Goal: Transaction & Acquisition: Purchase product/service

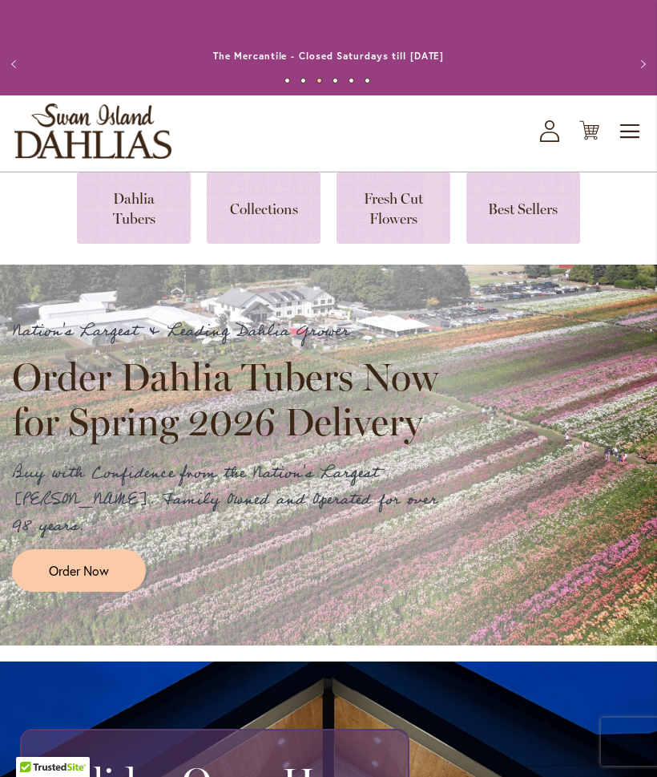
click at [144, 210] on link at bounding box center [134, 207] width 114 height 71
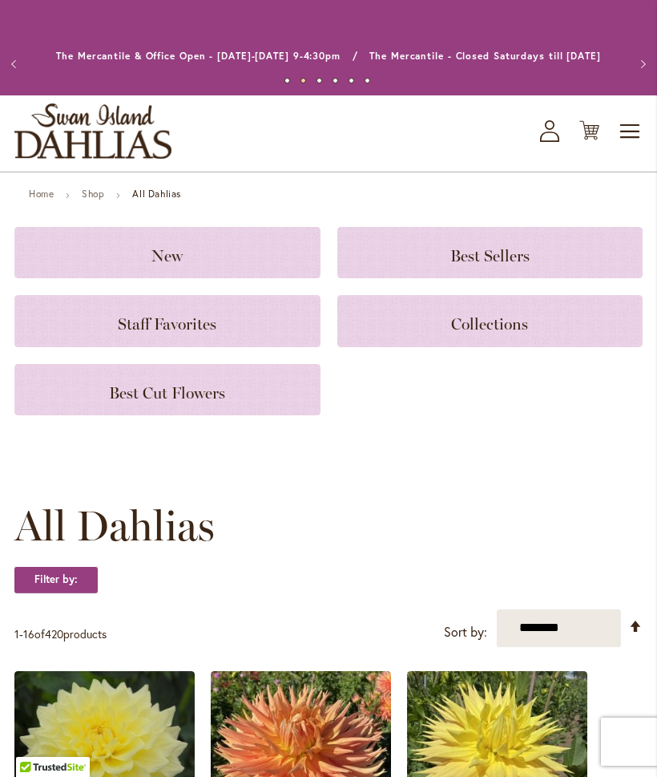
click at [594, 133] on icon "Cart .cls-1 { fill: #231f20; }" at bounding box center [589, 130] width 20 height 20
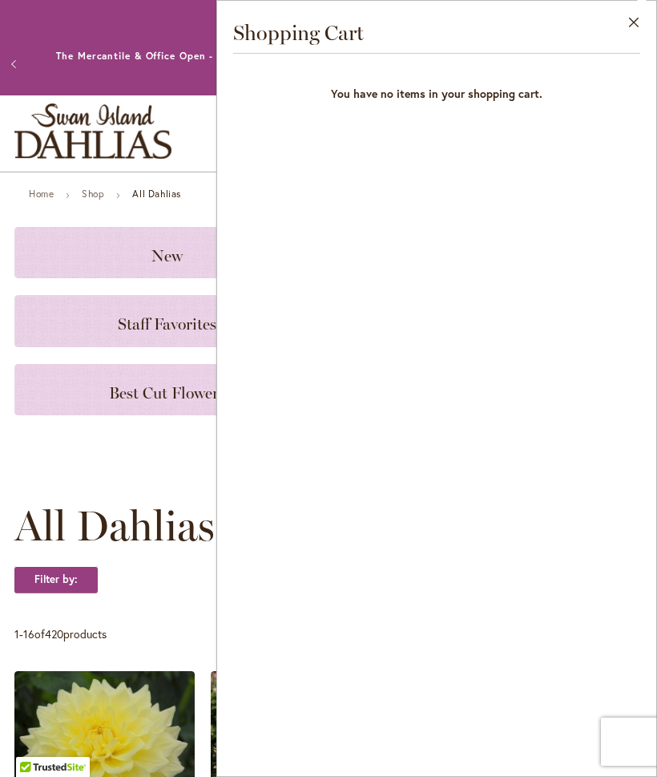
click at [628, 24] on button "Close" at bounding box center [634, 26] width 44 height 50
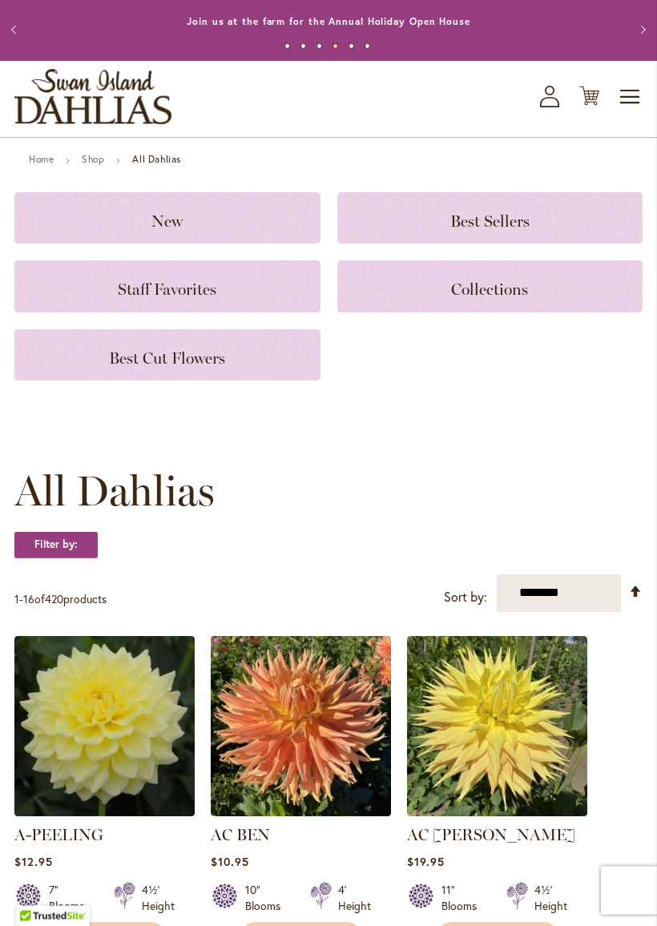
scroll to position [34, 0]
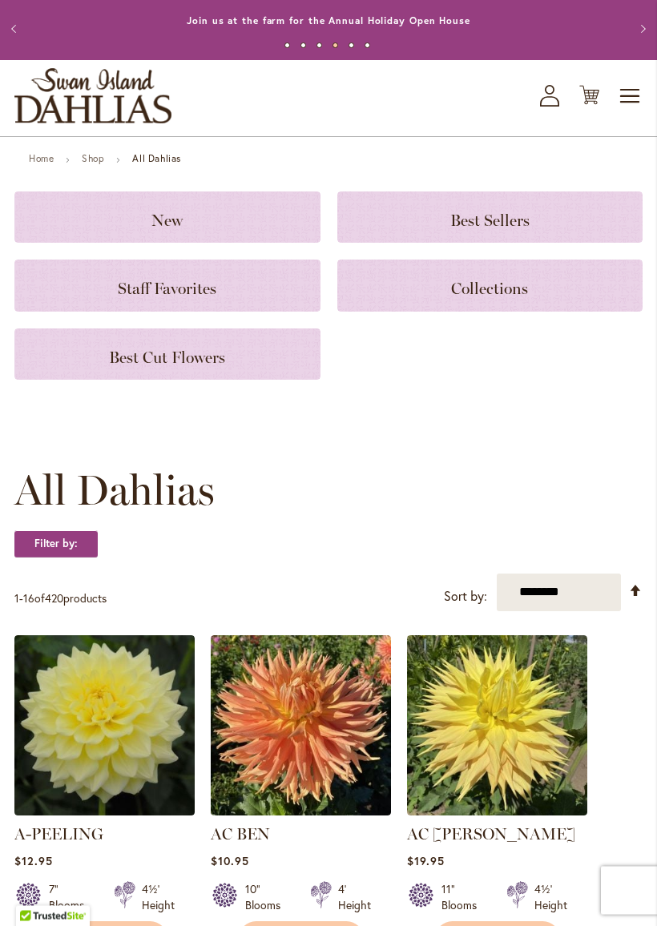
click at [224, 361] on span "Best Cut Flowers" at bounding box center [167, 358] width 116 height 19
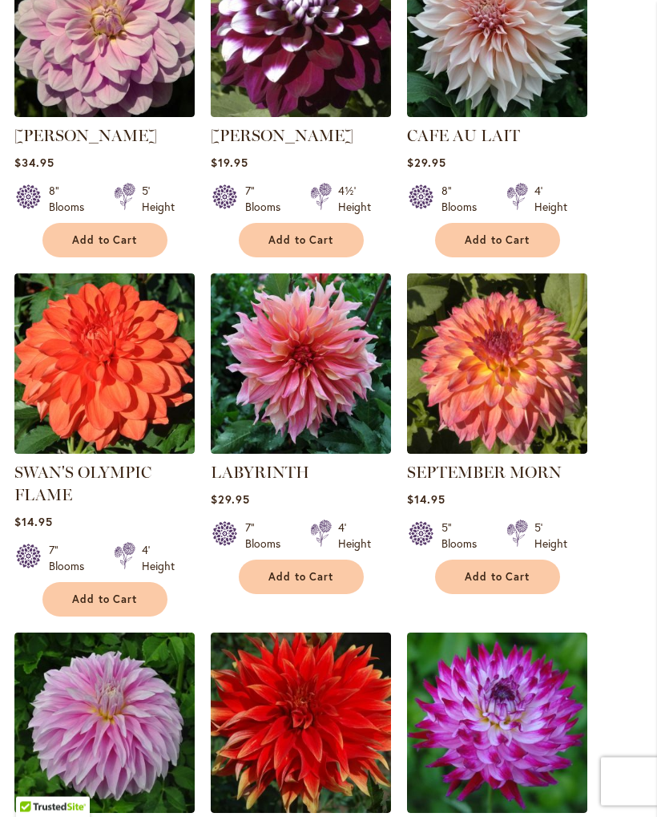
scroll to position [501, 0]
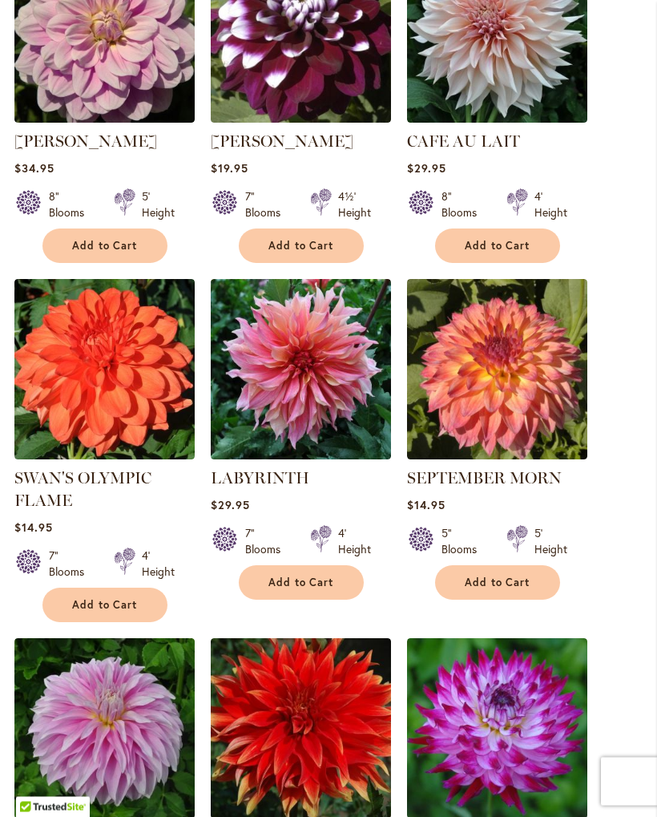
click at [316, 389] on img at bounding box center [301, 370] width 180 height 180
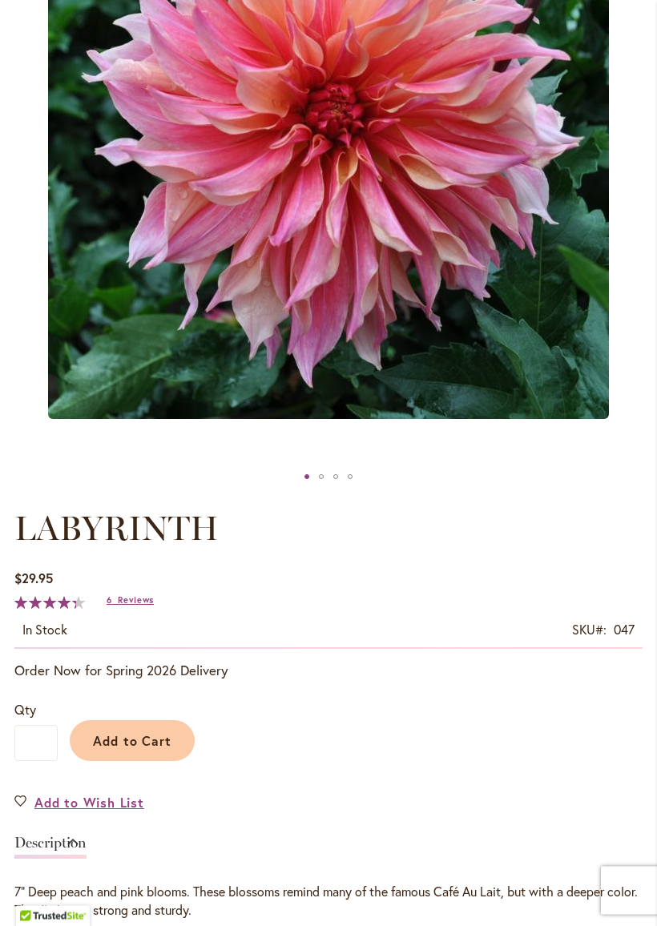
scroll to position [415, 0]
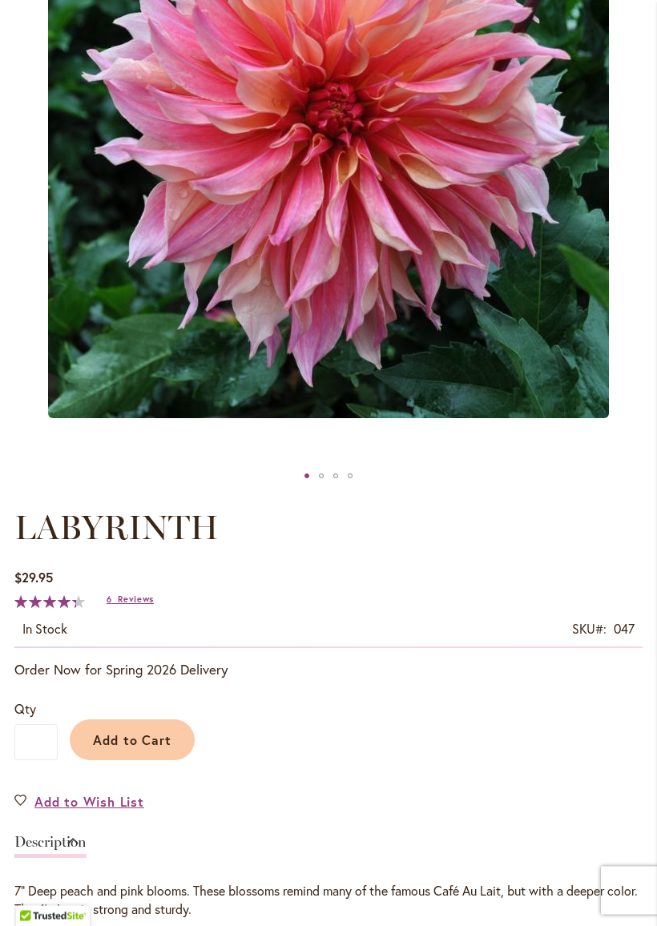
click at [137, 602] on span "Reviews" at bounding box center [136, 600] width 36 height 11
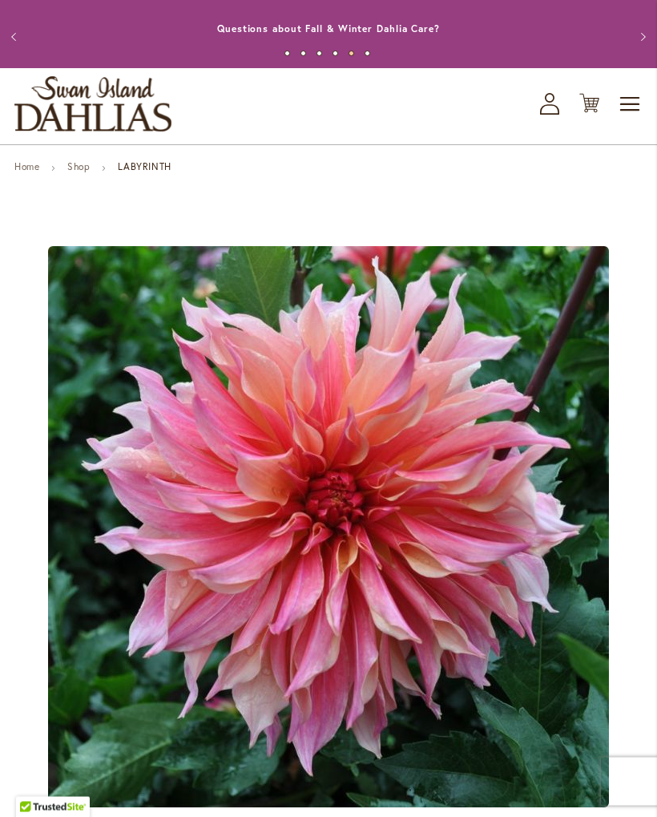
scroll to position [0, 0]
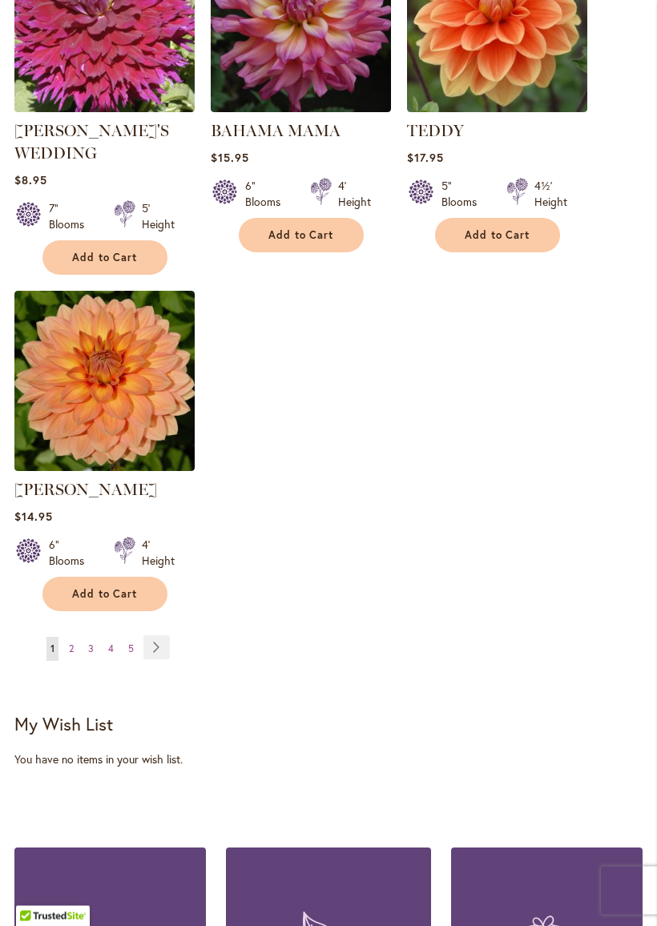
scroll to position [1881, 0]
click at [168, 636] on link "Page Next" at bounding box center [156, 648] width 26 height 24
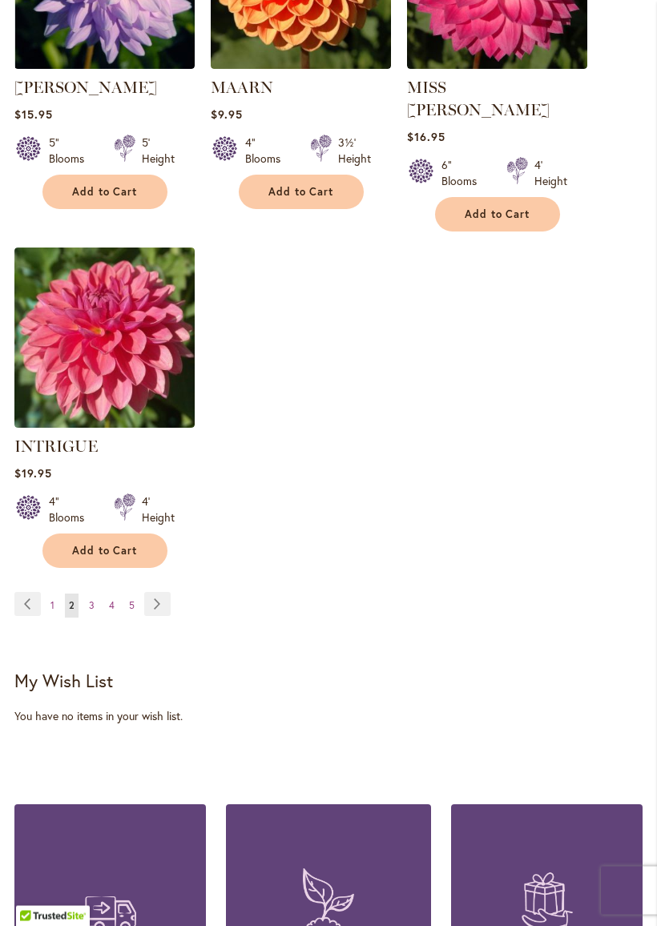
scroll to position [1902, 0]
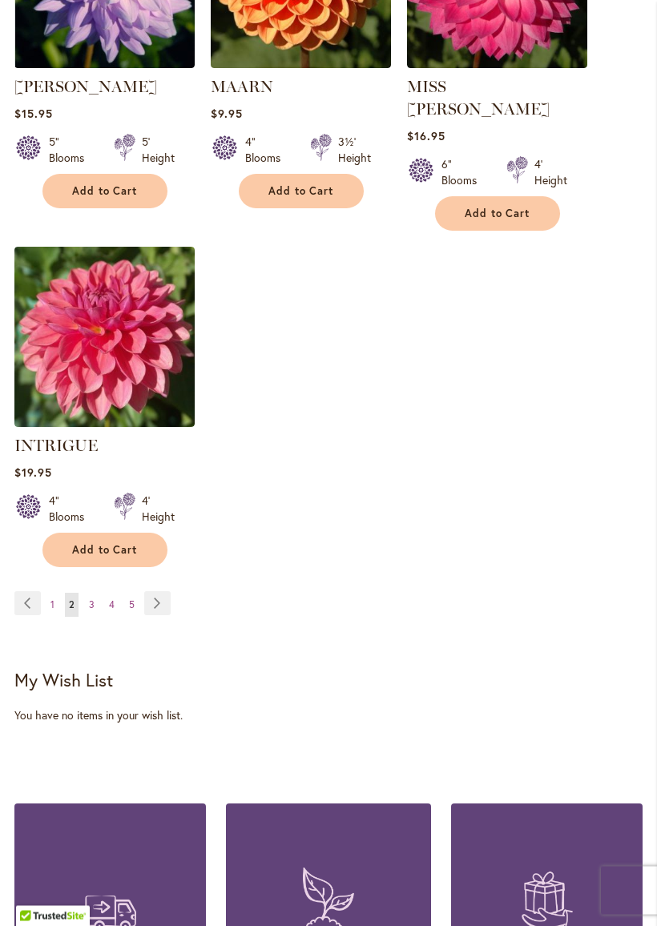
click at [164, 592] on link "Page Next" at bounding box center [157, 604] width 26 height 24
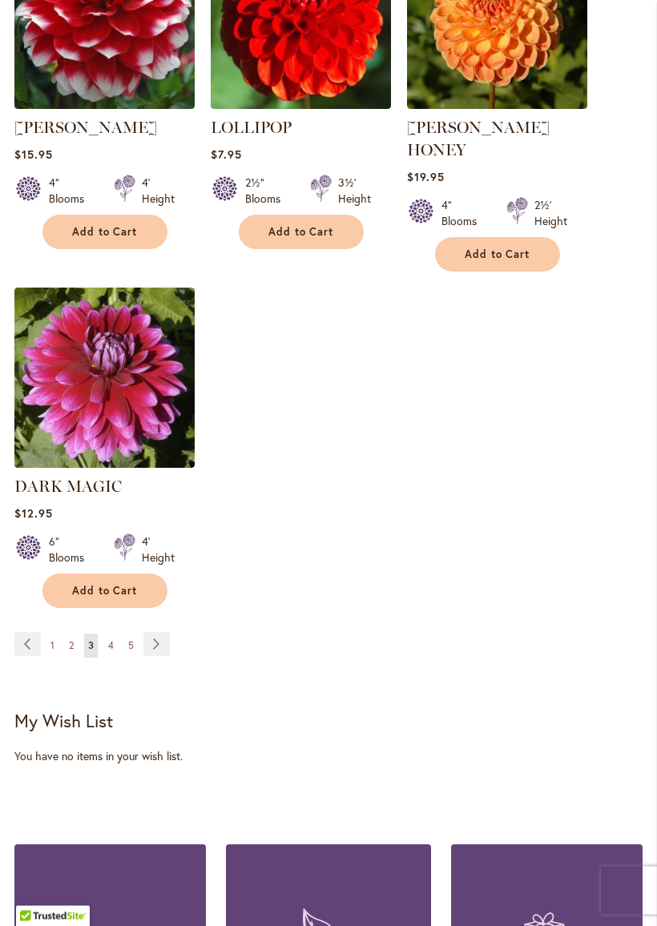
scroll to position [1907, 0]
click at [159, 632] on link "Page Next" at bounding box center [156, 644] width 26 height 24
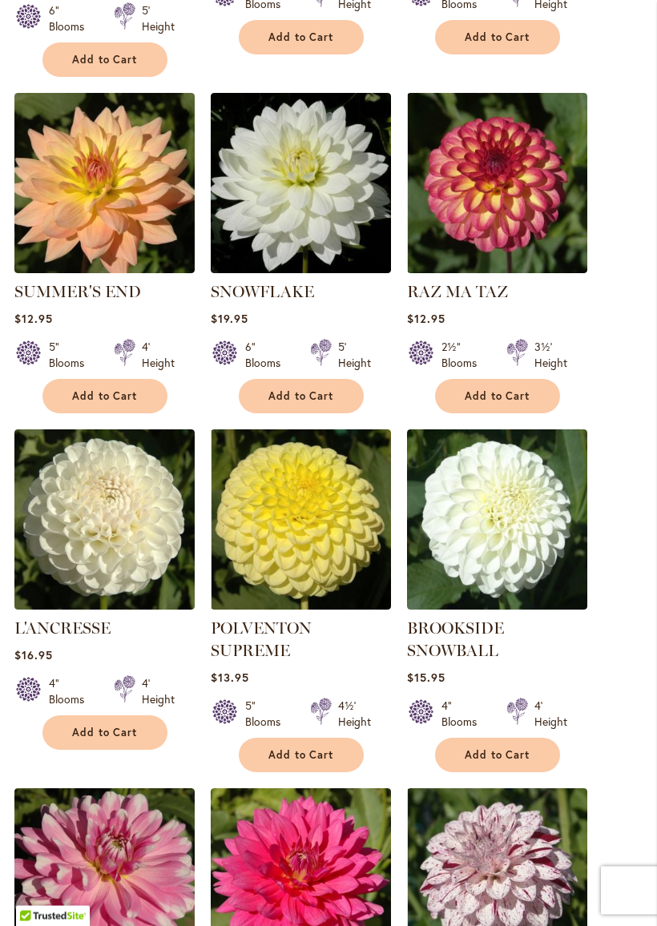
scroll to position [712, 0]
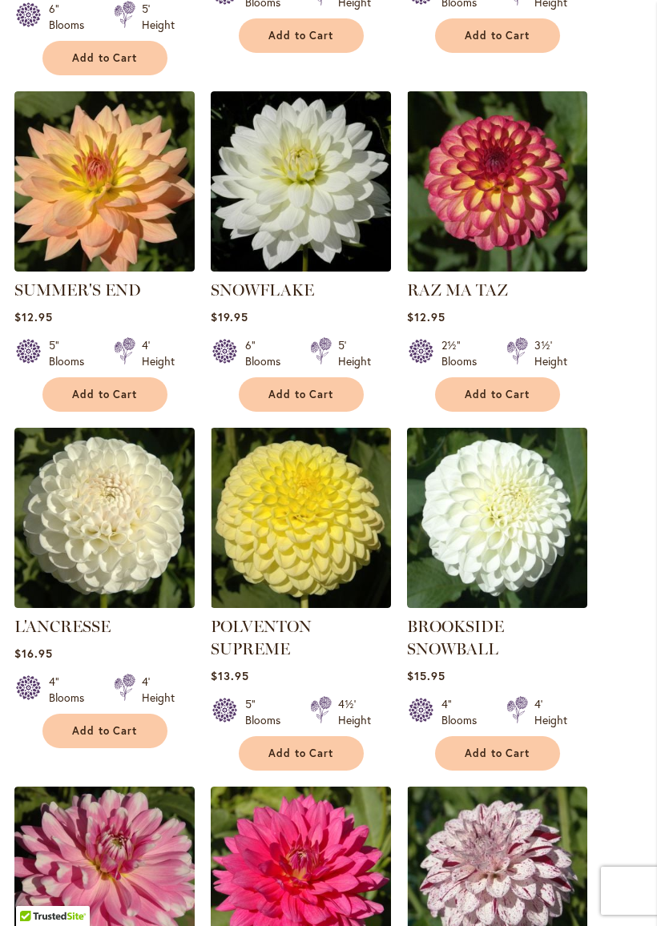
click at [469, 293] on link "RAZ MA TAZ" at bounding box center [457, 289] width 101 height 19
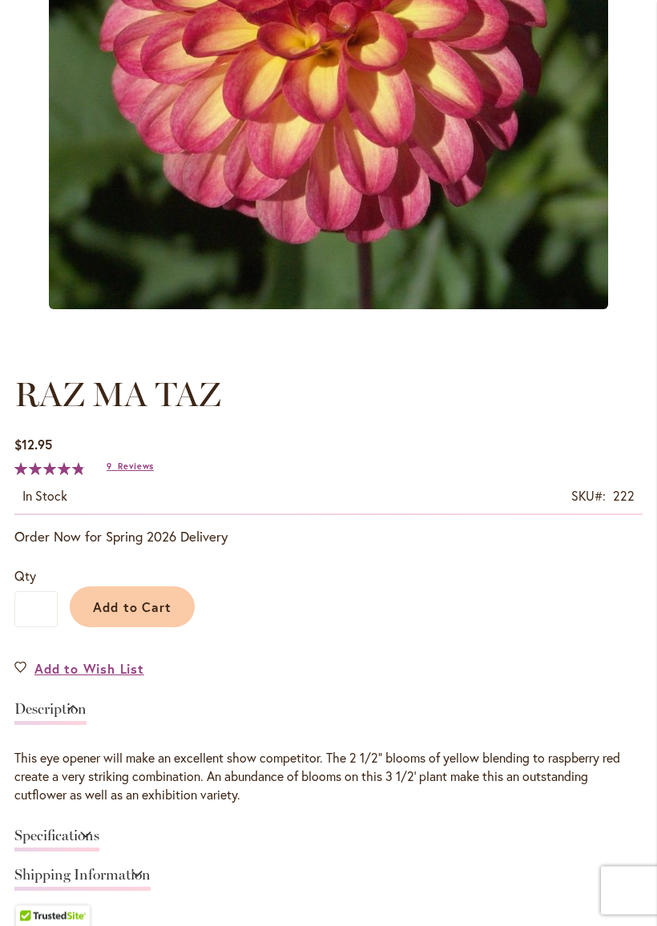
scroll to position [526, 0]
click at [144, 602] on span "Add to Cart" at bounding box center [132, 606] width 79 height 17
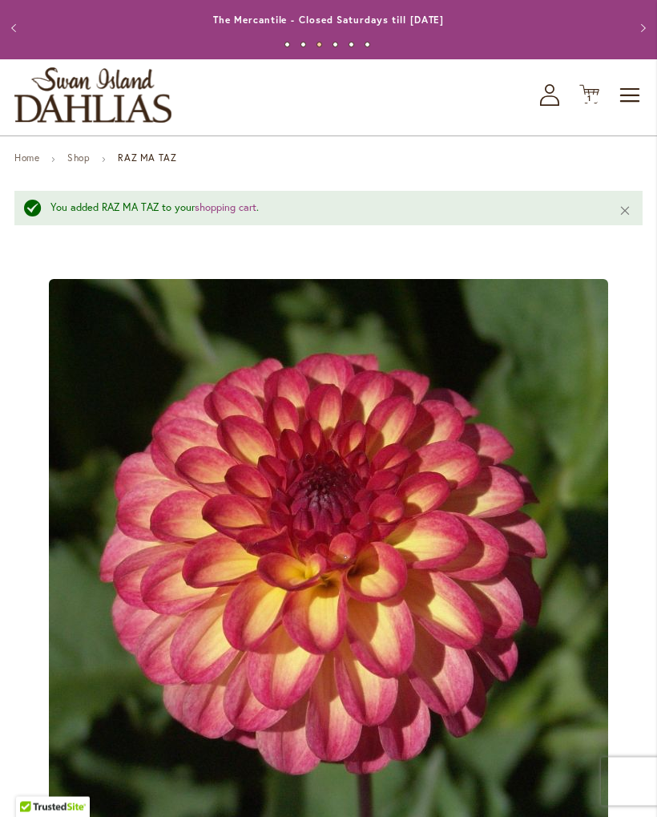
scroll to position [0, 0]
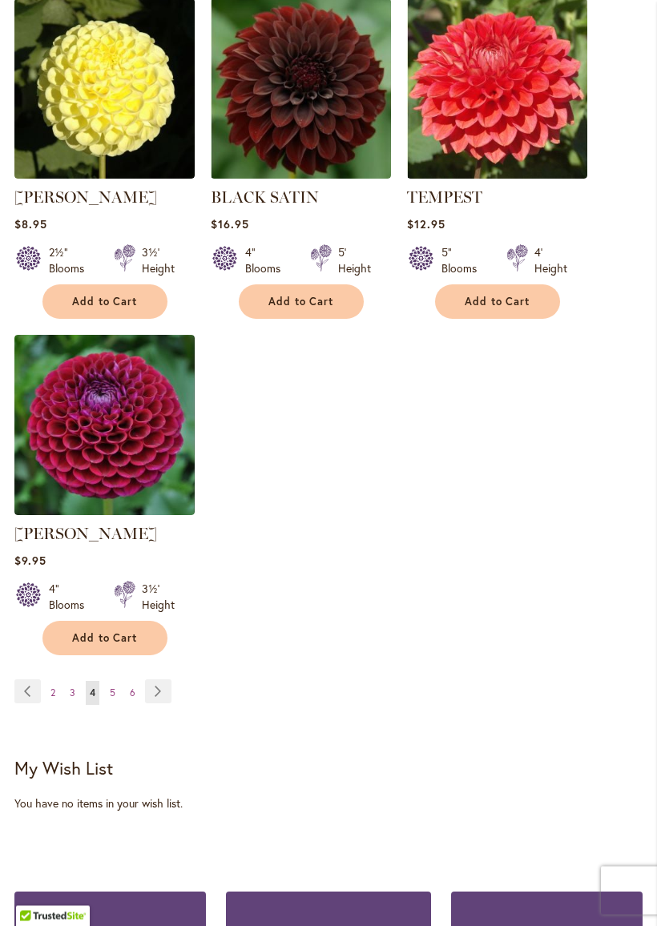
scroll to position [1859, 0]
click at [115, 435] on img at bounding box center [104, 425] width 180 height 180
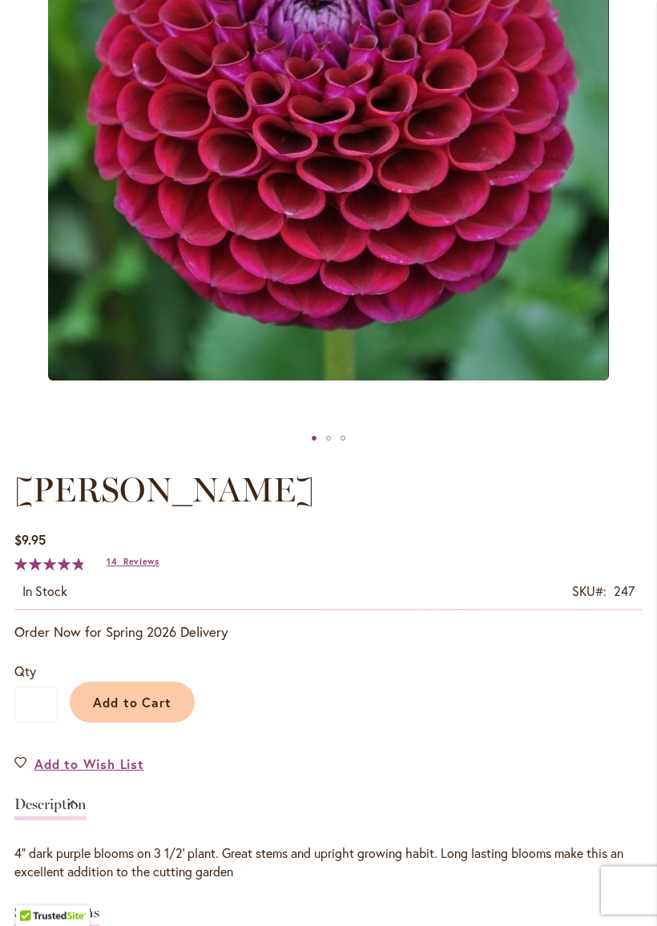
scroll to position [454, 0]
click at [143, 700] on span "Add to Cart" at bounding box center [132, 702] width 79 height 17
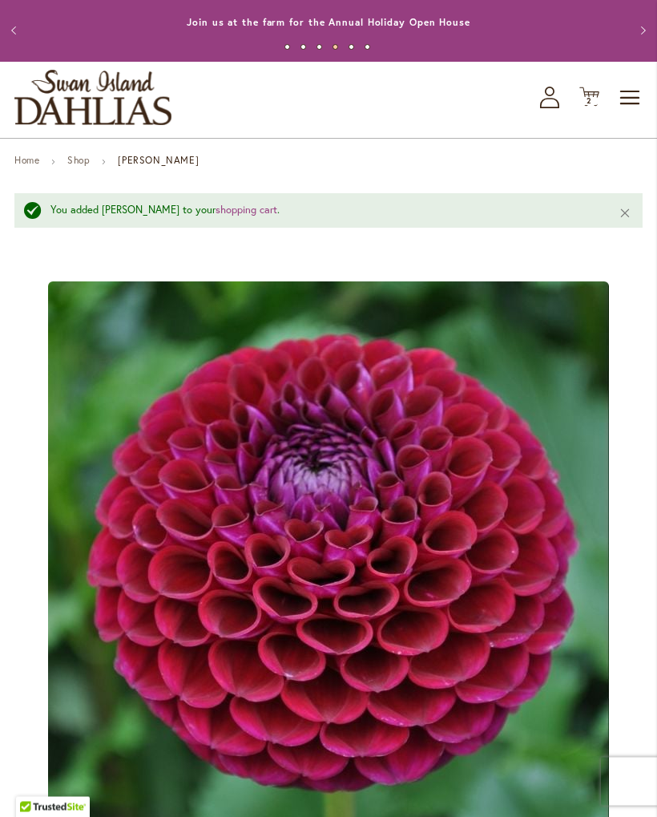
scroll to position [0, 0]
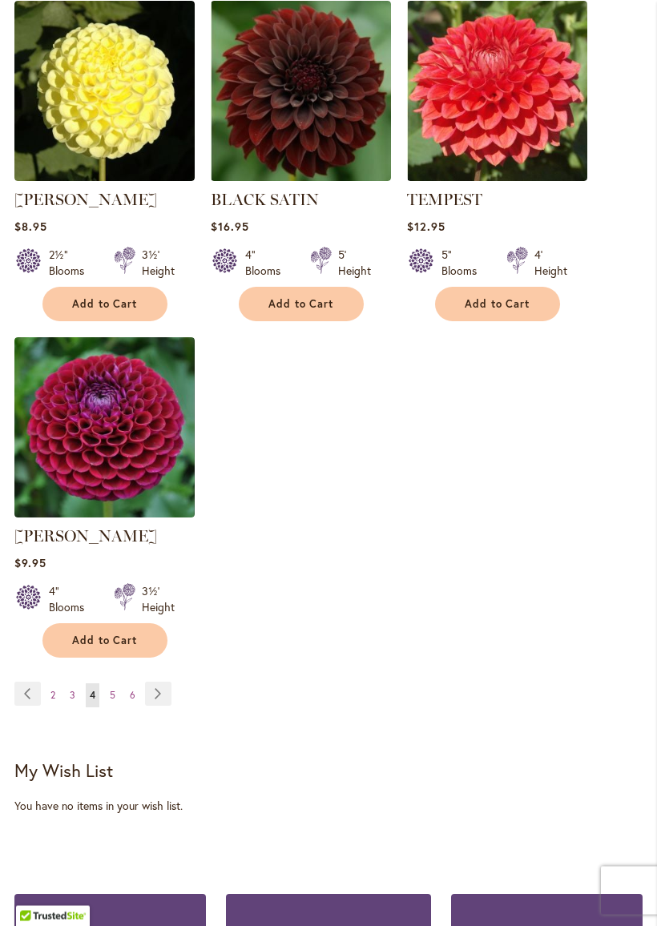
scroll to position [1864, 0]
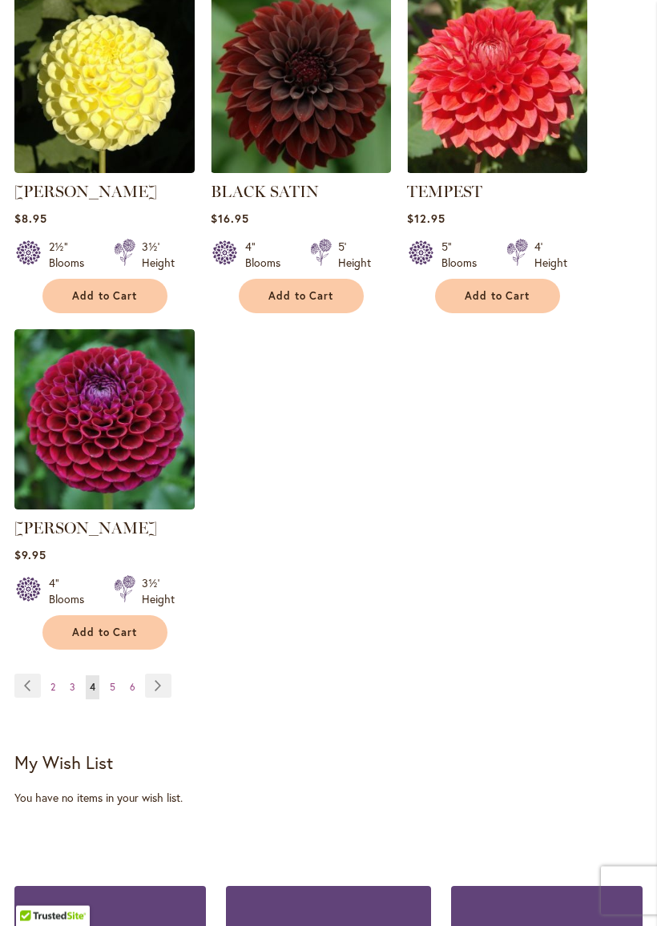
click at [162, 675] on link "Page Next" at bounding box center [158, 687] width 26 height 24
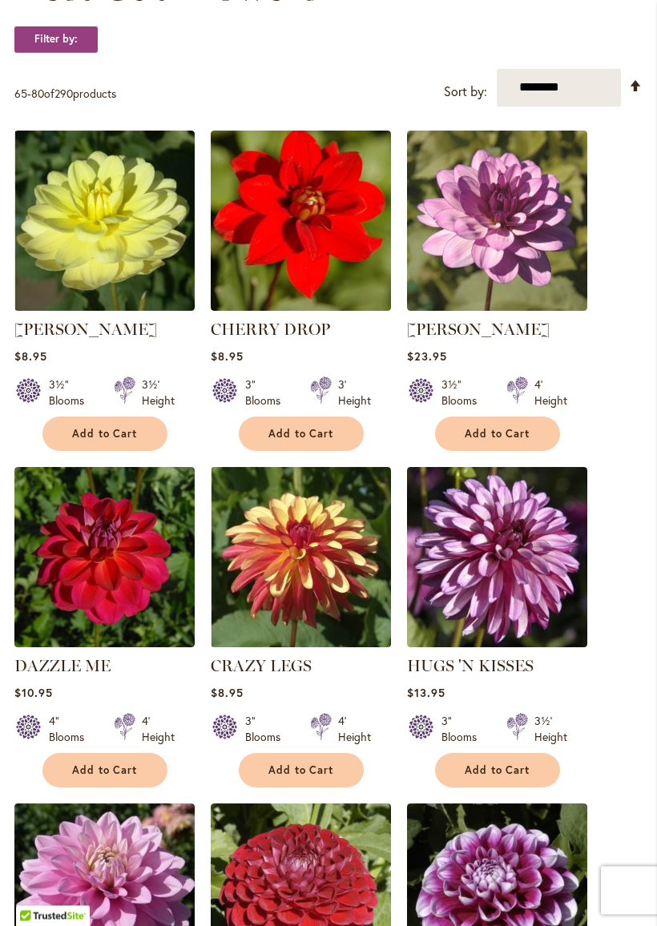
scroll to position [317, 0]
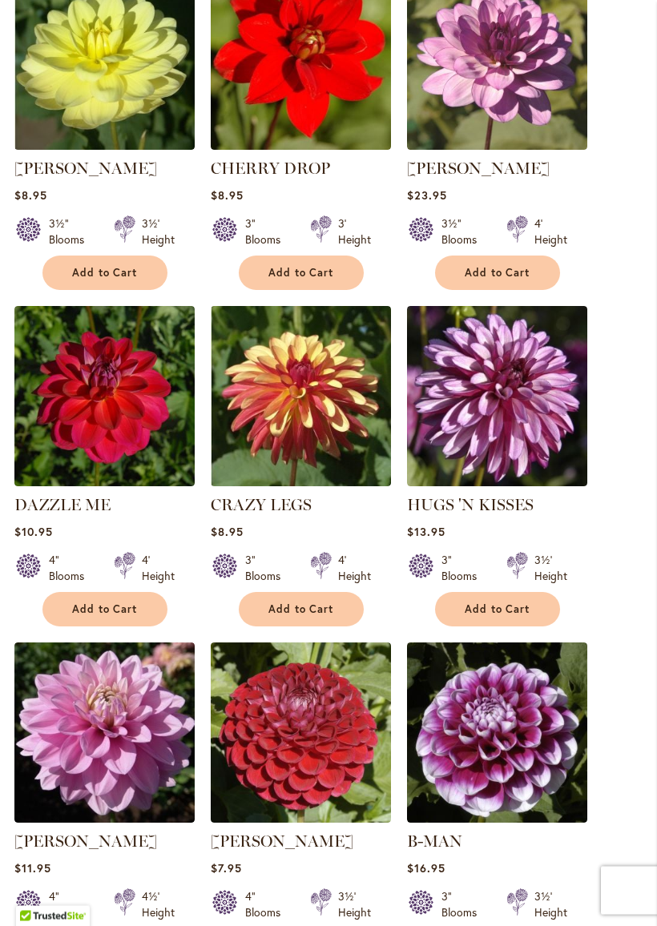
click at [302, 613] on span "Add to Cart" at bounding box center [301, 610] width 66 height 14
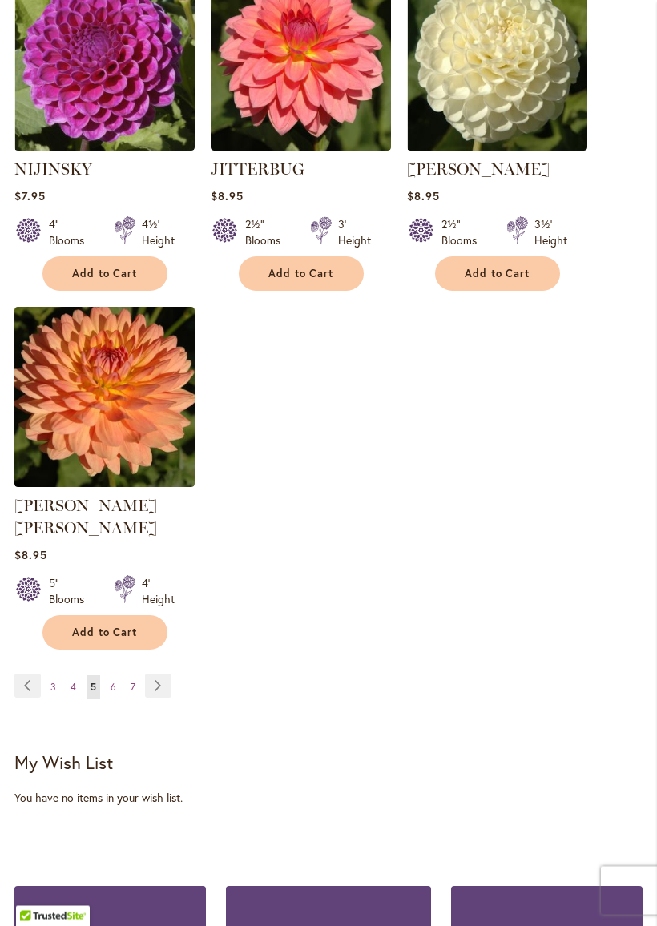
scroll to position [1862, 0]
click at [159, 674] on link "Page Next" at bounding box center [158, 686] width 26 height 24
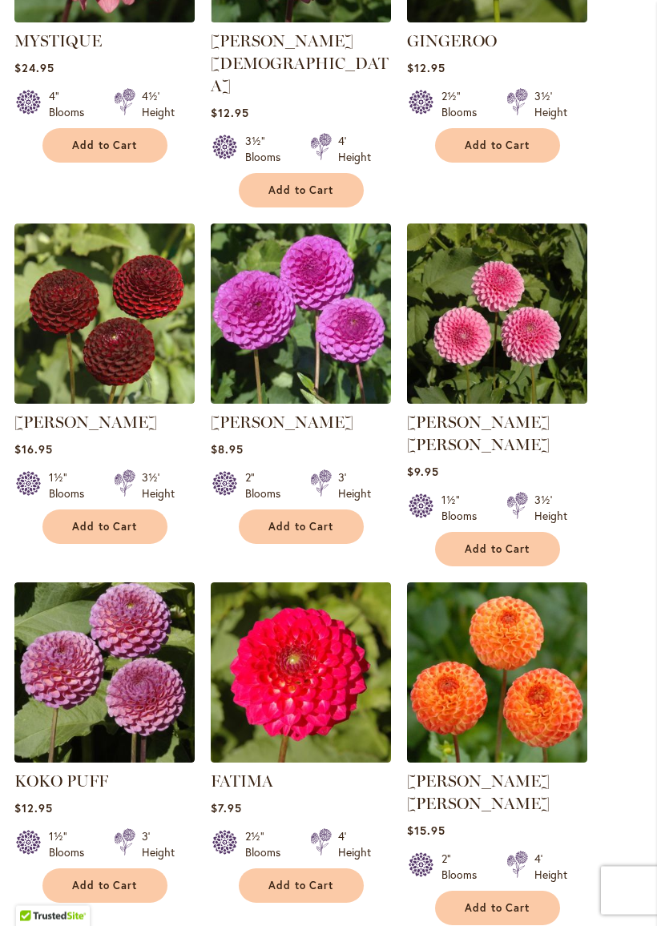
scroll to position [938, 0]
click at [526, 319] on img at bounding box center [497, 314] width 180 height 180
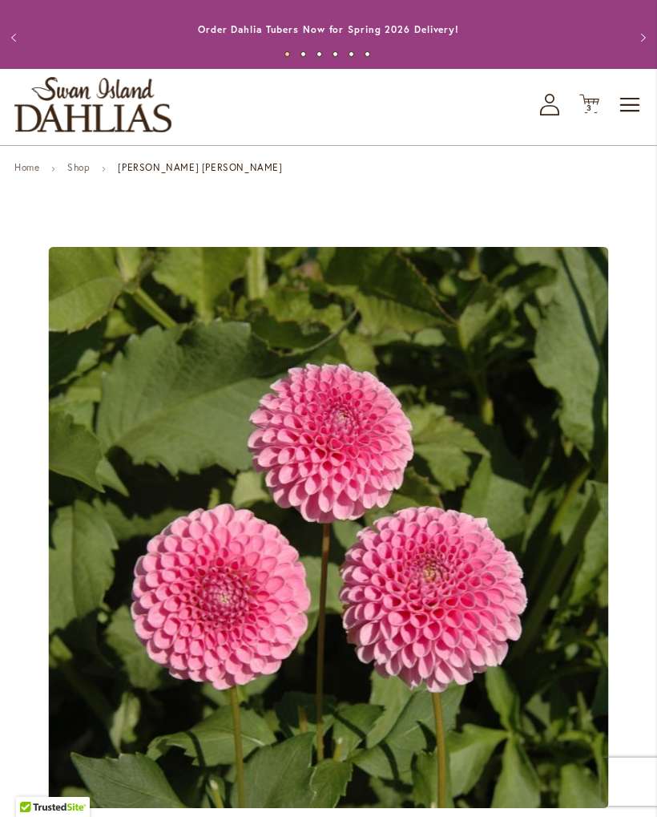
scroll to position [16, 0]
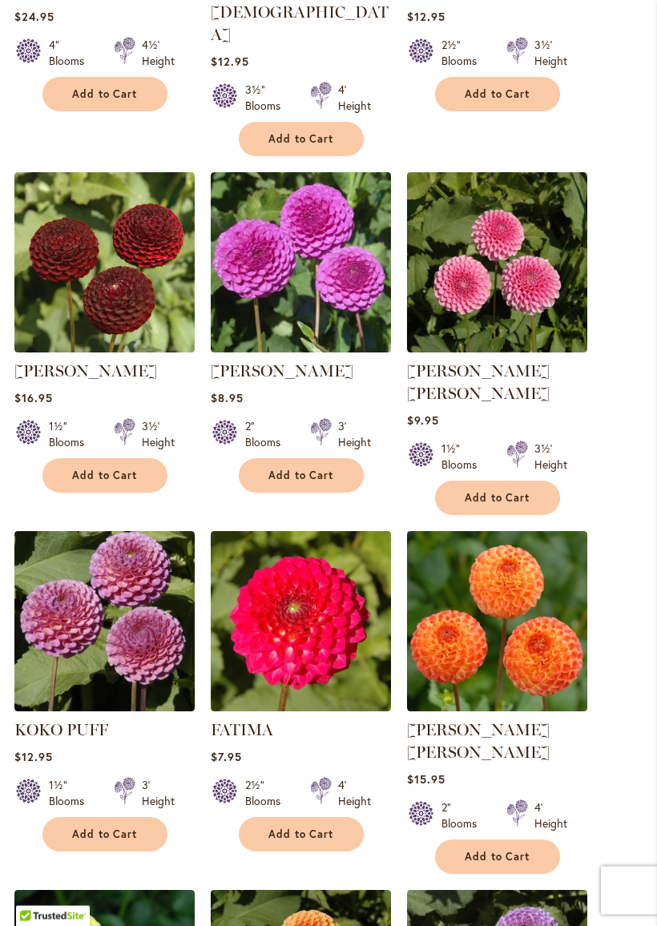
scroll to position [990, 0]
click at [313, 240] on img at bounding box center [301, 262] width 180 height 180
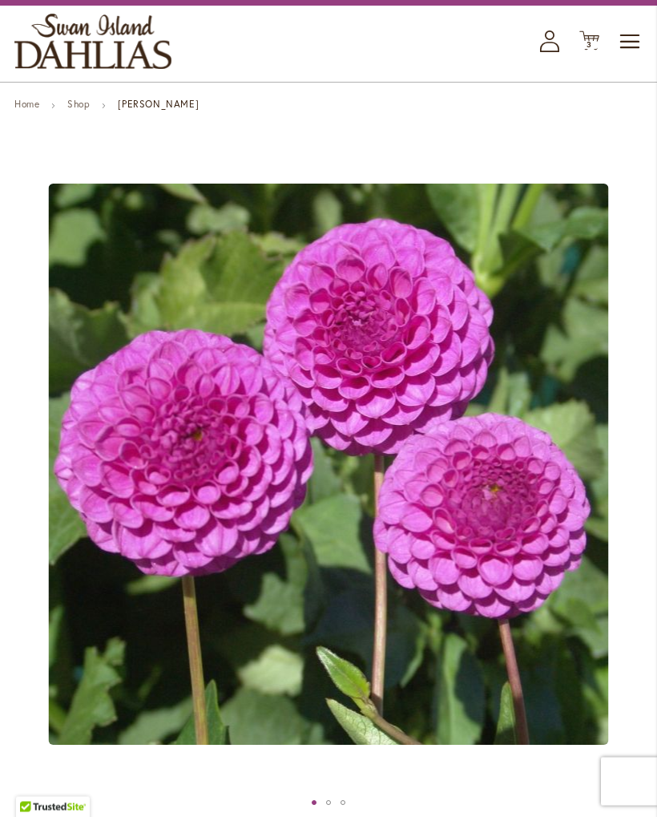
scroll to position [80, 0]
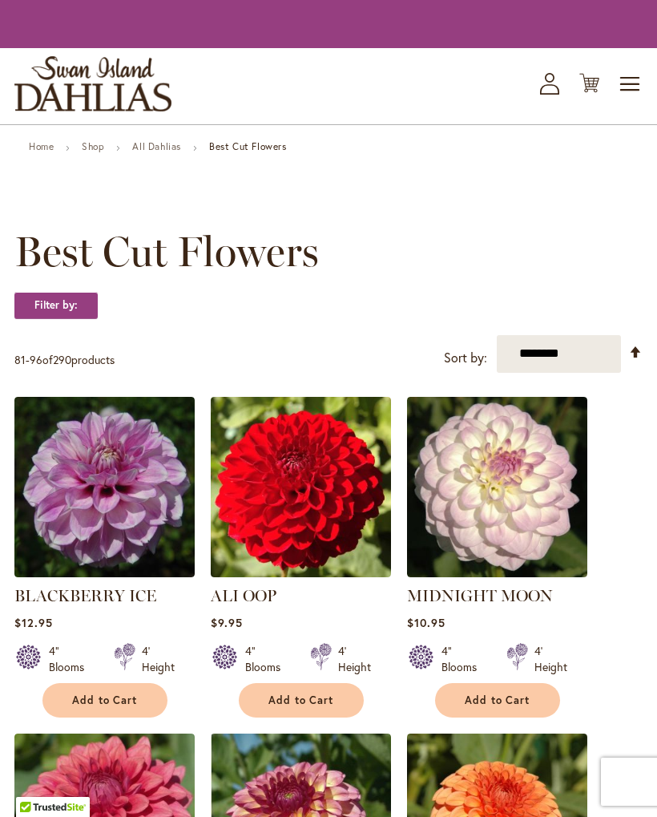
scroll to position [1035, 0]
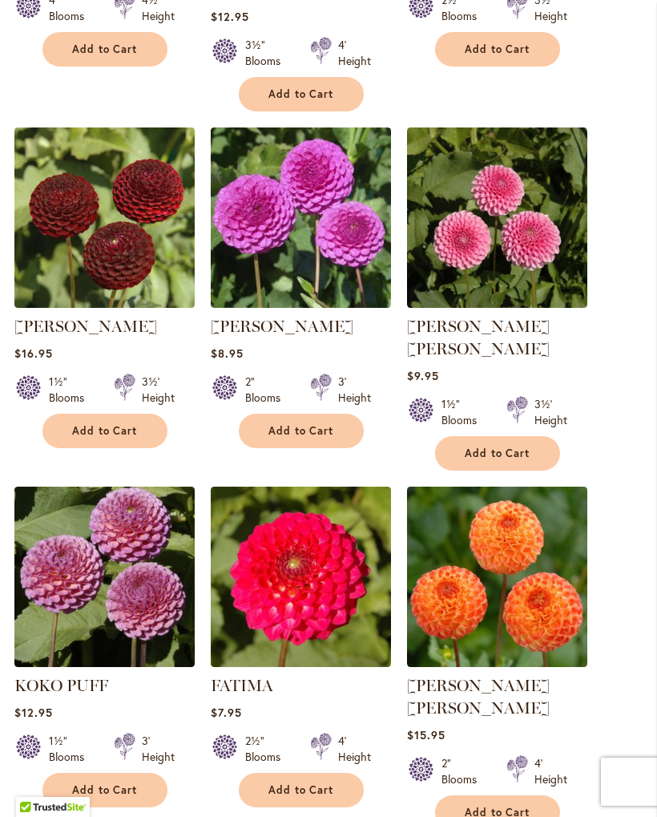
click at [83, 597] on img at bounding box center [104, 576] width 180 height 180
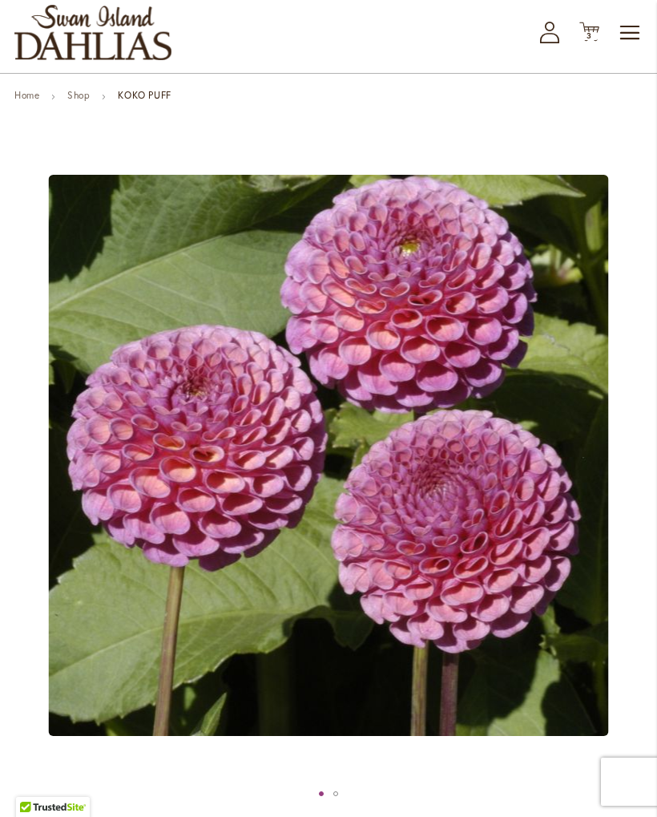
scroll to position [84, 0]
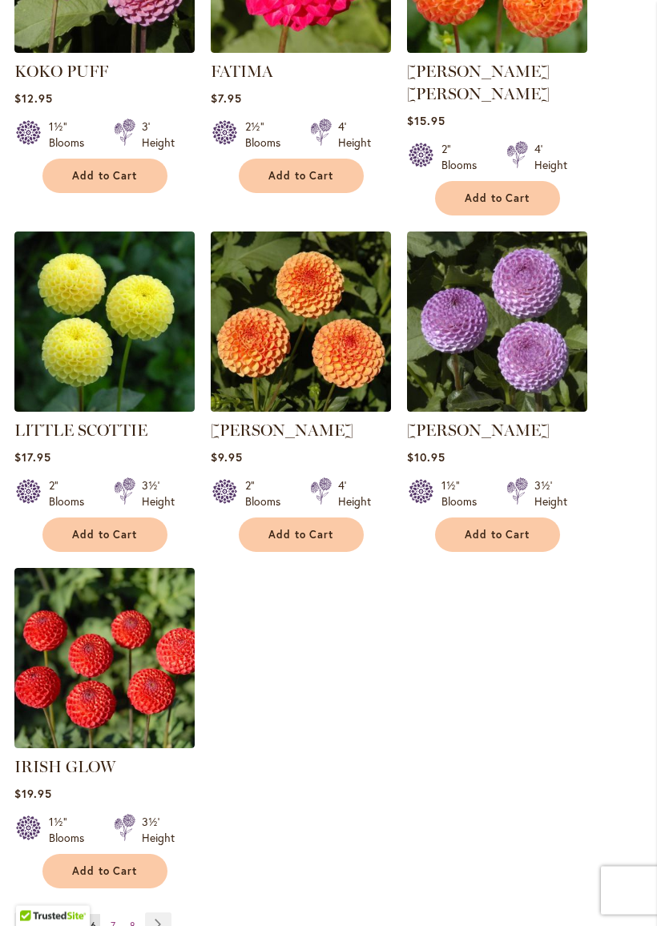
scroll to position [1649, 0]
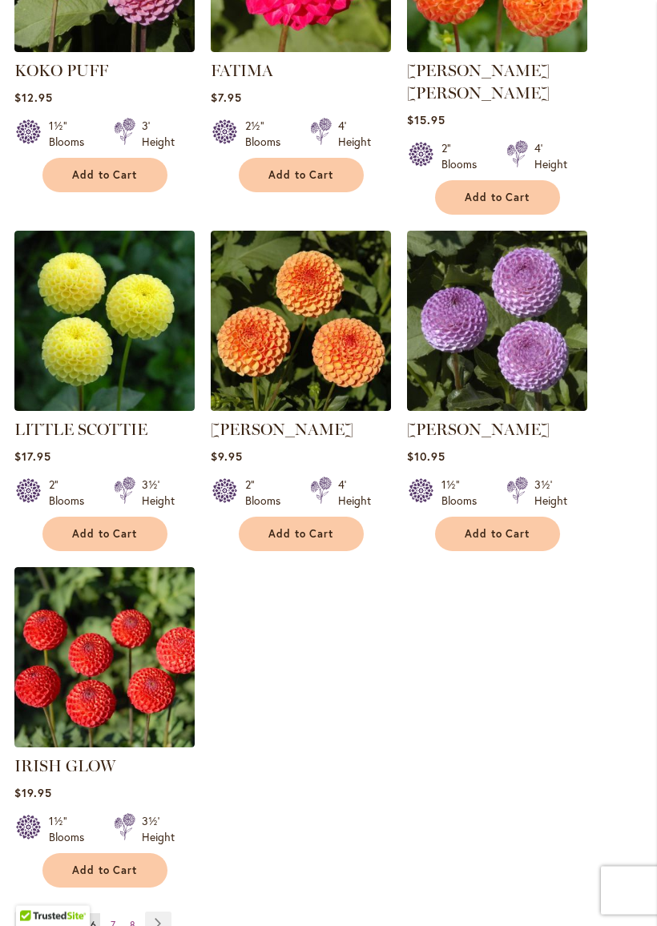
click at [81, 421] on link "LITTLE SCOTTIE" at bounding box center [80, 430] width 133 height 19
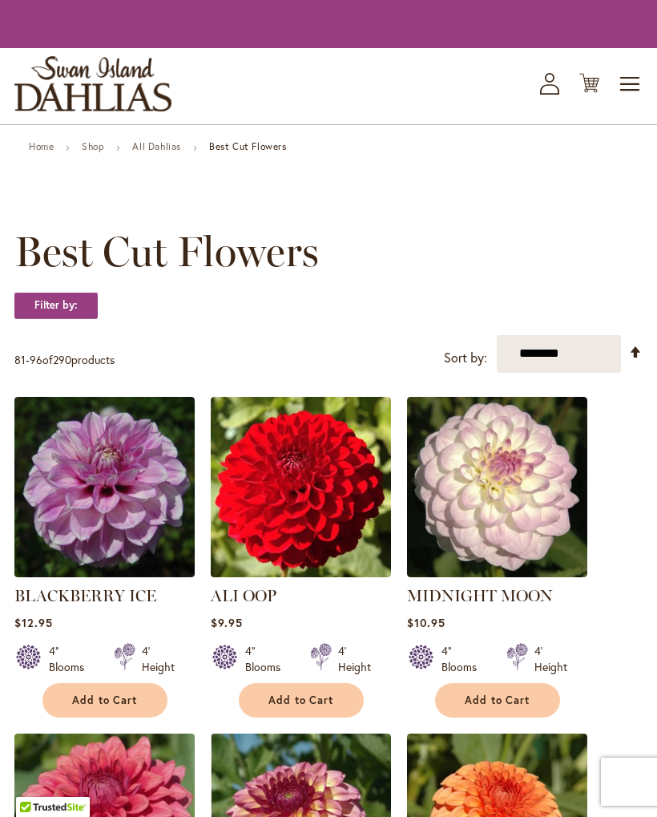
scroll to position [1694, 0]
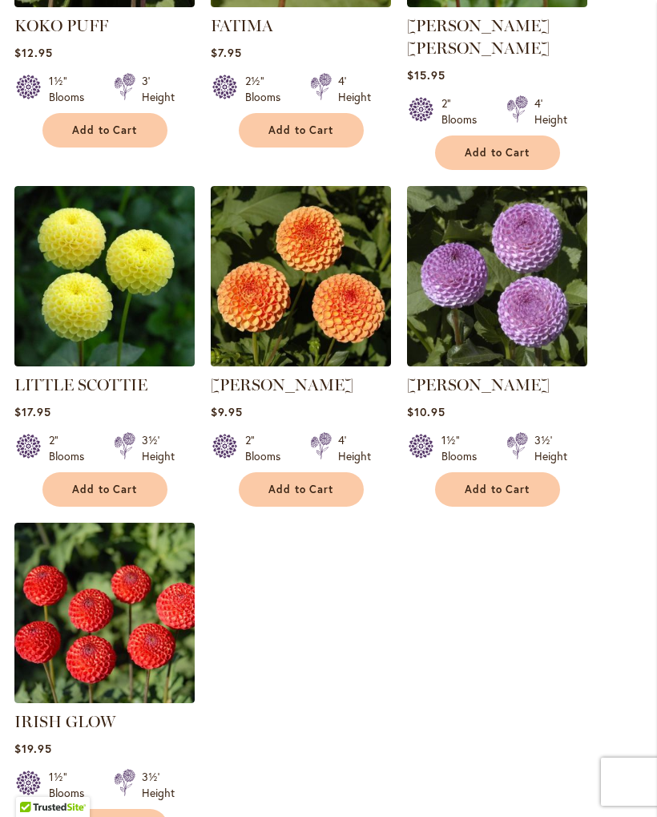
click at [107, 482] on span "Add to Cart" at bounding box center [105, 489] width 66 height 14
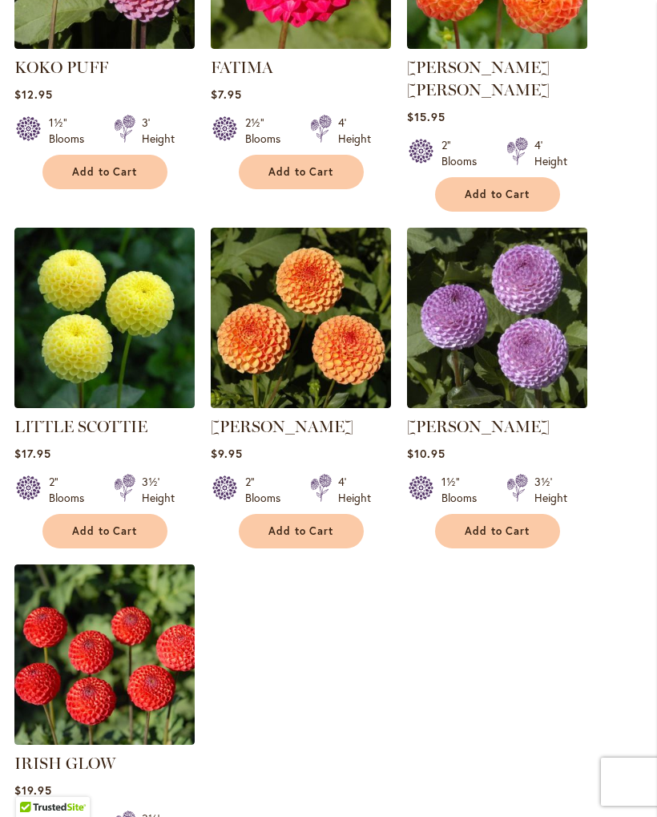
click at [502, 417] on link "[PERSON_NAME]" at bounding box center [478, 426] width 143 height 19
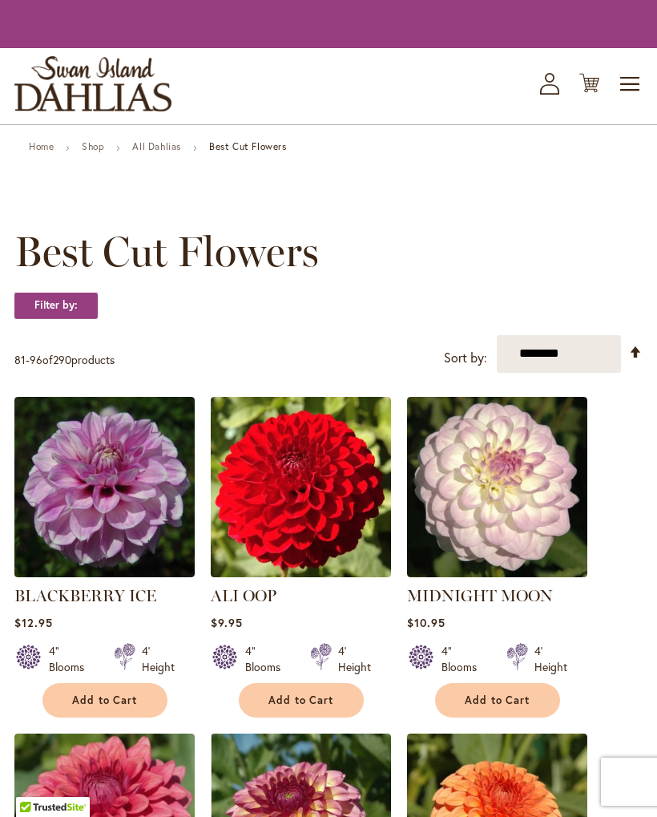
scroll to position [1694, 0]
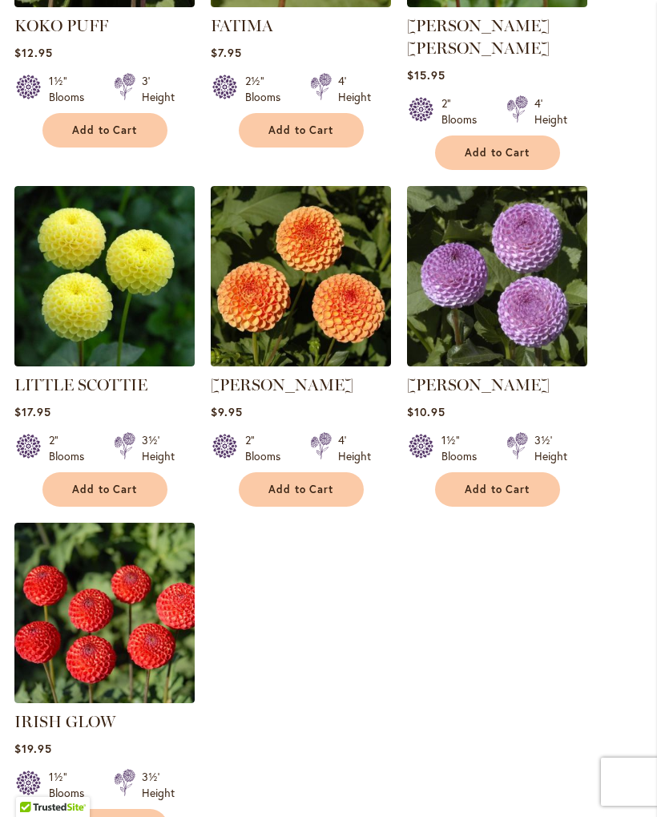
click at [327, 233] on img at bounding box center [301, 276] width 180 height 180
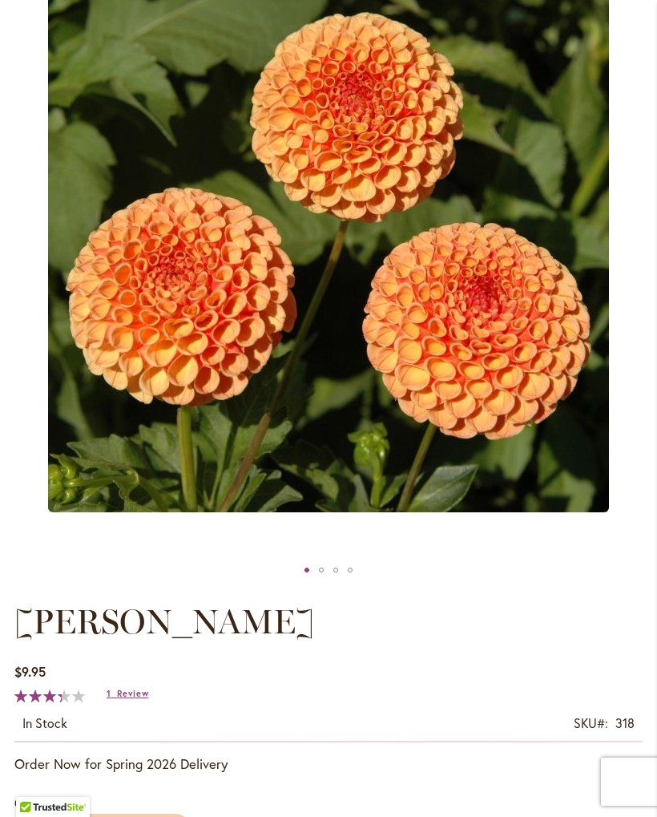
scroll to position [310, 0]
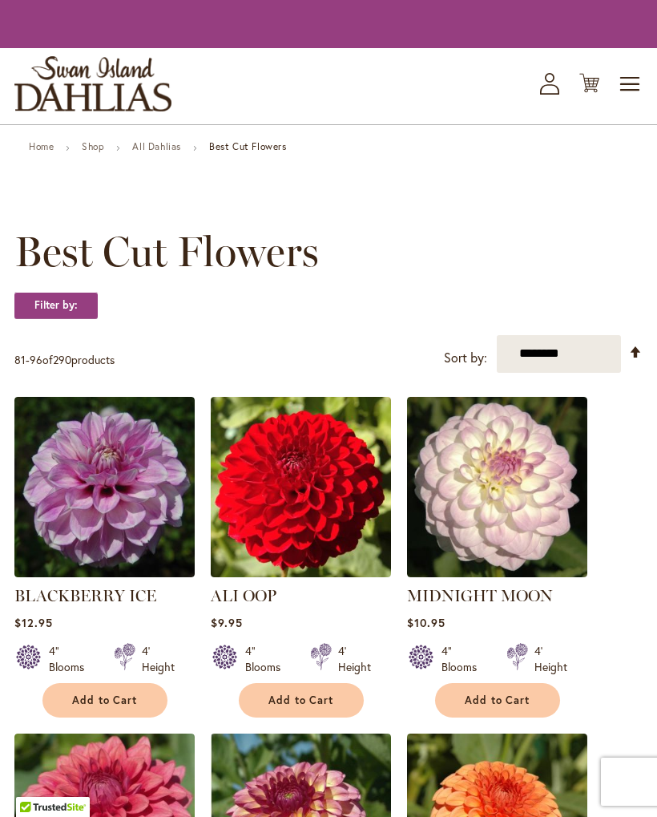
scroll to position [1694, 0]
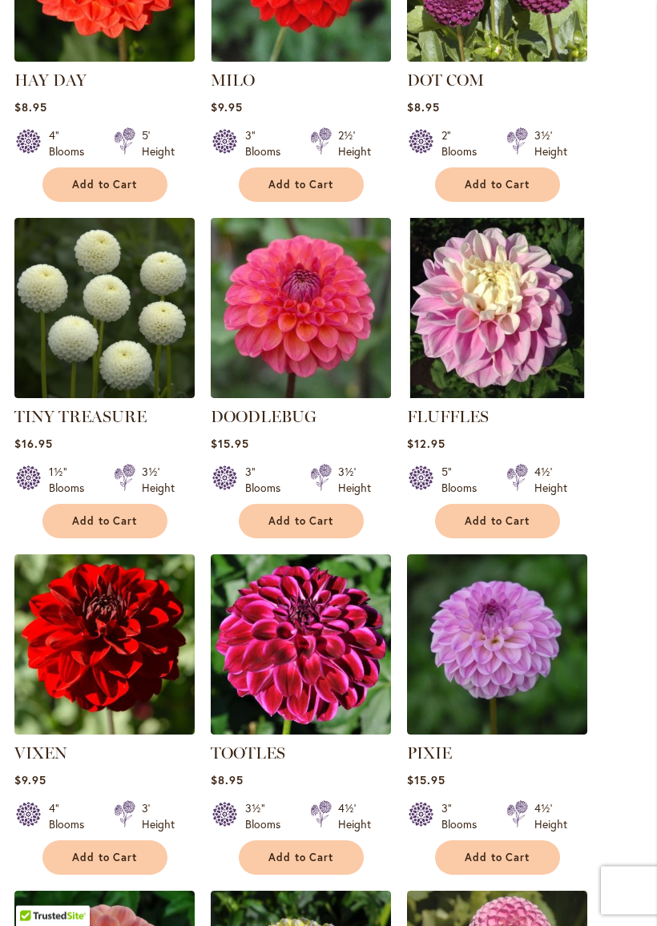
scroll to position [922, 0]
click at [121, 515] on span "Add to Cart" at bounding box center [105, 522] width 66 height 14
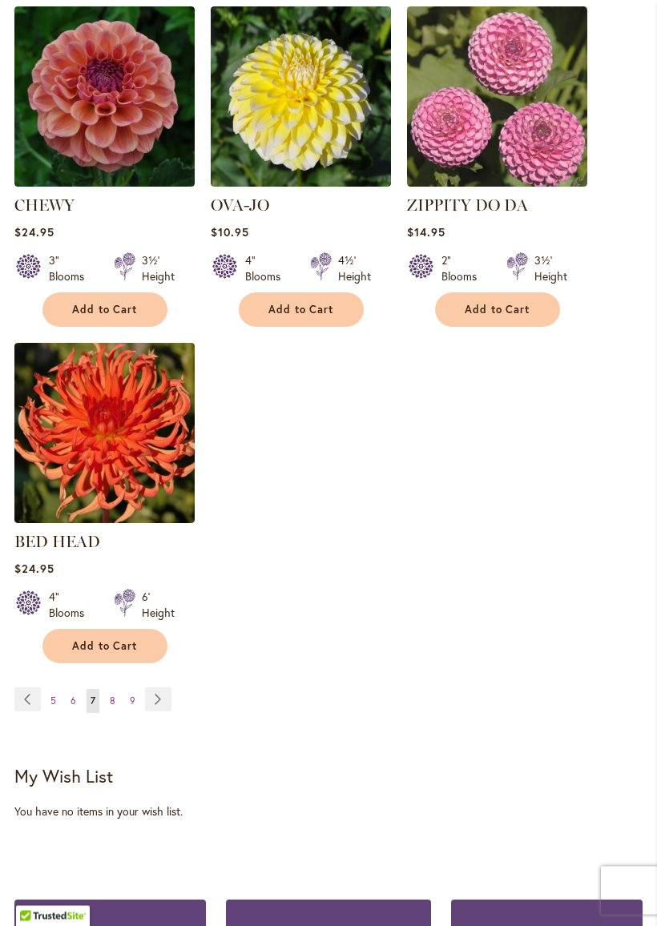
scroll to position [1856, 0]
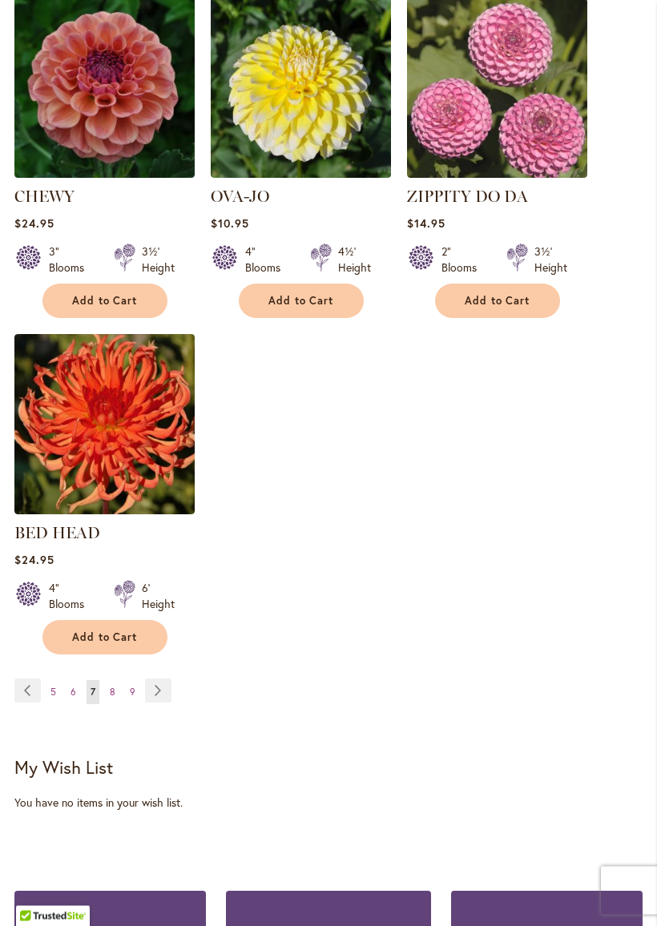
click at [106, 632] on span "Add to Cart" at bounding box center [105, 639] width 66 height 14
click at [119, 404] on img at bounding box center [104, 424] width 180 height 180
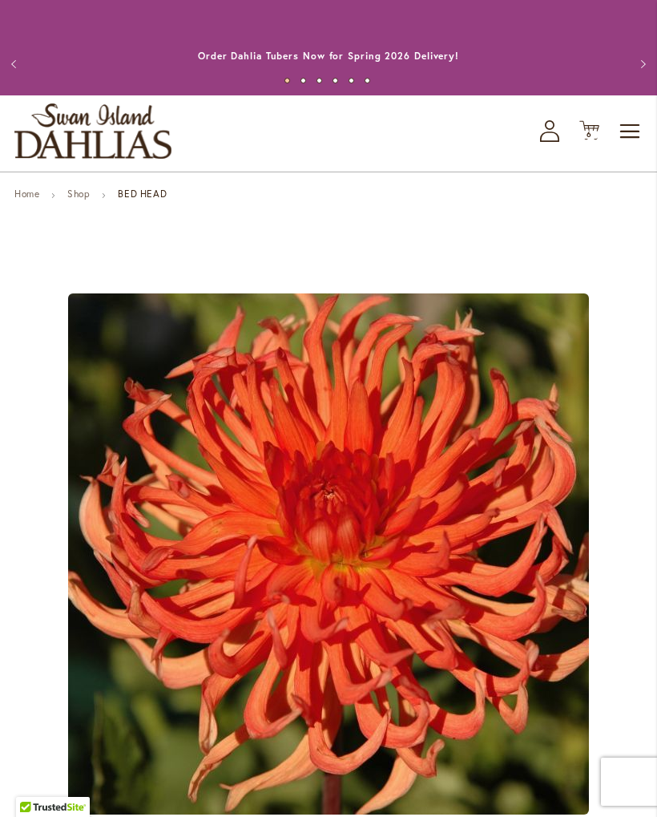
click at [595, 131] on span "6 6 items" at bounding box center [590, 135] width 16 height 8
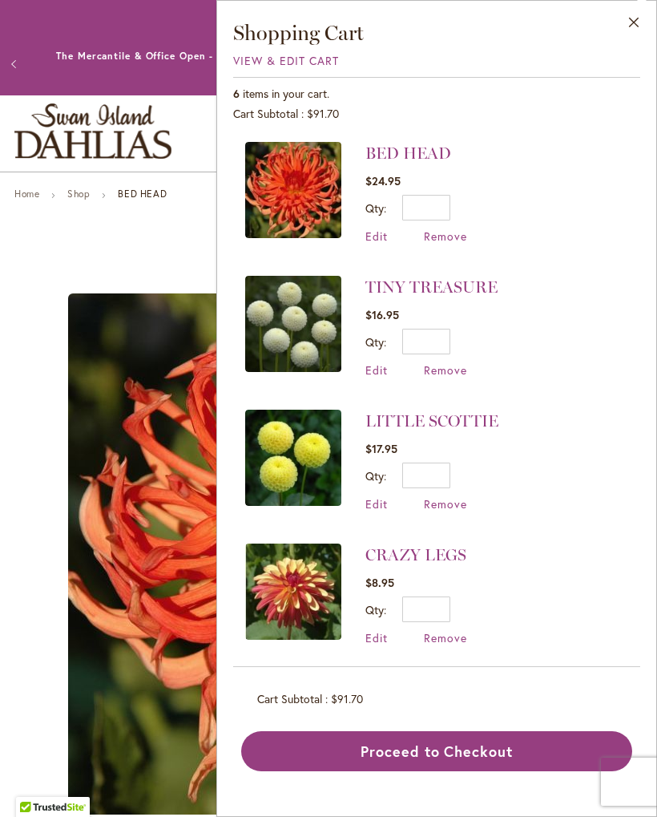
click at [449, 236] on span "Remove" at bounding box center [445, 235] width 43 height 15
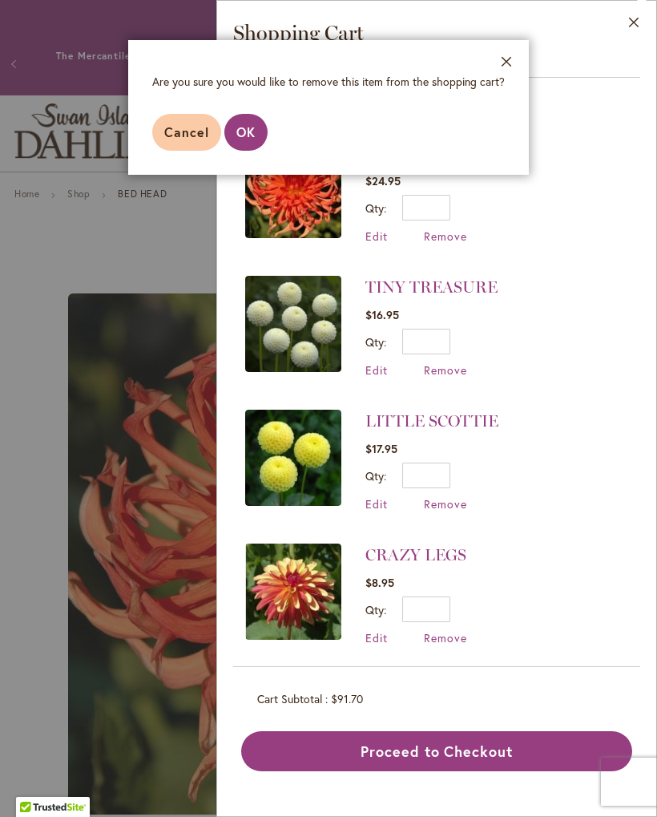
click at [245, 131] on span "OK" at bounding box center [245, 131] width 19 height 17
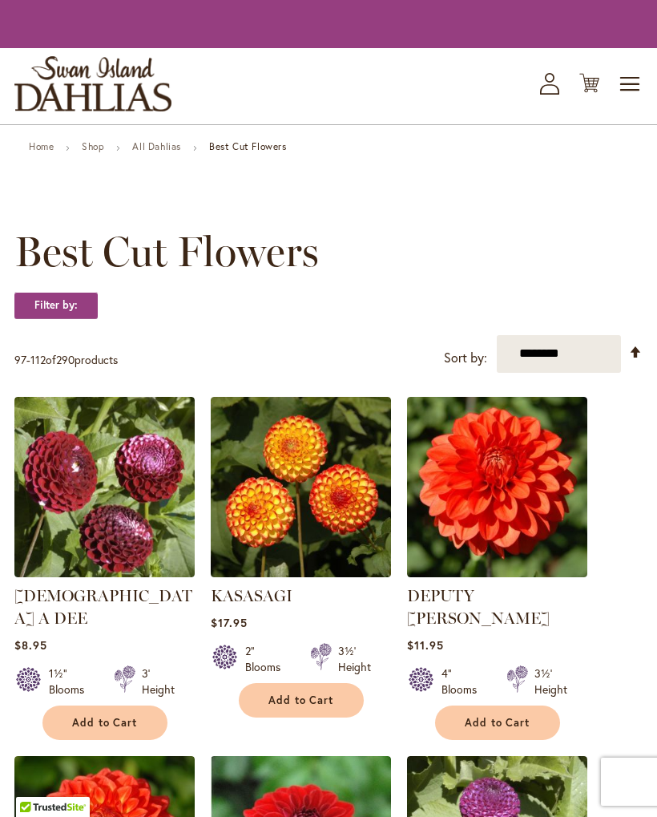
scroll to position [1902, 0]
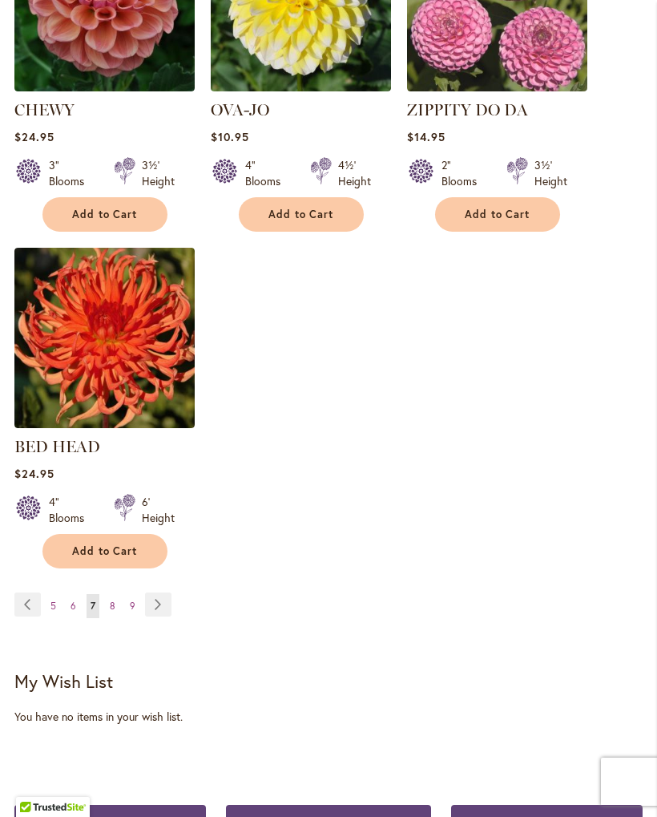
click at [155, 592] on link "Page Next" at bounding box center [158, 604] width 26 height 24
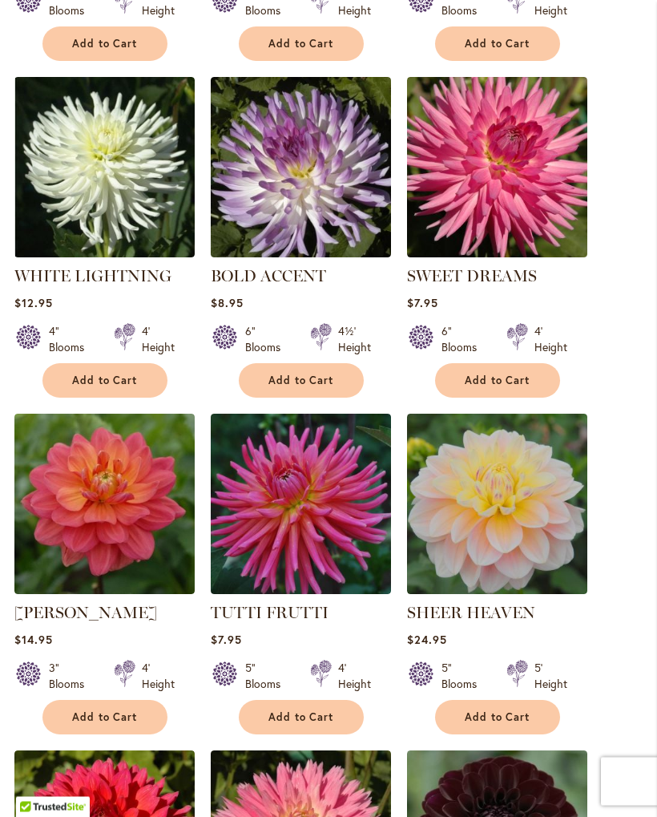
scroll to position [704, 0]
click at [306, 548] on img at bounding box center [301, 504] width 180 height 180
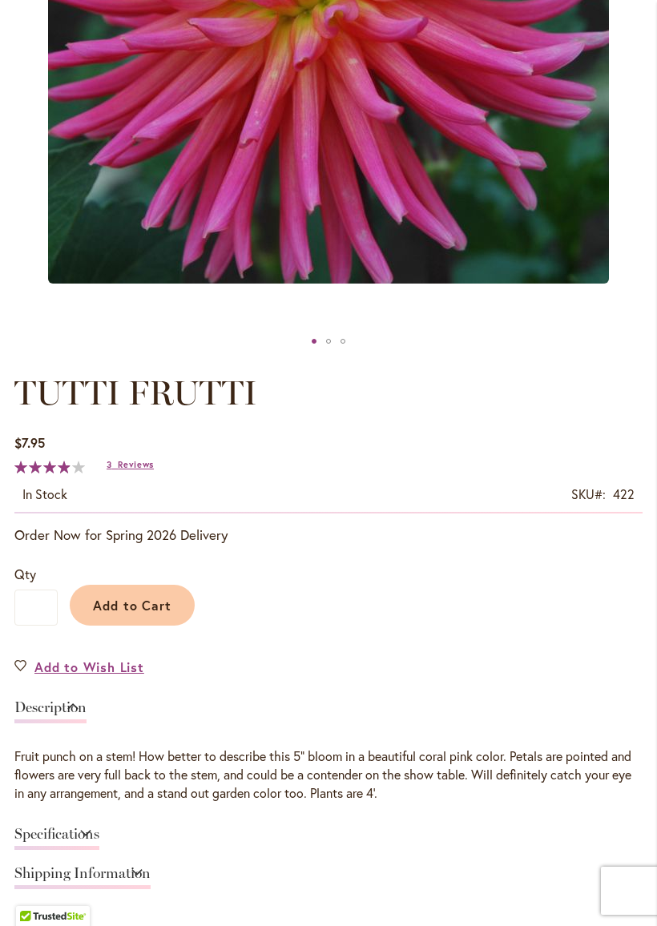
scroll to position [553, 0]
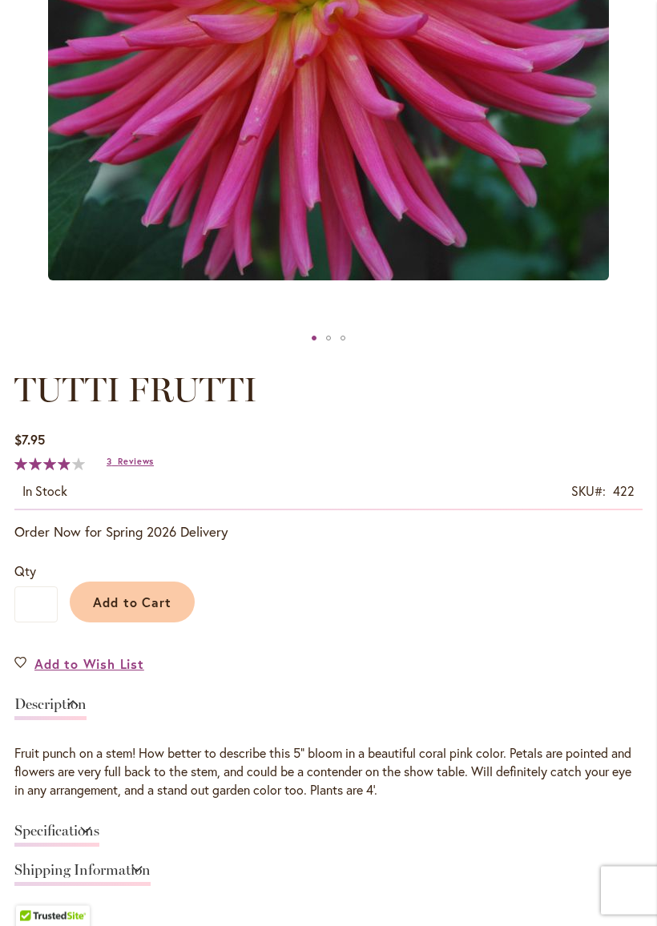
click at [135, 460] on span "Reviews" at bounding box center [136, 462] width 36 height 11
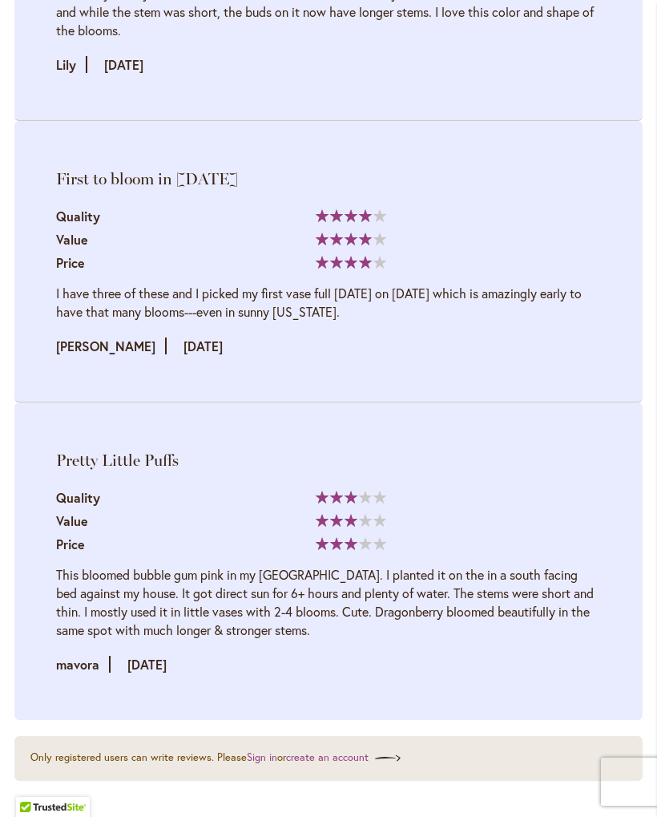
scroll to position [2524, 0]
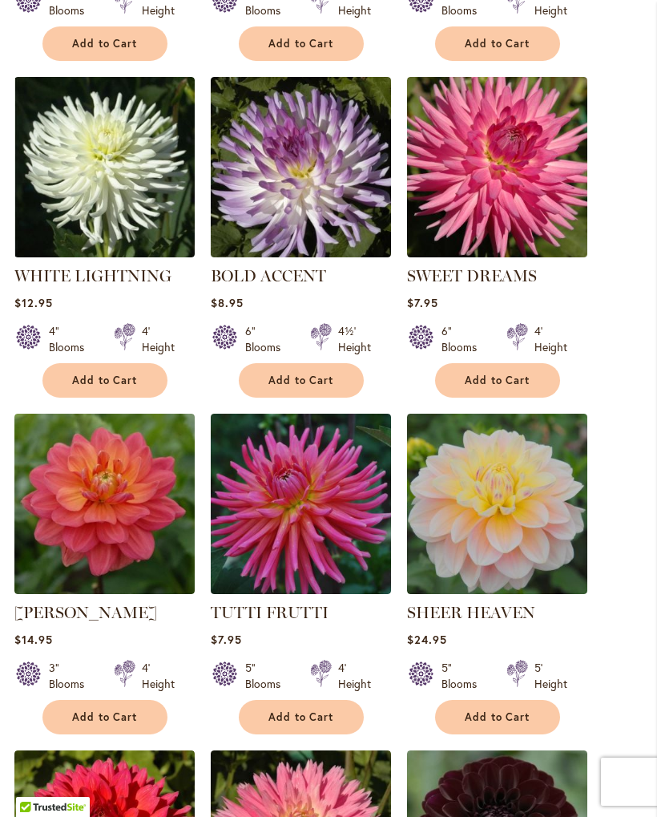
scroll to position [703, 0]
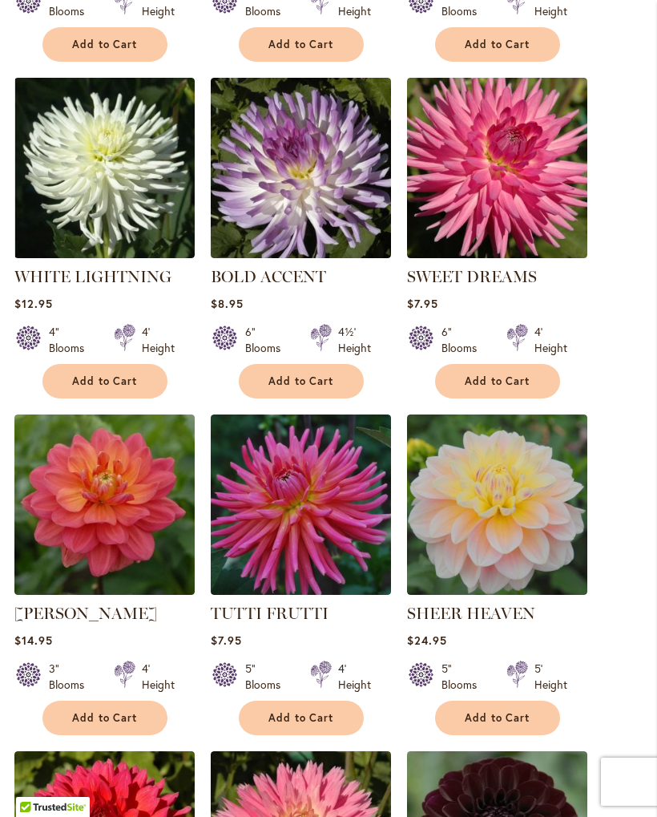
click at [534, 216] on img at bounding box center [497, 168] width 180 height 180
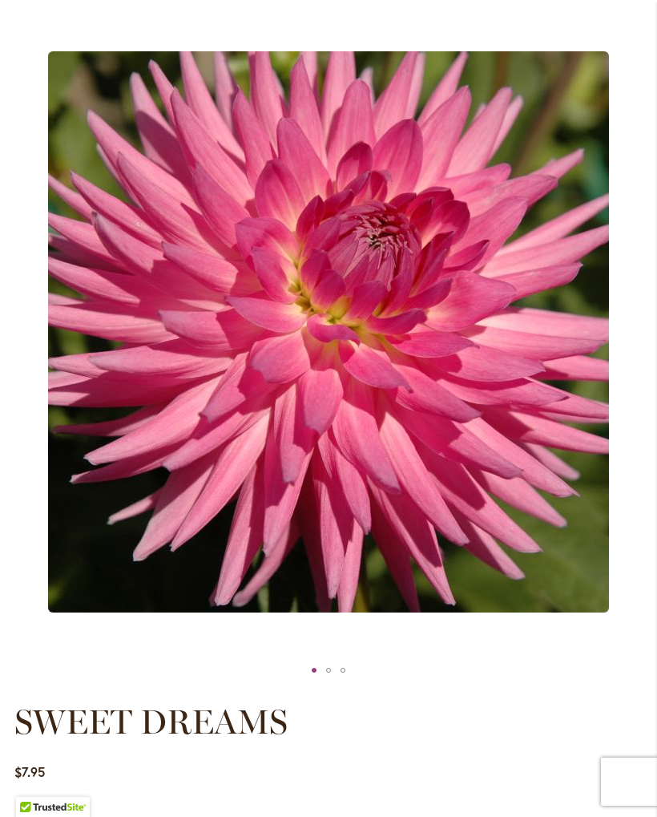
scroll to position [209, 0]
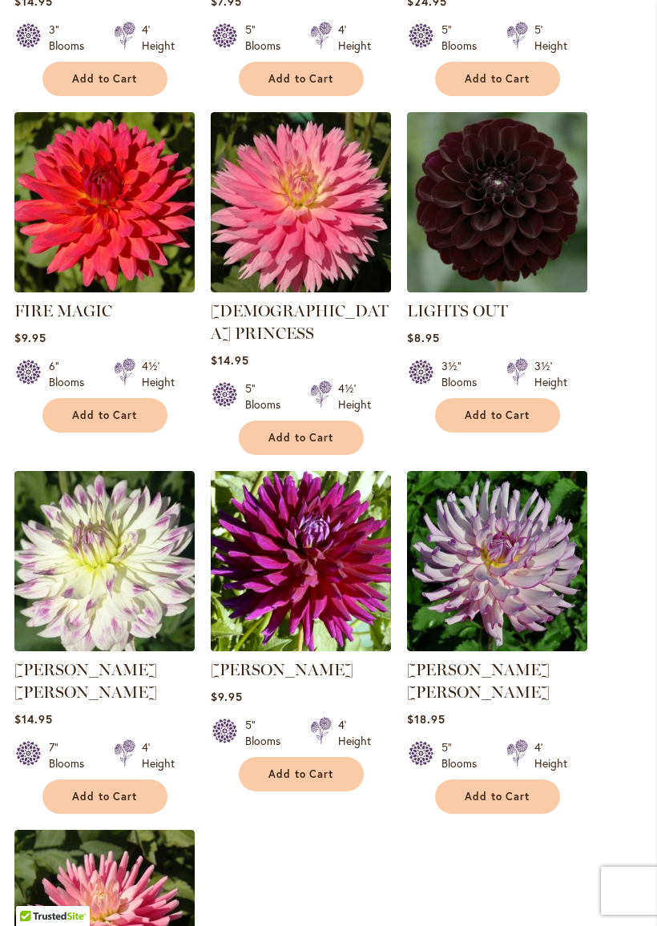
scroll to position [1356, 0]
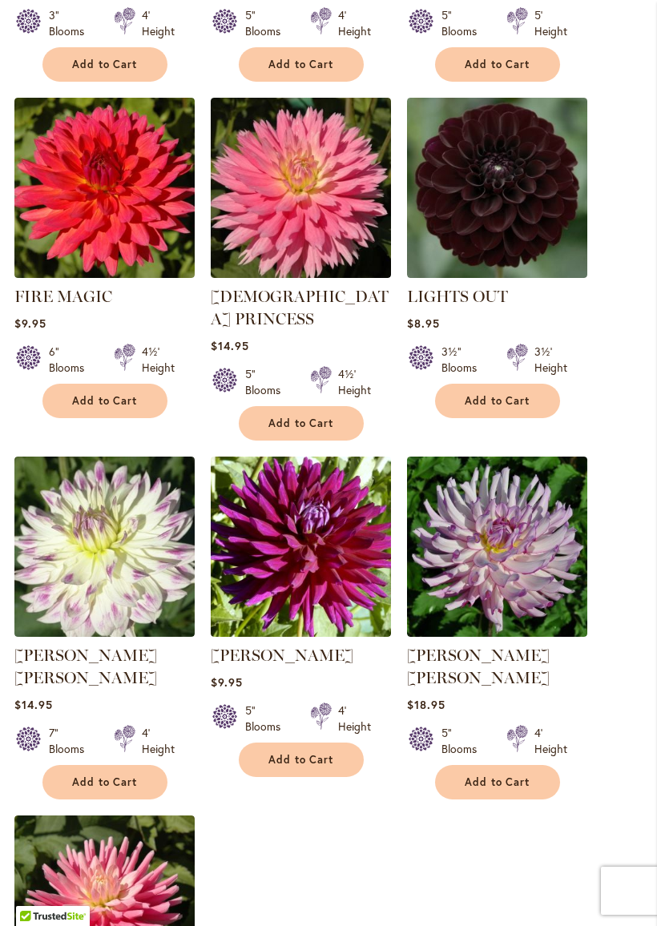
click at [531, 211] on img at bounding box center [497, 188] width 180 height 180
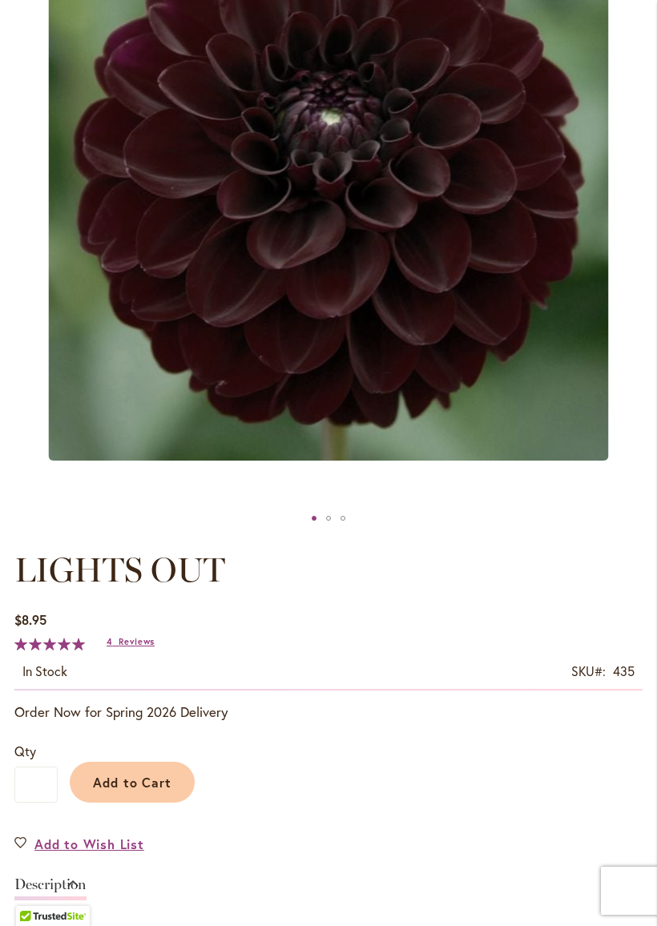
scroll to position [401, 0]
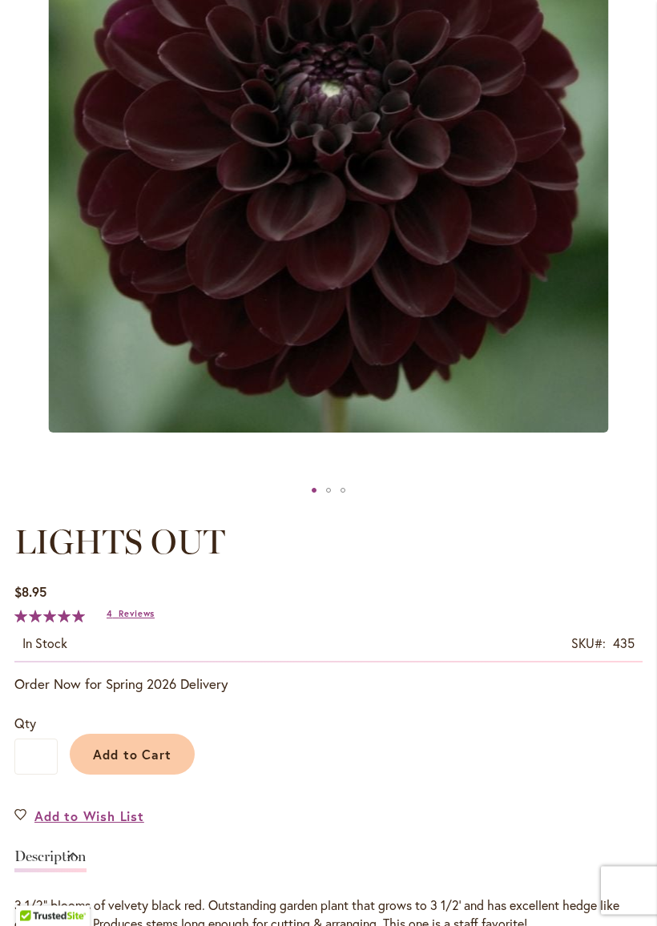
click at [218, 757] on div "Add to Cart" at bounding box center [350, 751] width 585 height 73
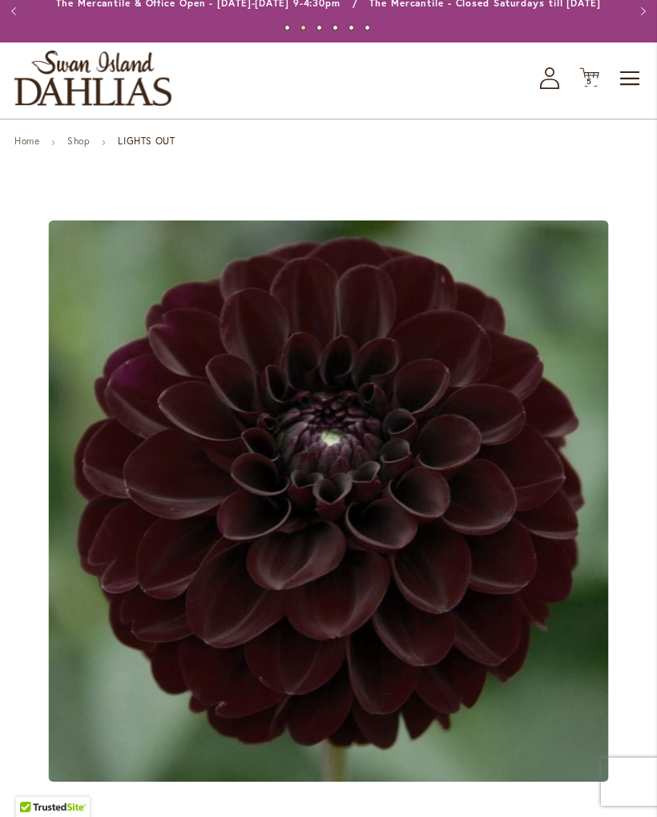
scroll to position [0, 0]
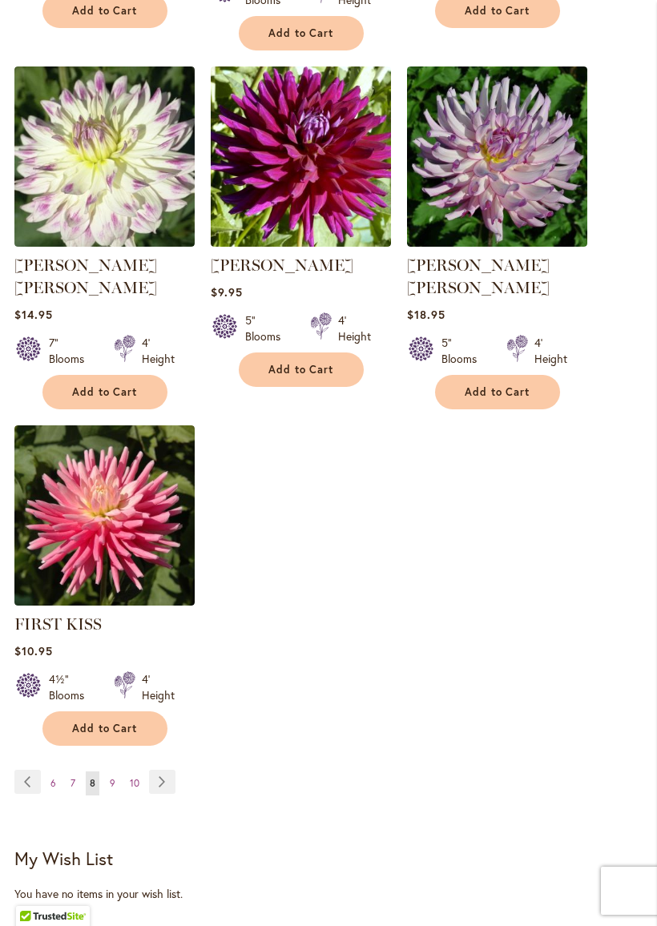
scroll to position [1749, 0]
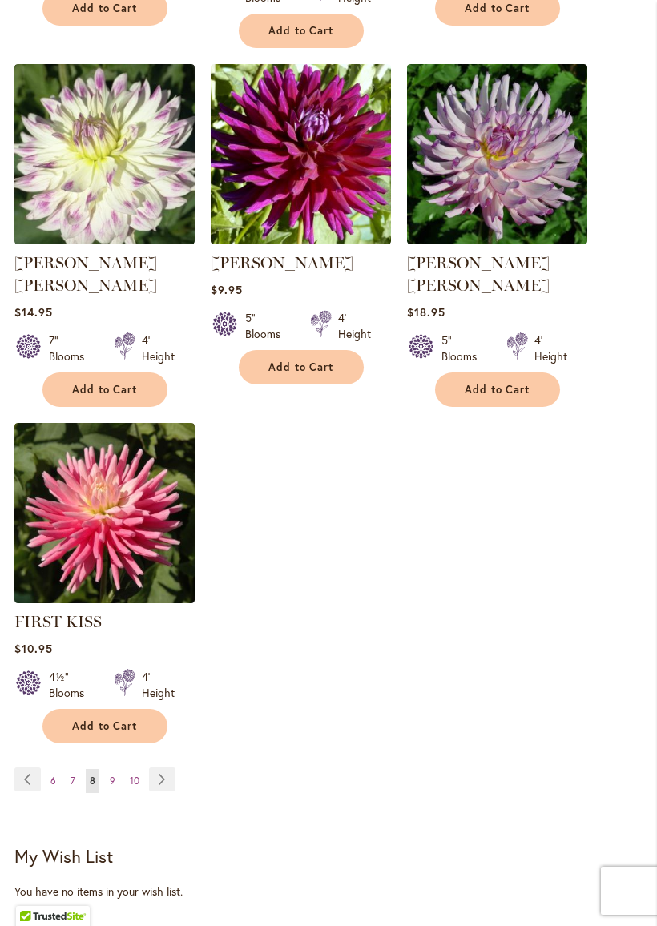
click at [129, 474] on img at bounding box center [104, 513] width 180 height 180
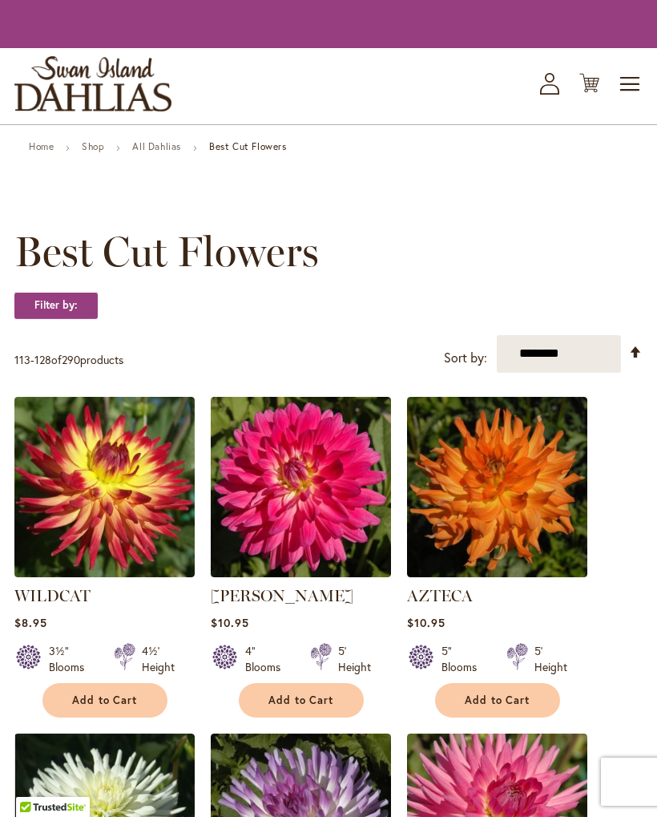
scroll to position [1794, 0]
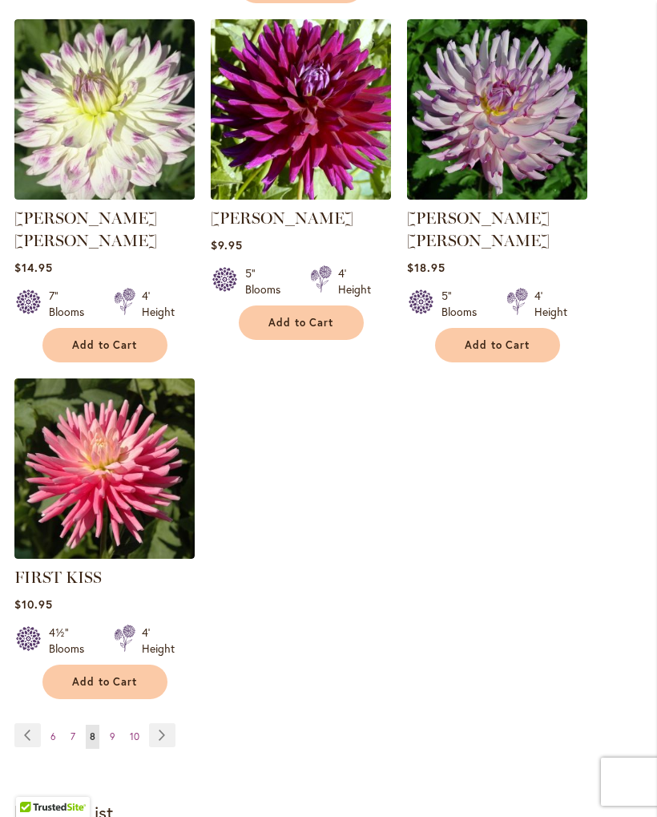
click at [121, 449] on img at bounding box center [104, 468] width 180 height 180
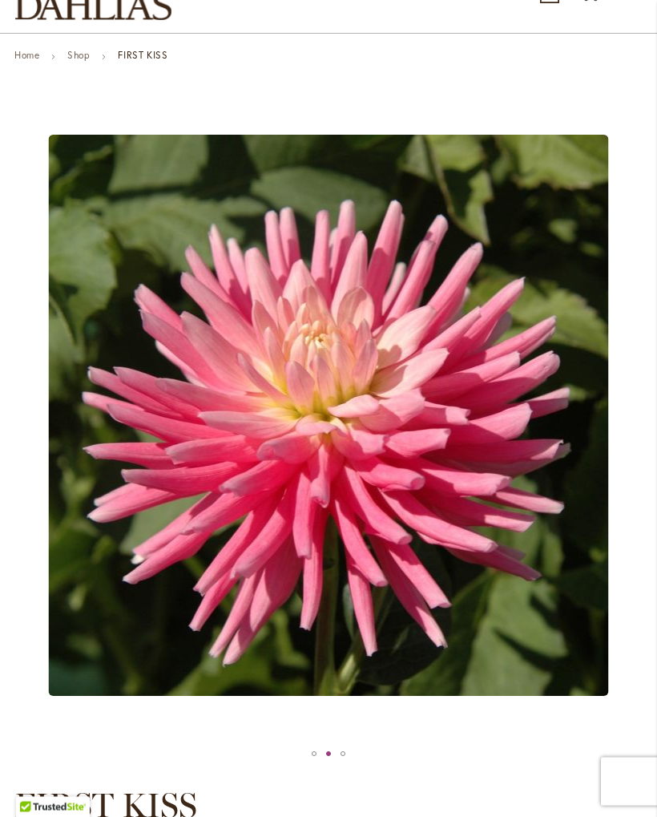
scroll to position [128, 0]
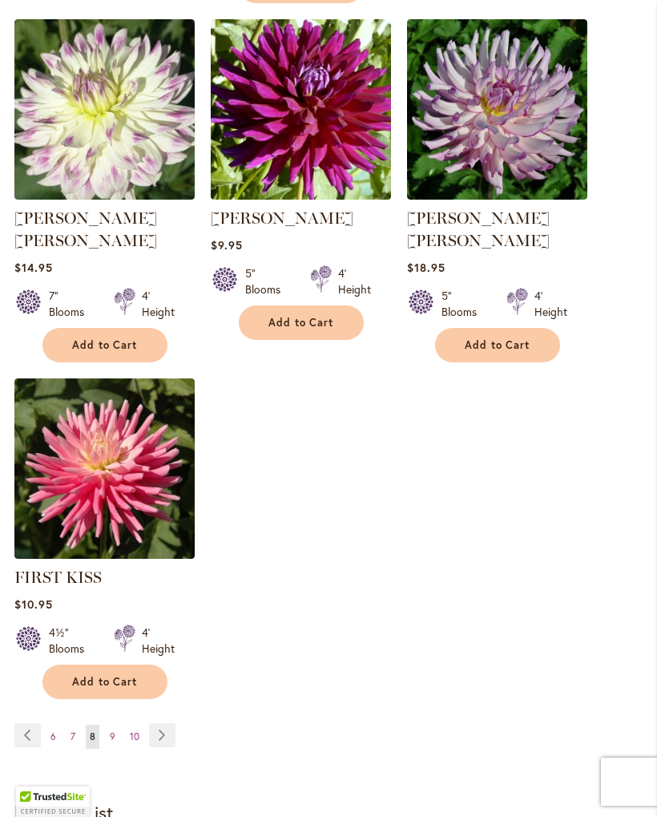
scroll to position [1794, 0]
click at [156, 723] on link "Page Next" at bounding box center [162, 735] width 26 height 24
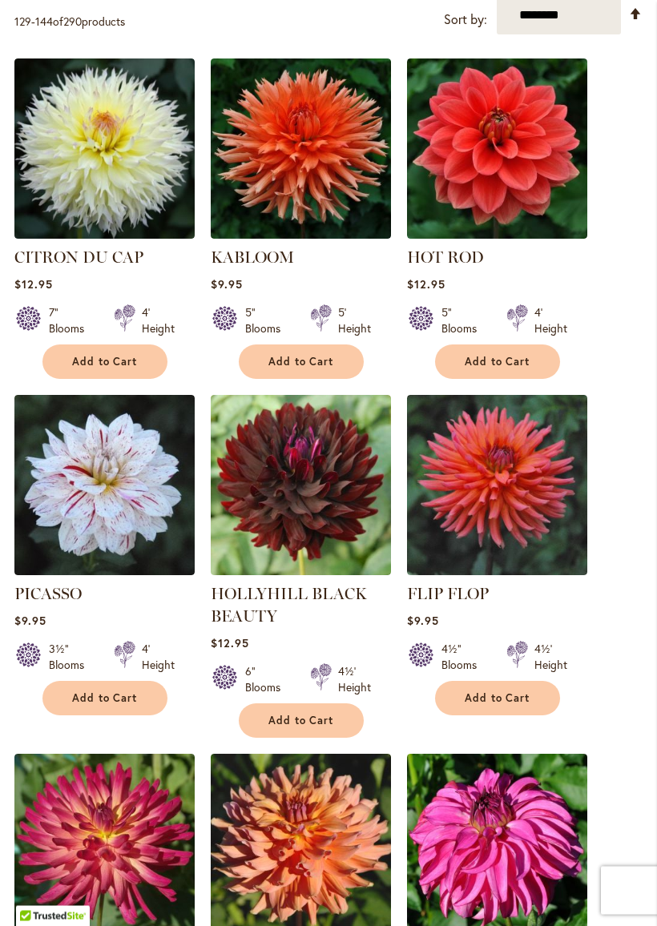
scroll to position [385, 0]
click at [310, 184] on img at bounding box center [301, 149] width 180 height 180
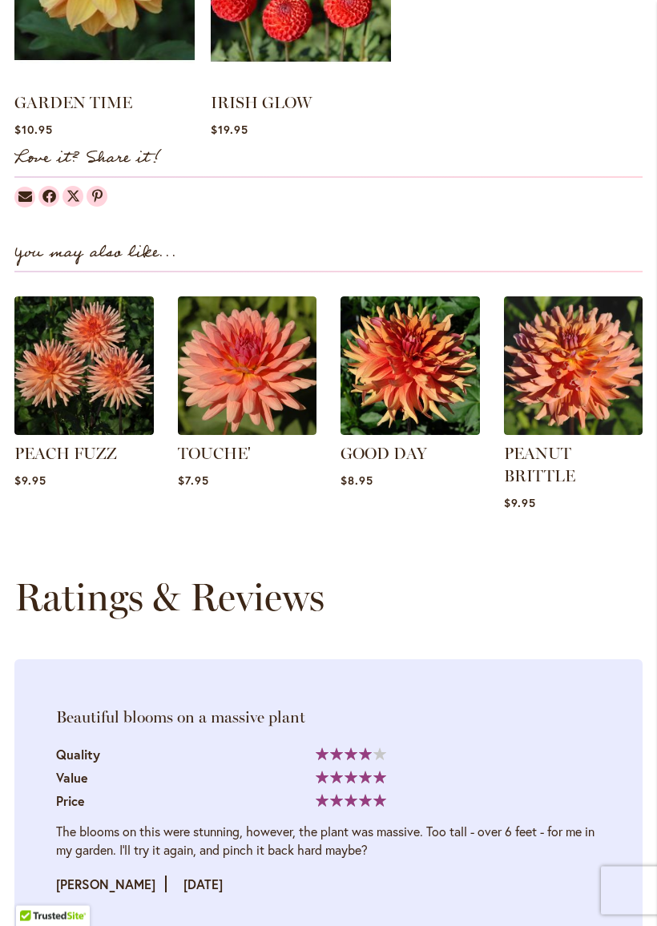
scroll to position [1660, 0]
click at [107, 389] on img at bounding box center [83, 366] width 139 height 139
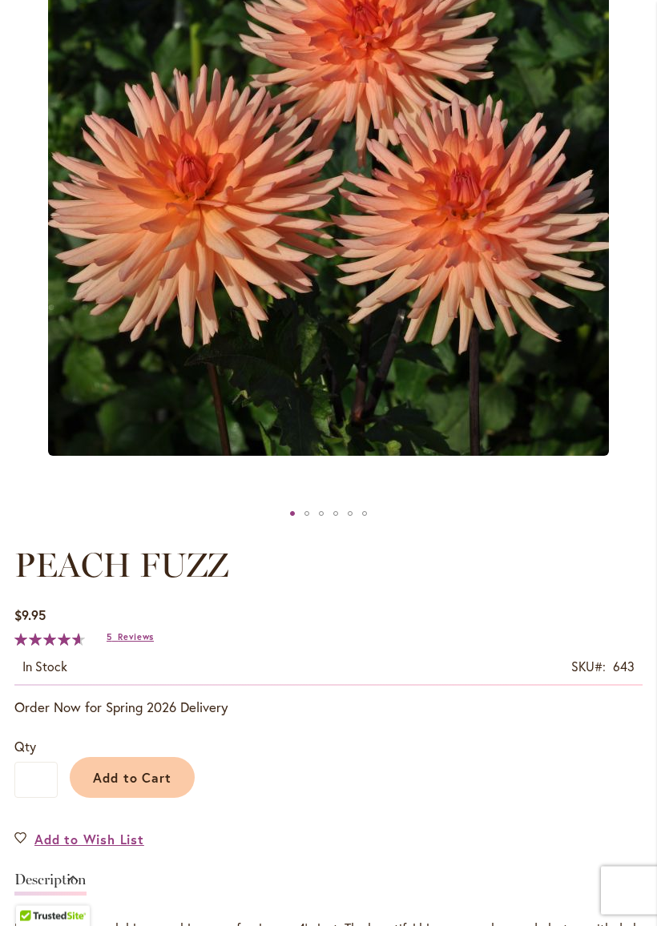
scroll to position [378, 0]
click at [108, 774] on span "Add to Cart" at bounding box center [132, 777] width 79 height 17
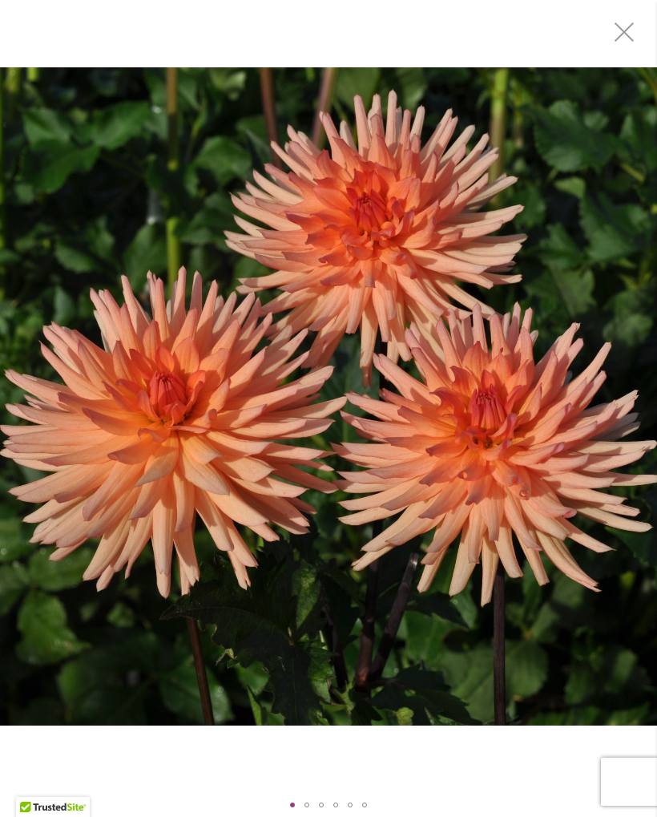
scroll to position [30, 0]
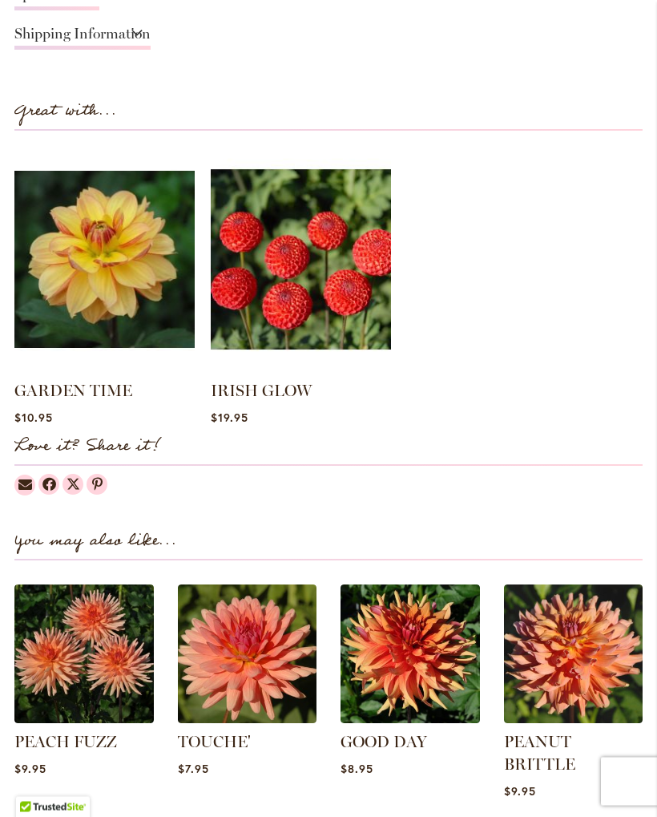
scroll to position [1372, 0]
click at [130, 271] on img at bounding box center [104, 259] width 180 height 225
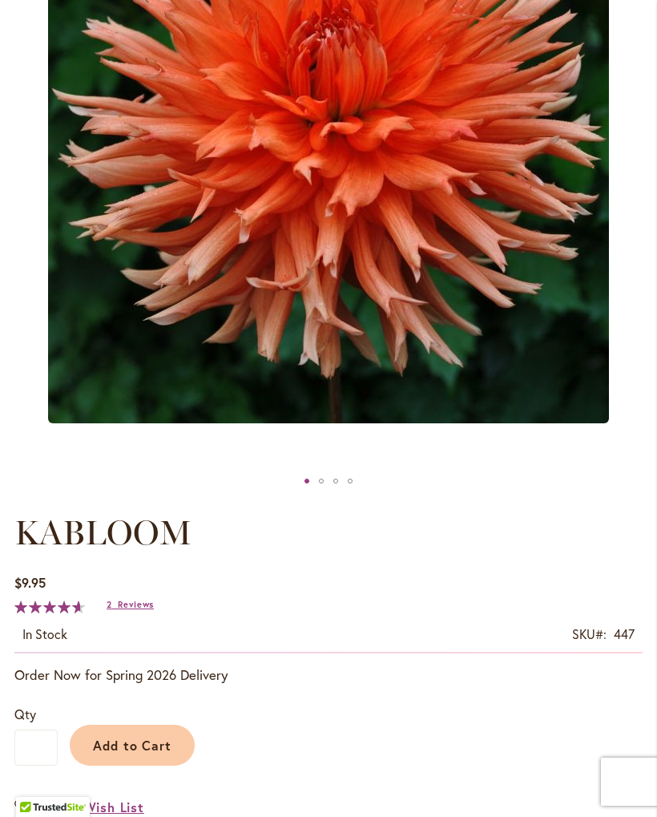
scroll to position [410, 0]
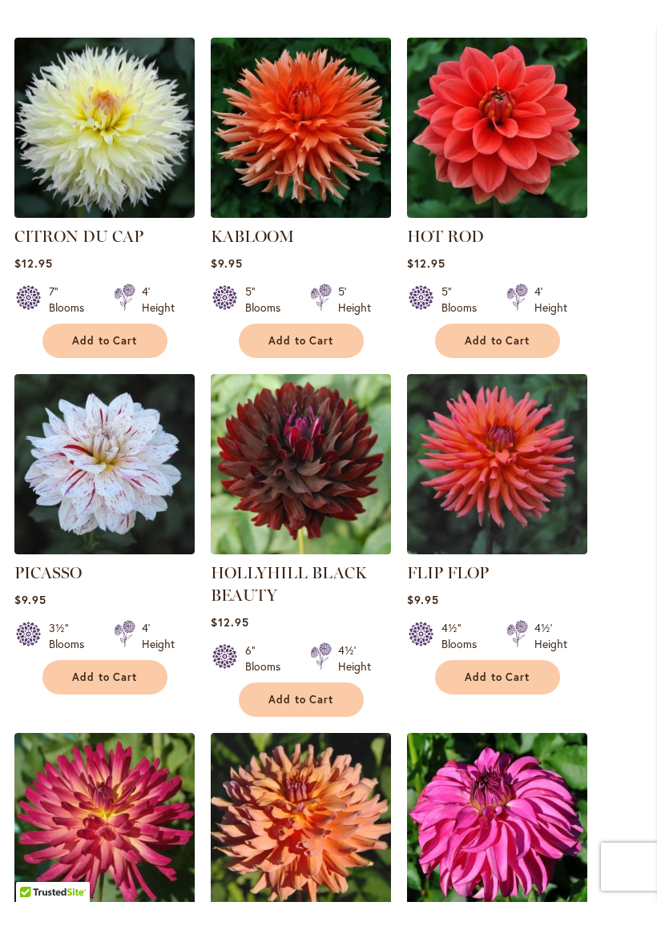
scroll to position [411, 0]
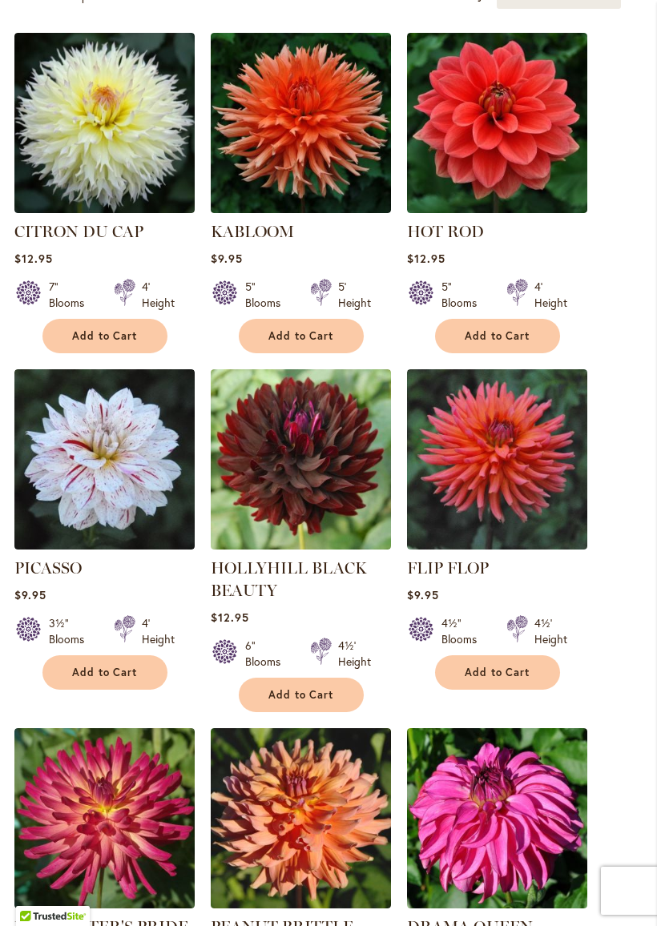
click at [523, 126] on img at bounding box center [497, 123] width 180 height 180
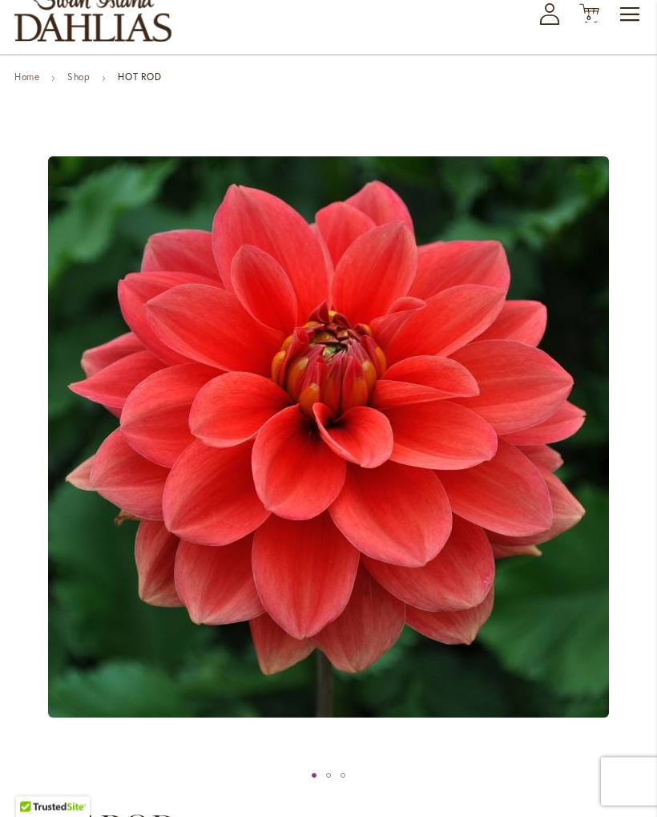
scroll to position [91, 0]
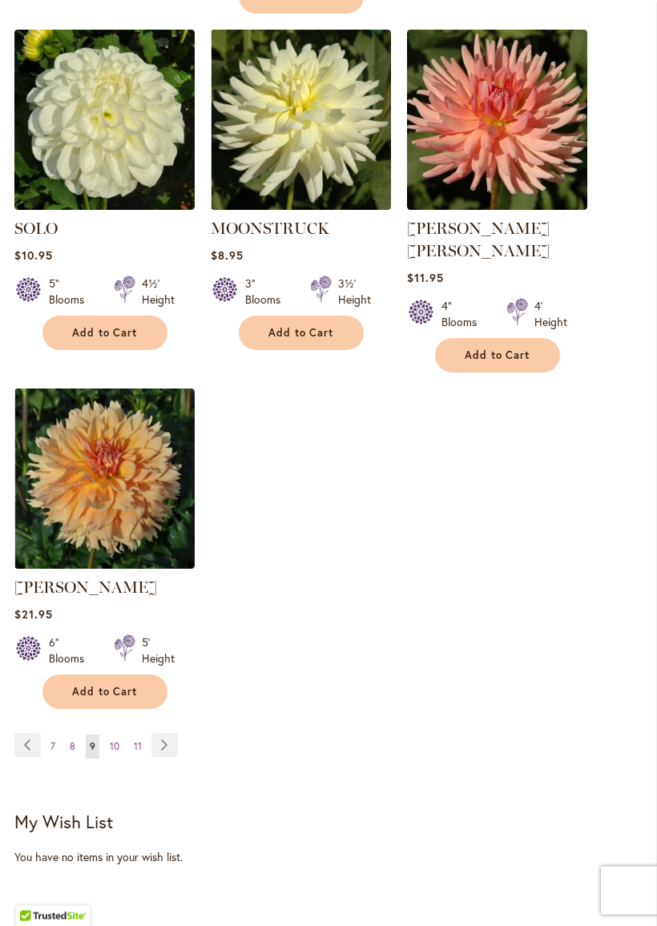
scroll to position [1809, 0]
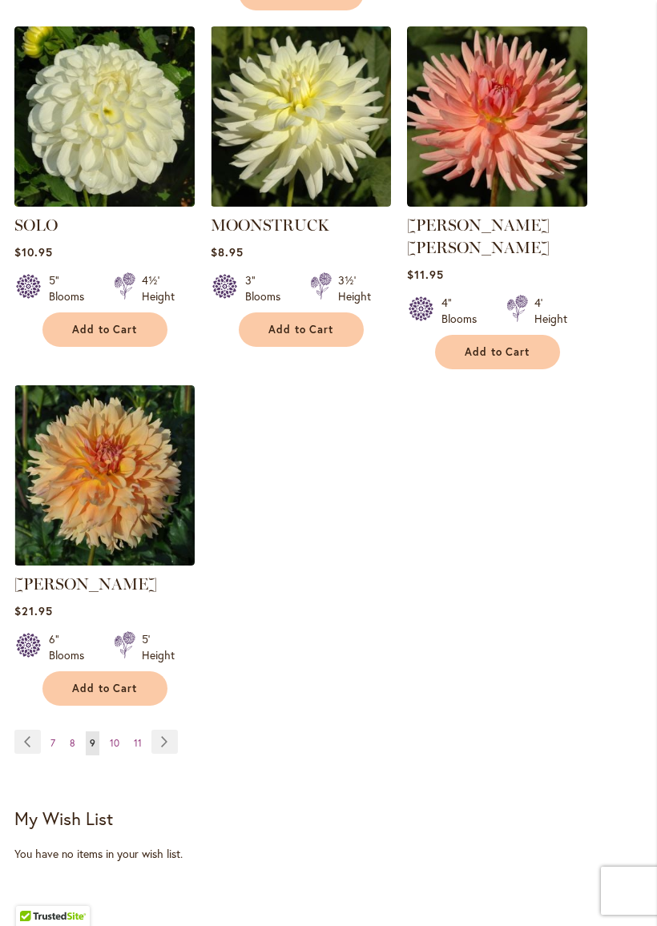
click at [163, 730] on link "Page Next" at bounding box center [164, 742] width 26 height 24
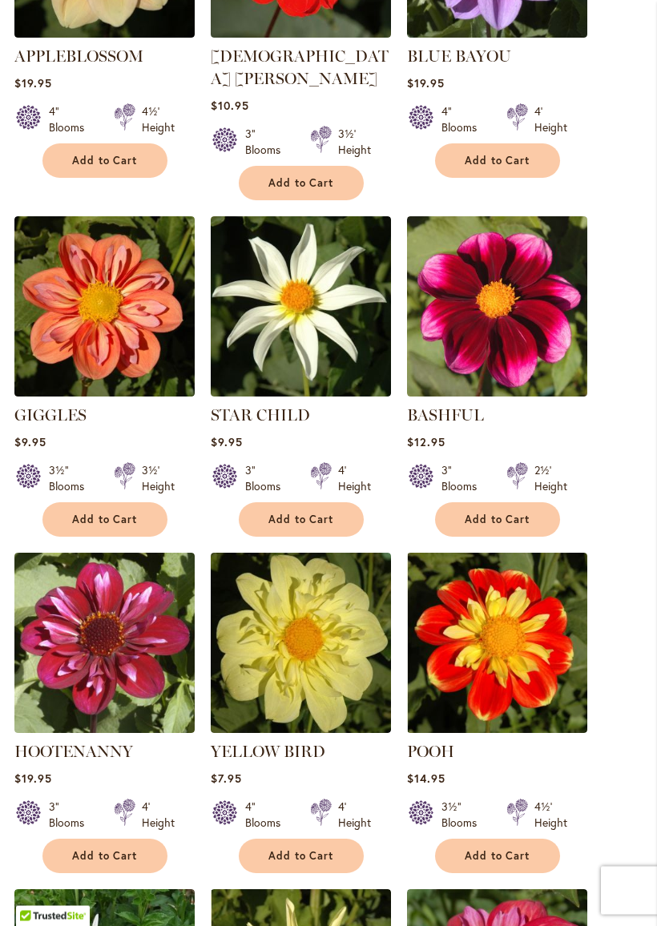
scroll to position [923, 0]
click at [147, 309] on img at bounding box center [104, 306] width 180 height 180
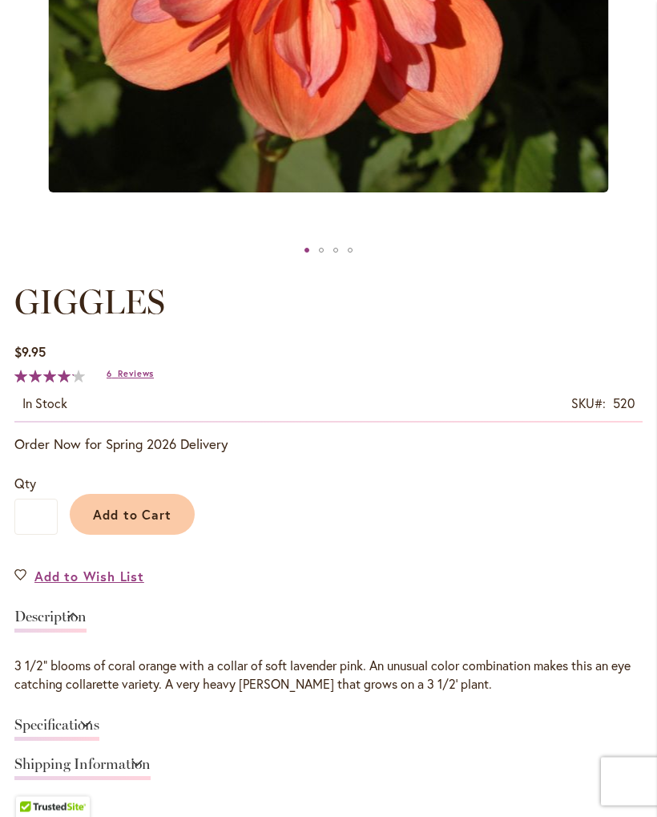
scroll to position [640, 0]
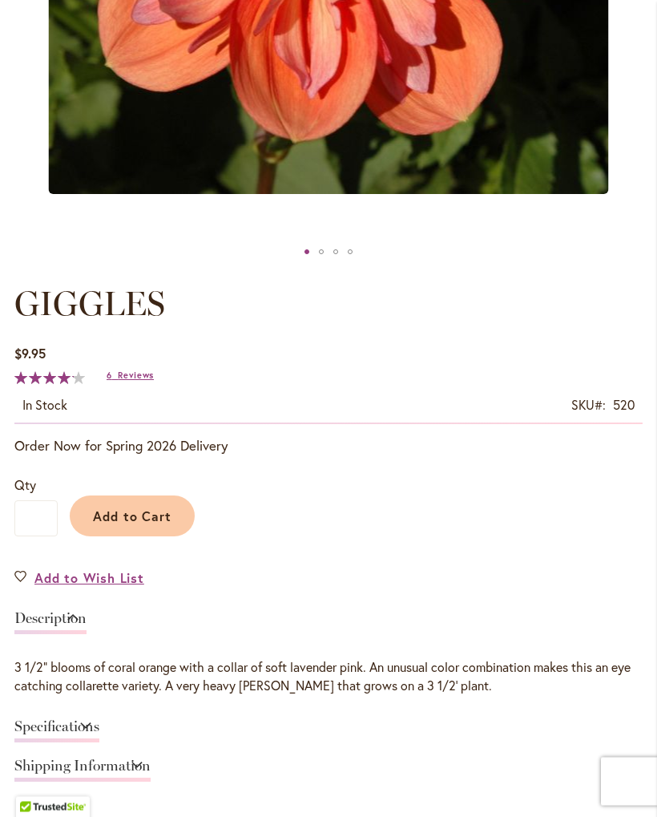
click at [131, 372] on span "Reviews" at bounding box center [136, 375] width 36 height 11
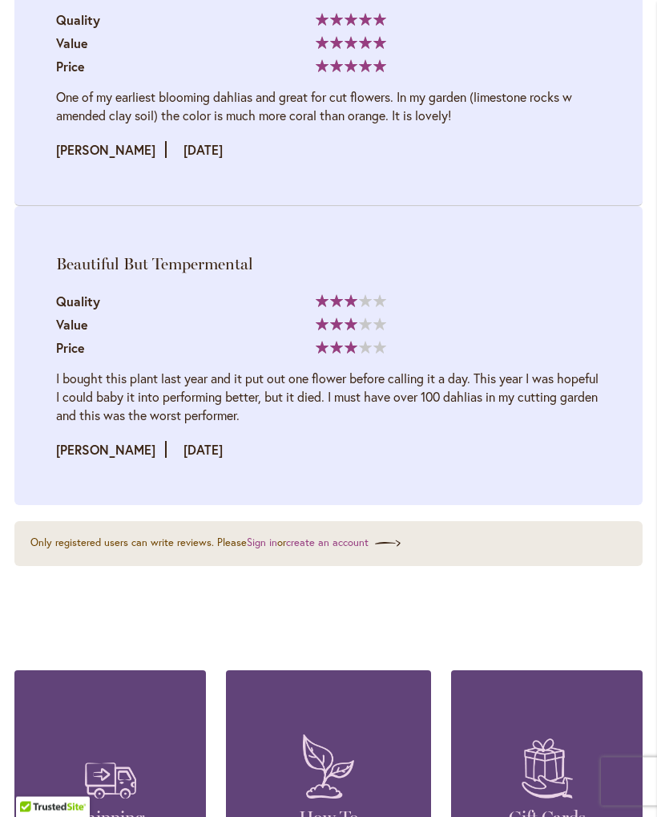
scroll to position [3532, 0]
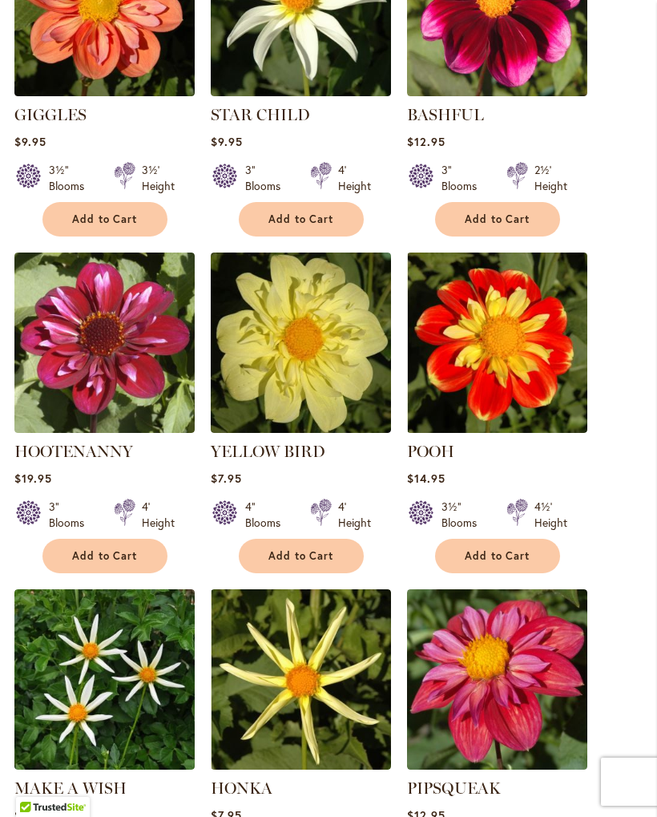
scroll to position [1223, 0]
click at [309, 338] on img at bounding box center [301, 343] width 180 height 180
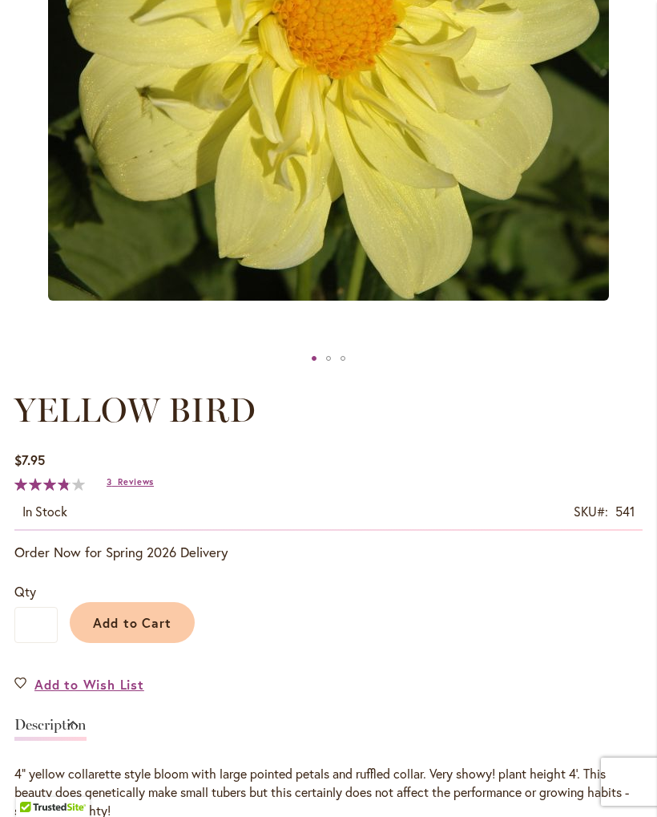
scroll to position [526, 0]
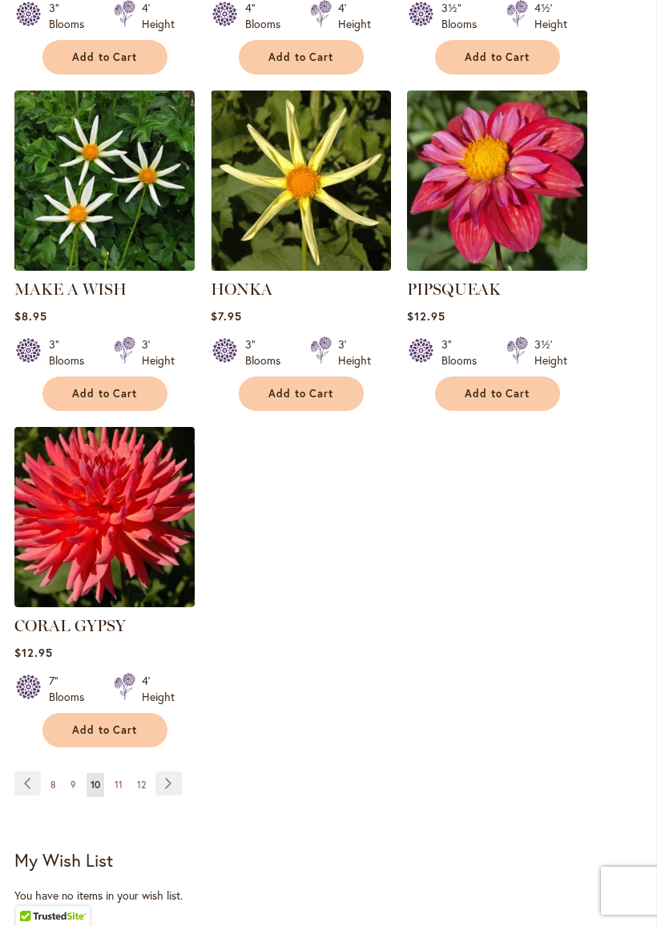
scroll to position [1735, 0]
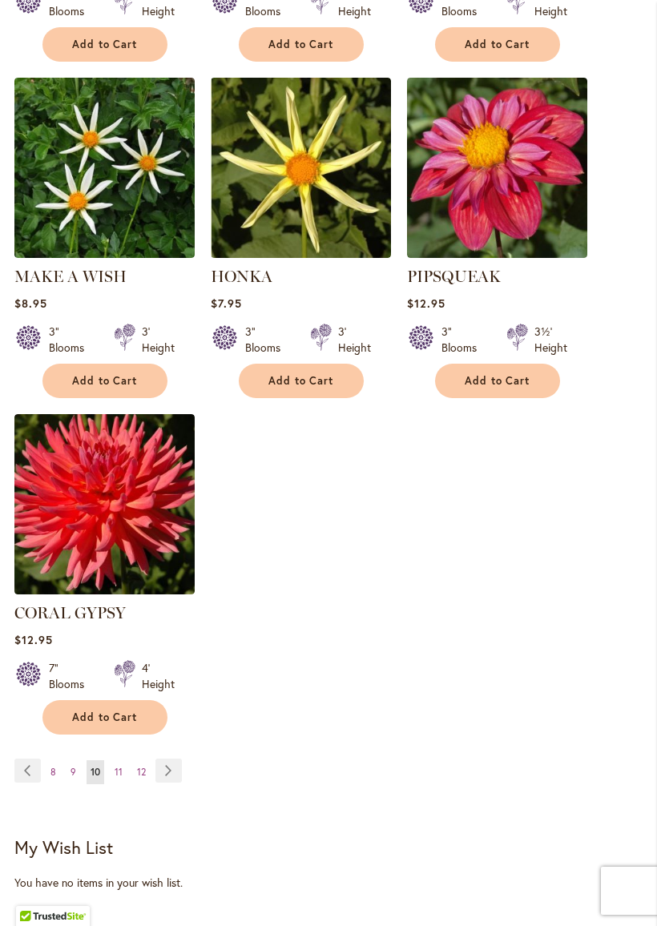
click at [159, 759] on link "Page Next" at bounding box center [168, 771] width 26 height 24
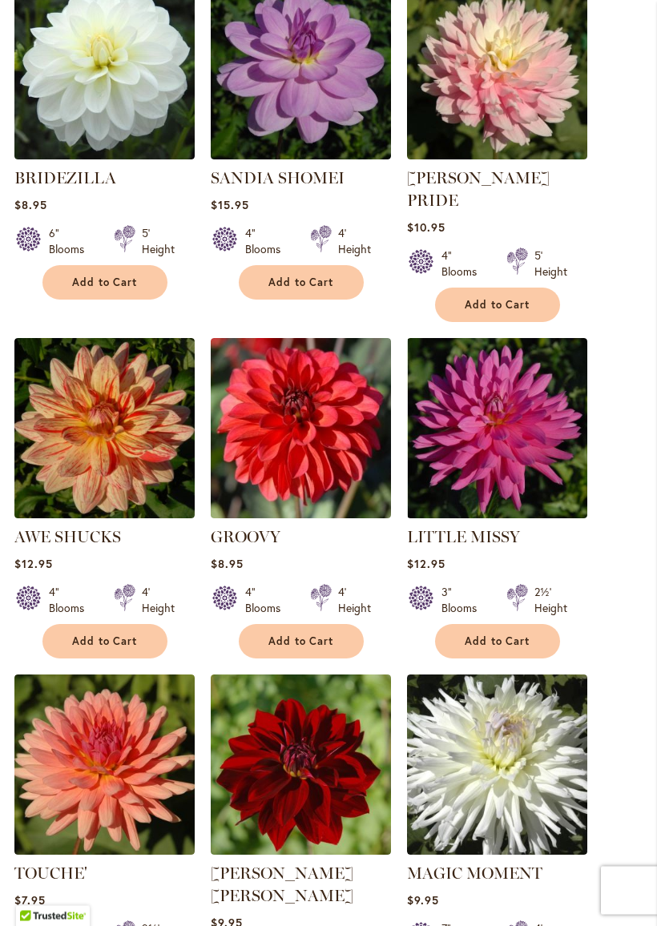
scroll to position [465, 0]
click at [135, 429] on img at bounding box center [104, 428] width 180 height 180
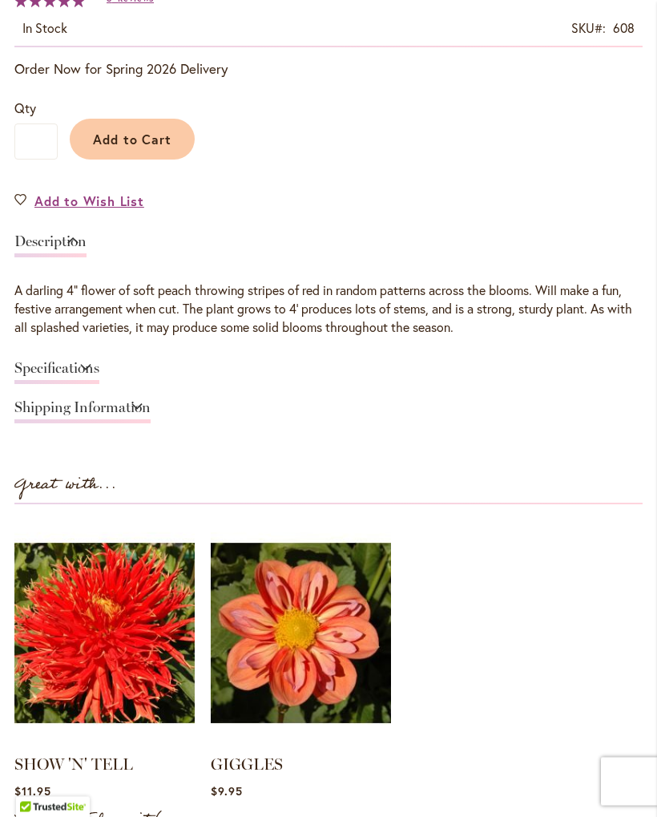
scroll to position [1017, 0]
click at [139, 135] on span "Add to Cart" at bounding box center [132, 139] width 79 height 17
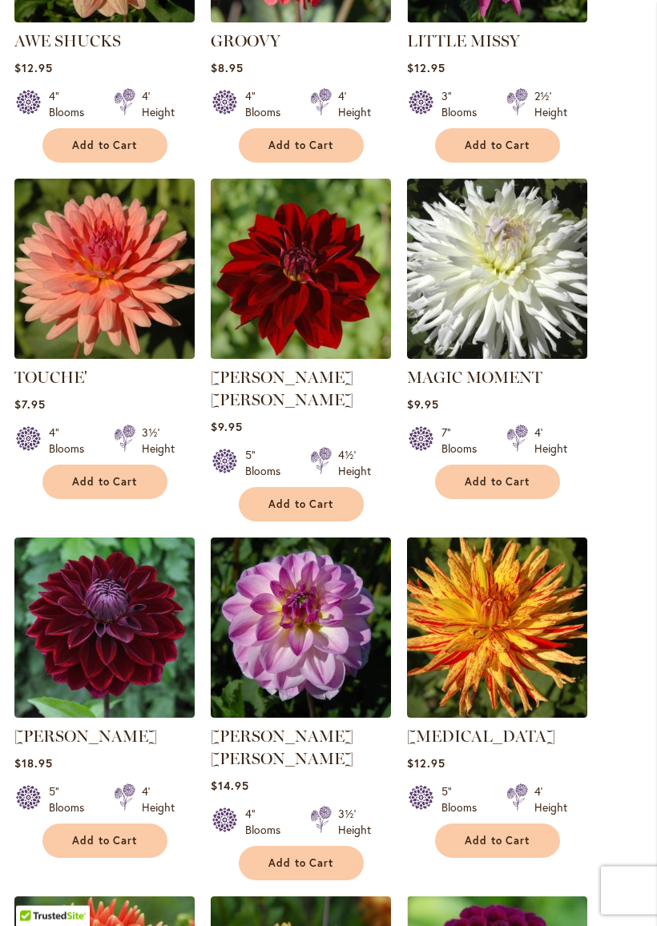
scroll to position [967, 0]
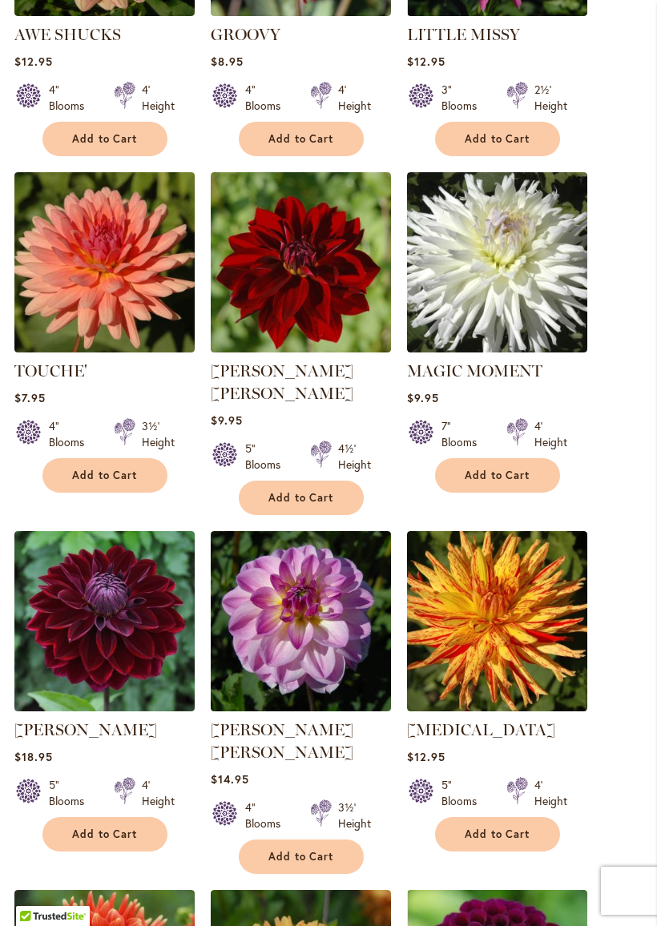
click at [514, 568] on img at bounding box center [497, 621] width 180 height 180
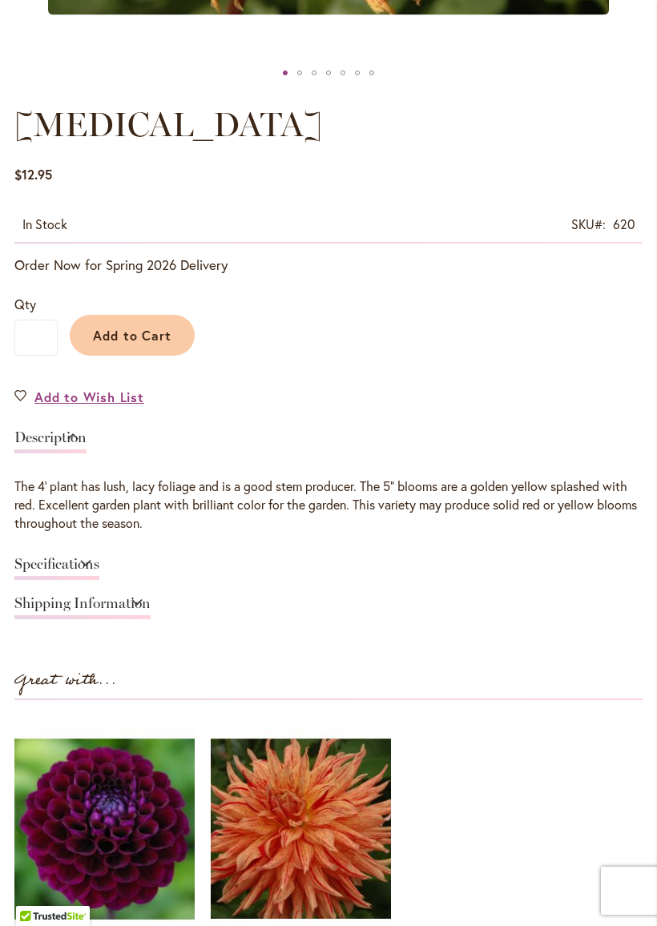
scroll to position [821, 0]
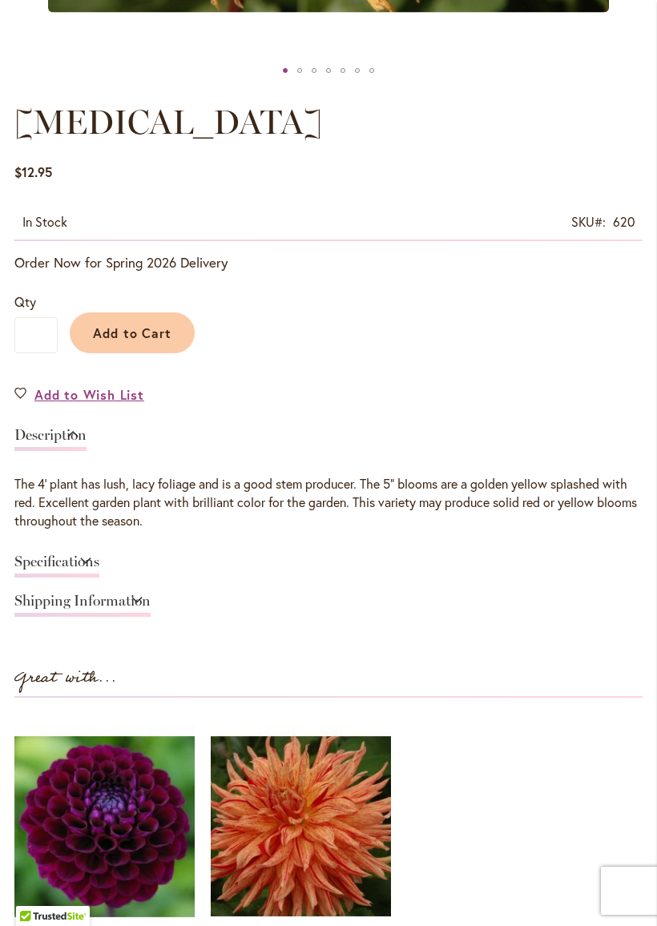
click at [147, 335] on span "Add to Cart" at bounding box center [132, 333] width 79 height 17
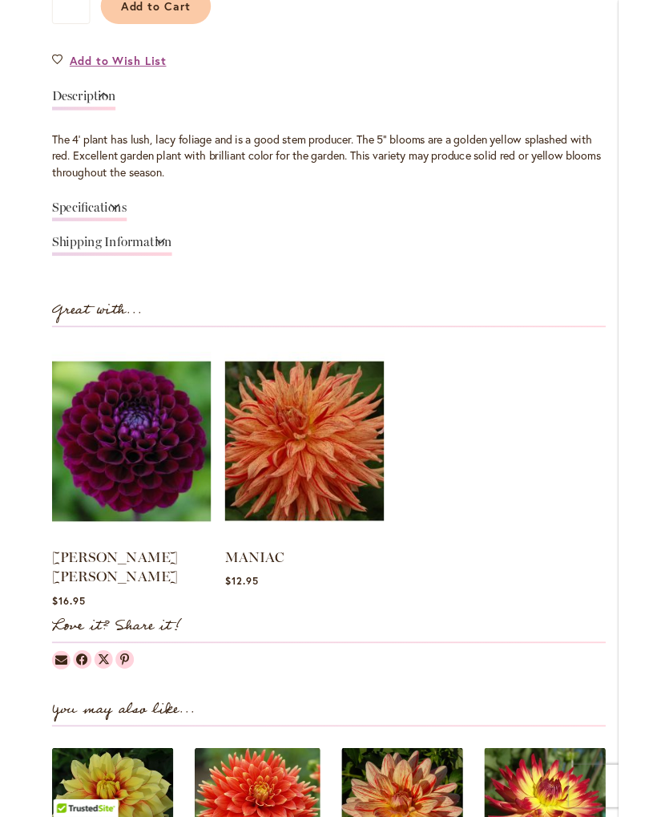
scroll to position [1187, 0]
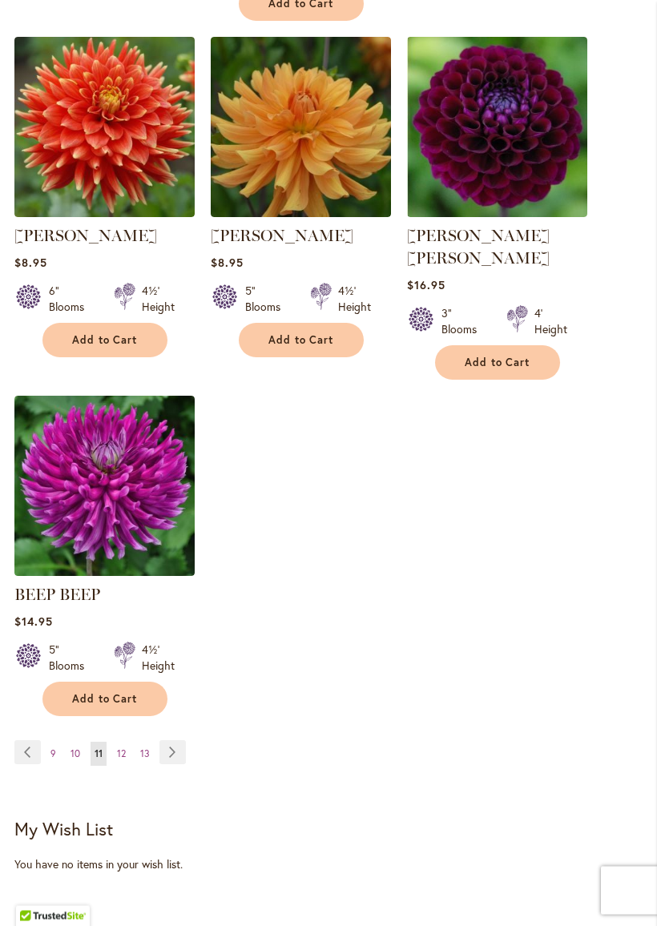
scroll to position [1821, 0]
click at [168, 741] on link "Page Next" at bounding box center [172, 753] width 26 height 24
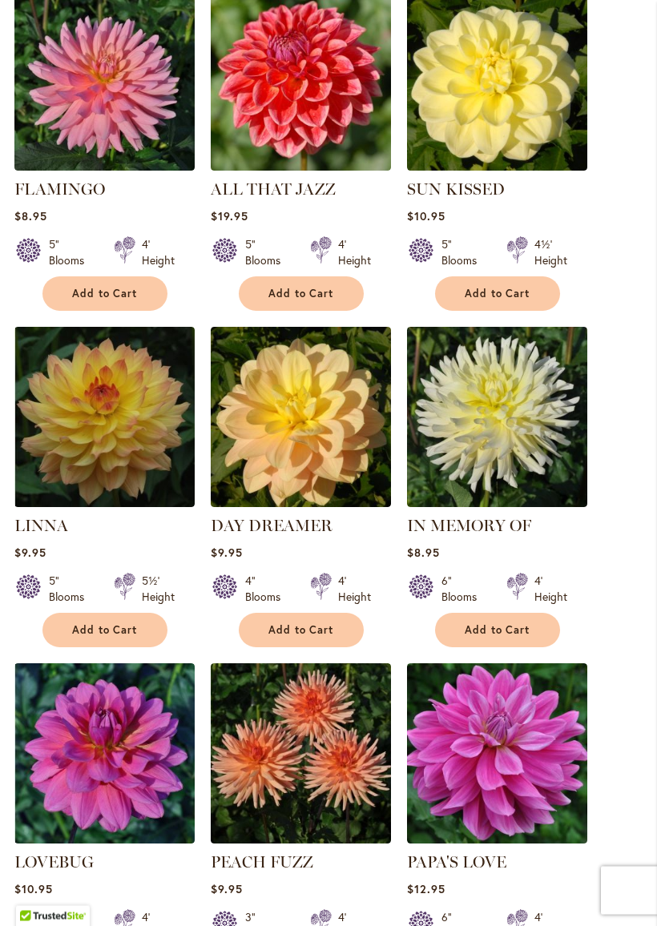
scroll to position [804, 0]
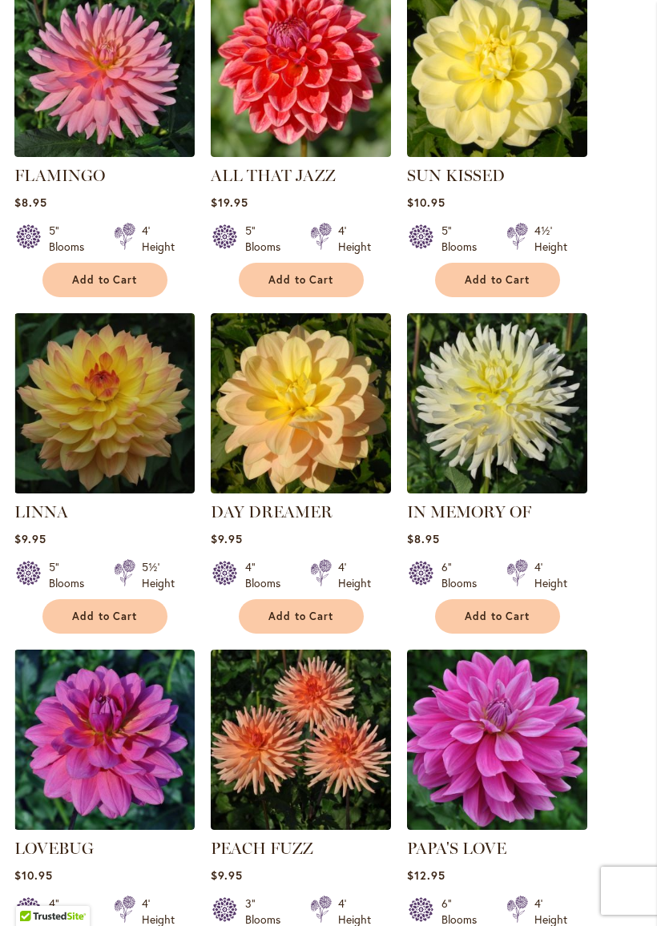
click at [301, 412] on img at bounding box center [301, 403] width 180 height 180
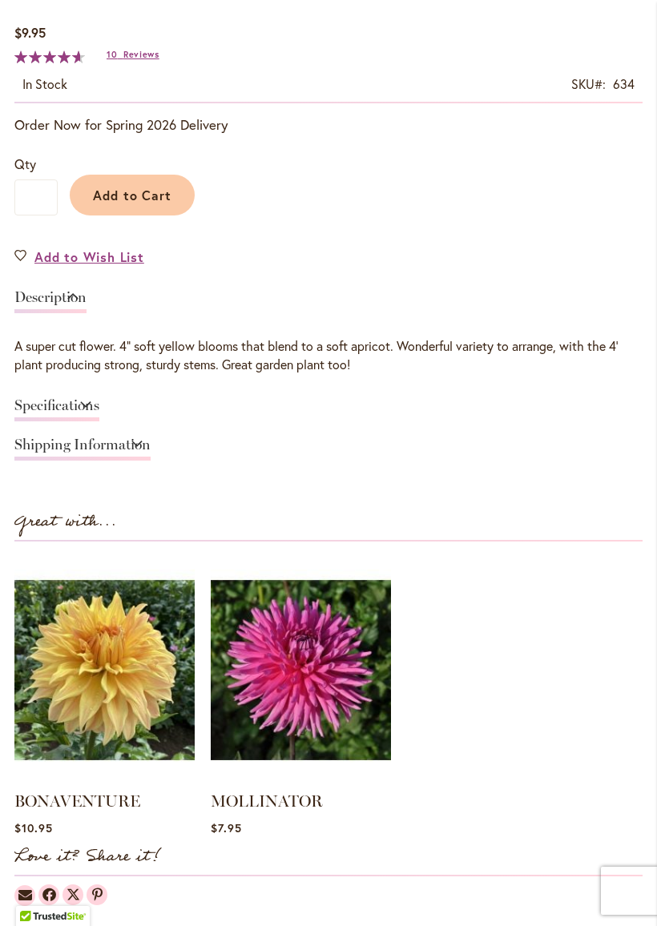
scroll to position [962, 0]
click at [159, 200] on span "Add to Cart" at bounding box center [132, 194] width 79 height 17
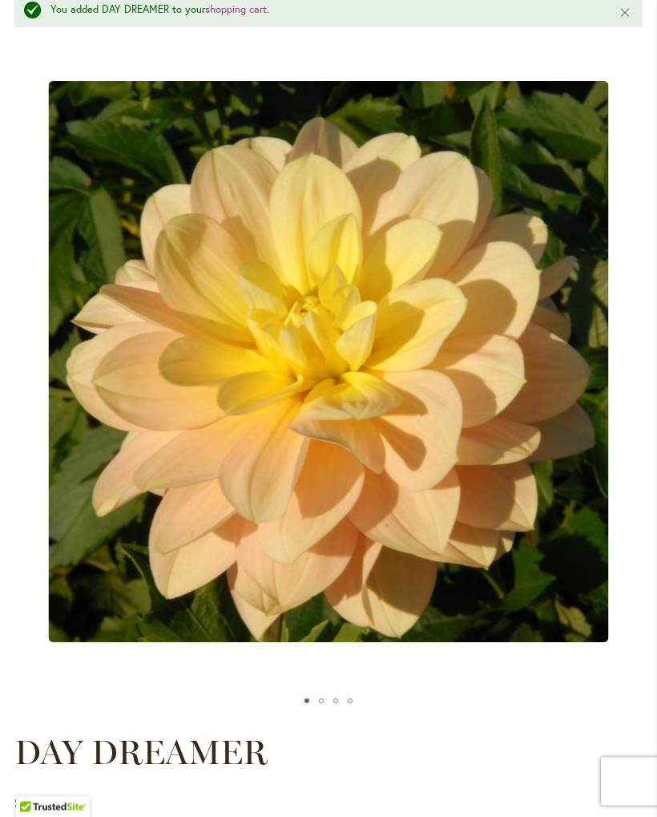
scroll to position [178, 0]
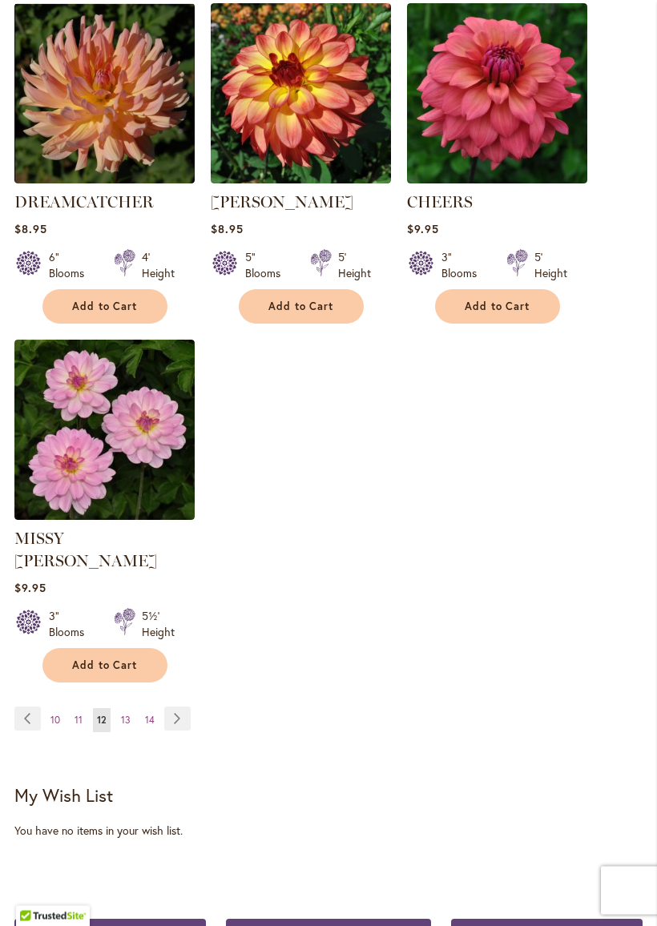
scroll to position [1787, 0]
click at [175, 707] on link "Page Next" at bounding box center [177, 719] width 26 height 24
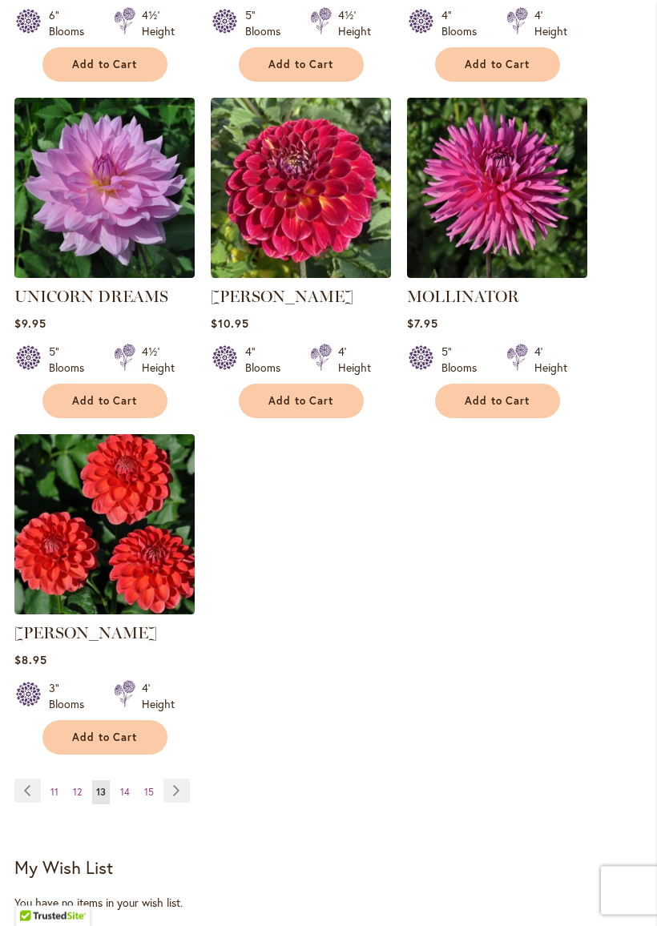
scroll to position [1742, 0]
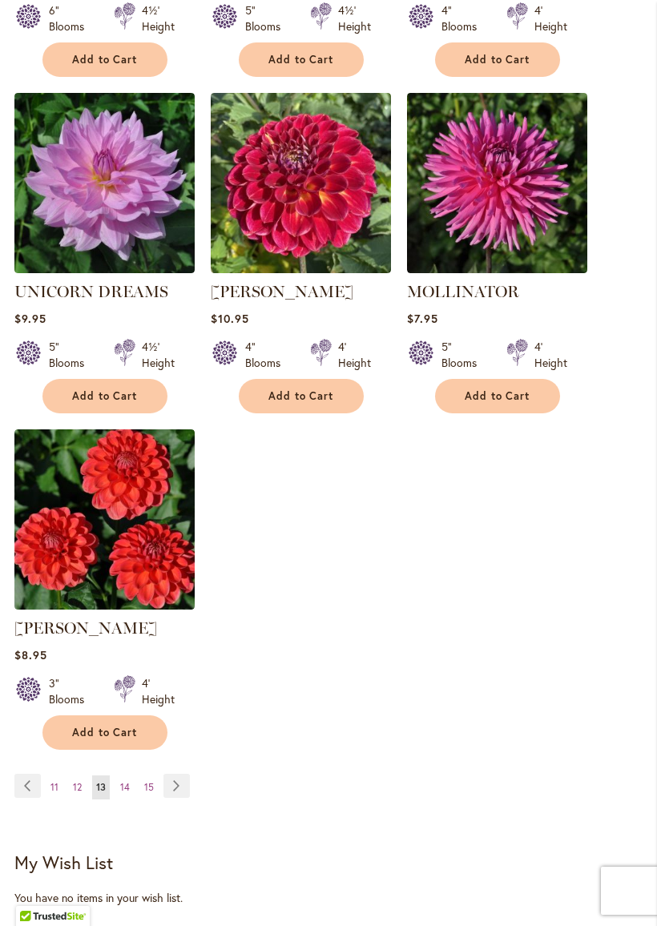
click at [178, 774] on link "Page Next" at bounding box center [176, 786] width 26 height 24
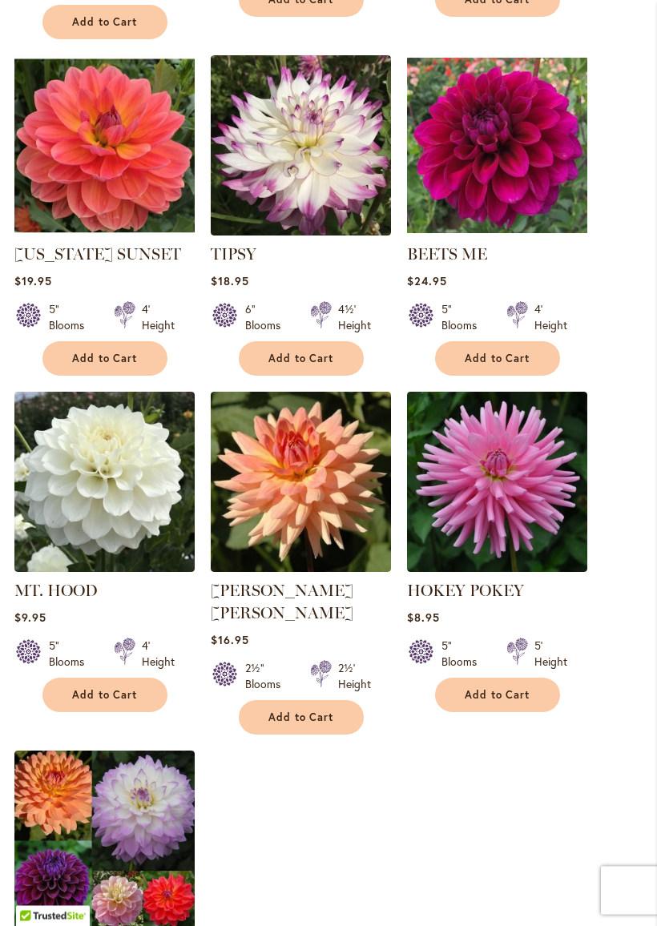
scroll to position [1421, 0]
click at [294, 475] on img at bounding box center [301, 482] width 180 height 180
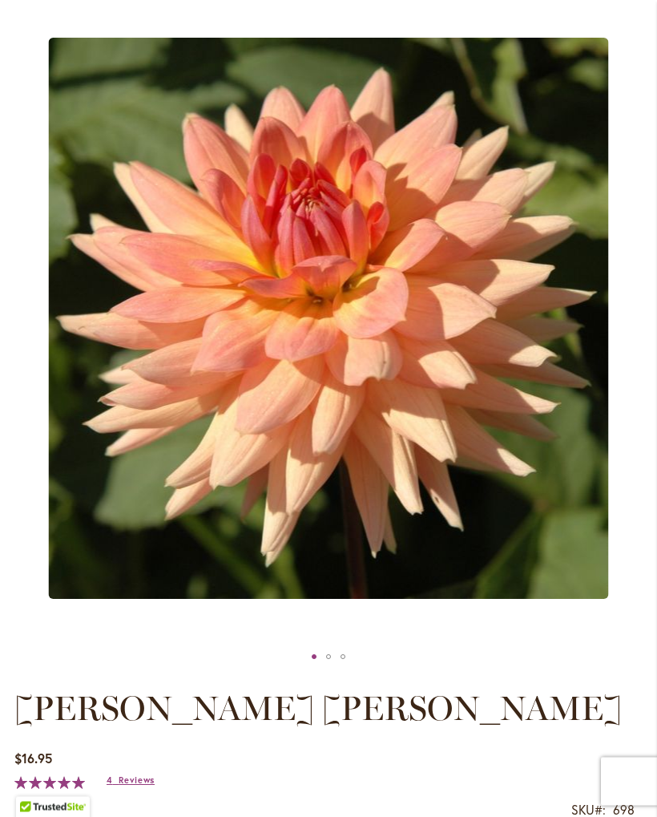
scroll to position [233, 0]
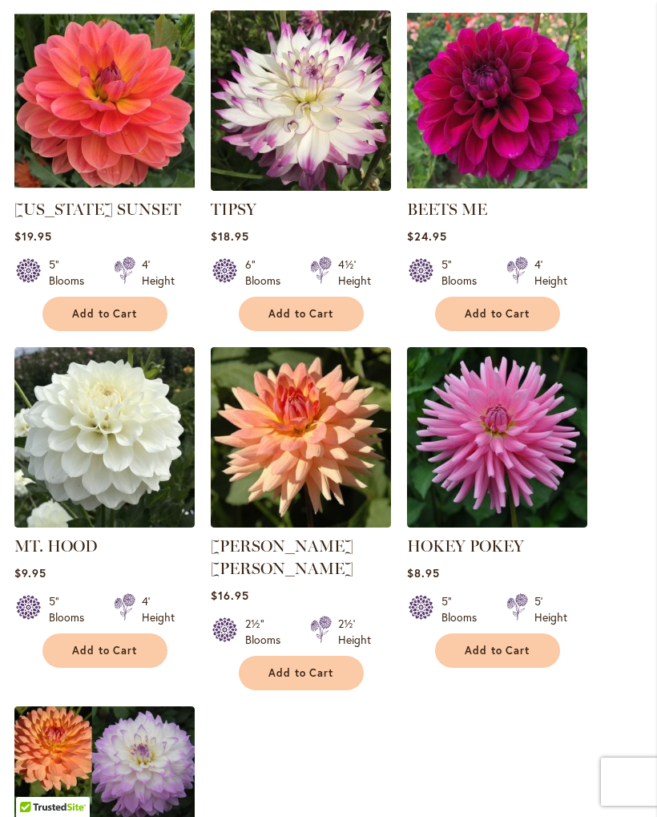
scroll to position [1466, 0]
click at [315, 666] on span "Add to Cart" at bounding box center [301, 673] width 66 height 14
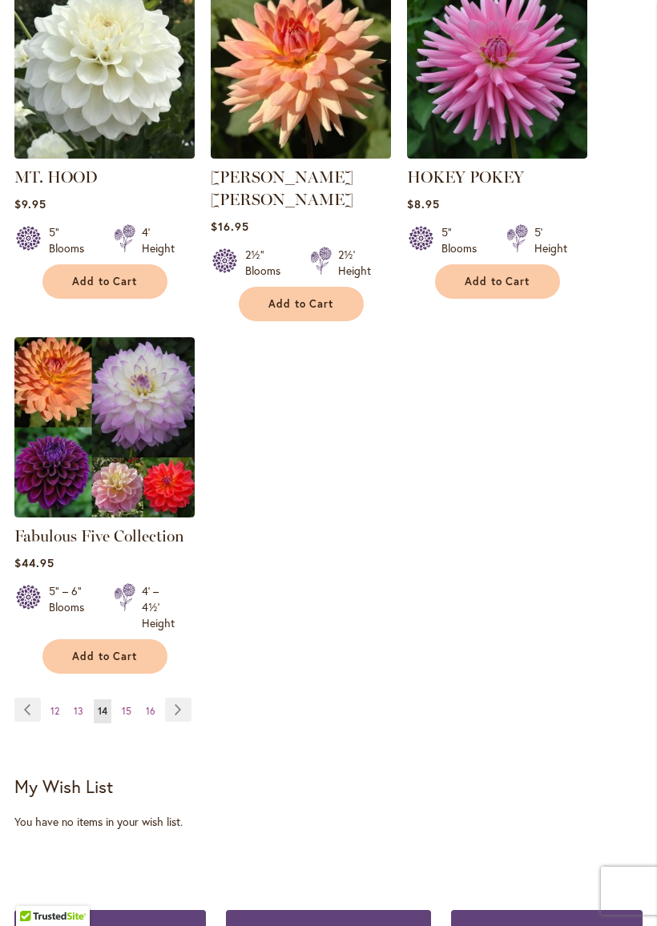
scroll to position [1877, 0]
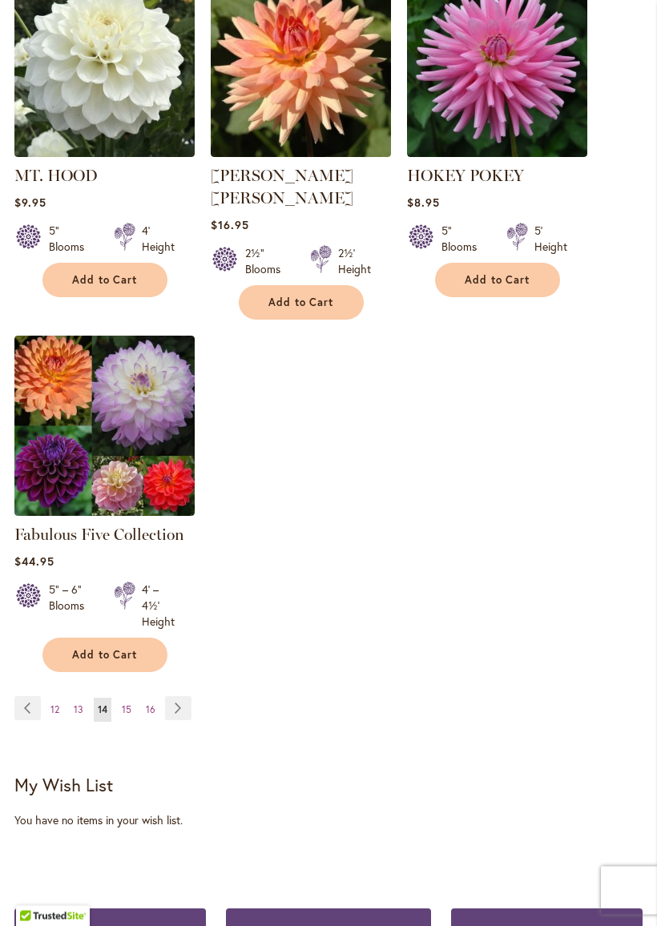
click at [180, 697] on link "Page Next" at bounding box center [178, 709] width 26 height 24
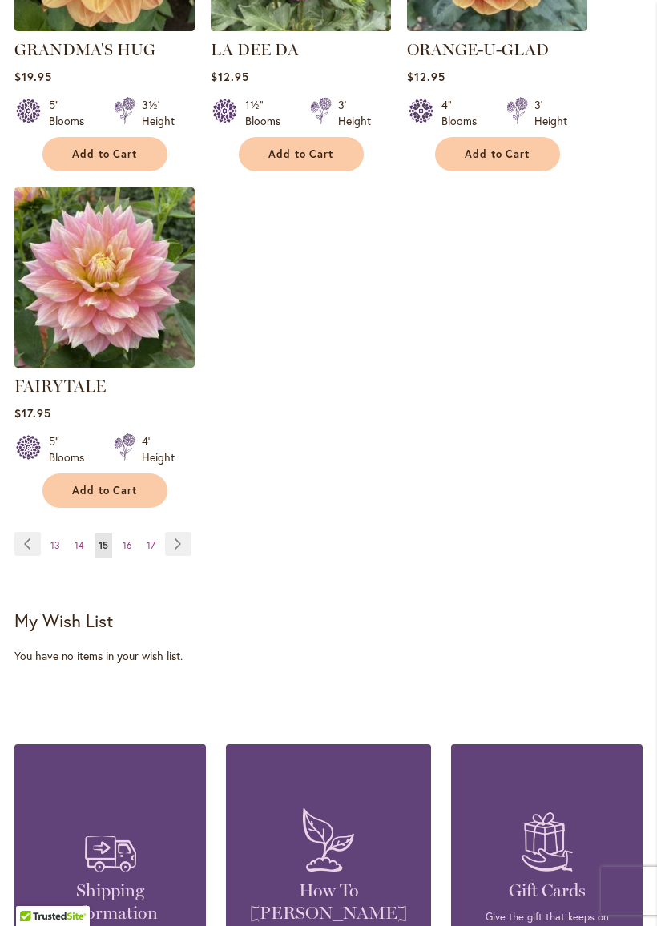
scroll to position [2002, 0]
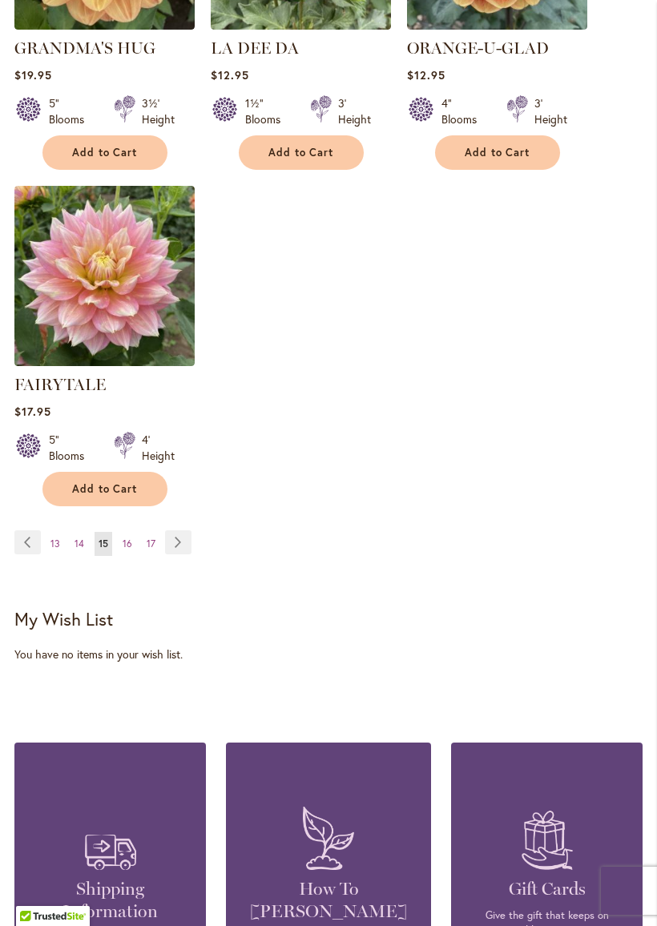
click at [179, 542] on link "Page Next" at bounding box center [178, 543] width 26 height 24
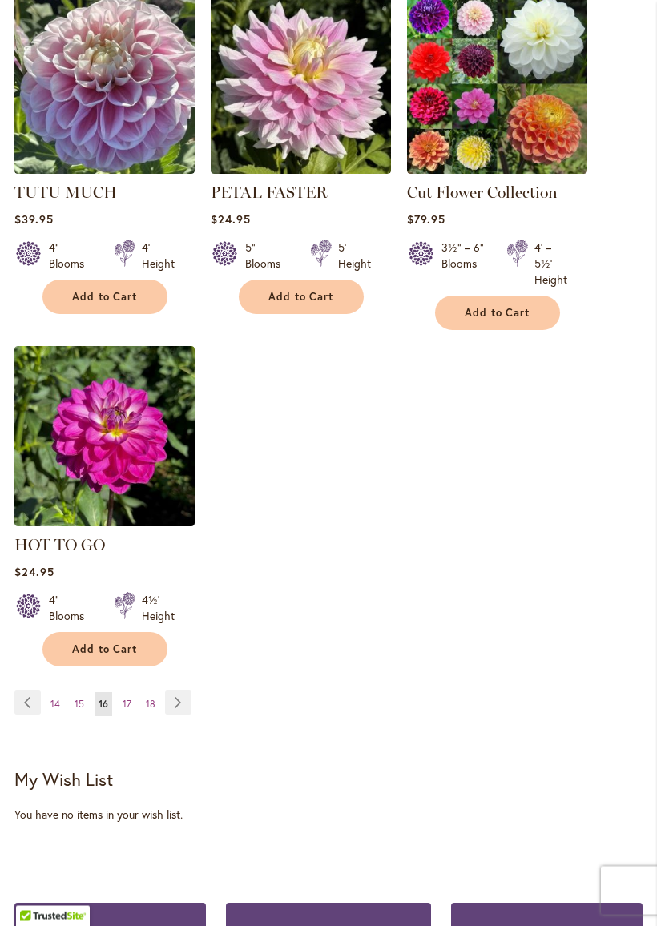
scroll to position [1862, 0]
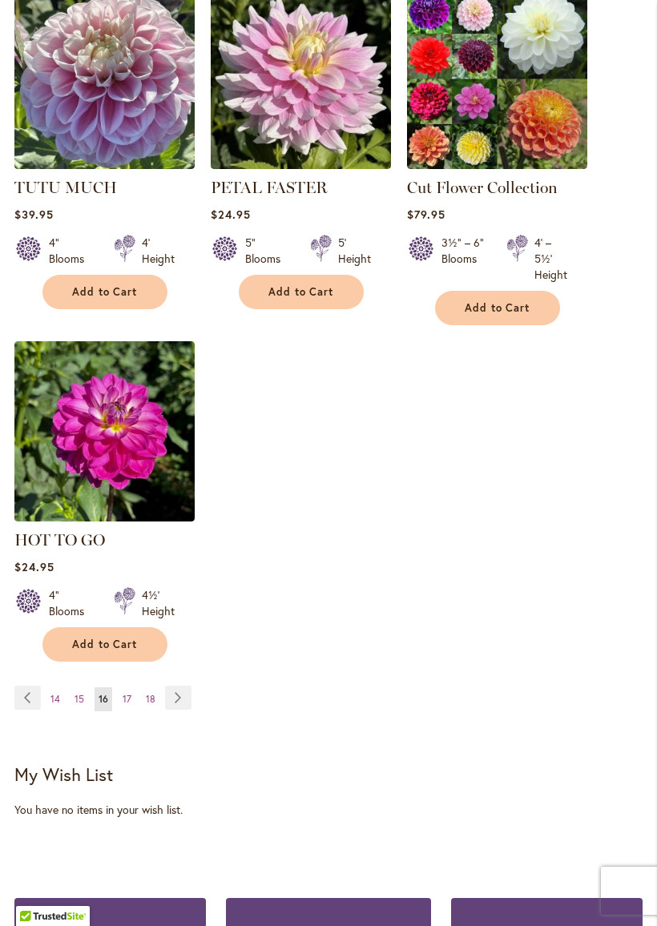
click at [177, 697] on link "Page Next" at bounding box center [178, 698] width 26 height 24
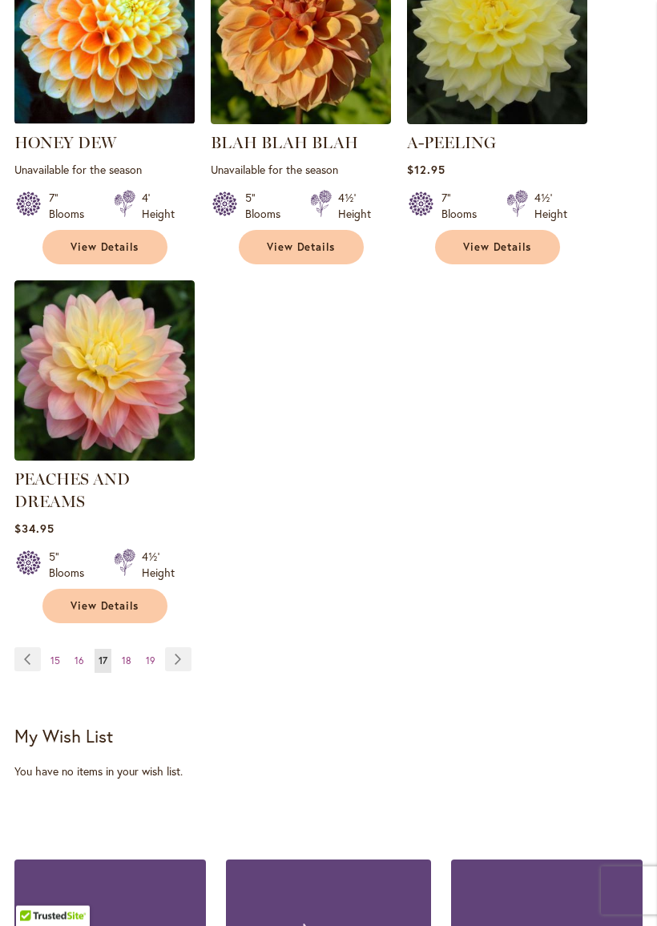
scroll to position [1869, 0]
click at [185, 648] on link "Page Next" at bounding box center [178, 660] width 26 height 24
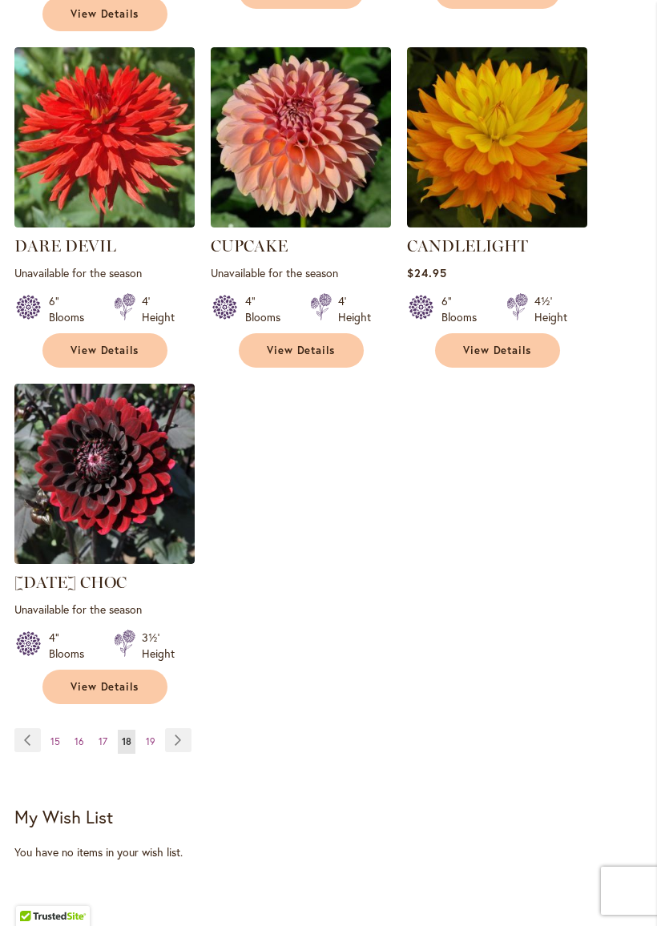
scroll to position [1798, 0]
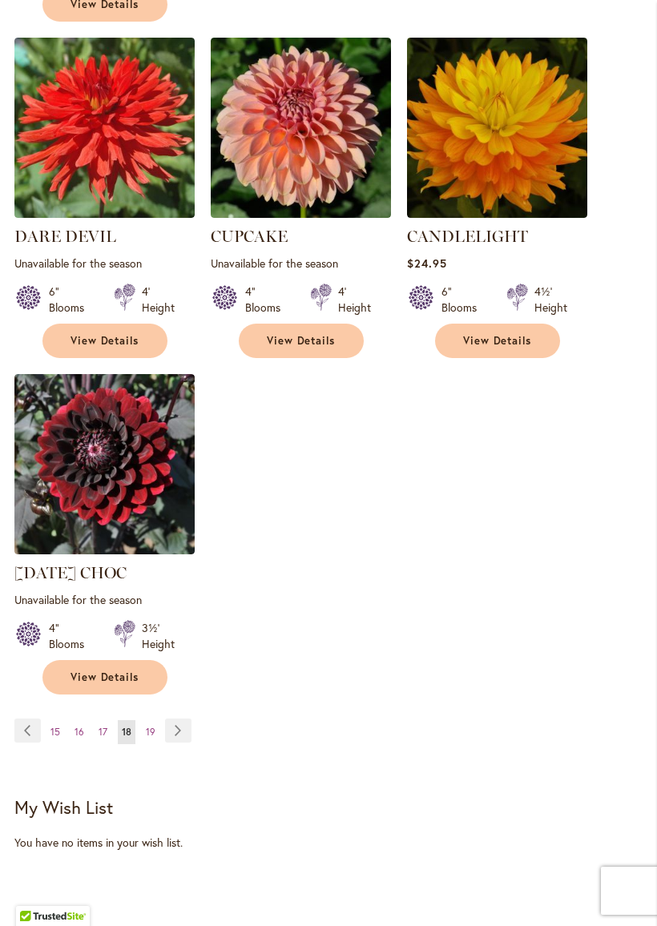
click at [177, 719] on link "Page Next" at bounding box center [178, 731] width 26 height 24
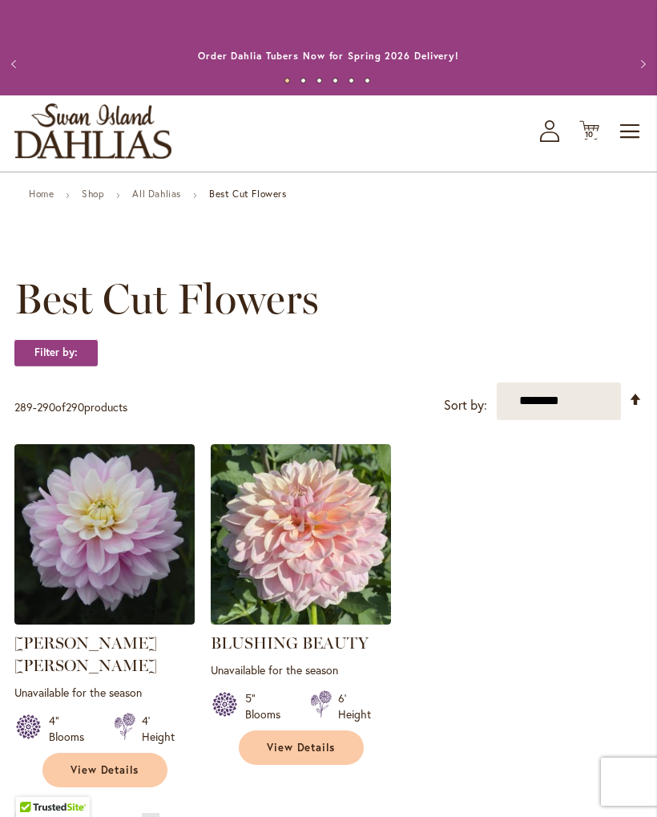
click at [91, 198] on link "Shop" at bounding box center [93, 194] width 22 height 12
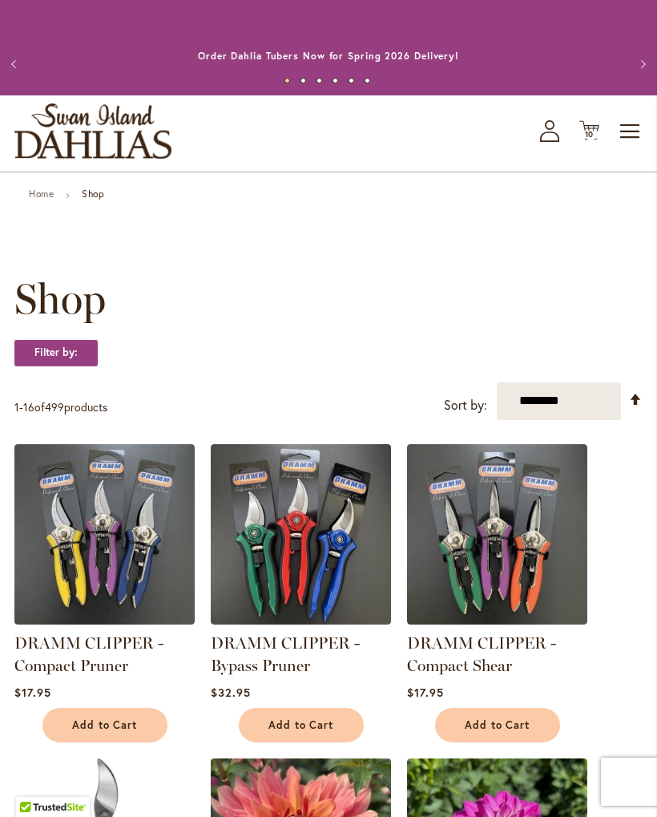
click at [633, 125] on span "Toggle Nav" at bounding box center [631, 131] width 24 height 32
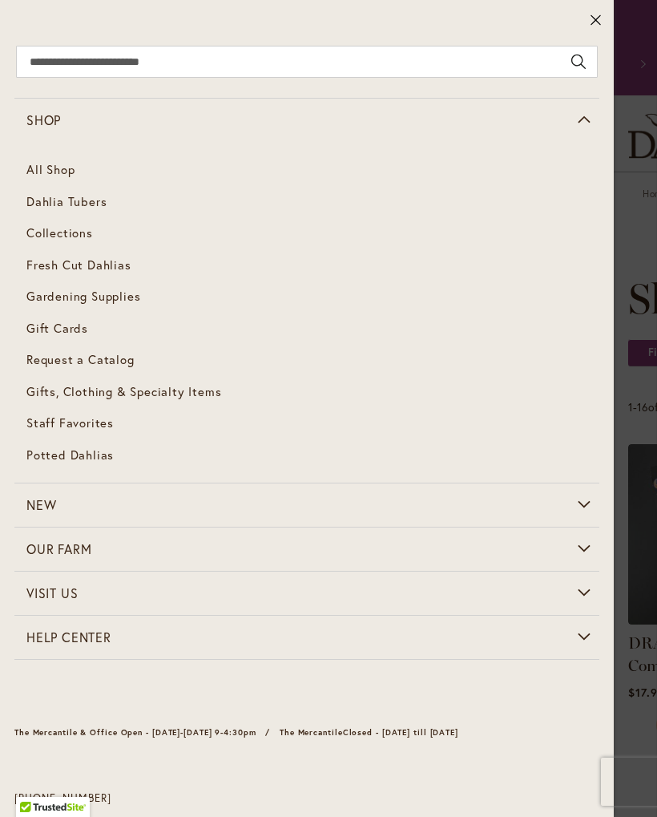
click at [79, 206] on span "Dahlia Tubers" at bounding box center [66, 201] width 80 height 16
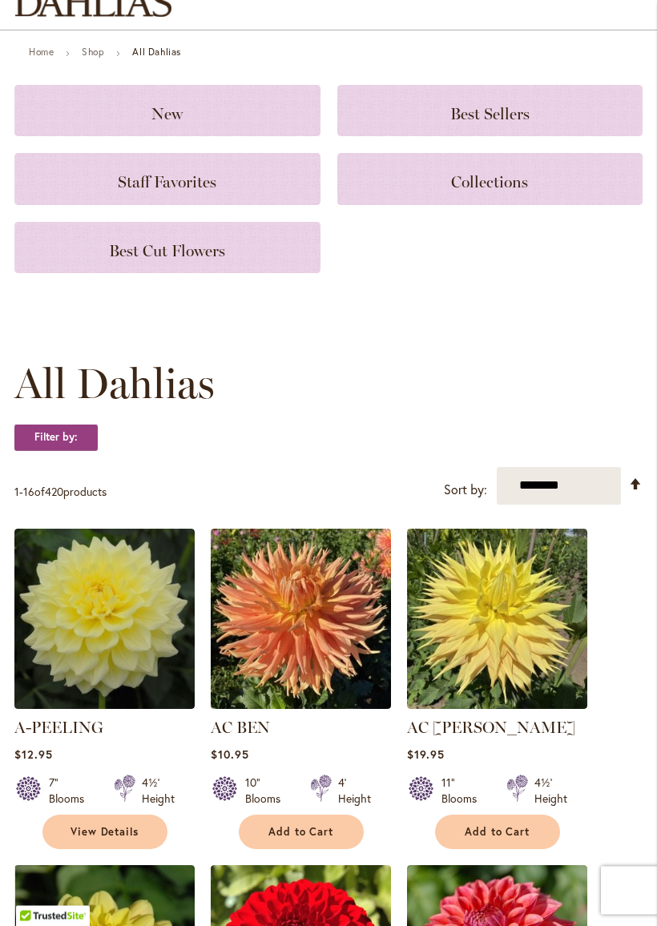
scroll to position [146, 0]
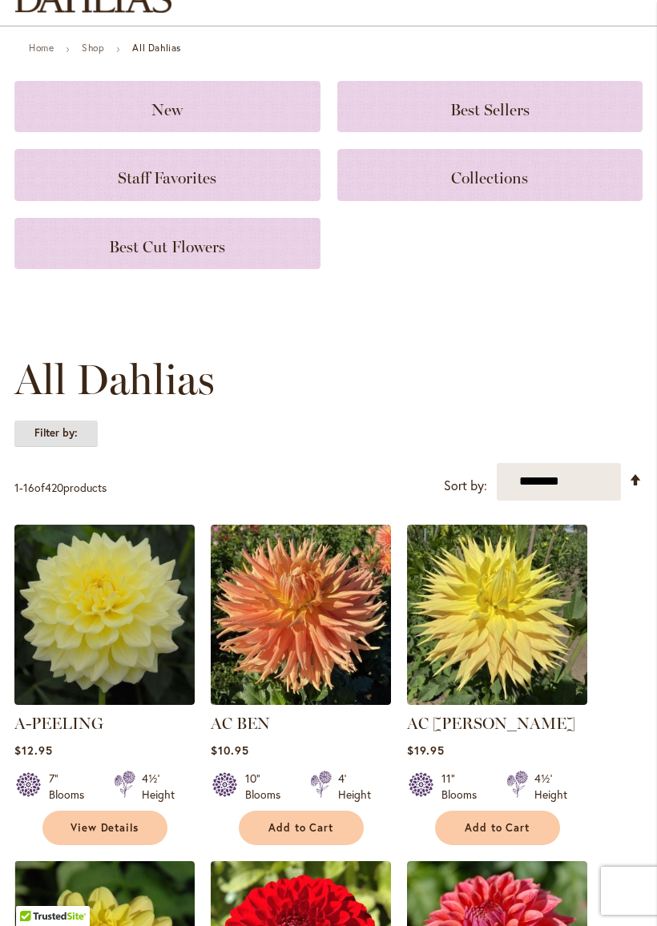
click at [59, 429] on strong "Filter by:" at bounding box center [55, 433] width 83 height 27
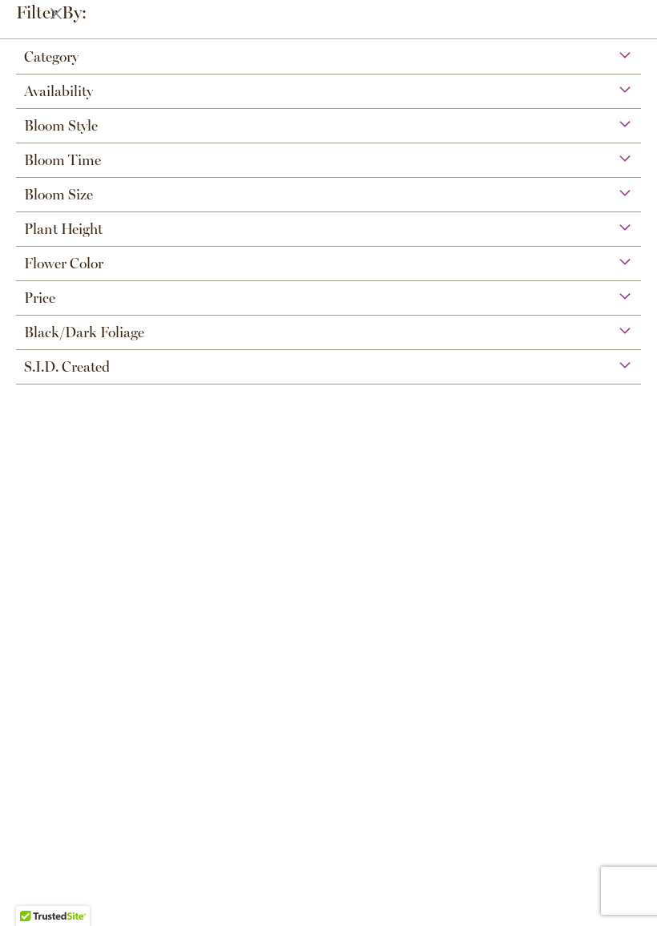
click at [622, 268] on div "Flower Color" at bounding box center [328, 260] width 625 height 26
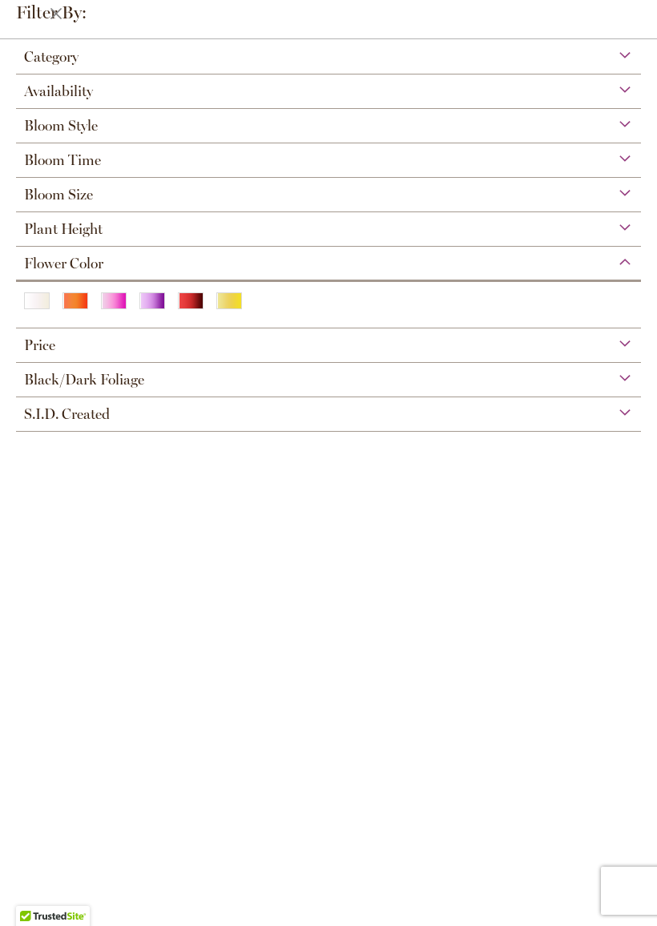
click at [155, 309] on div "Purple" at bounding box center [152, 301] width 26 height 17
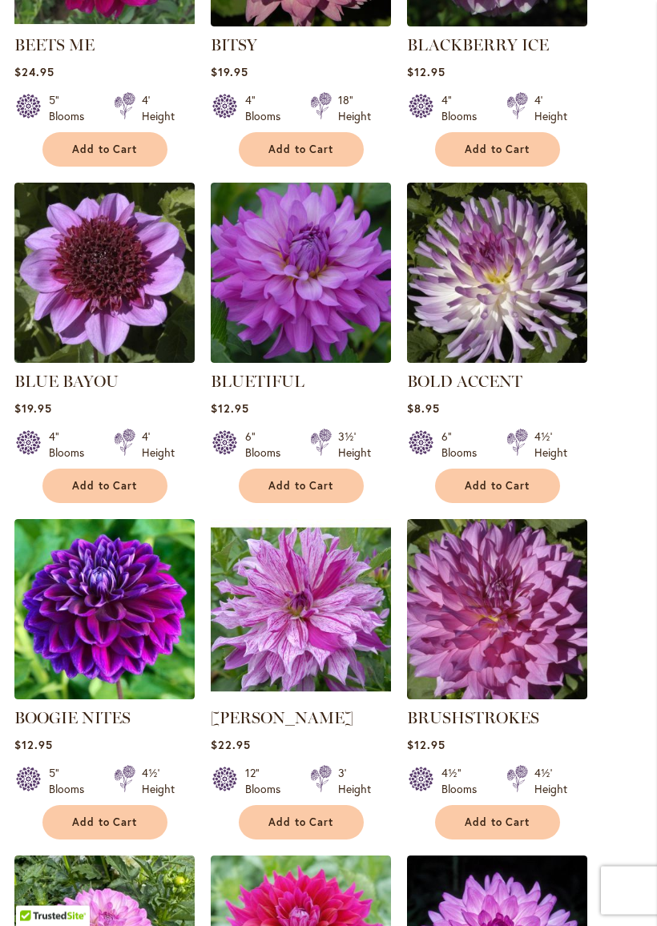
scroll to position [1038, 0]
click at [119, 333] on img at bounding box center [104, 273] width 180 height 180
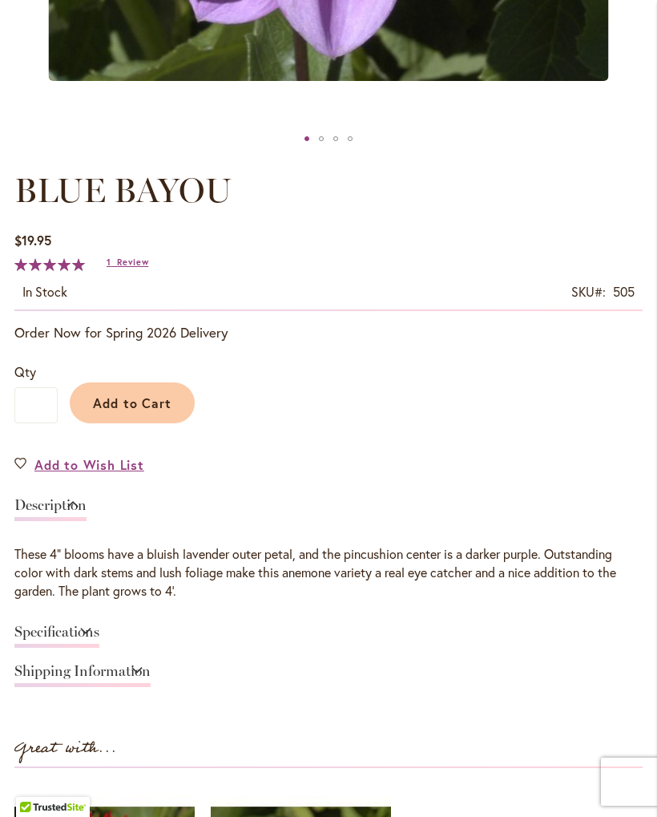
scroll to position [742, 0]
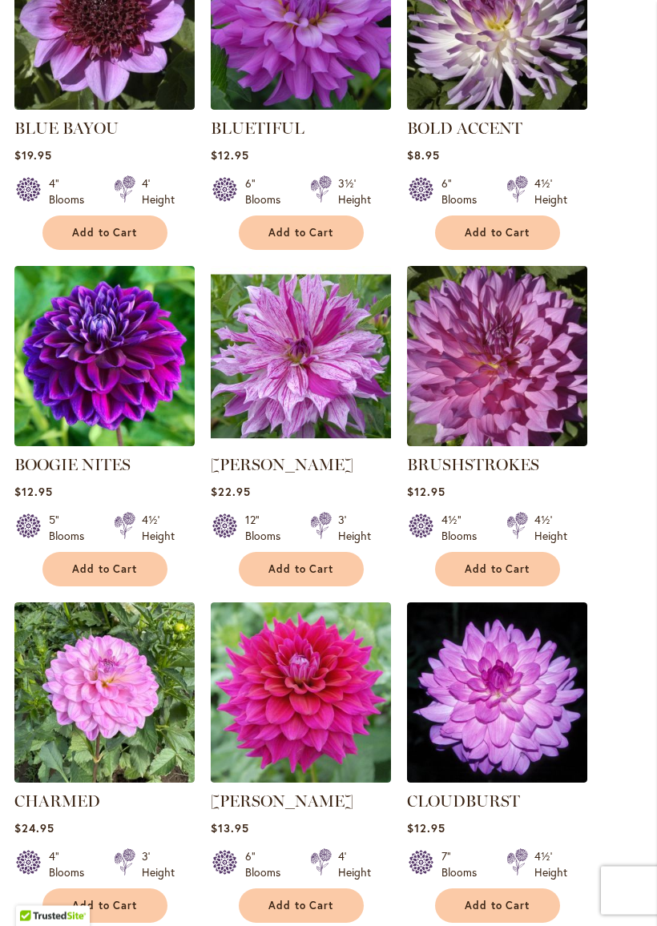
scroll to position [1294, 0]
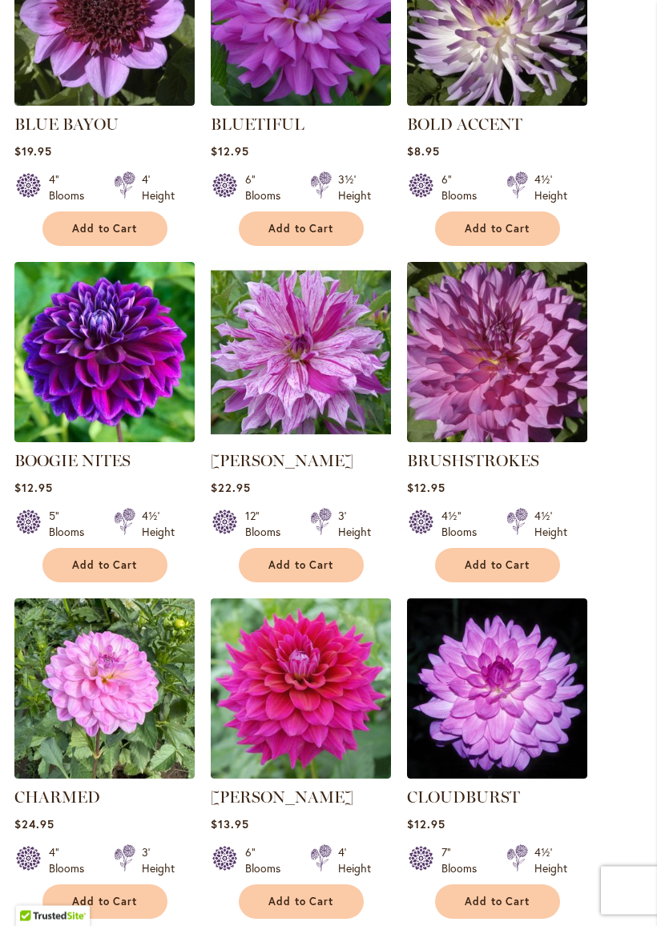
click at [113, 380] on img at bounding box center [104, 353] width 180 height 180
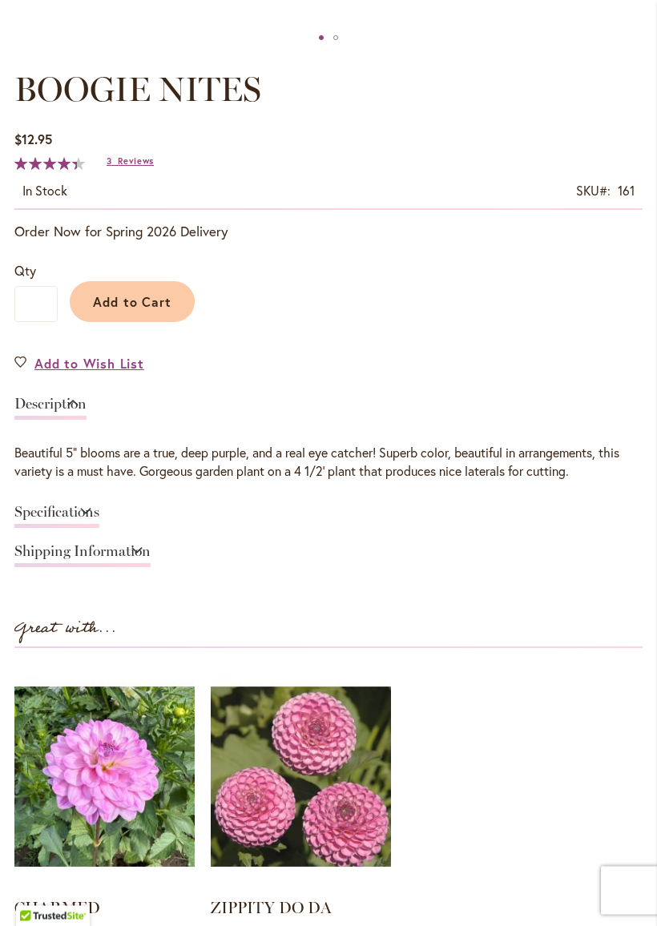
scroll to position [854, 0]
click at [132, 166] on span "Reviews" at bounding box center [136, 160] width 36 height 11
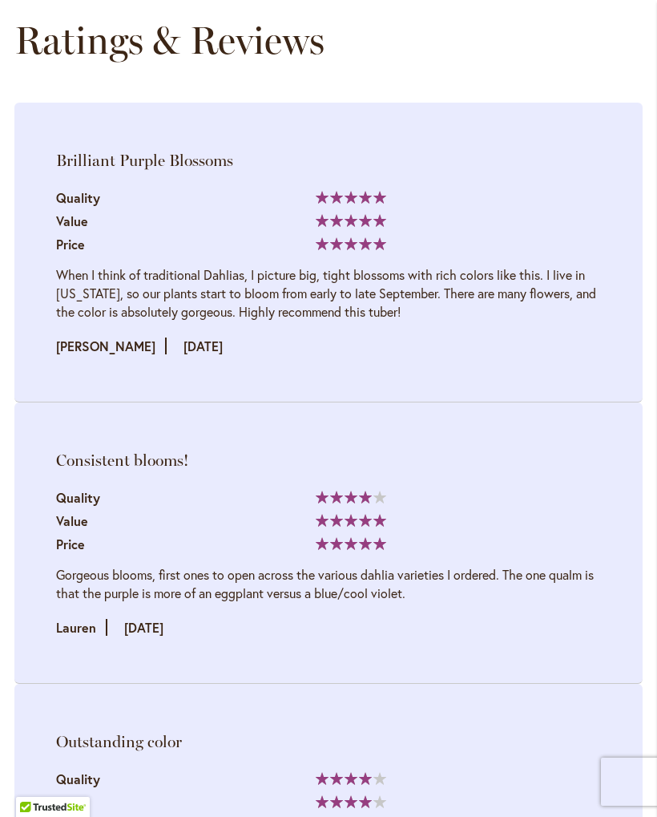
scroll to position [2215, 0]
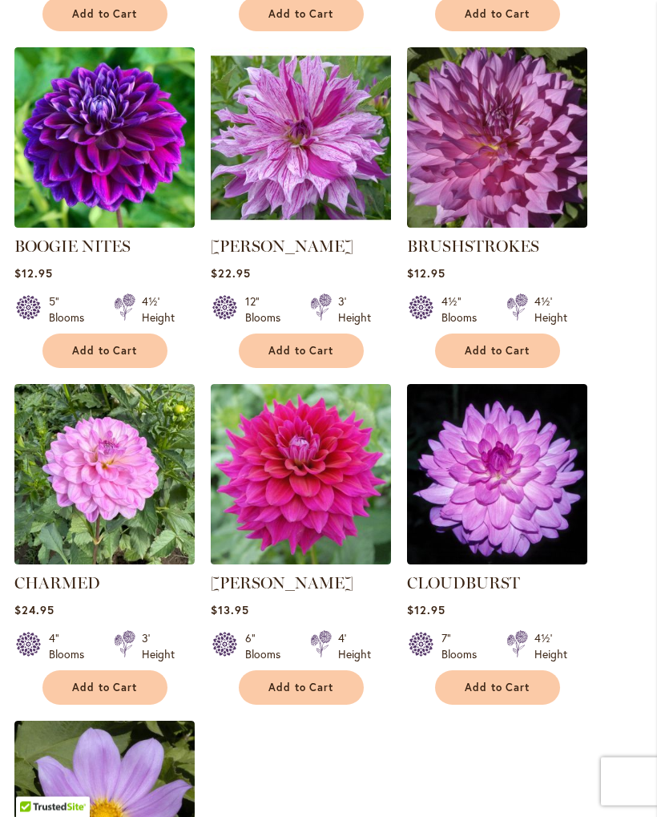
scroll to position [1513, 0]
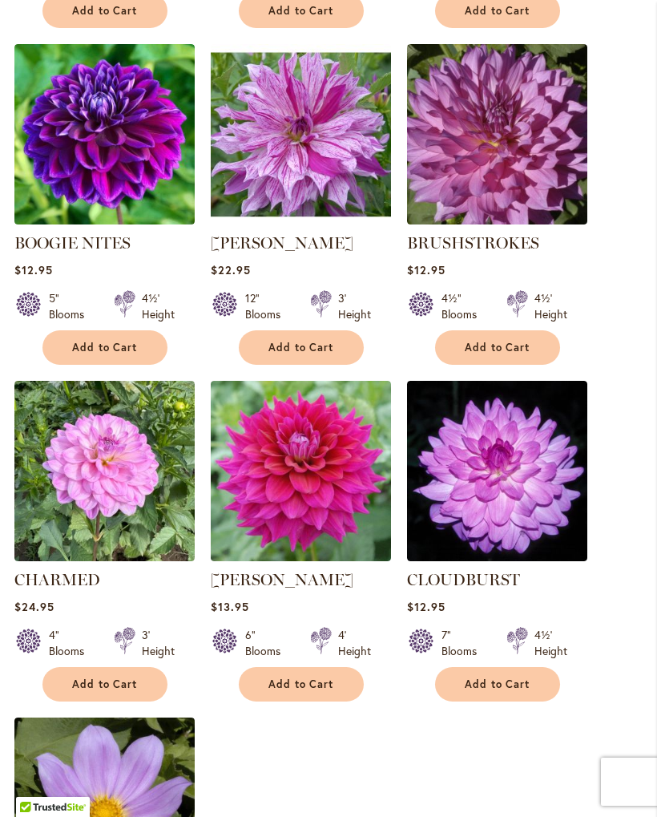
click at [123, 150] on img at bounding box center [104, 134] width 180 height 180
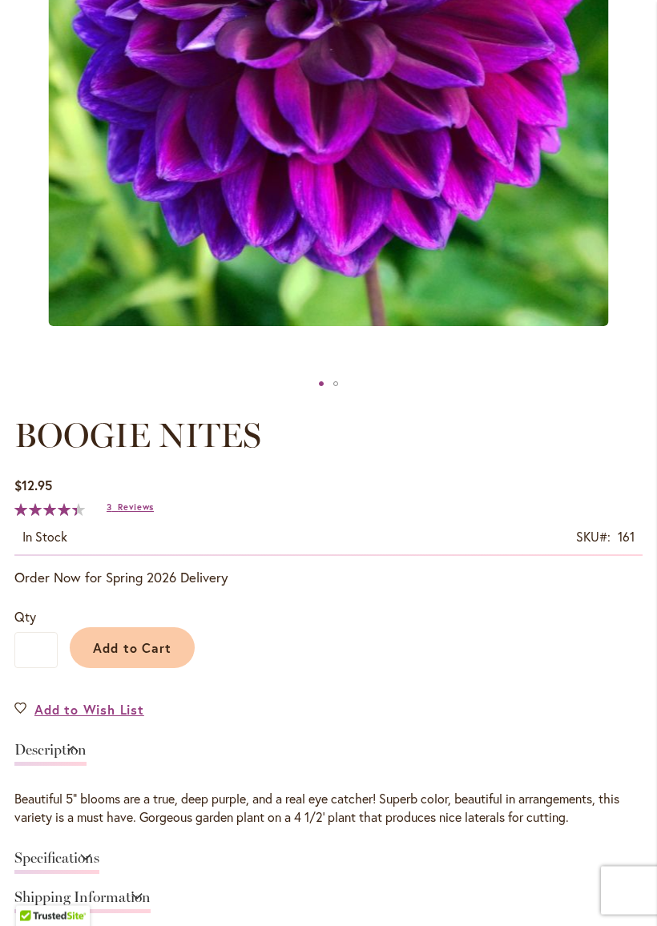
scroll to position [511, 0]
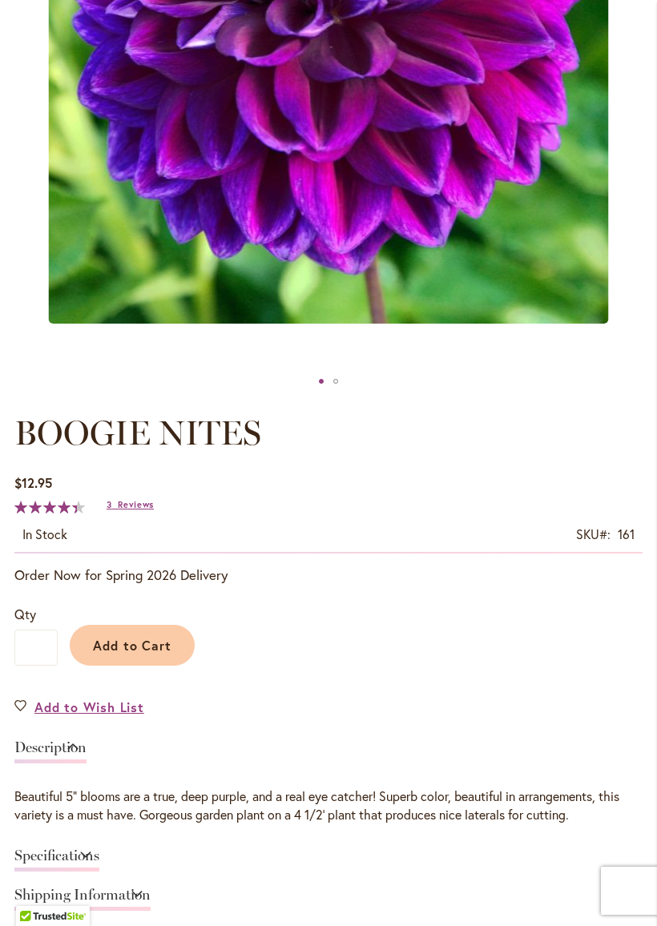
click at [156, 646] on span "Add to Cart" at bounding box center [132, 645] width 79 height 17
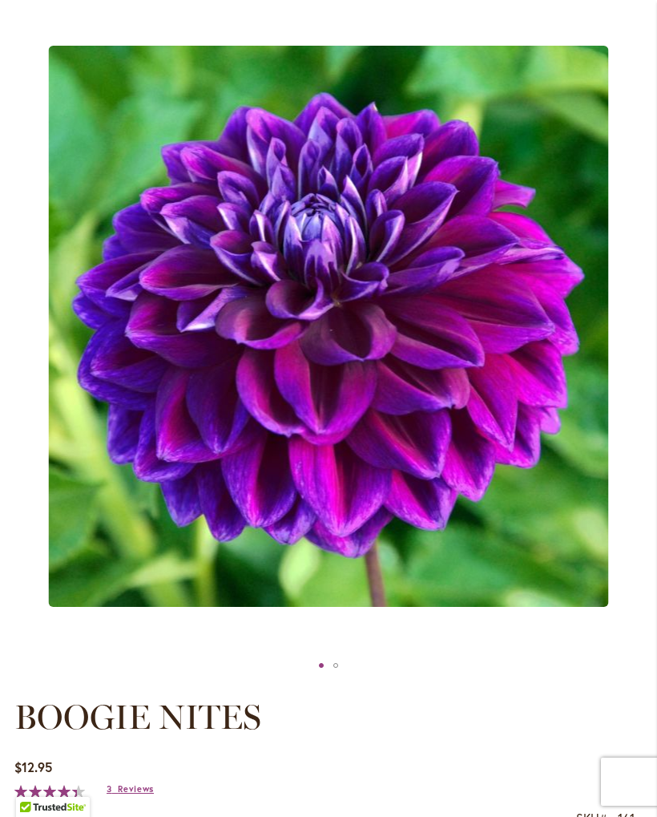
scroll to position [254, 0]
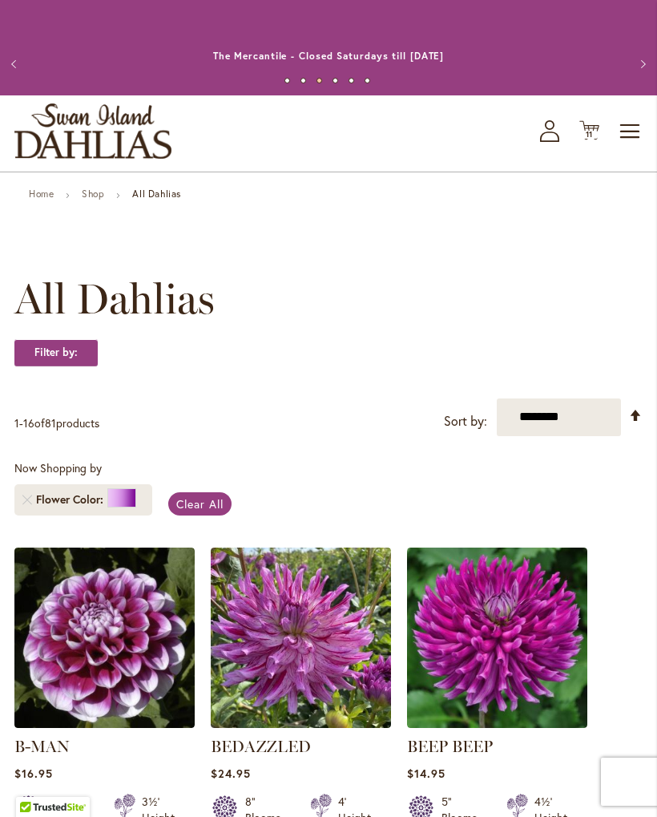
click at [633, 139] on span "Toggle Nav" at bounding box center [631, 131] width 24 height 32
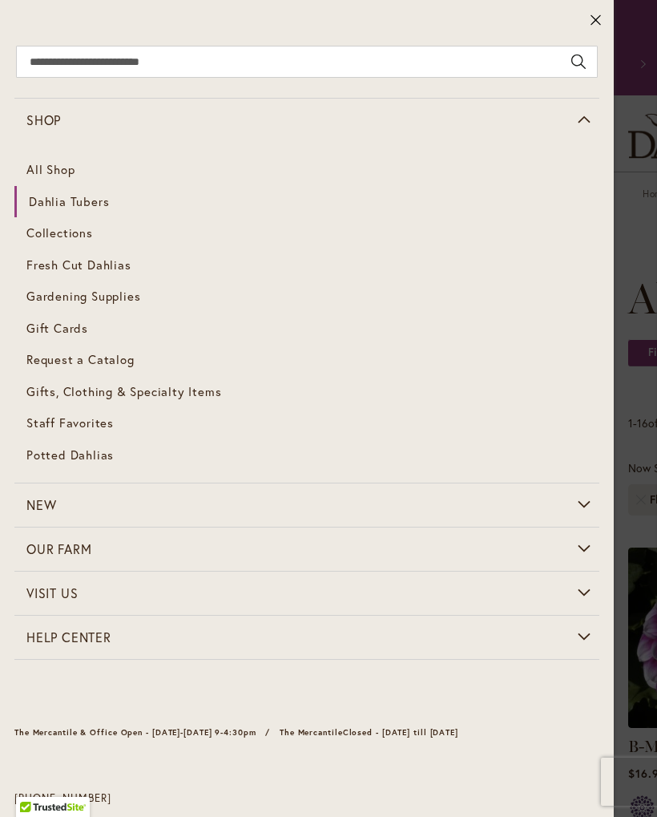
click at [76, 205] on span "Dahlia Tubers" at bounding box center [69, 201] width 80 height 16
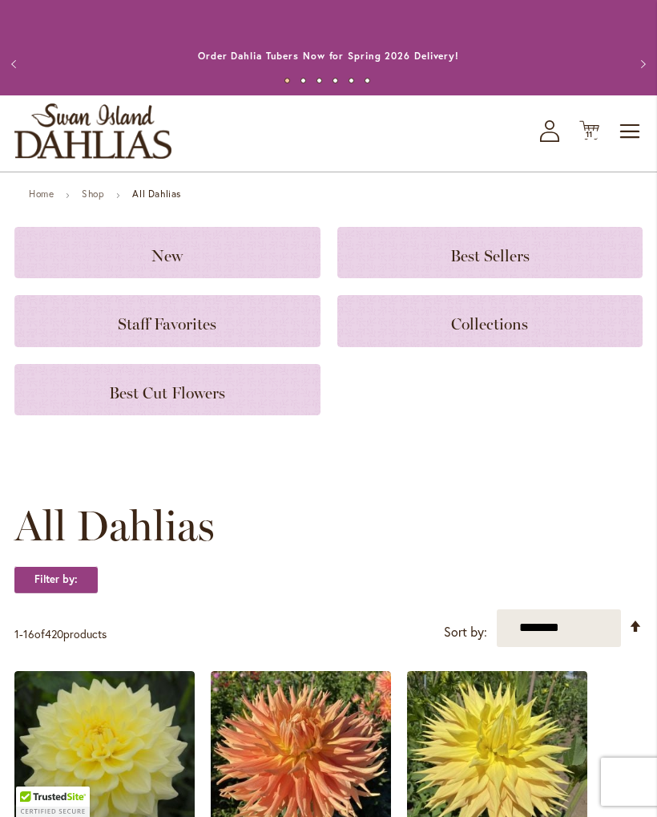
click at [530, 251] on h3 "Best Sellers" at bounding box center [491, 253] width 268 height 18
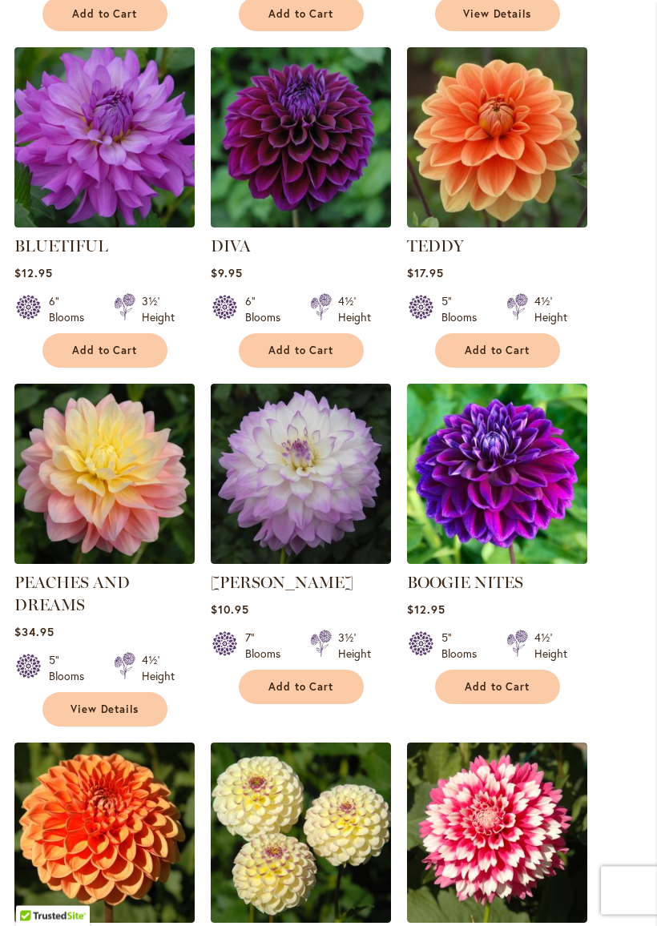
scroll to position [734, 0]
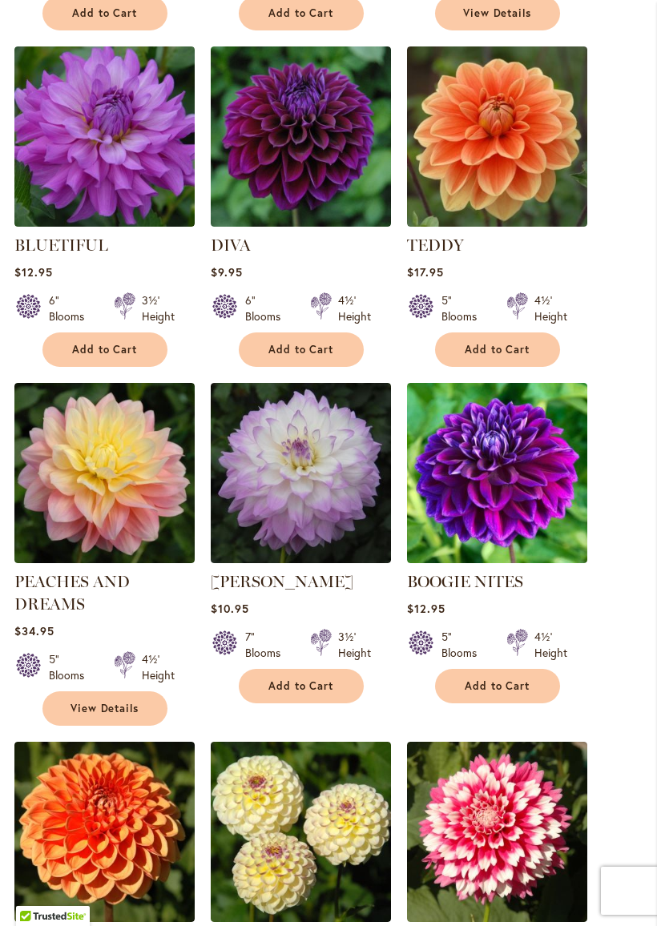
click at [495, 418] on img at bounding box center [497, 473] width 180 height 180
click at [163, 151] on img at bounding box center [104, 136] width 180 height 180
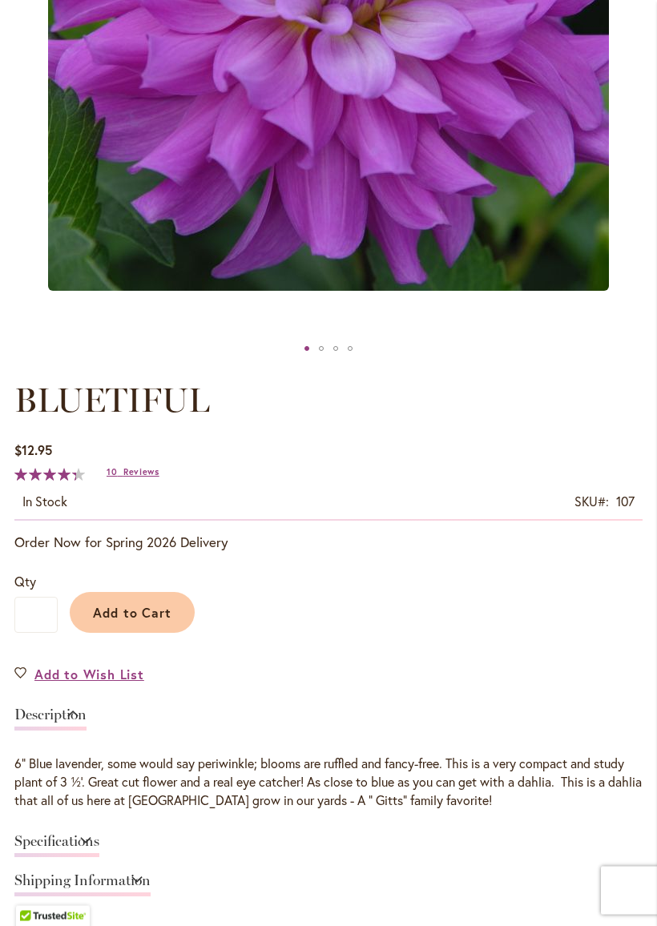
scroll to position [554, 0]
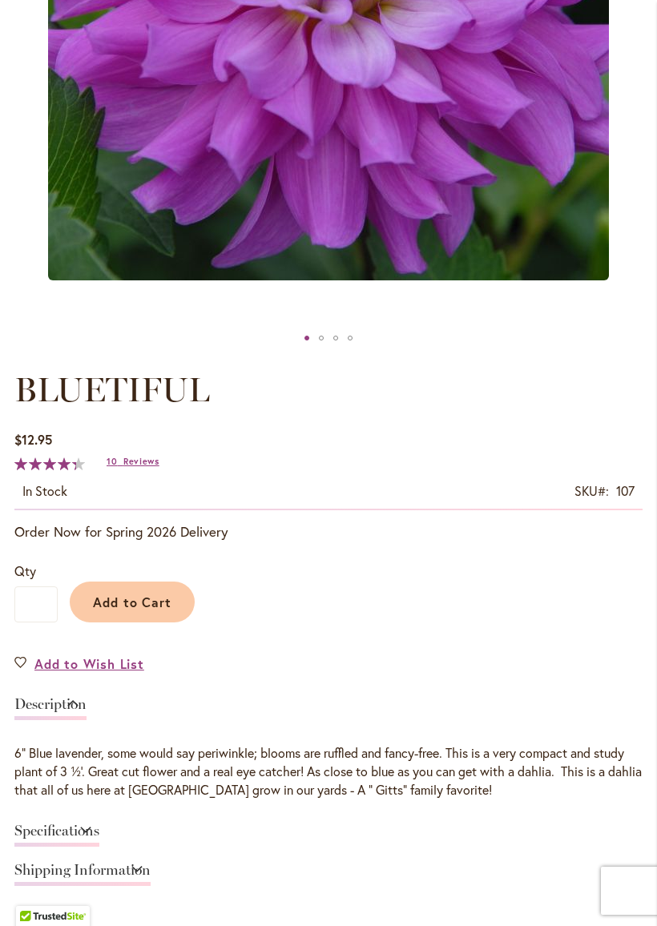
click at [143, 464] on span "Reviews" at bounding box center [141, 461] width 36 height 11
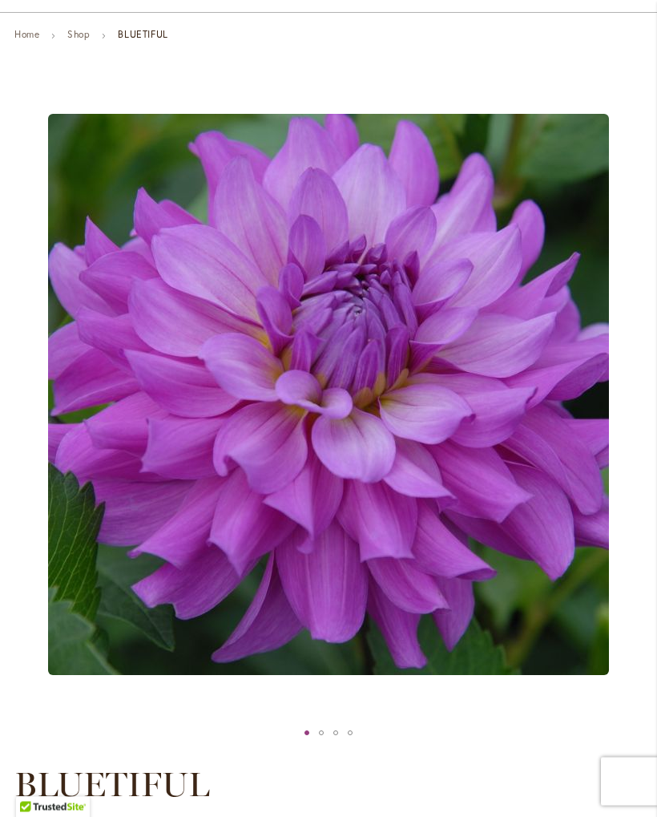
scroll to position [0, 0]
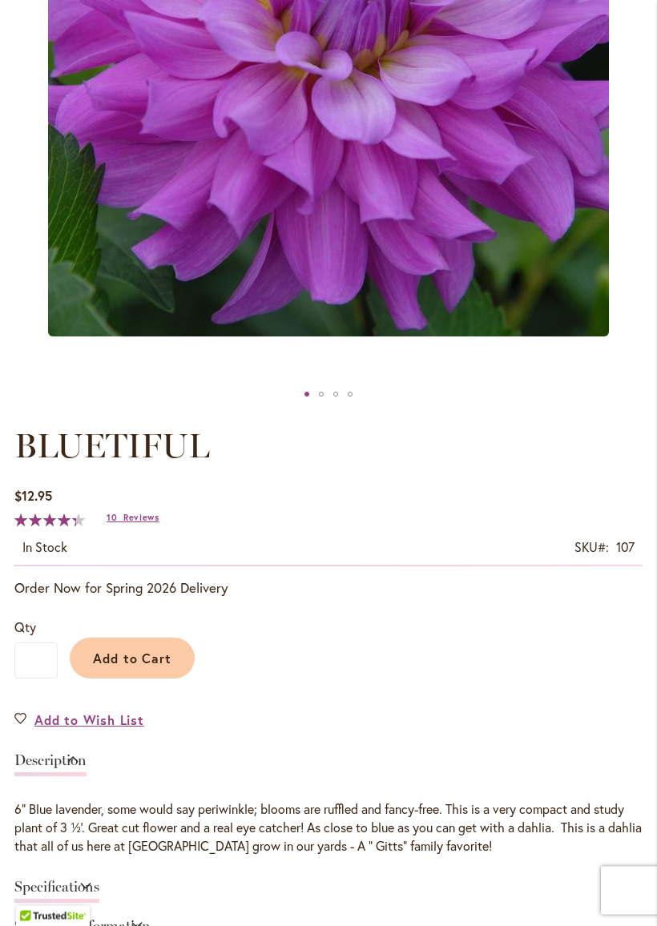
click at [143, 655] on span "Add to Cart" at bounding box center [132, 659] width 79 height 17
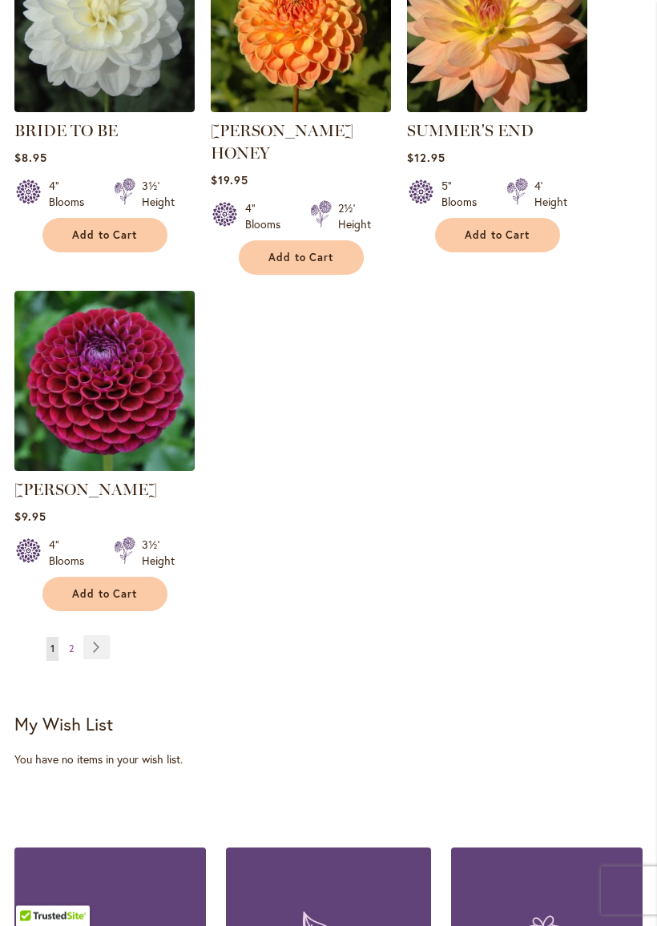
scroll to position [1881, 0]
click at [128, 587] on span "Add to Cart" at bounding box center [105, 594] width 66 height 14
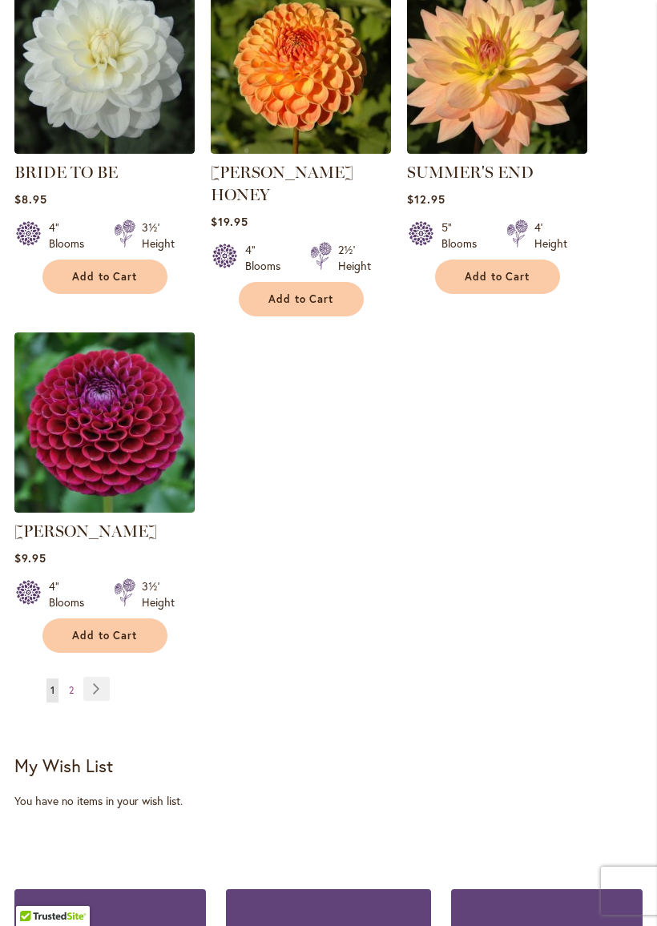
click at [104, 677] on link "Page Next" at bounding box center [96, 689] width 26 height 24
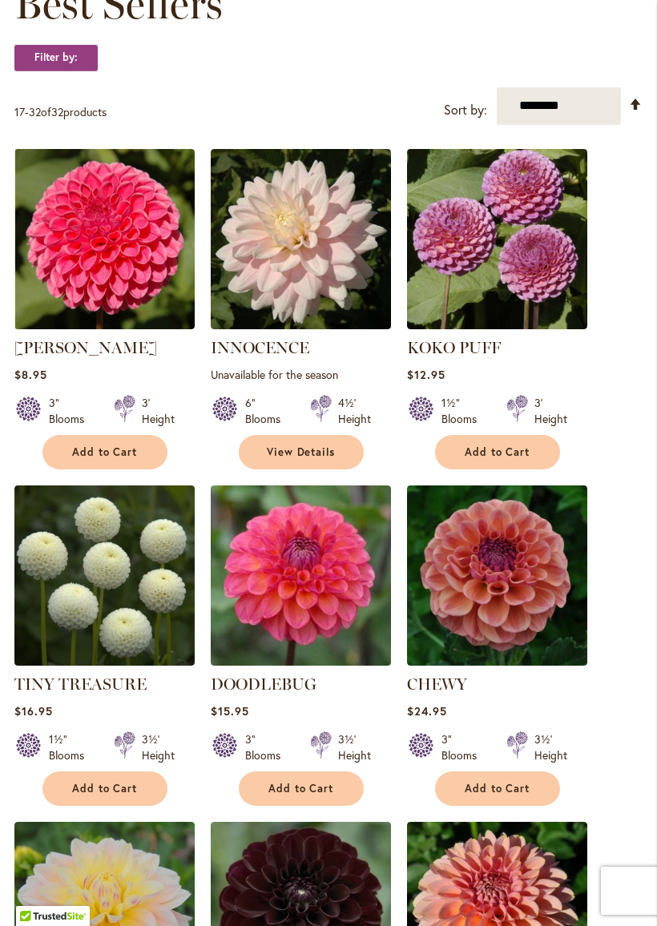
scroll to position [304, 0]
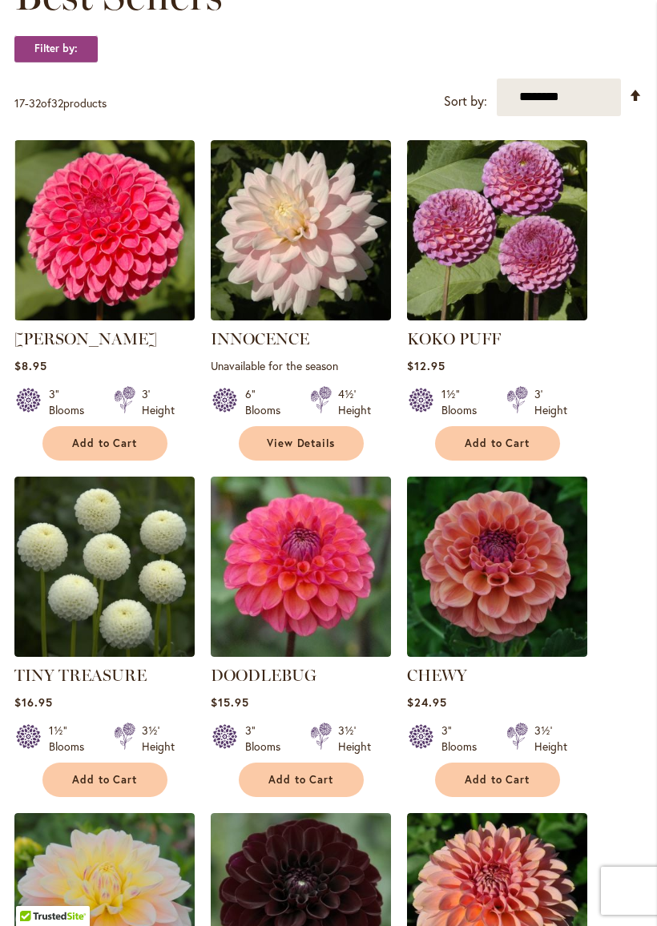
click at [93, 330] on link "[PERSON_NAME]" at bounding box center [85, 338] width 143 height 19
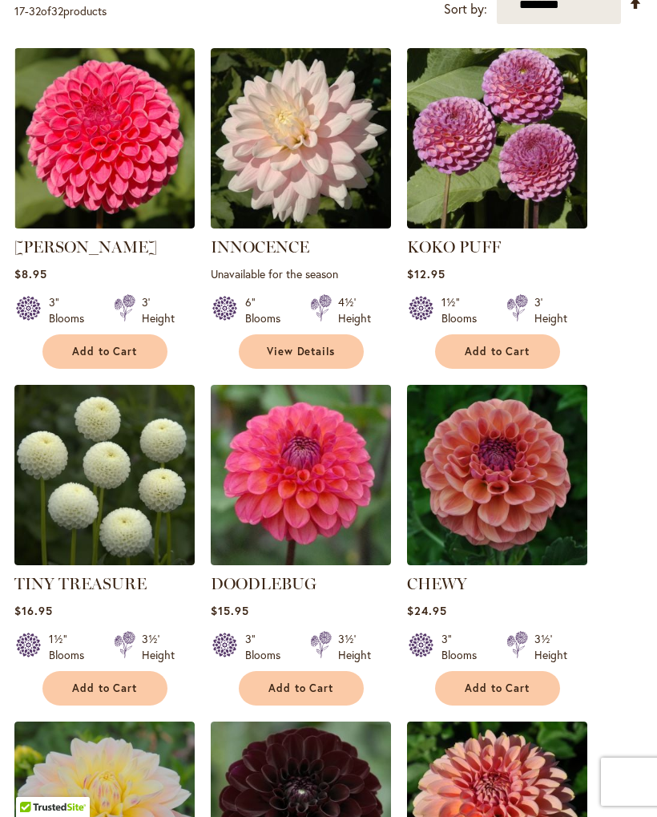
scroll to position [349, 0]
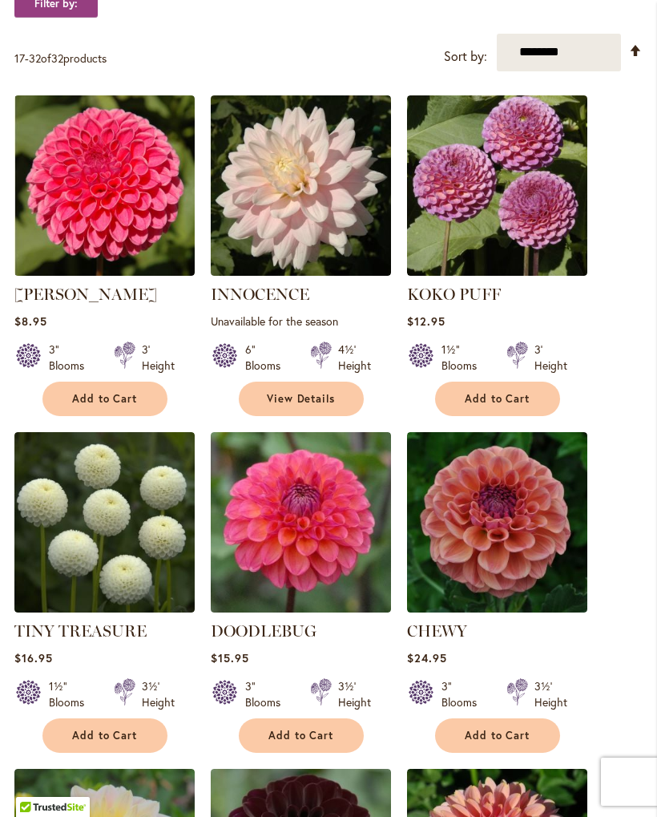
click at [123, 402] on span "Add to Cart" at bounding box center [105, 399] width 66 height 14
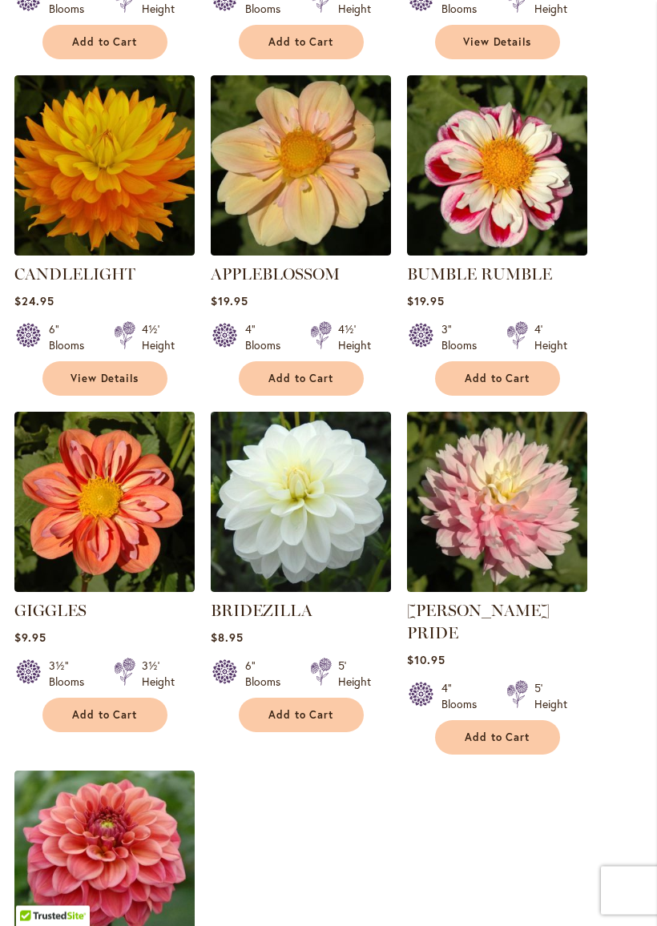
scroll to position [1422, 0]
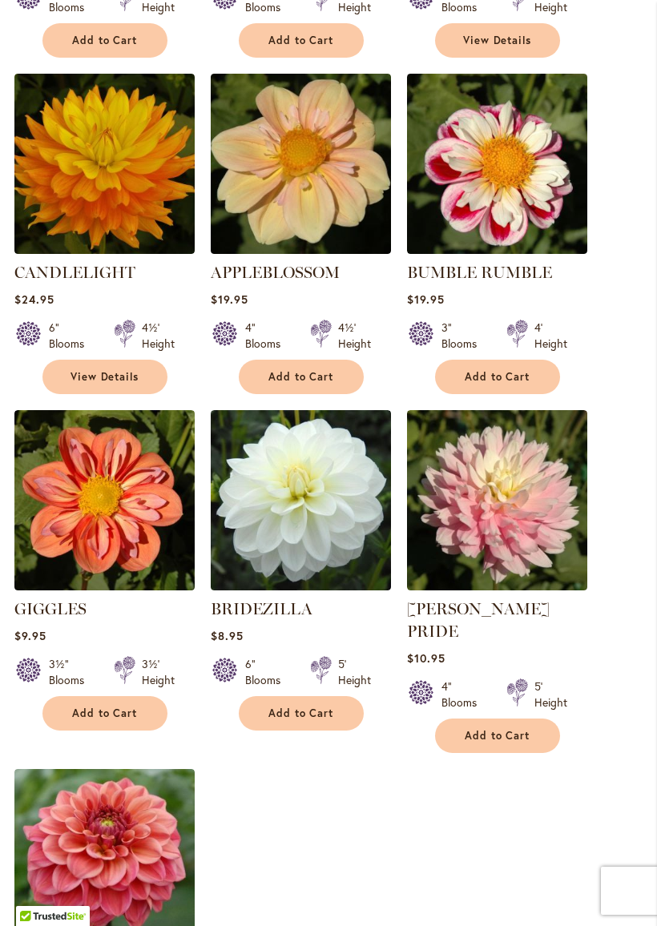
click at [522, 266] on link "BUMBLE RUMBLE" at bounding box center [479, 272] width 145 height 19
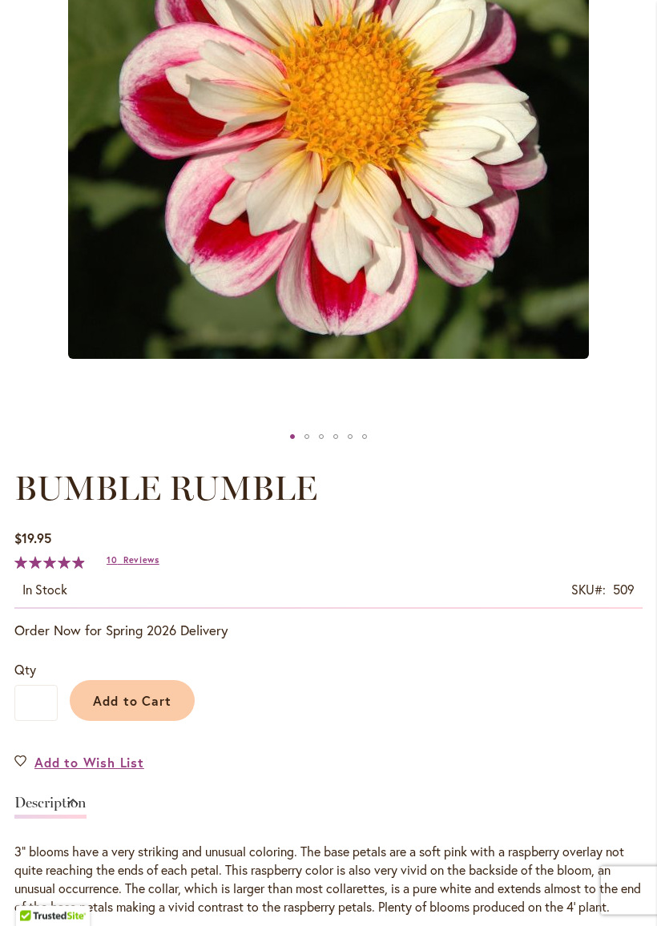
scroll to position [457, 0]
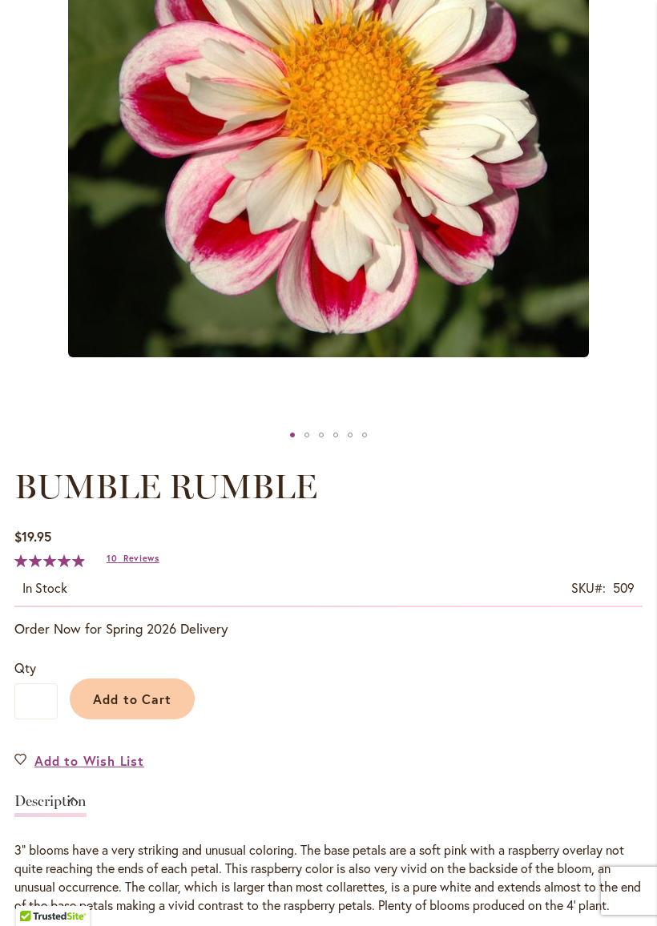
click at [144, 700] on span "Add to Cart" at bounding box center [132, 699] width 79 height 17
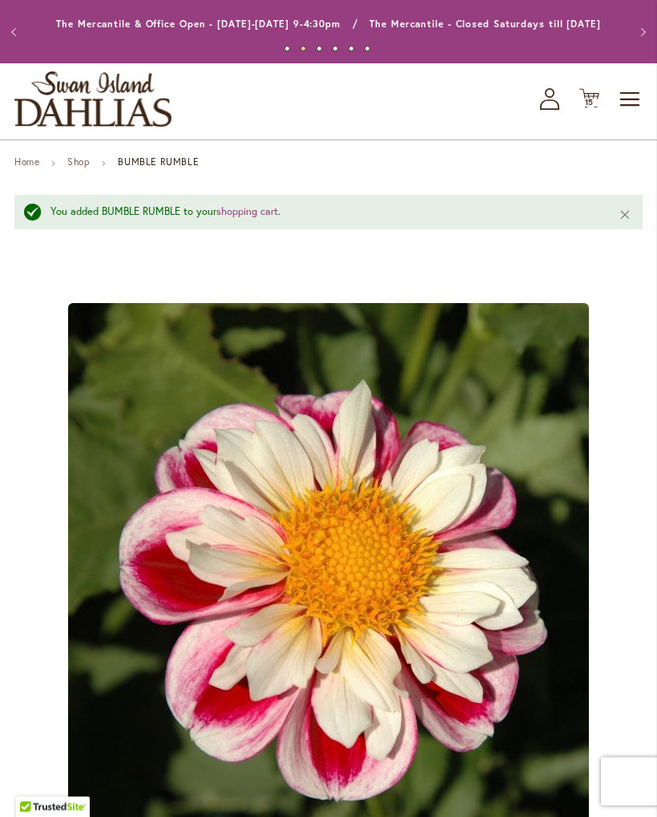
scroll to position [0, 0]
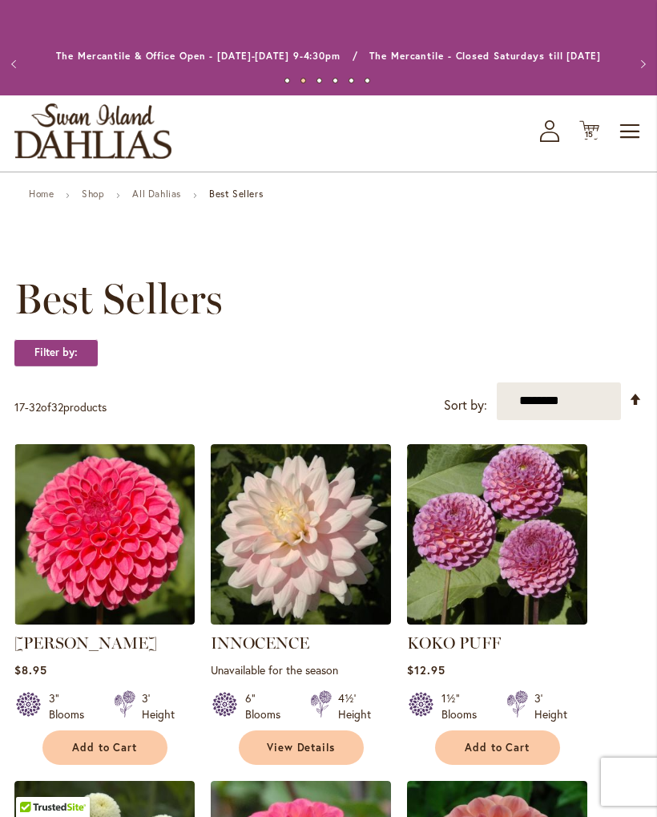
click at [597, 134] on span "15 15 items" at bounding box center [590, 135] width 16 height 8
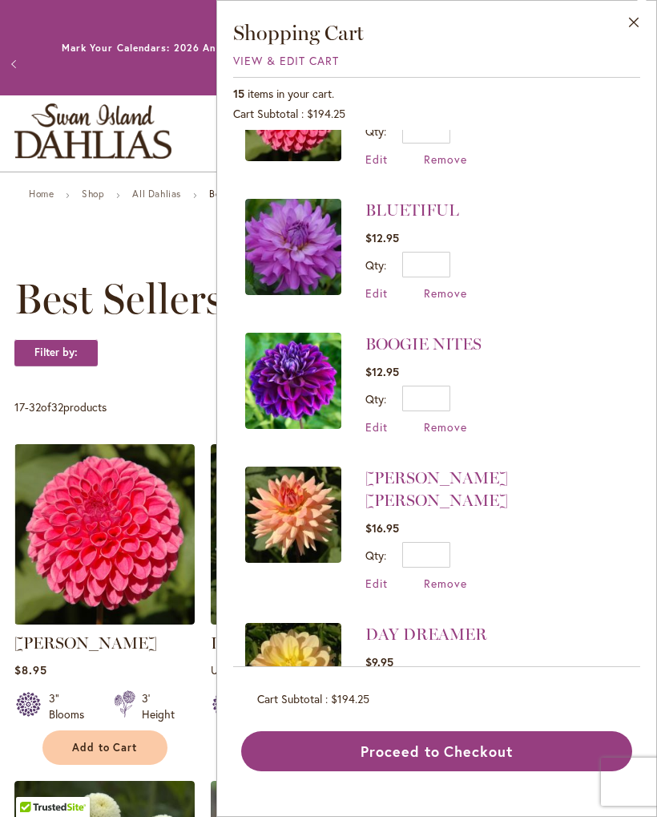
scroll to position [208, 0]
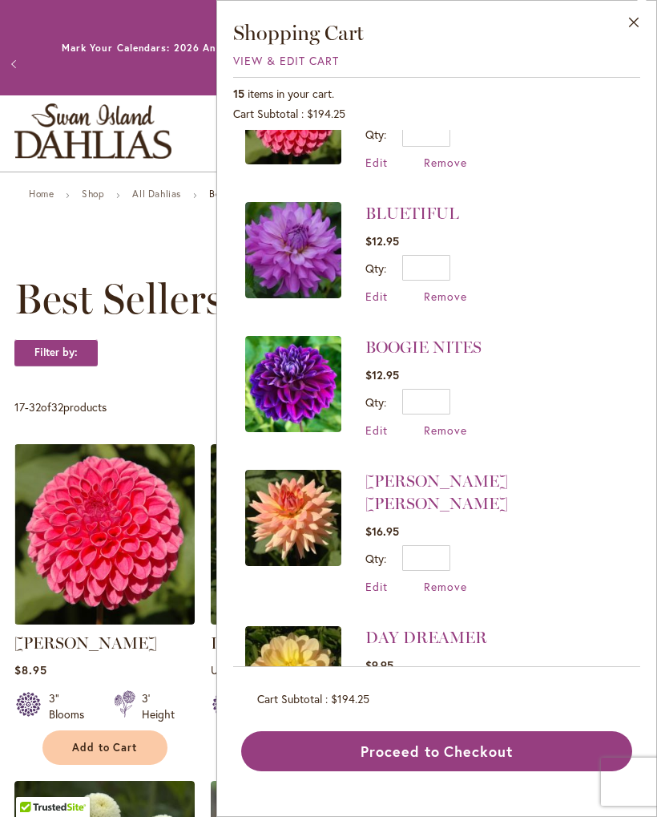
click at [453, 429] on span "Remove" at bounding box center [445, 429] width 43 height 15
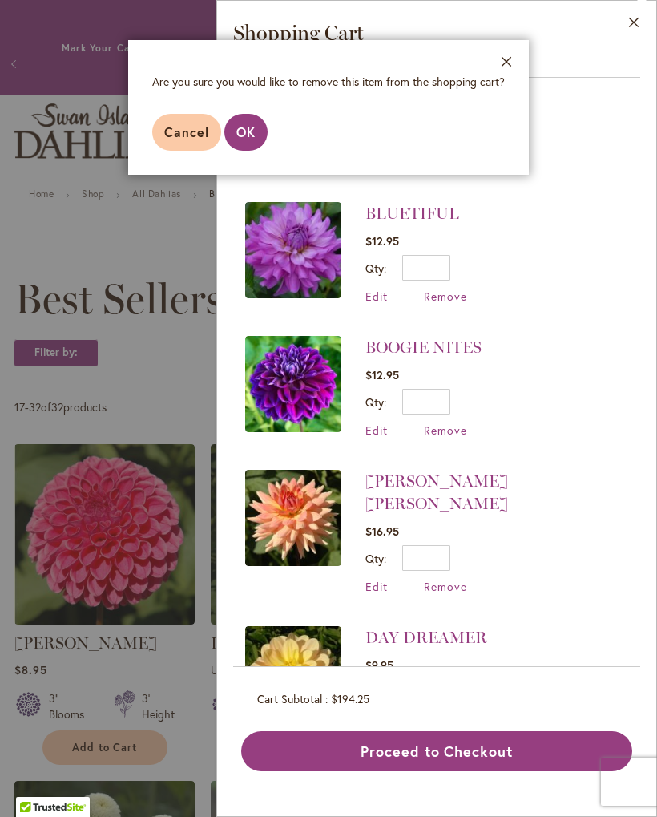
click at [246, 134] on span "OK" at bounding box center [245, 131] width 19 height 17
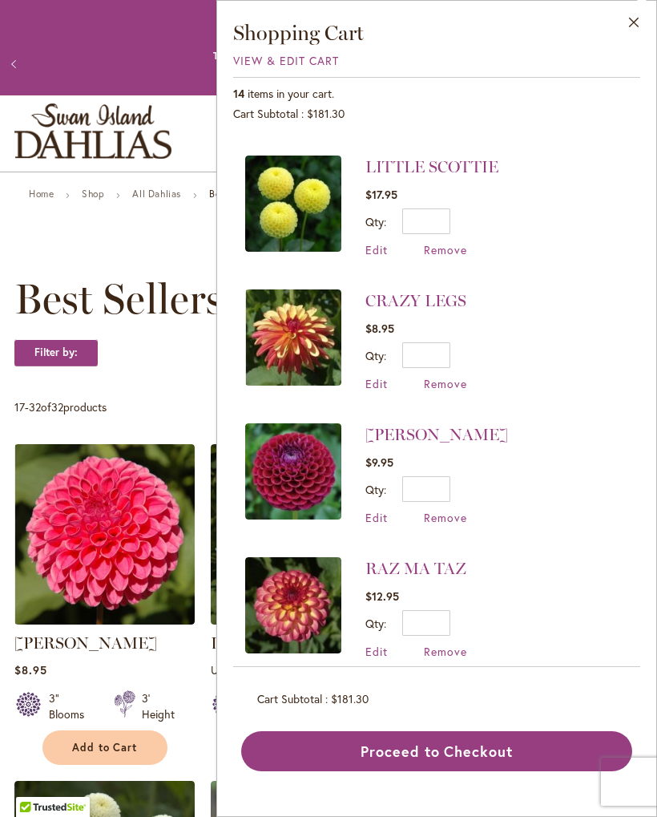
scroll to position [1212, 0]
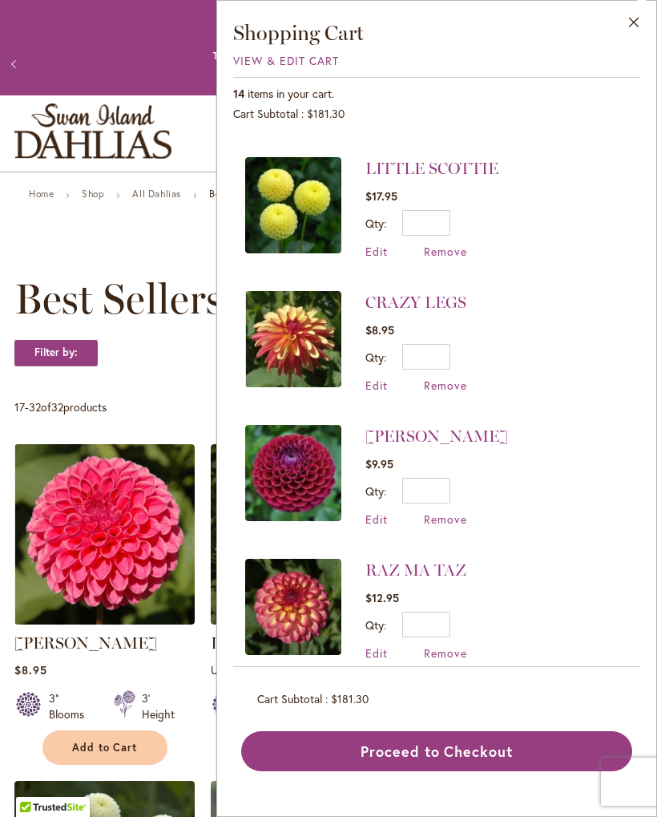
click at [636, 21] on button "Close" at bounding box center [634, 26] width 44 height 50
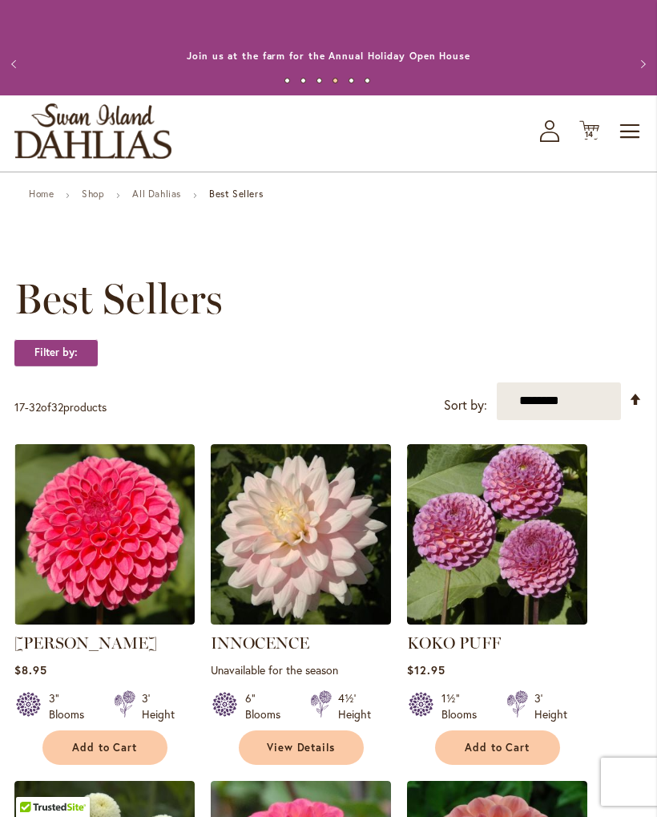
click at [632, 124] on span "Toggle Nav" at bounding box center [631, 131] width 24 height 32
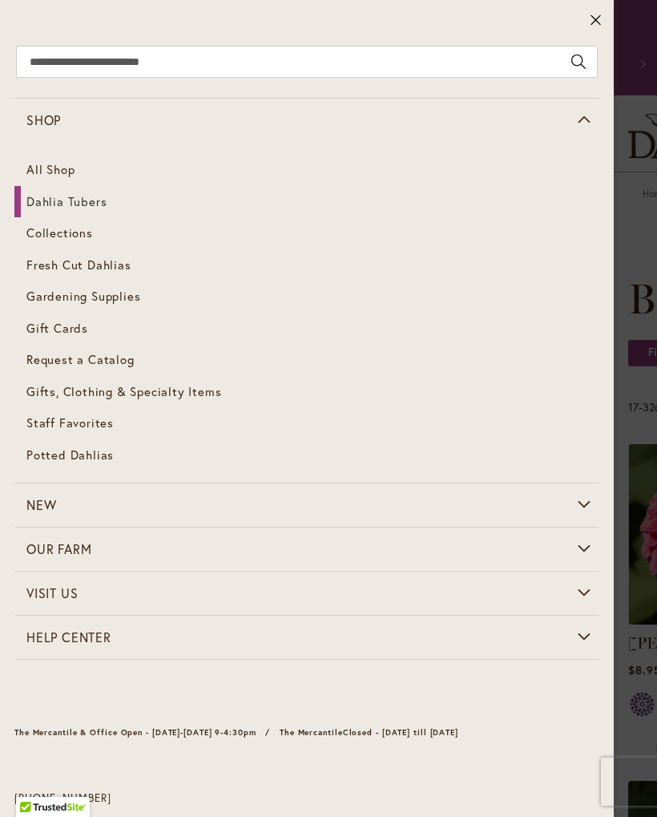
click at [70, 201] on span "Dahlia Tubers" at bounding box center [66, 201] width 80 height 16
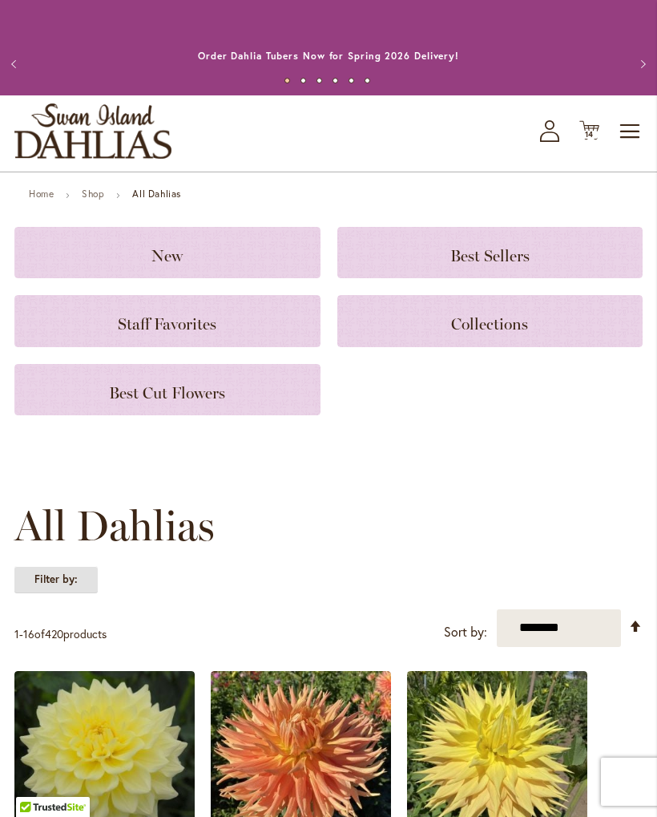
click at [61, 581] on strong "Filter by:" at bounding box center [55, 579] width 83 height 27
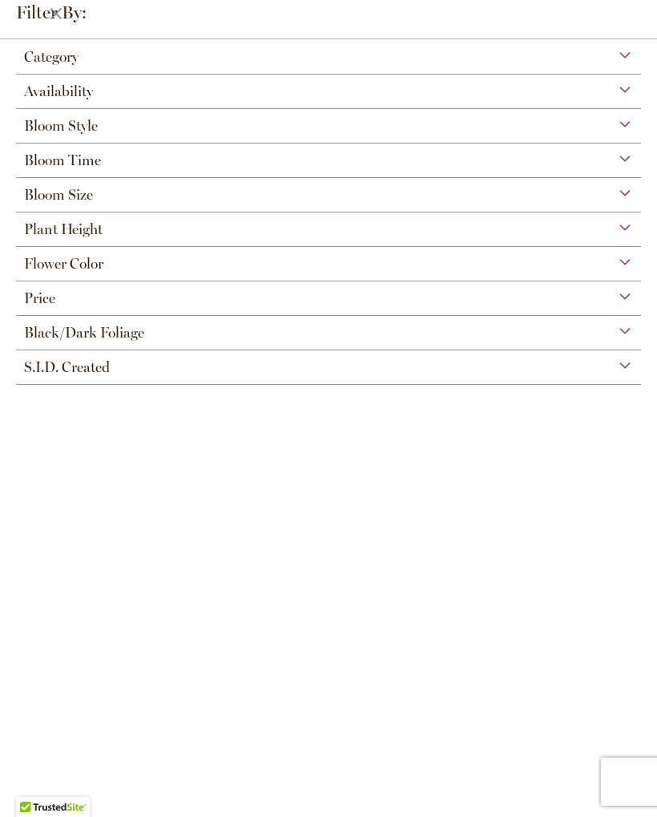
click at [233, 272] on div "Flower Color" at bounding box center [328, 260] width 625 height 26
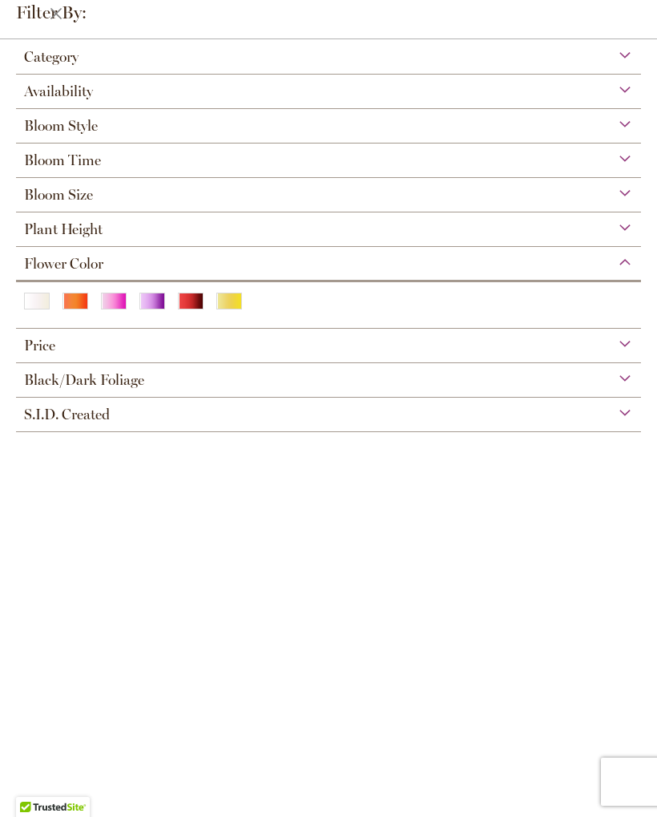
click at [115, 309] on div "Pink" at bounding box center [114, 301] width 26 height 17
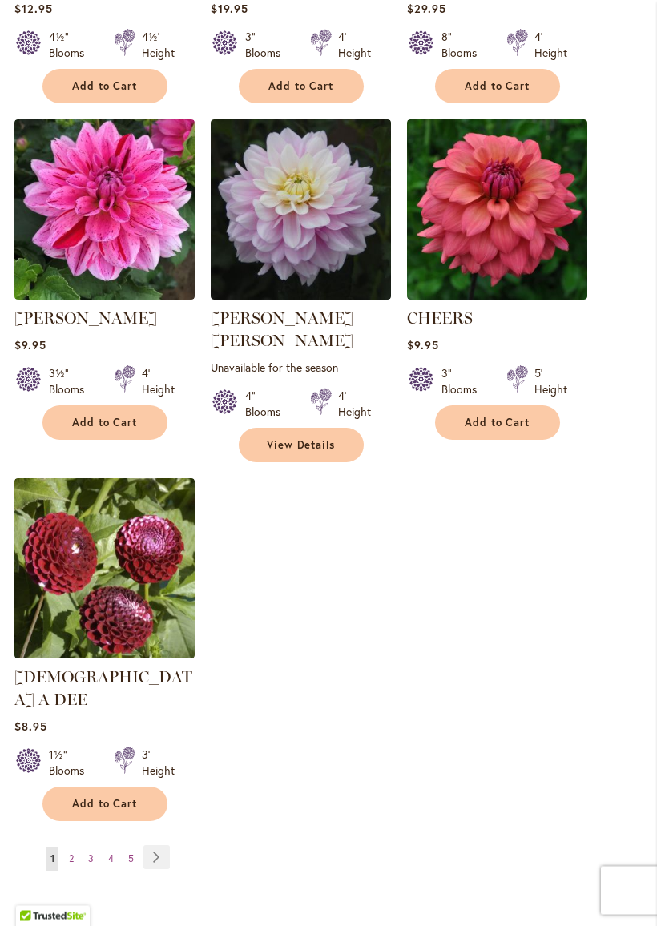
scroll to position [1797, 0]
click at [528, 203] on img at bounding box center [497, 209] width 180 height 180
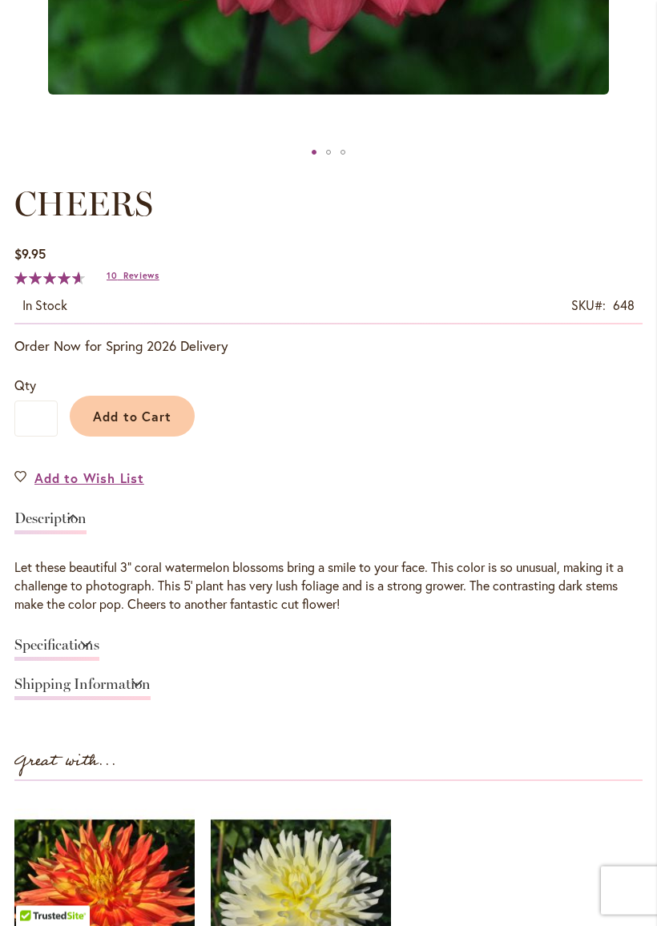
scroll to position [740, 0]
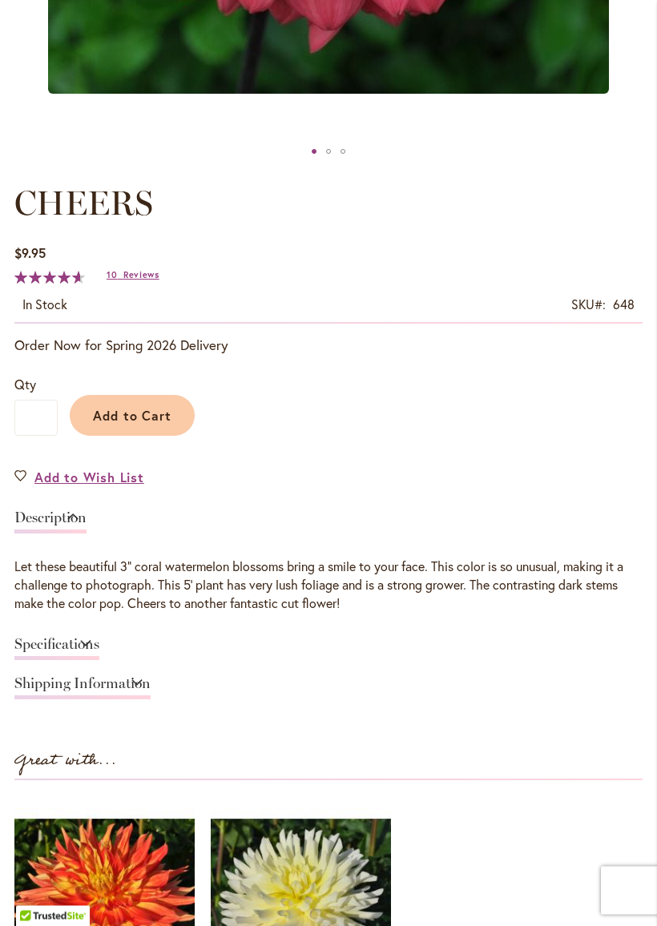
click at [149, 414] on span "Add to Cart" at bounding box center [132, 416] width 79 height 17
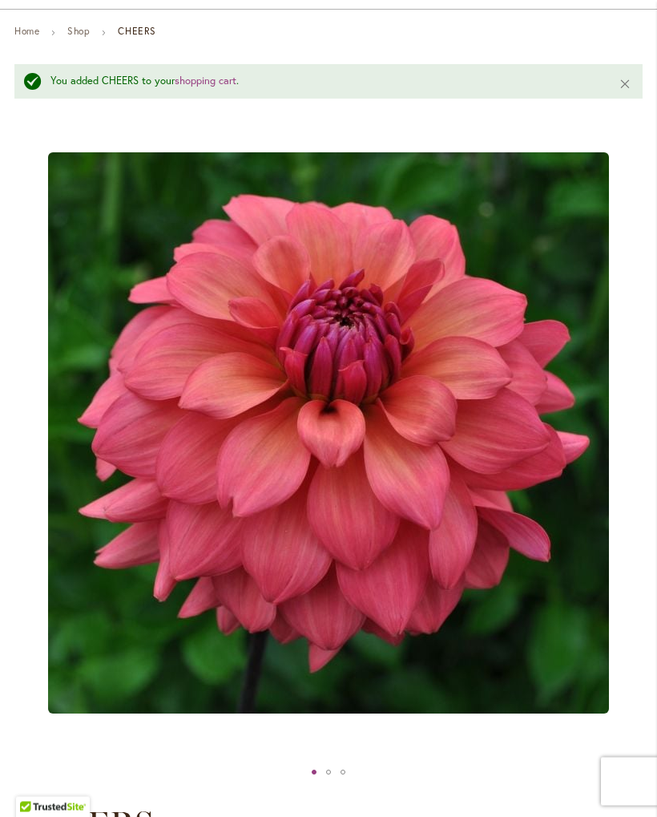
scroll to position [122, 0]
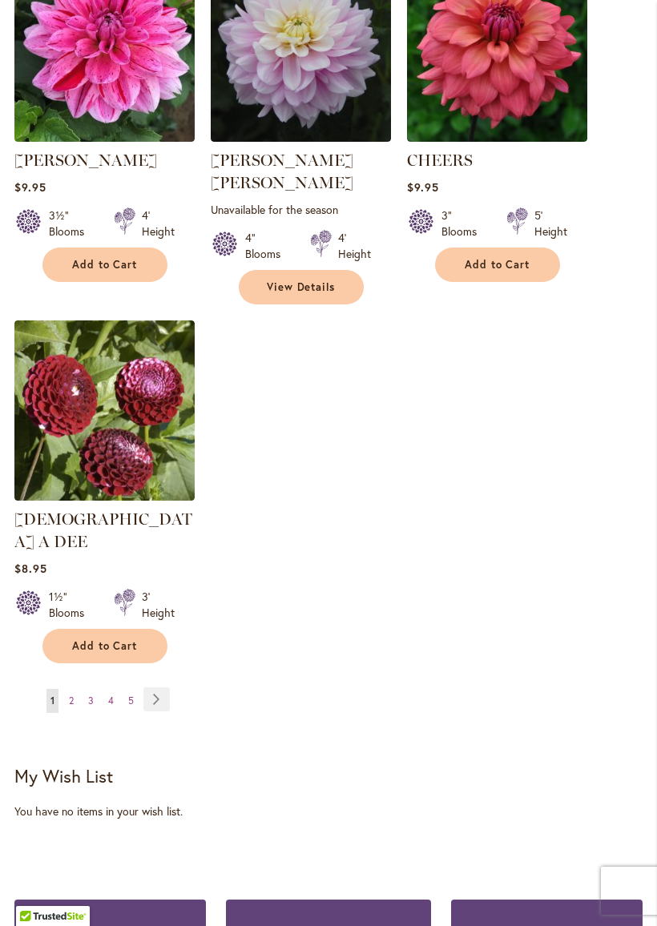
scroll to position [2000, 0]
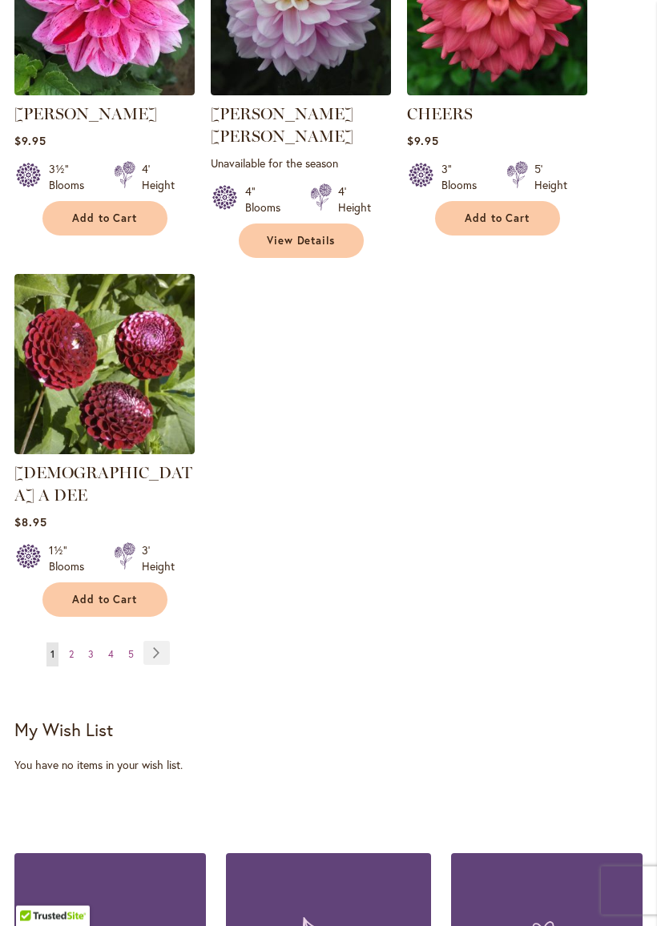
click at [162, 642] on link "Page Next" at bounding box center [156, 654] width 26 height 24
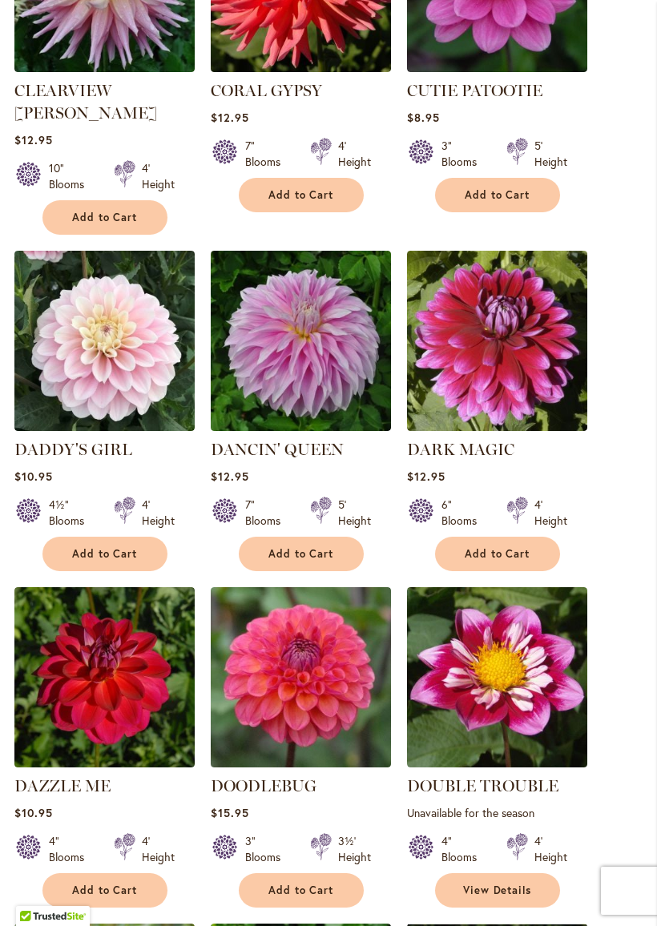
scroll to position [1018, 0]
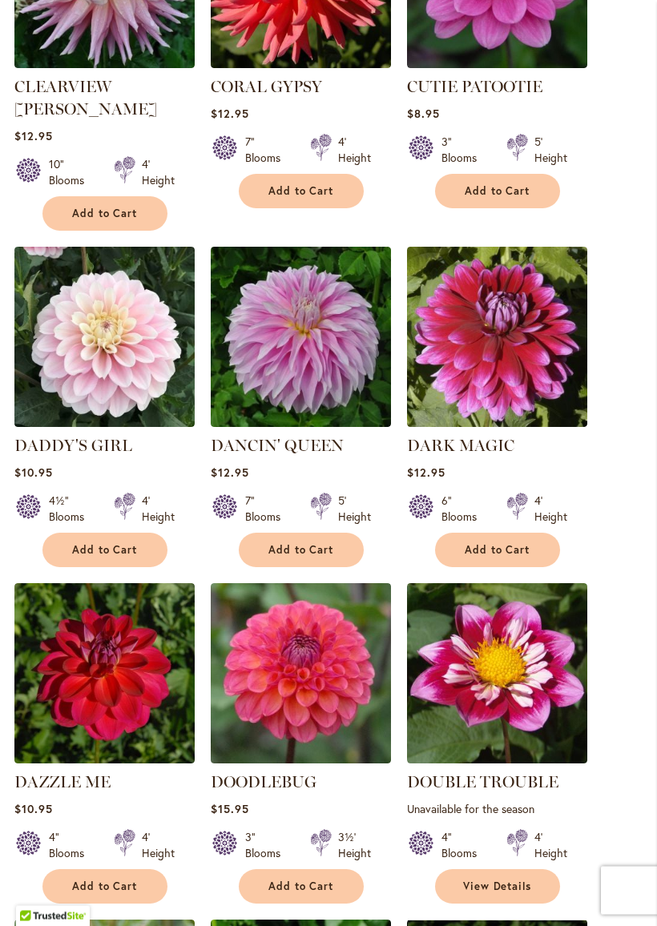
click at [514, 301] on img at bounding box center [497, 338] width 180 height 180
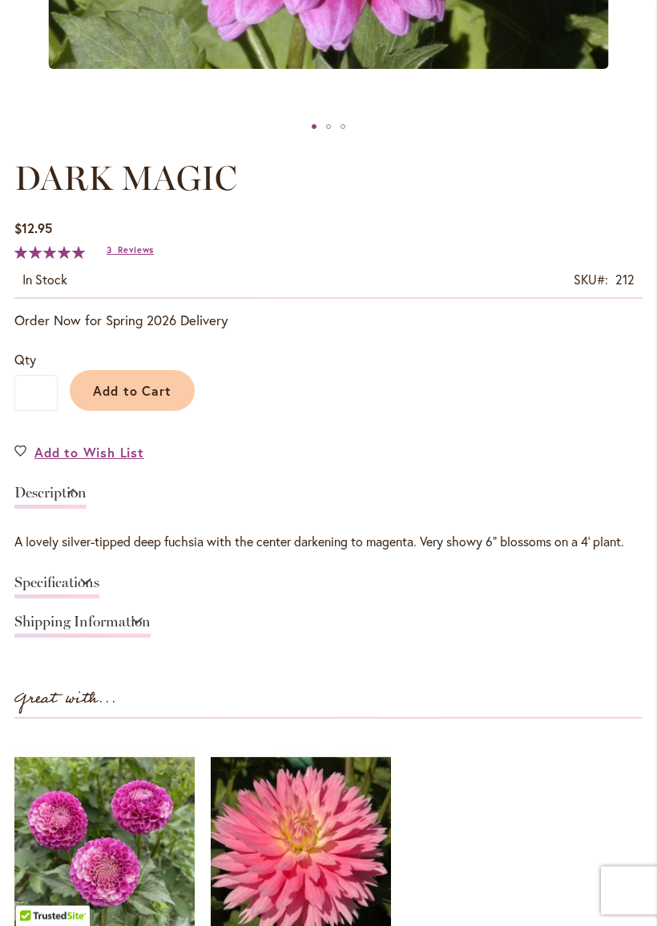
scroll to position [765, 0]
click at [126, 256] on span "Reviews" at bounding box center [136, 249] width 36 height 11
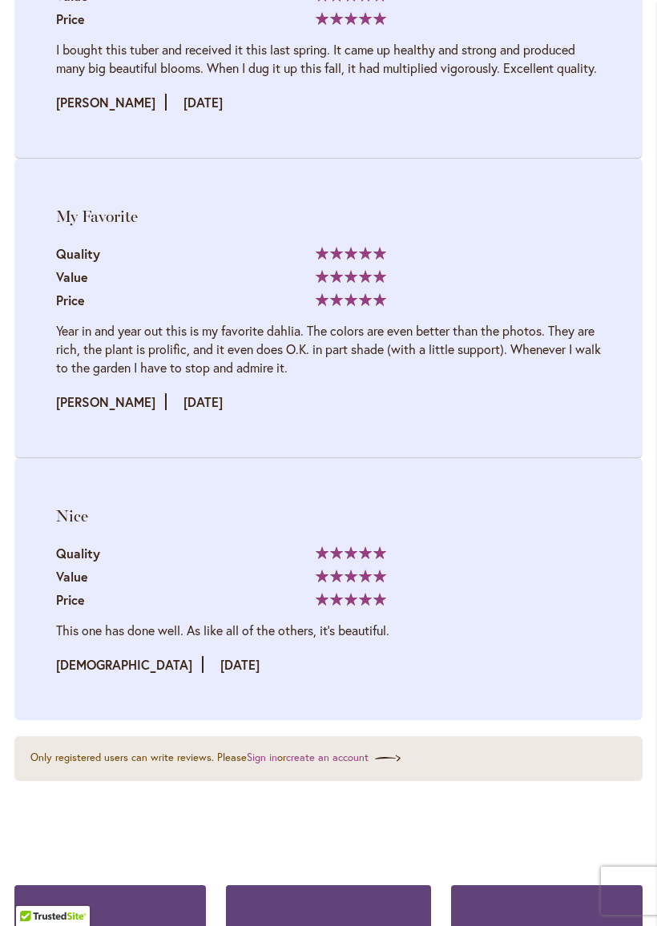
scroll to position [2427, 0]
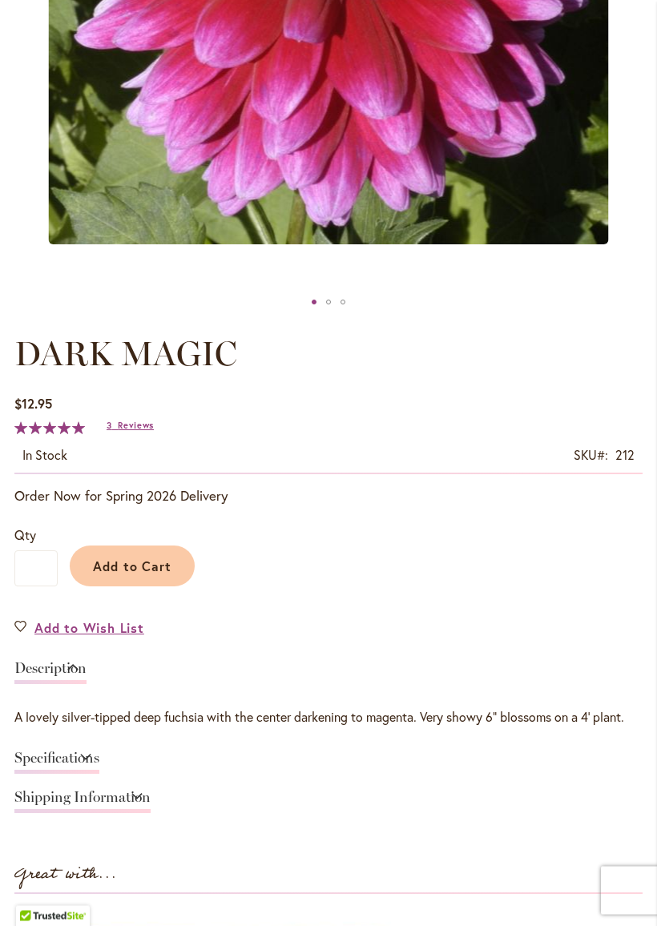
click at [151, 559] on span "Add to Cart" at bounding box center [132, 567] width 79 height 17
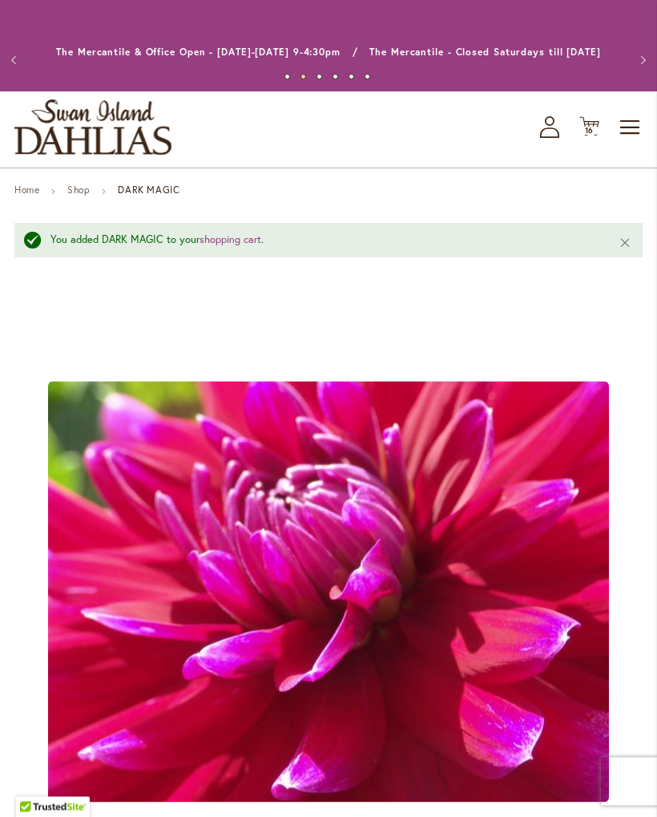
scroll to position [0, 0]
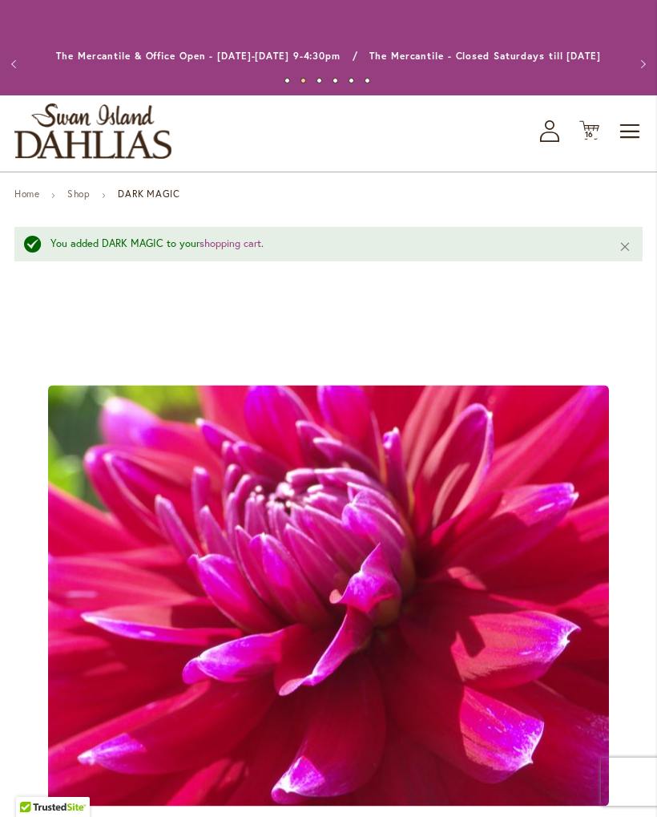
click at [596, 127] on icon "Cart .cls-1 { fill: #231f20; }" at bounding box center [589, 130] width 20 height 20
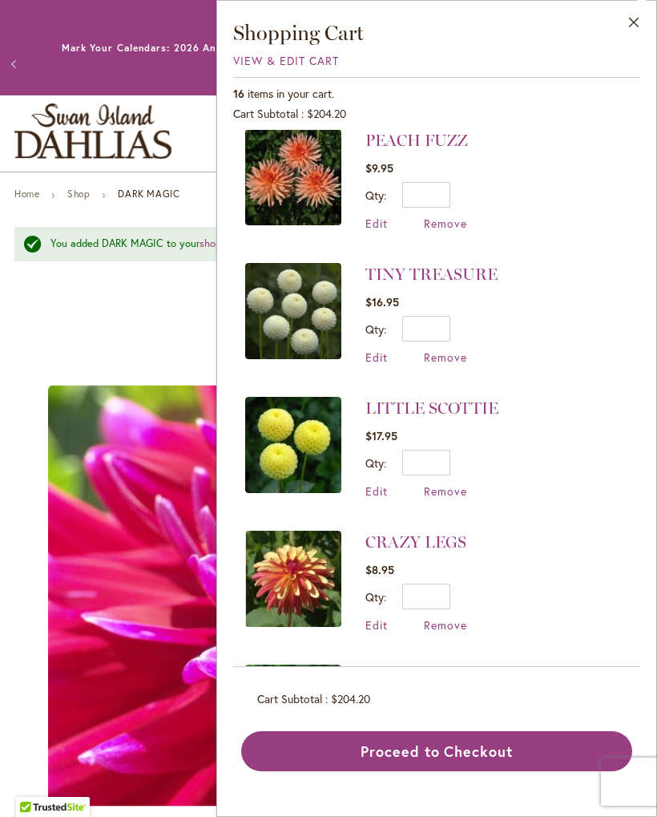
scroll to position [1241, 0]
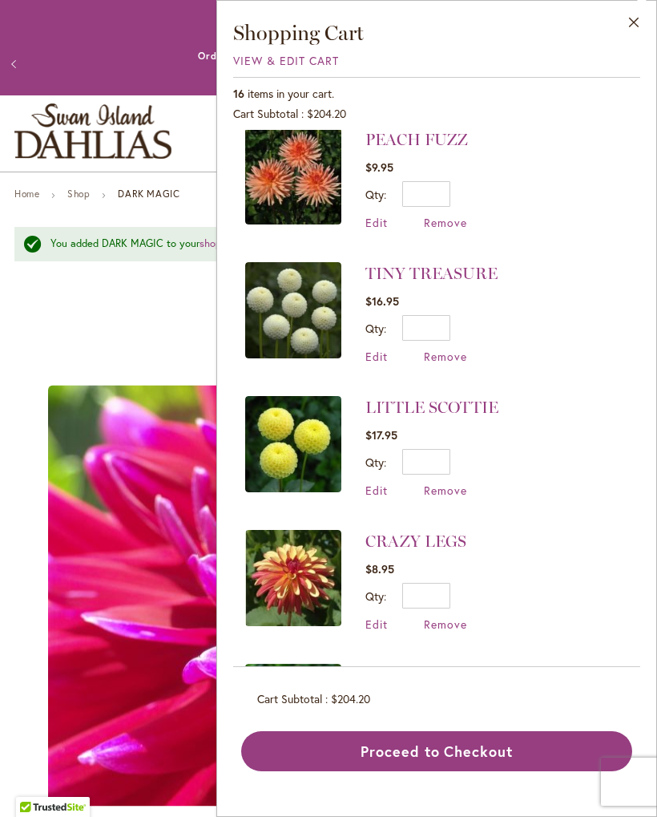
click at [448, 349] on span "Remove" at bounding box center [445, 356] width 43 height 15
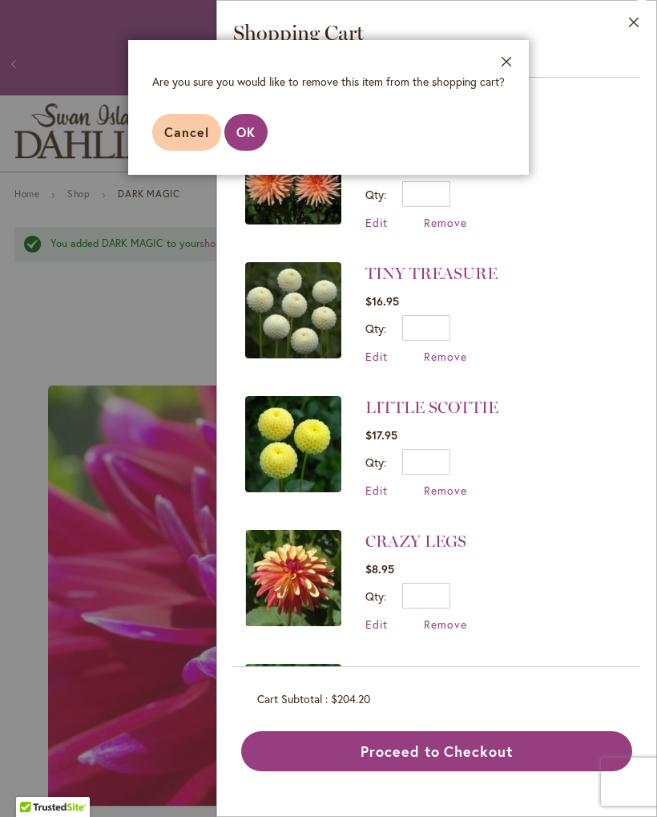
click at [242, 140] on span "OK" at bounding box center [245, 131] width 19 height 17
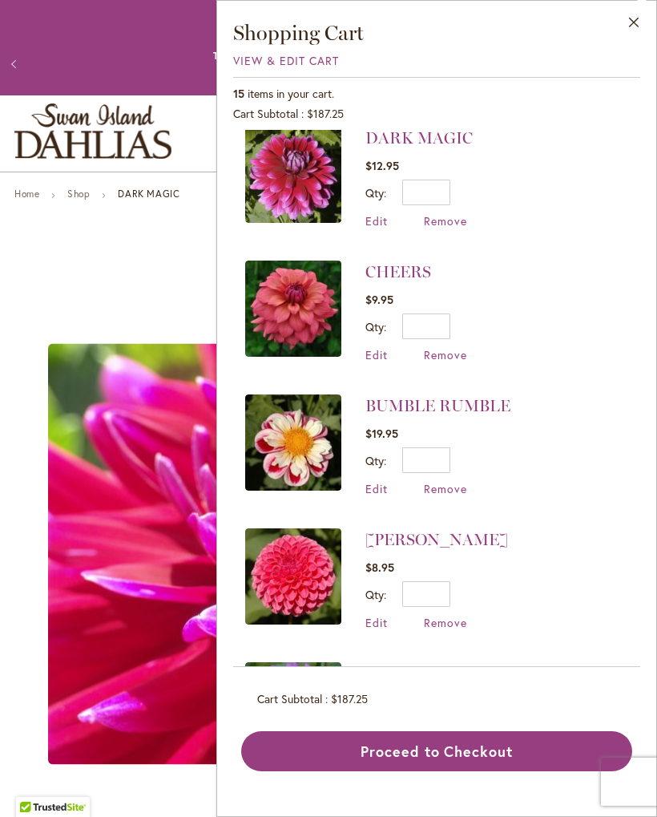
scroll to position [14, 0]
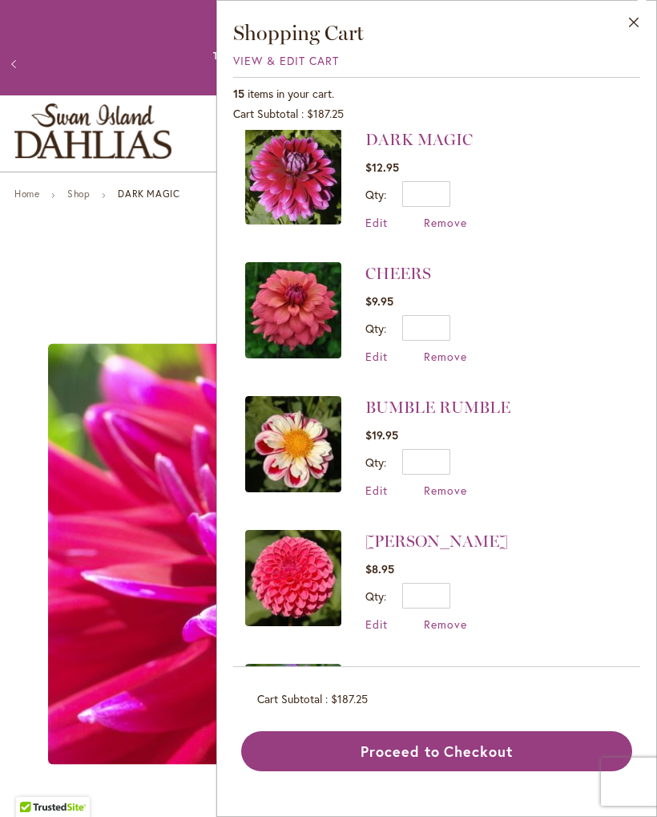
click at [185, 238] on div "DARK MAGIC" at bounding box center [328, 553] width 628 height 653
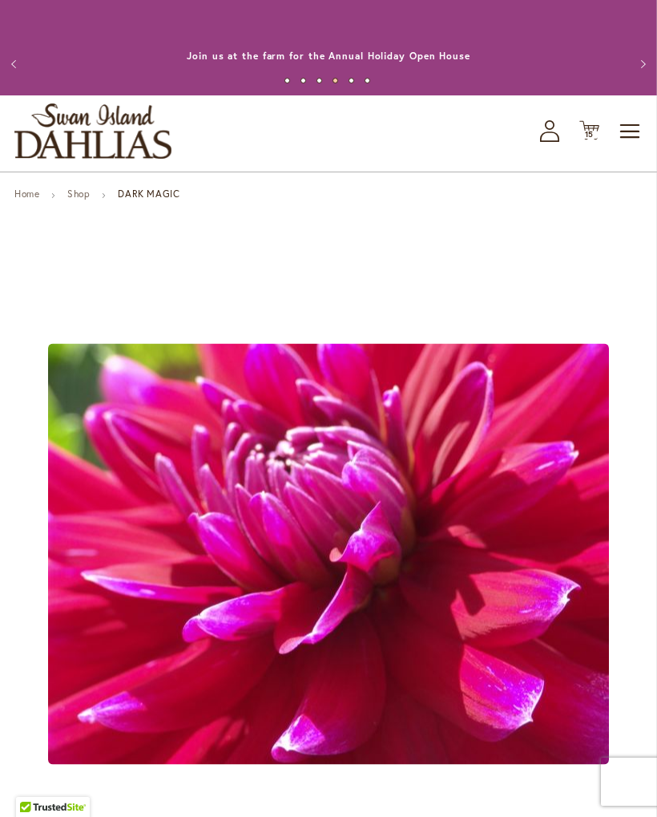
scroll to position [70, 0]
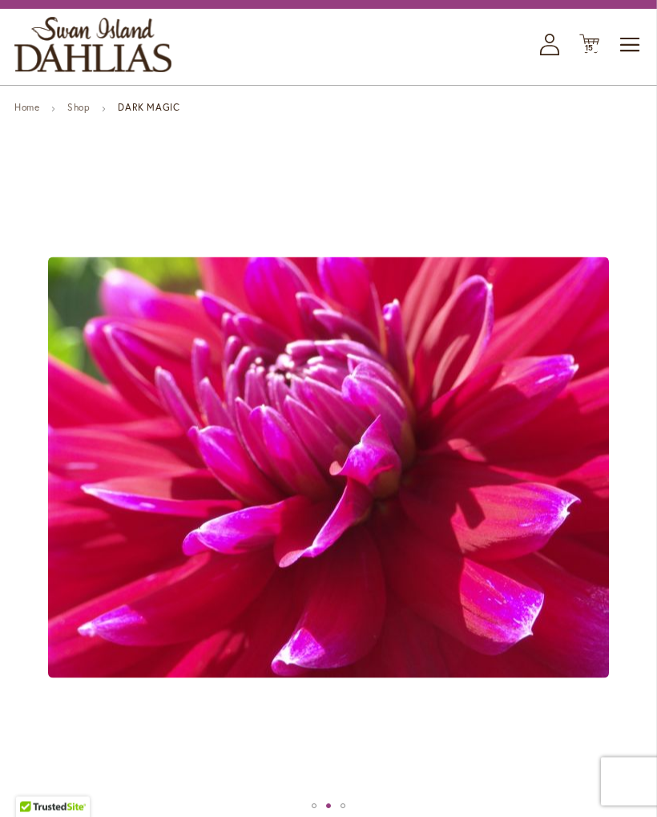
scroll to position [78, 0]
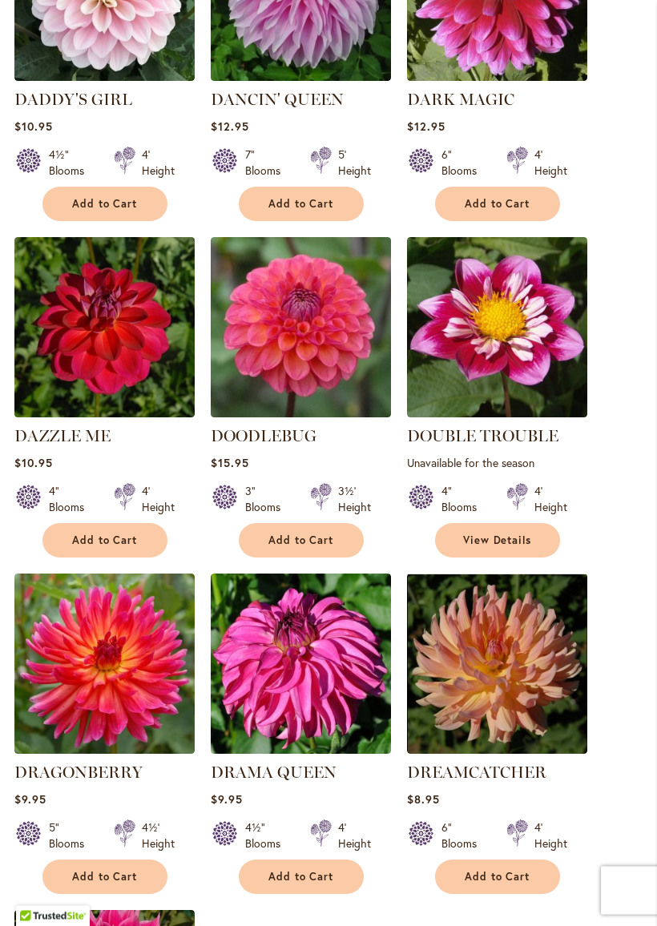
scroll to position [1370, 0]
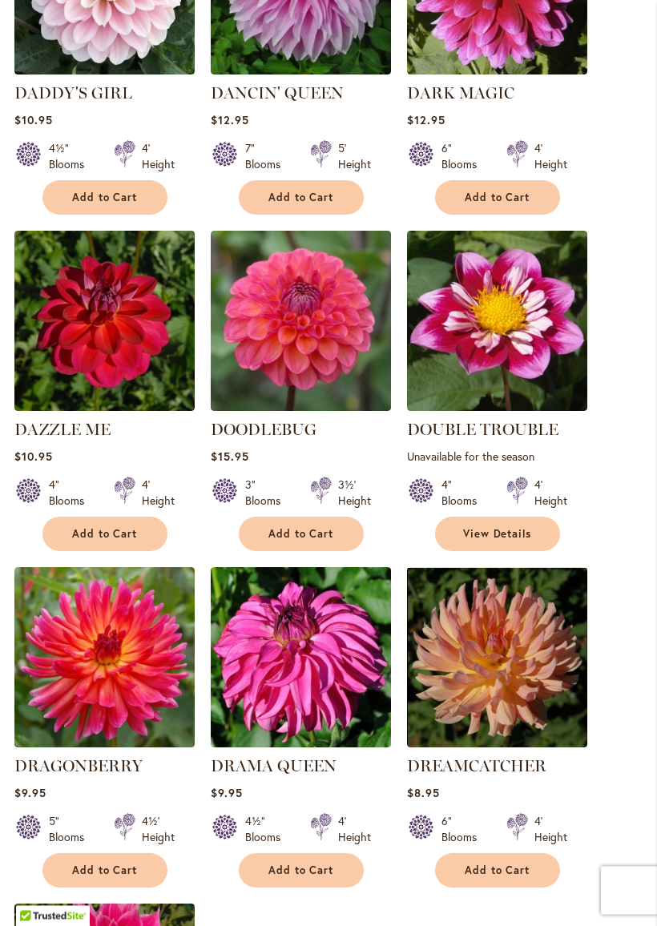
click at [290, 421] on link "DOODLEBUG" at bounding box center [264, 430] width 106 height 19
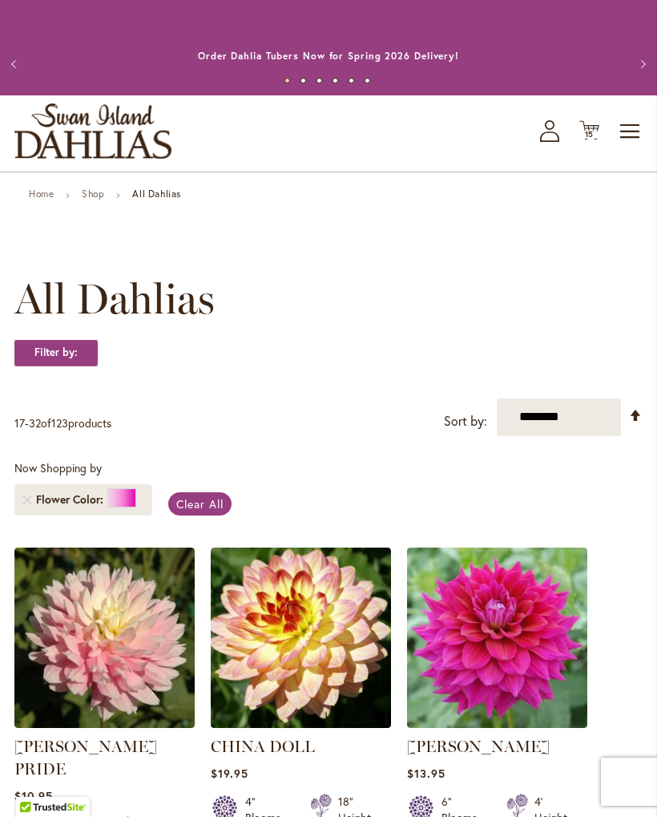
click at [590, 132] on span "15" at bounding box center [590, 134] width 10 height 10
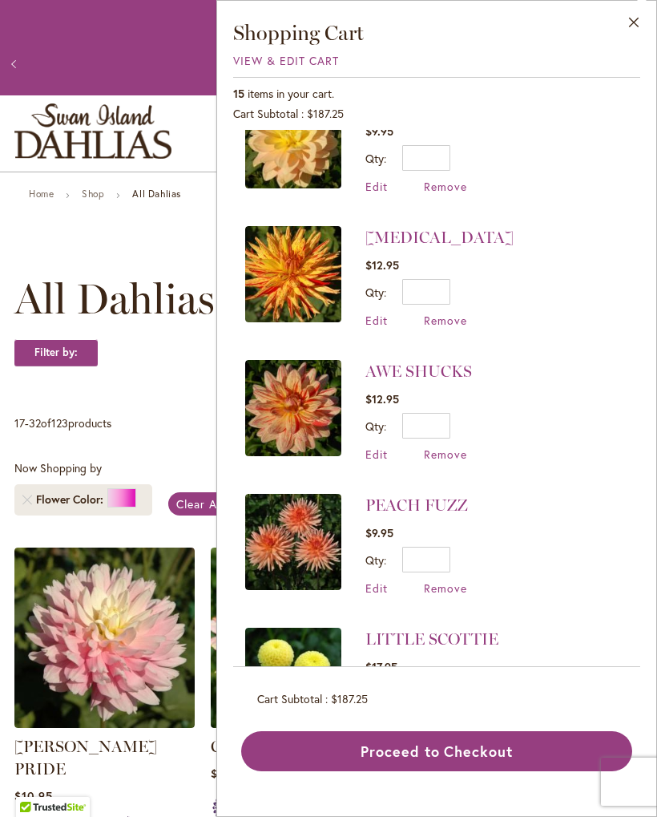
scroll to position [876, 0]
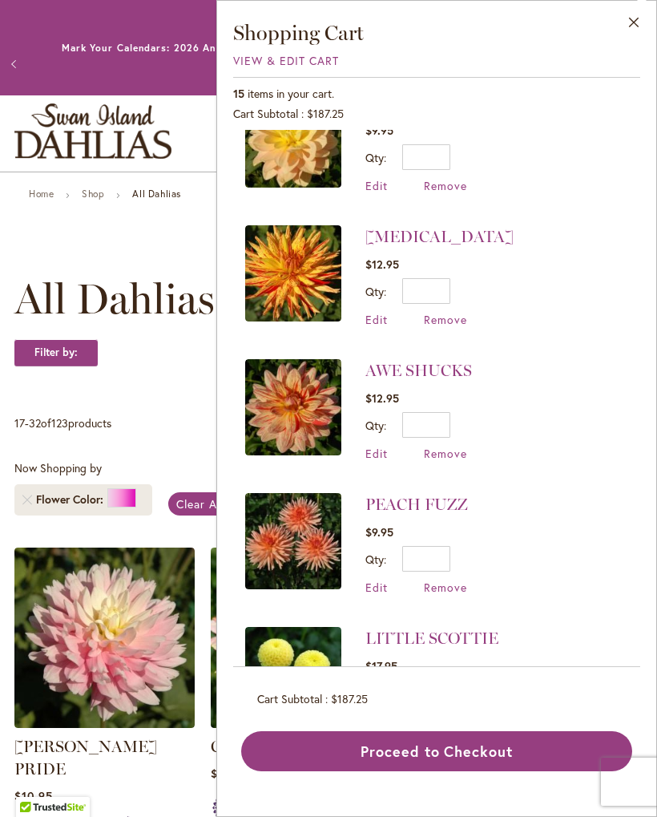
click at [410, 227] on link "POPPERS" at bounding box center [439, 236] width 148 height 19
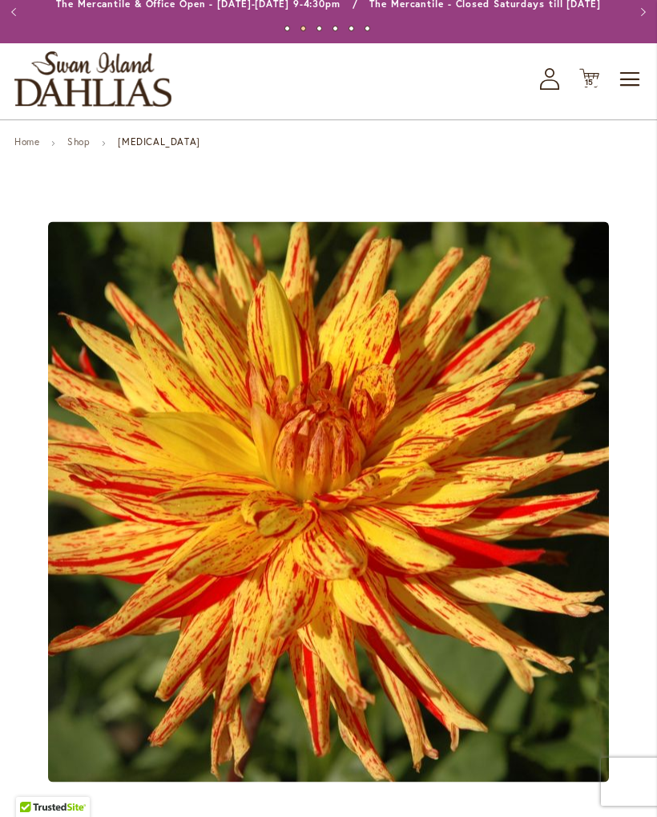
scroll to position [51, 0]
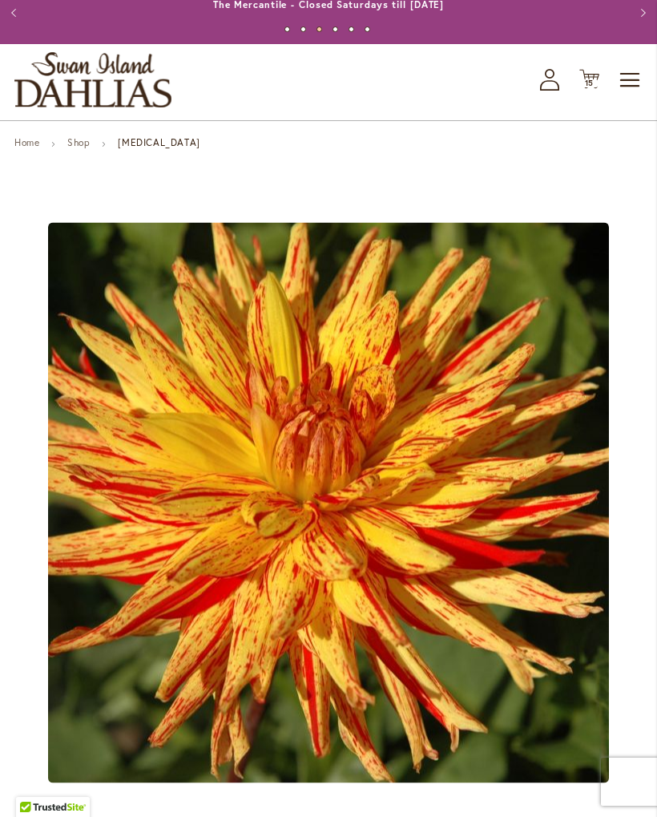
click at [596, 75] on icon "Cart .cls-1 { fill: #231f20; }" at bounding box center [589, 79] width 20 height 20
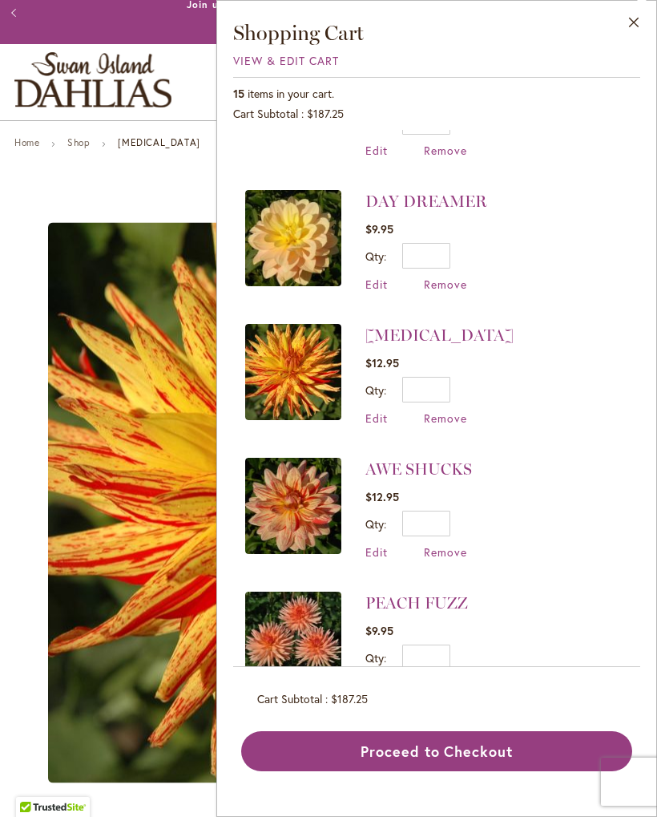
scroll to position [786, 0]
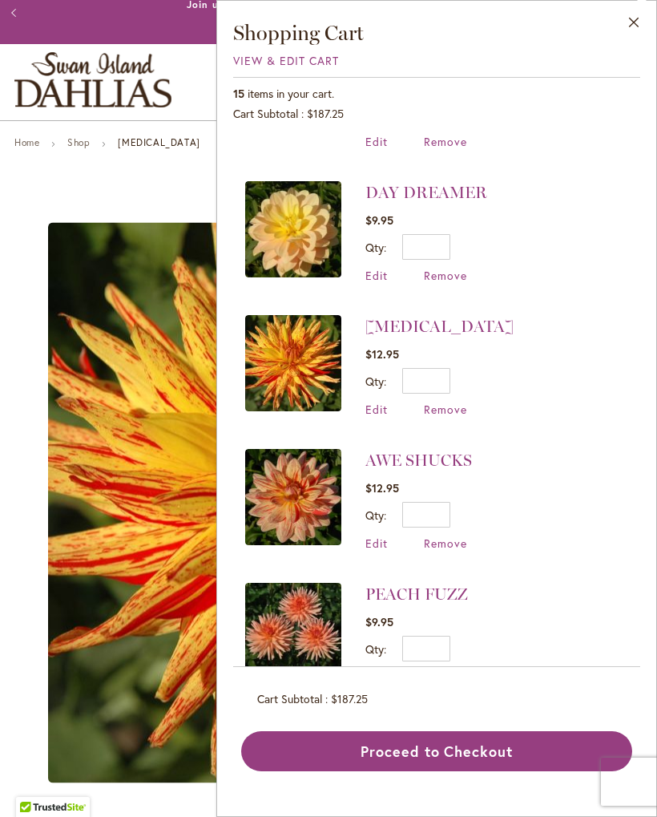
click at [438, 450] on link "AWE SHUCKS" at bounding box center [418, 459] width 107 height 19
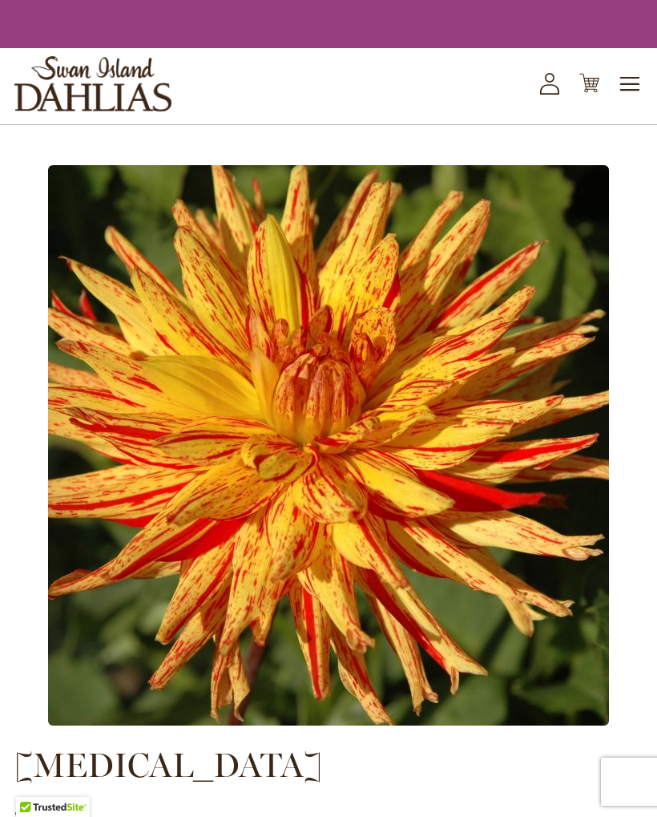
scroll to position [51, 0]
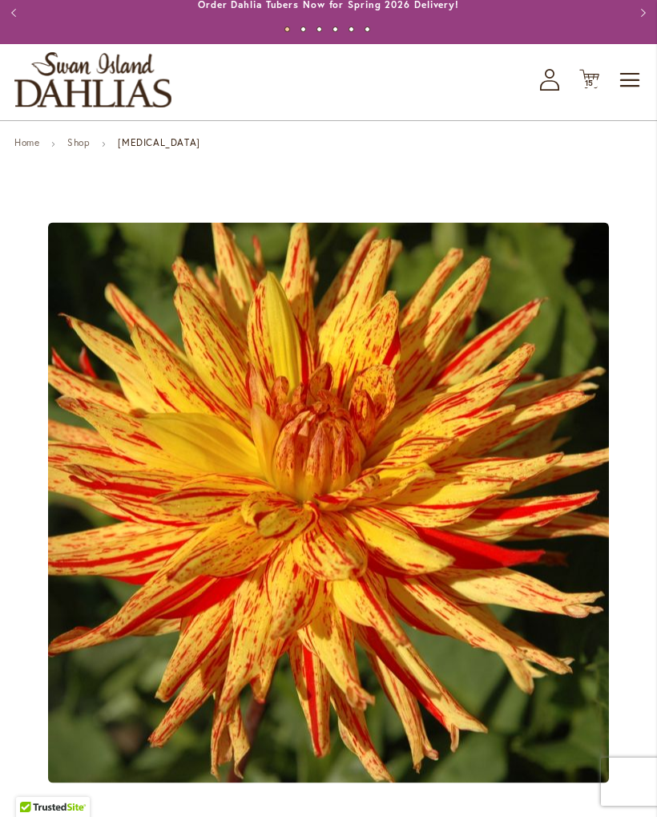
click at [589, 75] on icon "Cart .cls-1 { fill: #231f20; }" at bounding box center [589, 79] width 20 height 20
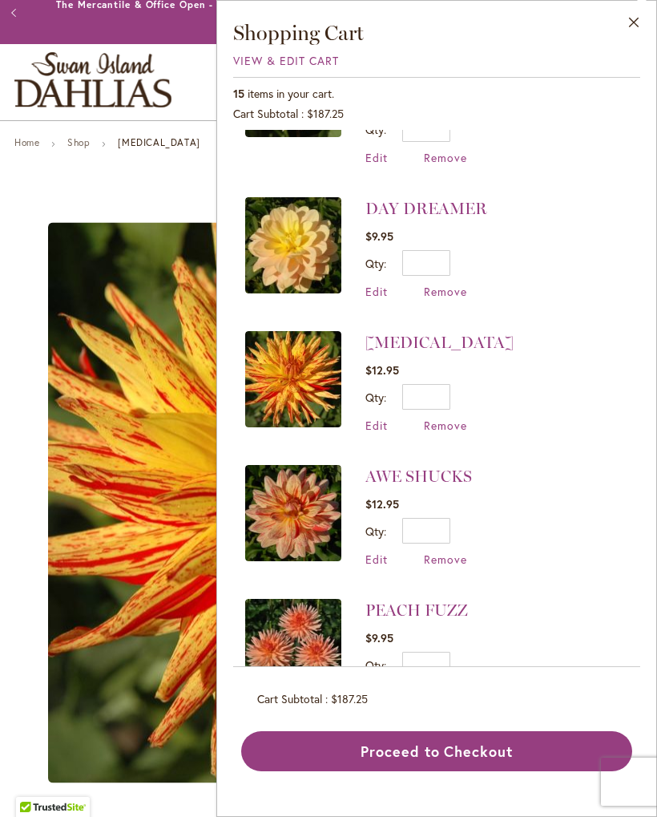
scroll to position [775, 0]
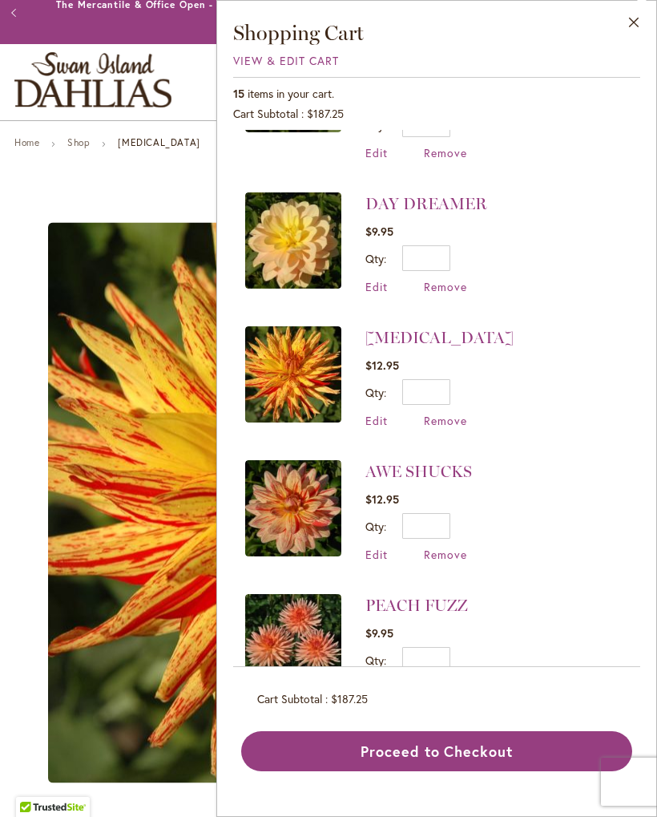
click at [454, 413] on span "Remove" at bounding box center [445, 420] width 43 height 15
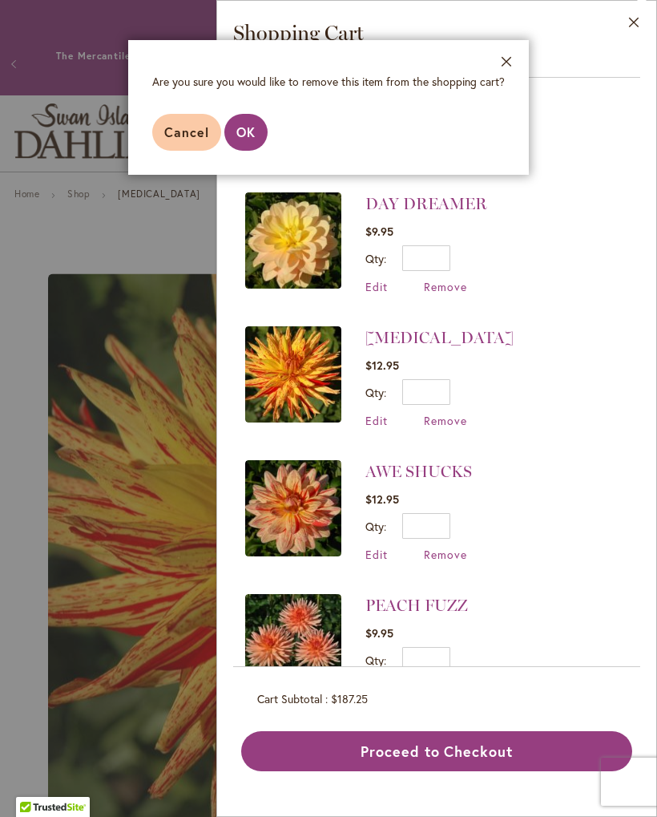
click at [244, 135] on span "OK" at bounding box center [245, 131] width 19 height 17
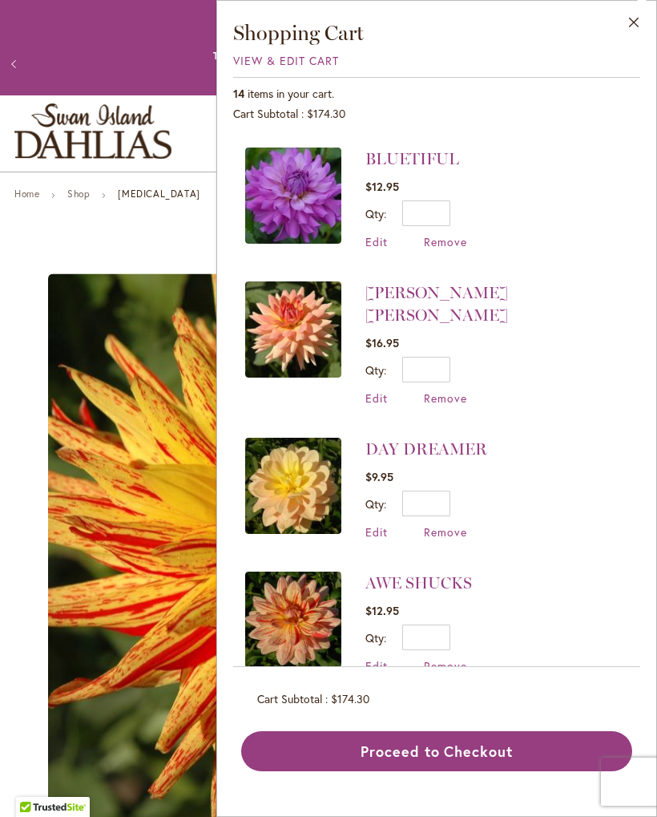
scroll to position [532, 0]
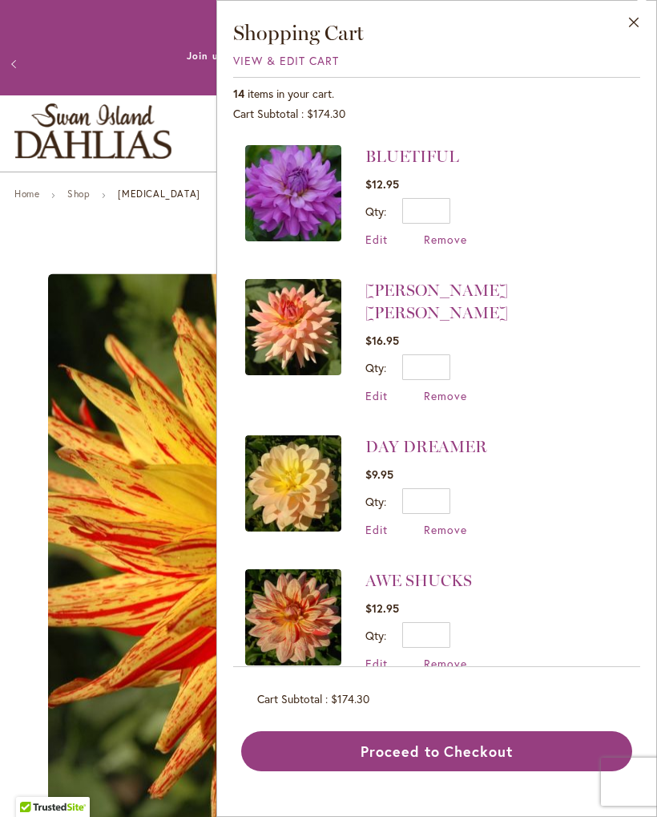
click at [404, 289] on link "[PERSON_NAME] [PERSON_NAME]" at bounding box center [436, 301] width 143 height 42
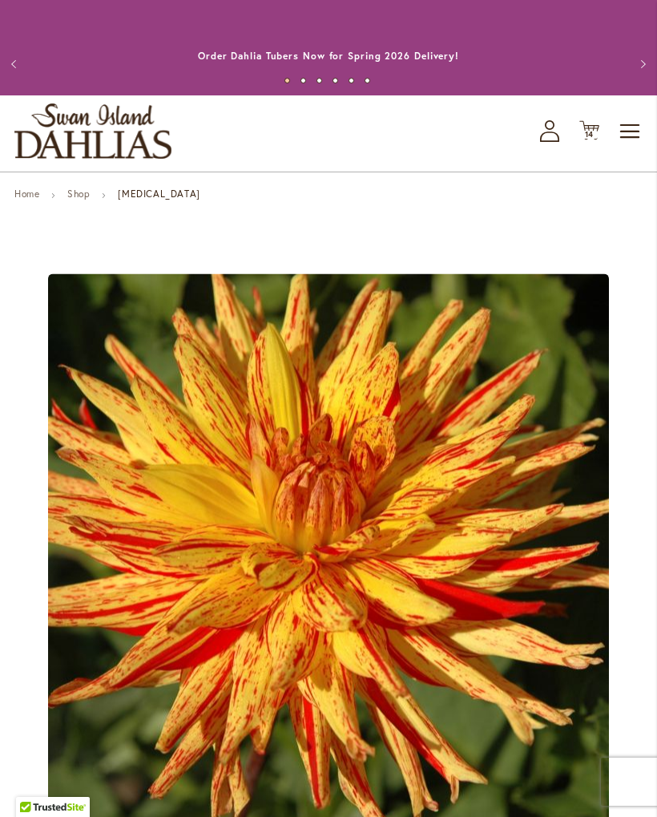
click at [591, 127] on icon "Cart .cls-1 { fill: #231f20; }" at bounding box center [589, 130] width 20 height 20
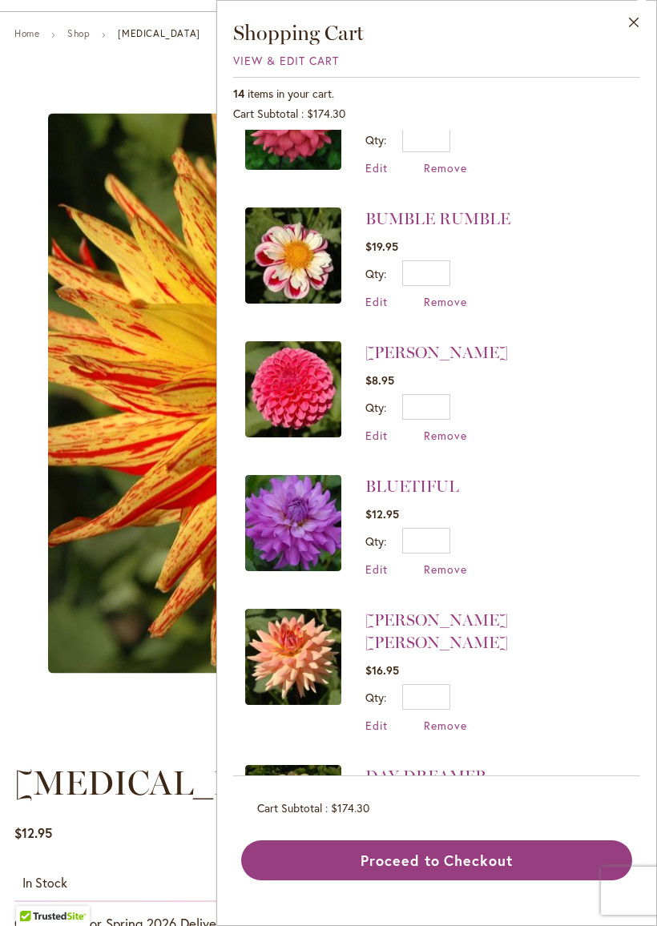
scroll to position [208, 0]
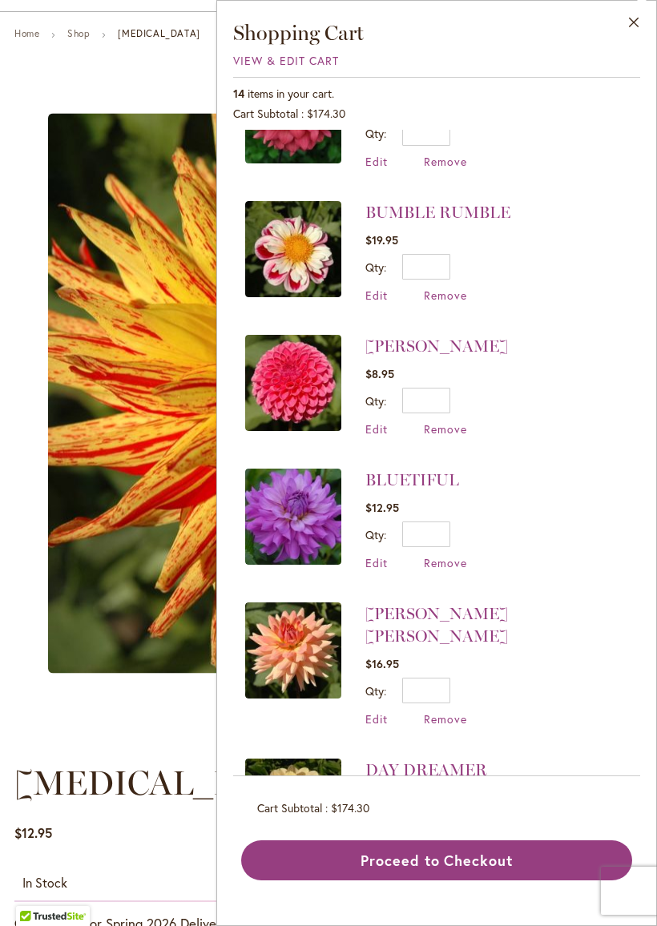
click at [418, 482] on link "BLUETIFUL" at bounding box center [412, 479] width 94 height 19
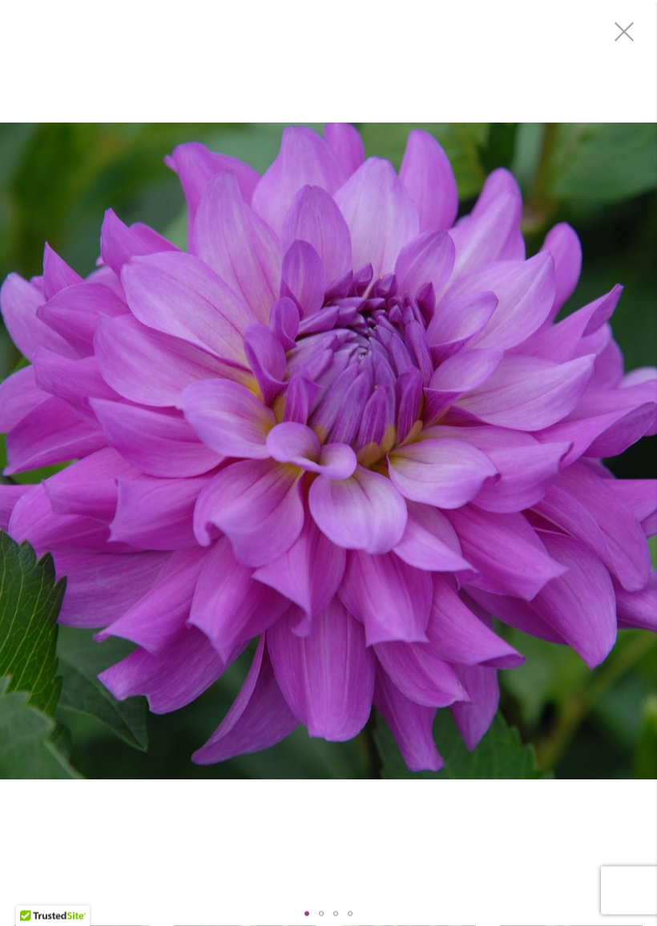
scroll to position [502, 0]
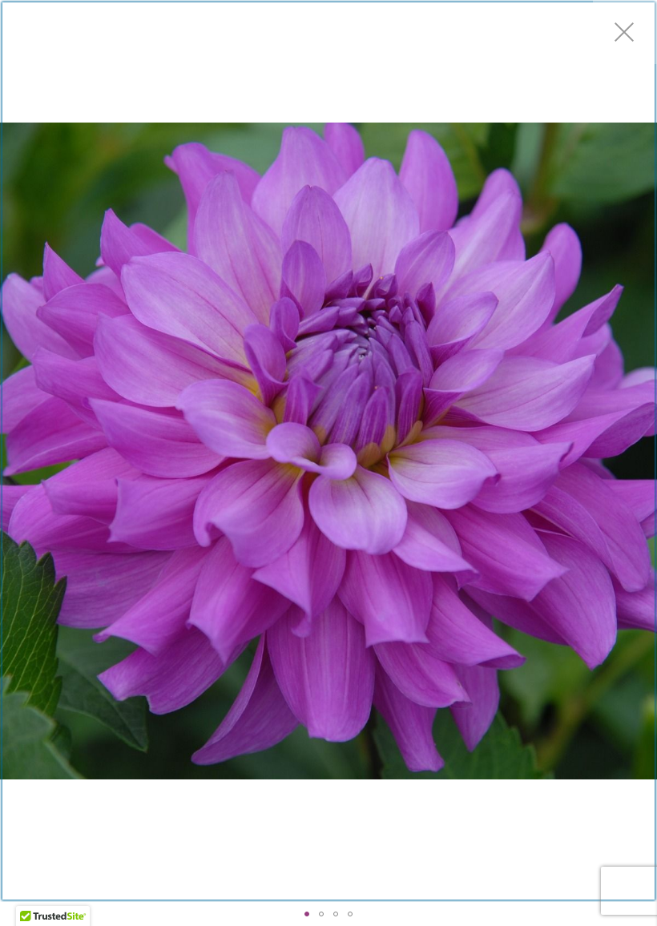
click at [633, 471] on div "Product Images" at bounding box center [328, 451] width 657 height 902
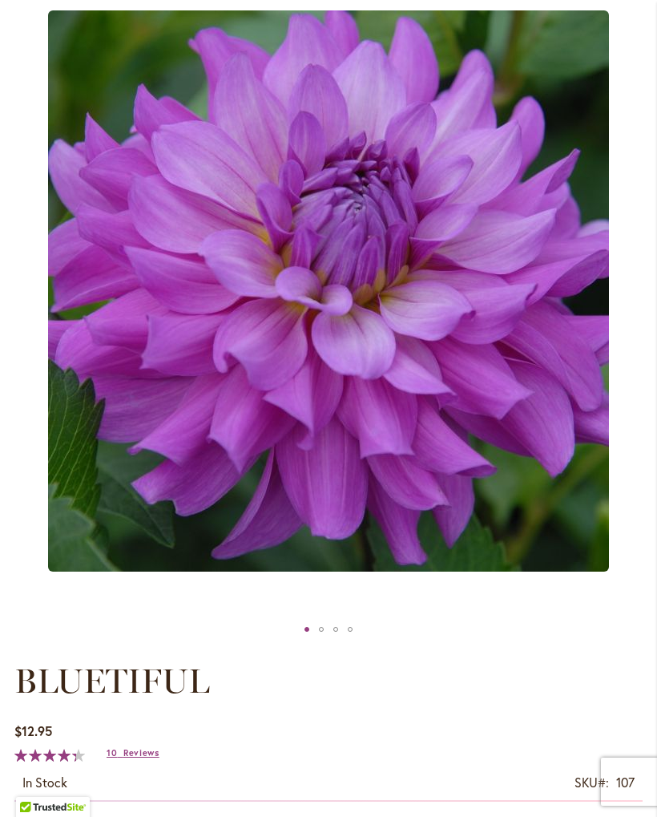
scroll to position [260, 0]
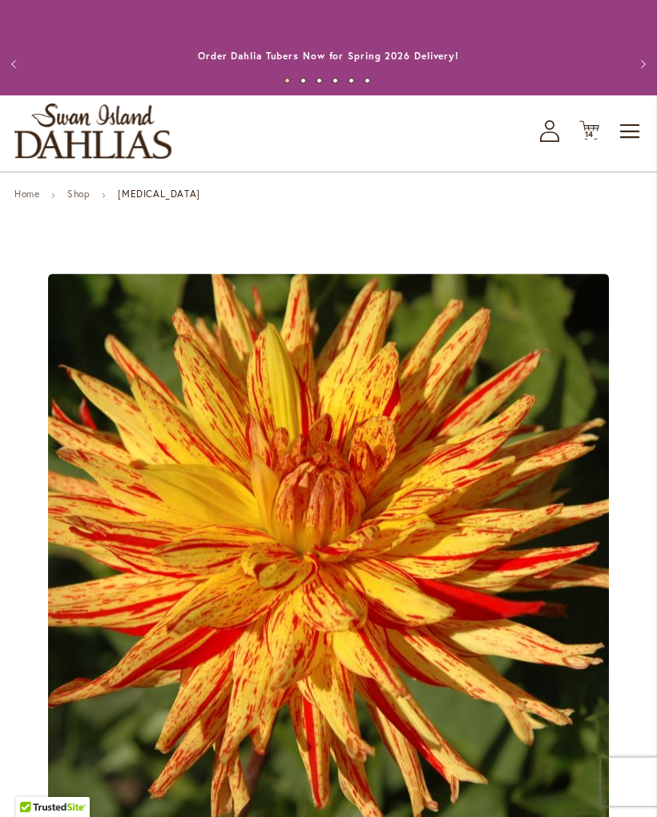
click at [596, 124] on icon "Cart .cls-1 { fill: #231f20; }" at bounding box center [589, 130] width 20 height 20
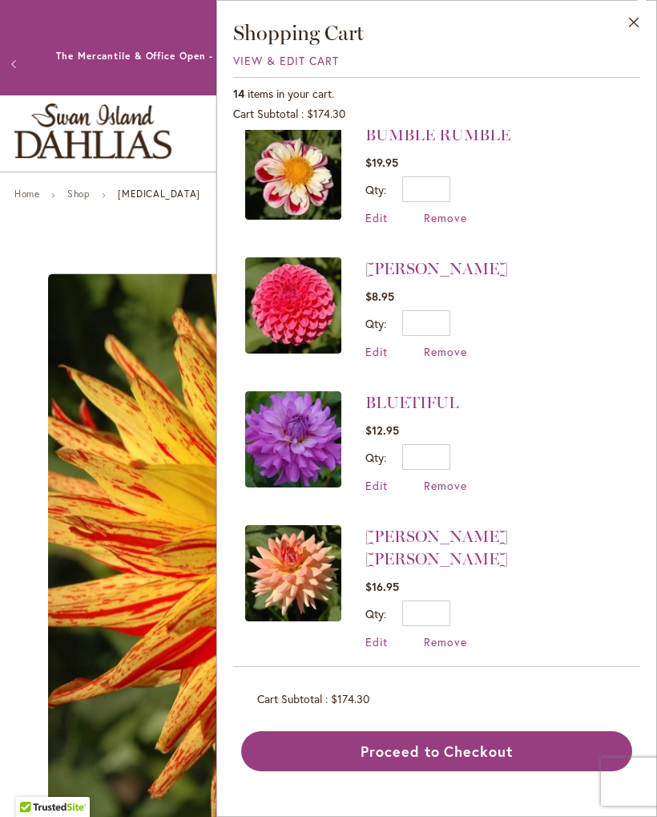
scroll to position [297, 0]
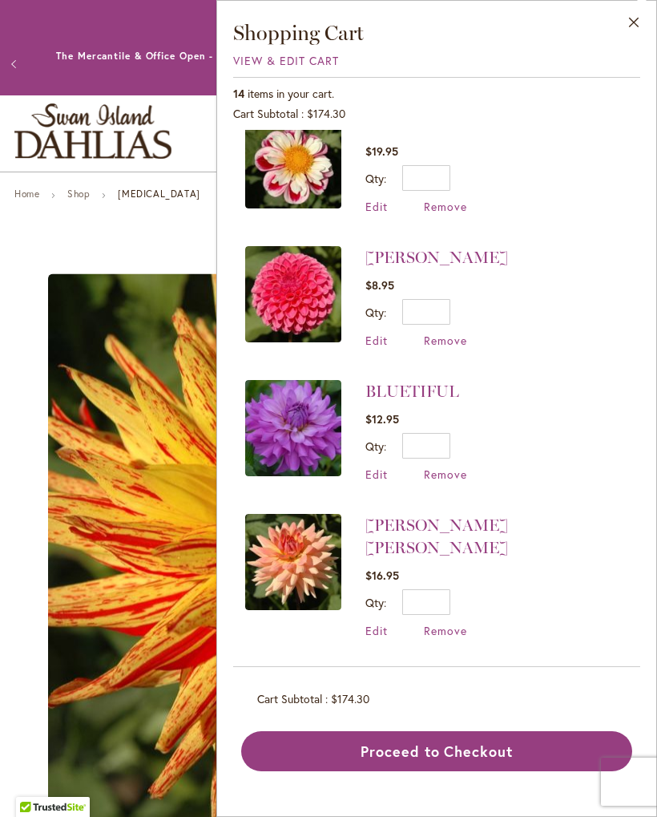
click at [456, 474] on span "Remove" at bounding box center [445, 473] width 43 height 15
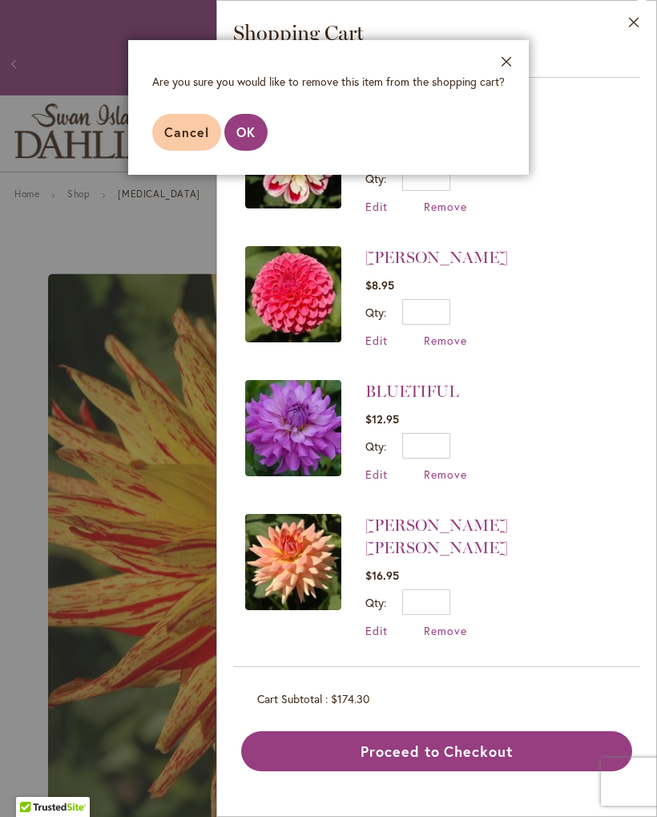
click at [253, 134] on span "OK" at bounding box center [245, 131] width 19 height 17
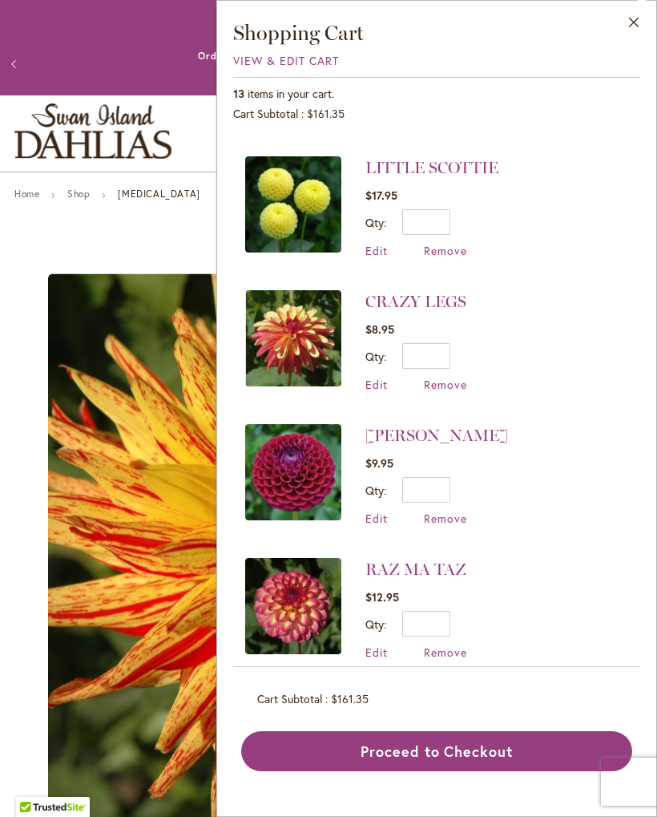
scroll to position [1078, 0]
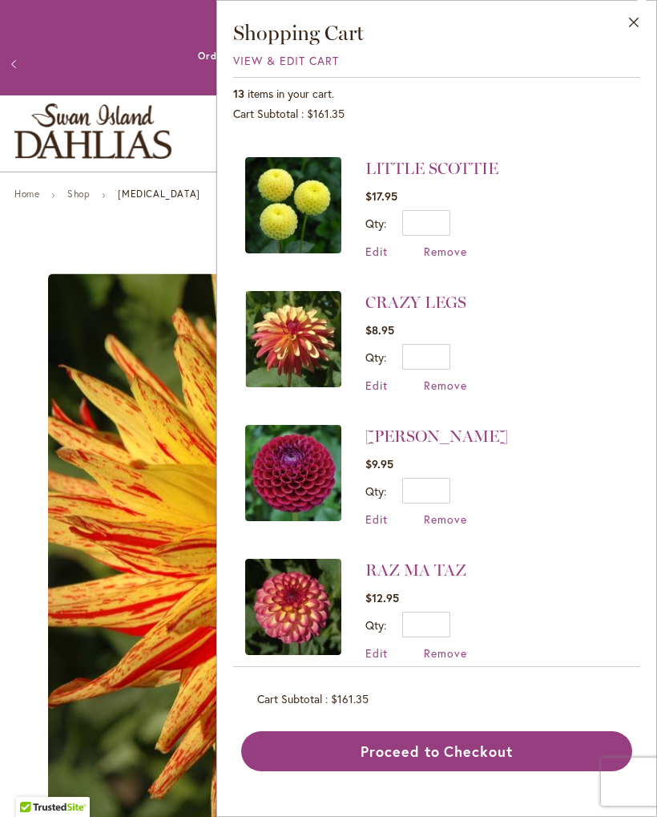
click at [421, 560] on link "RAZ MA TAZ" at bounding box center [415, 569] width 101 height 19
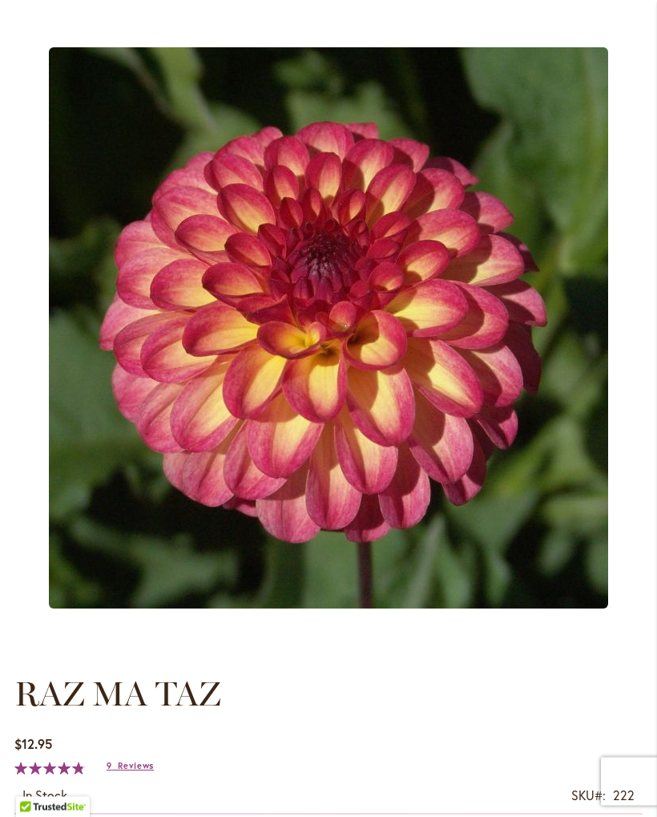
scroll to position [214, 0]
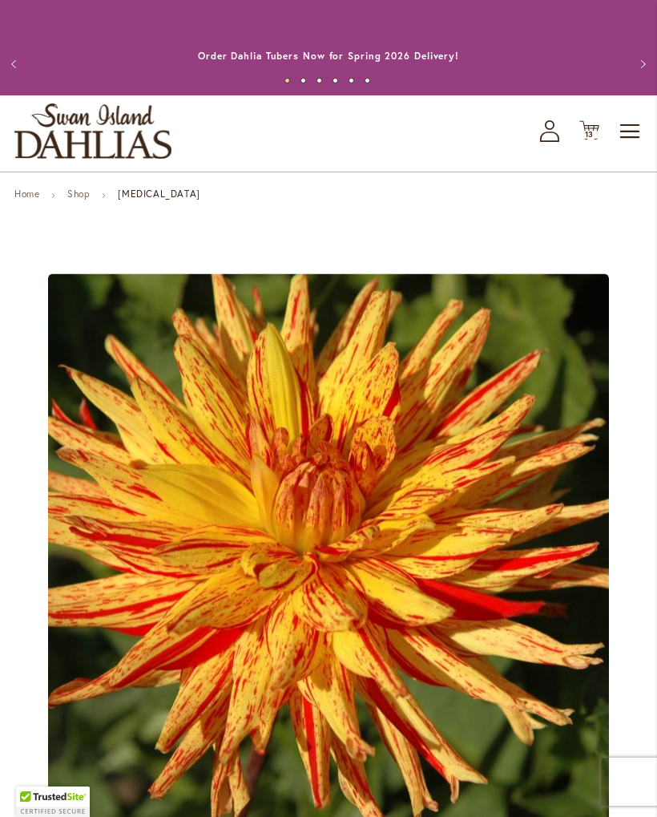
click at [595, 131] on span "13 13 items" at bounding box center [590, 135] width 16 height 8
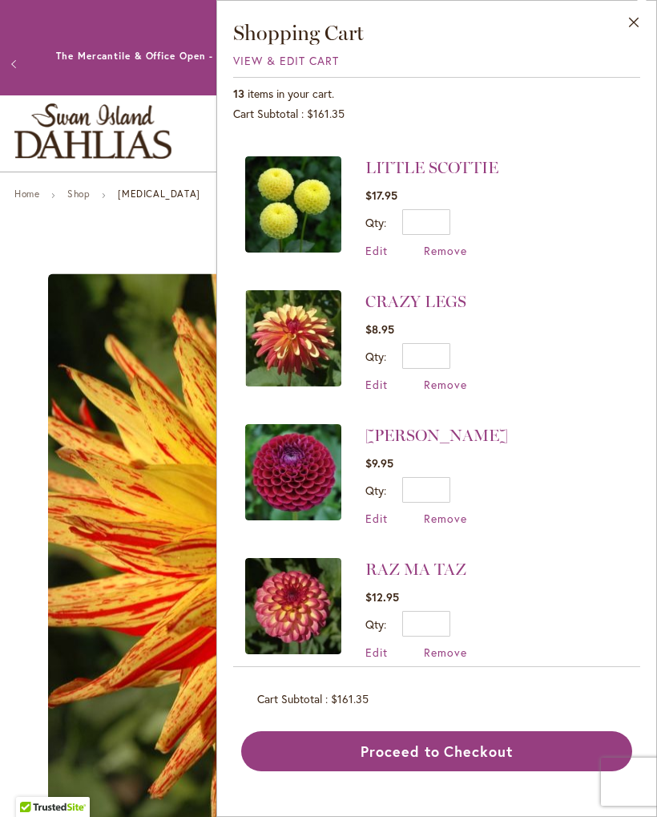
scroll to position [1078, 0]
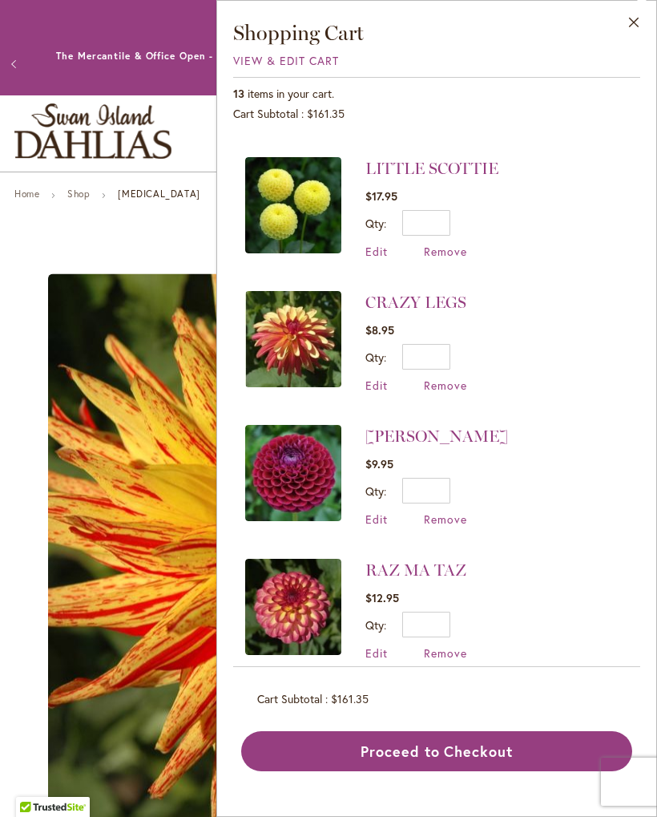
click at [407, 426] on link "[PERSON_NAME]" at bounding box center [436, 435] width 143 height 19
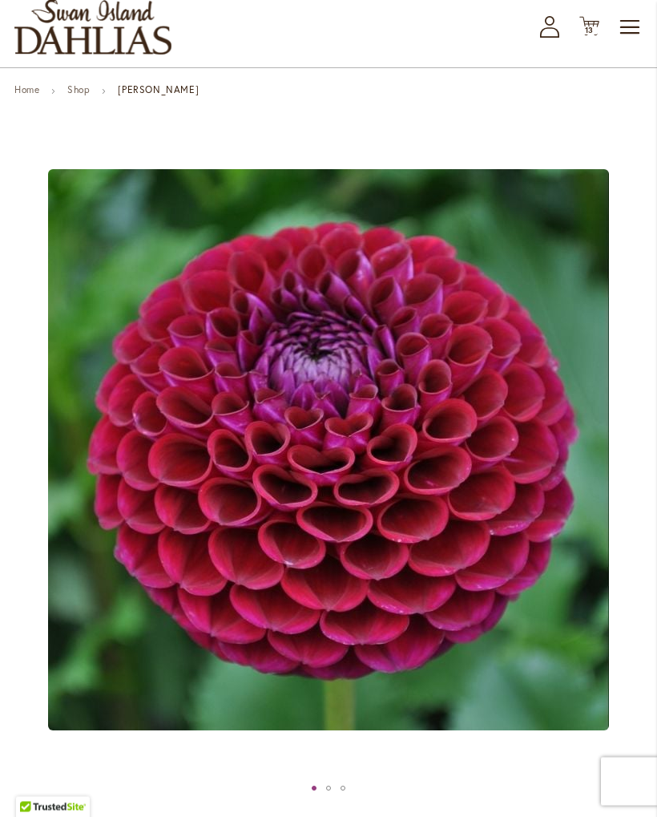
scroll to position [91, 0]
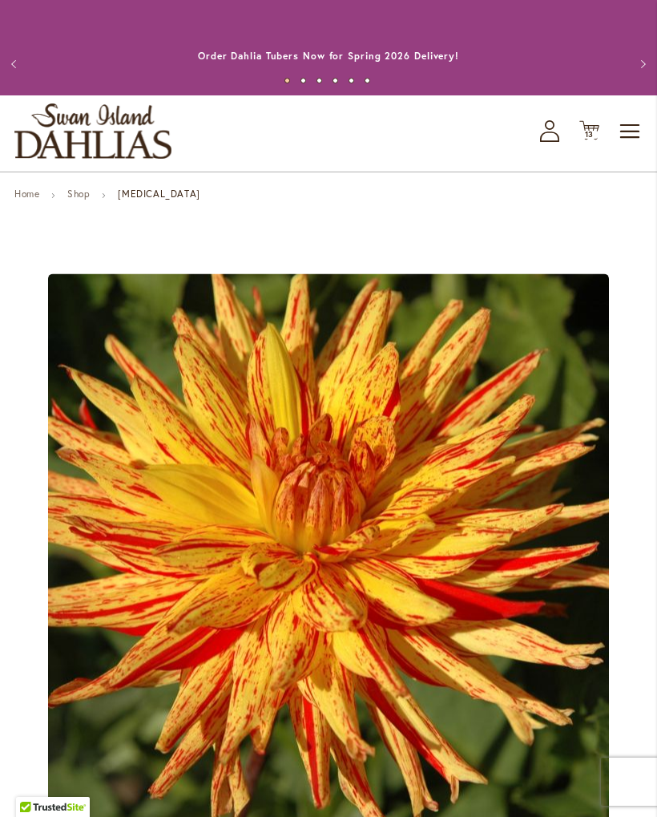
click at [632, 124] on span "Toggle Nav" at bounding box center [631, 131] width 24 height 32
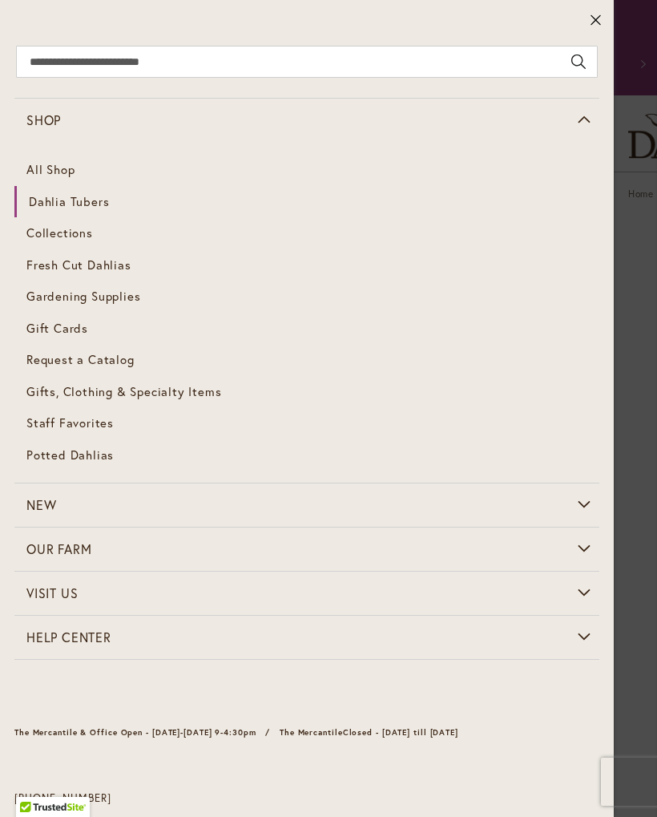
click at [77, 204] on span "Dahlia Tubers" at bounding box center [69, 201] width 80 height 16
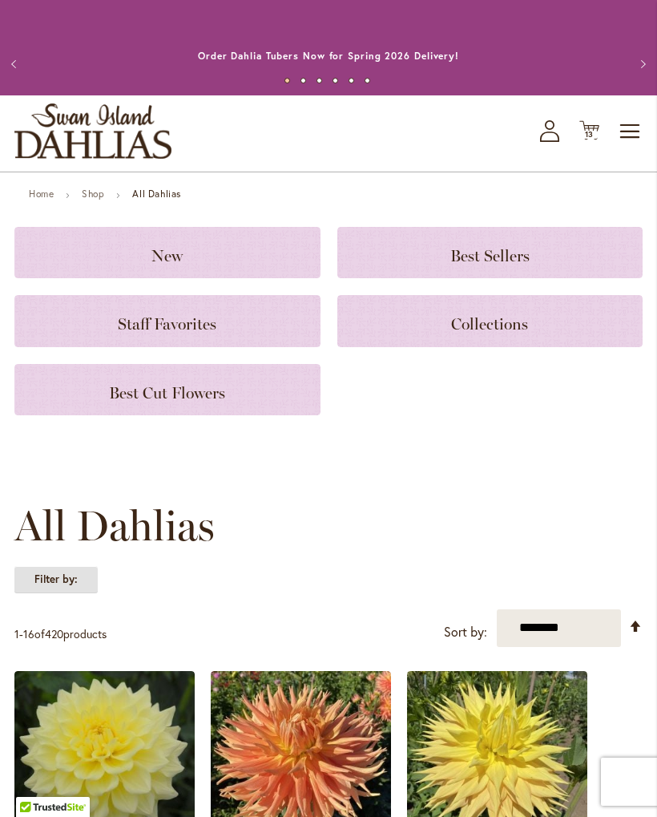
click at [70, 579] on strong "Filter by:" at bounding box center [55, 579] width 83 height 27
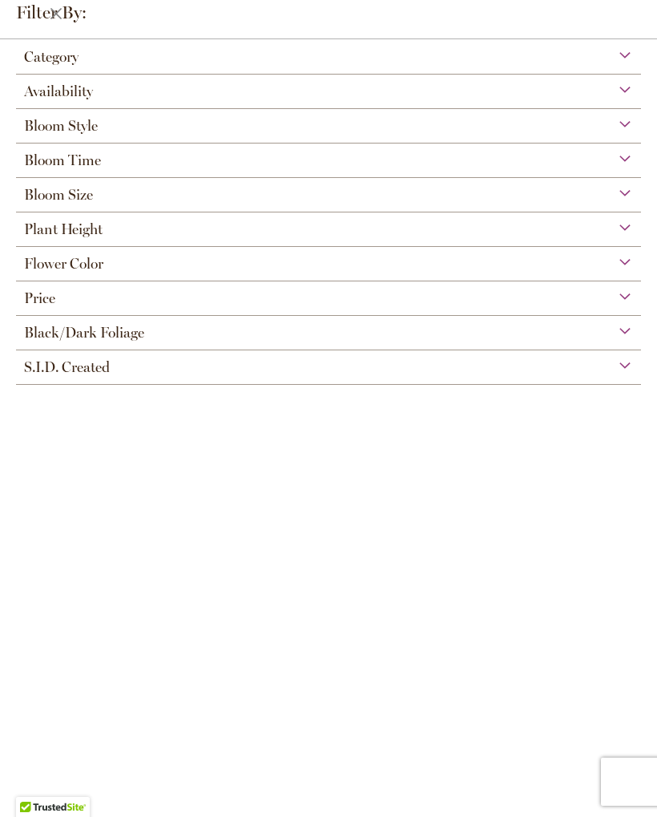
click at [628, 340] on div "Black/Dark Foliage" at bounding box center [328, 329] width 625 height 26
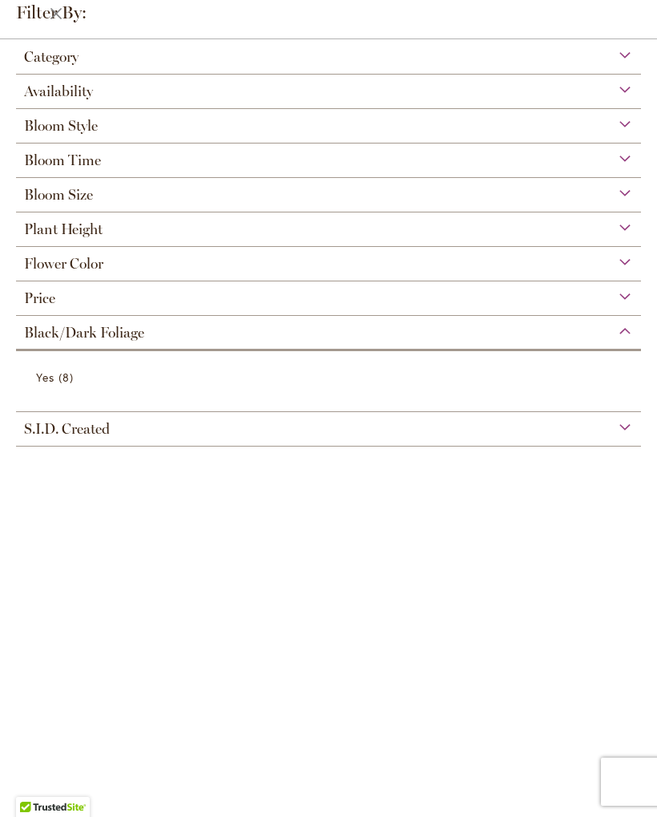
click at [628, 184] on div "Bloom Size" at bounding box center [328, 191] width 625 height 26
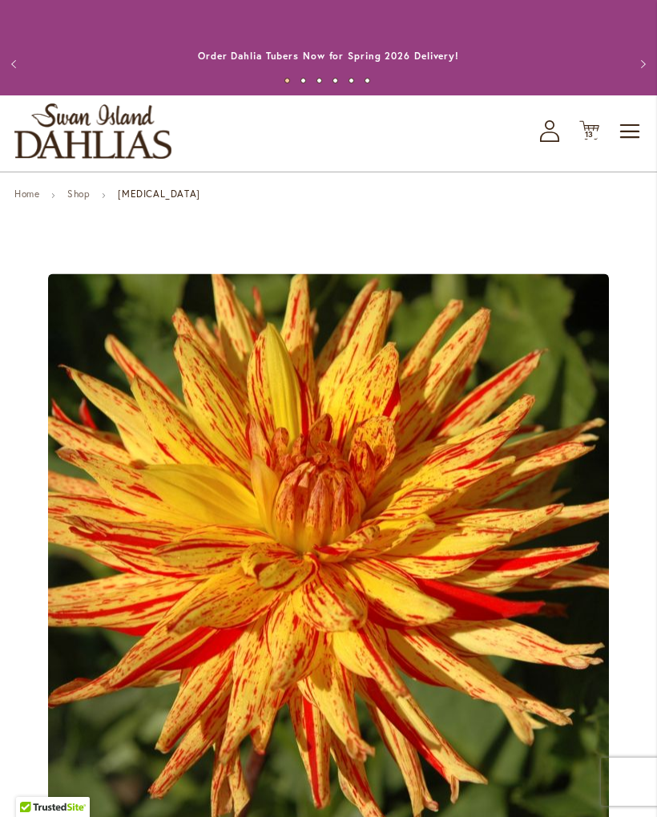
click at [628, 132] on span "Toggle Nav" at bounding box center [631, 131] width 24 height 32
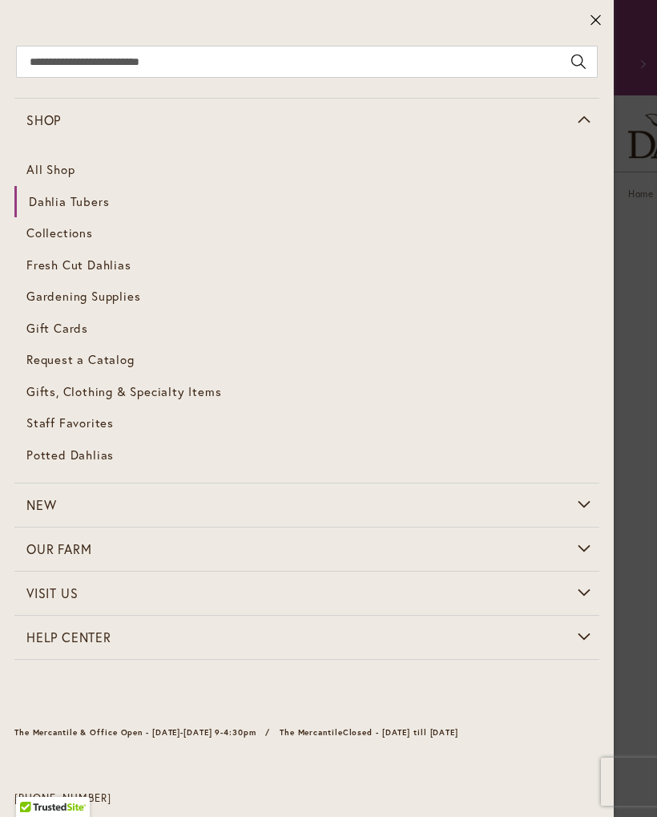
click at [88, 208] on span "Dahlia Tubers" at bounding box center [69, 201] width 80 height 16
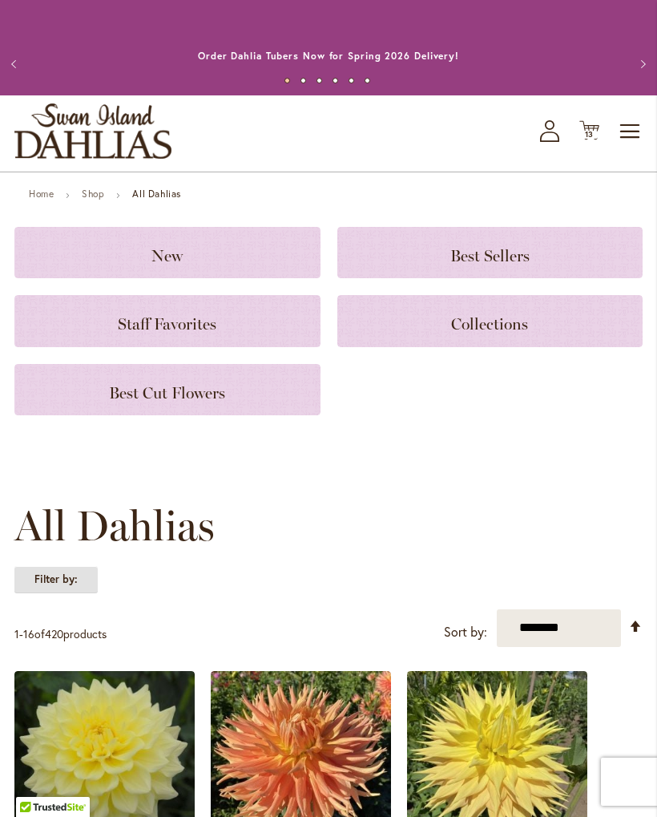
click at [66, 575] on strong "Filter by:" at bounding box center [55, 579] width 83 height 27
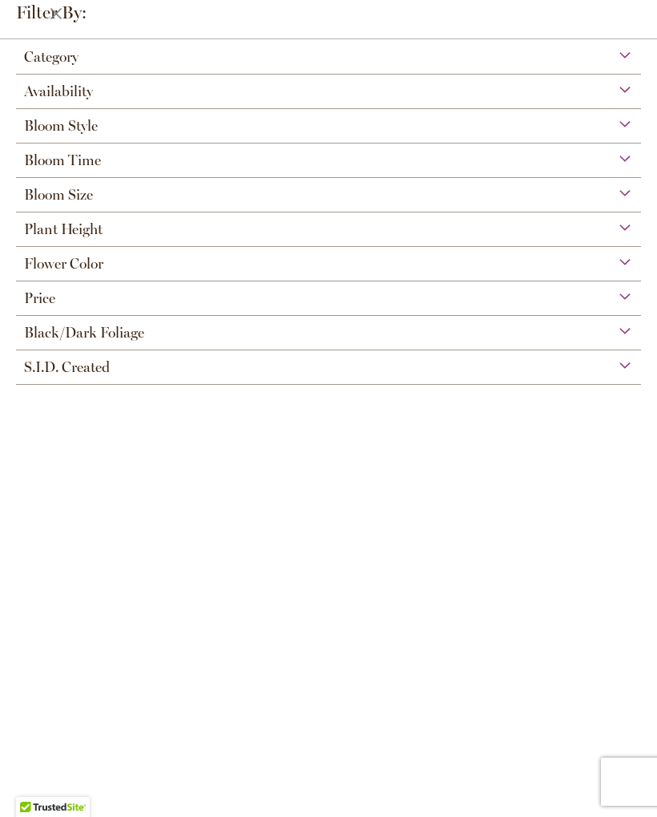
click at [613, 264] on div "Flower Color" at bounding box center [328, 260] width 625 height 26
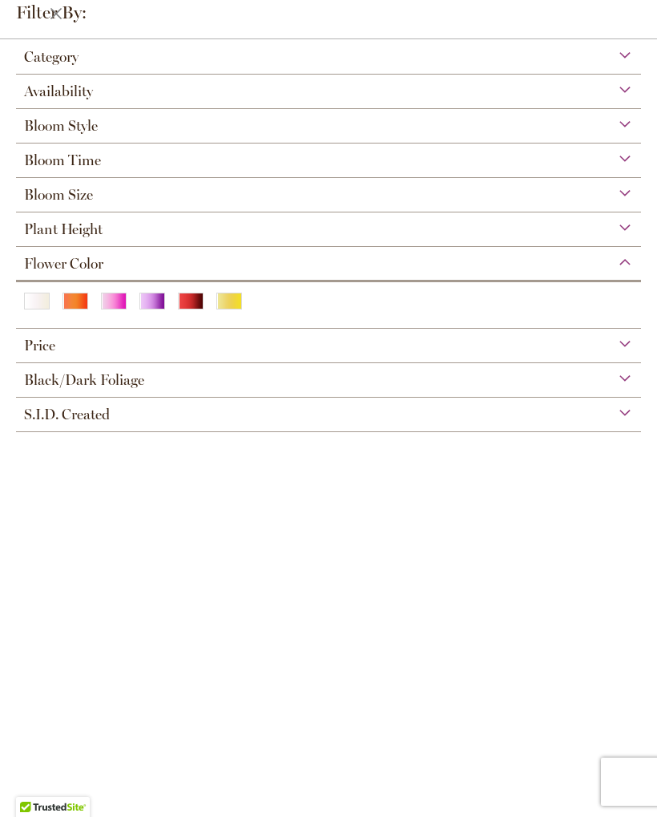
click at [181, 307] on div "Red" at bounding box center [191, 301] width 26 height 17
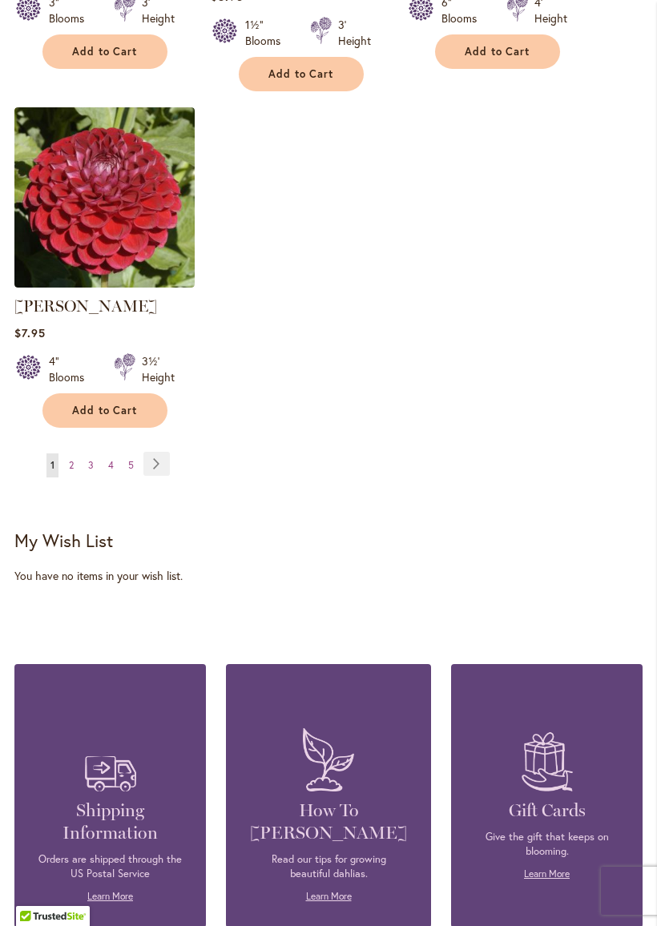
scroll to position [2147, 0]
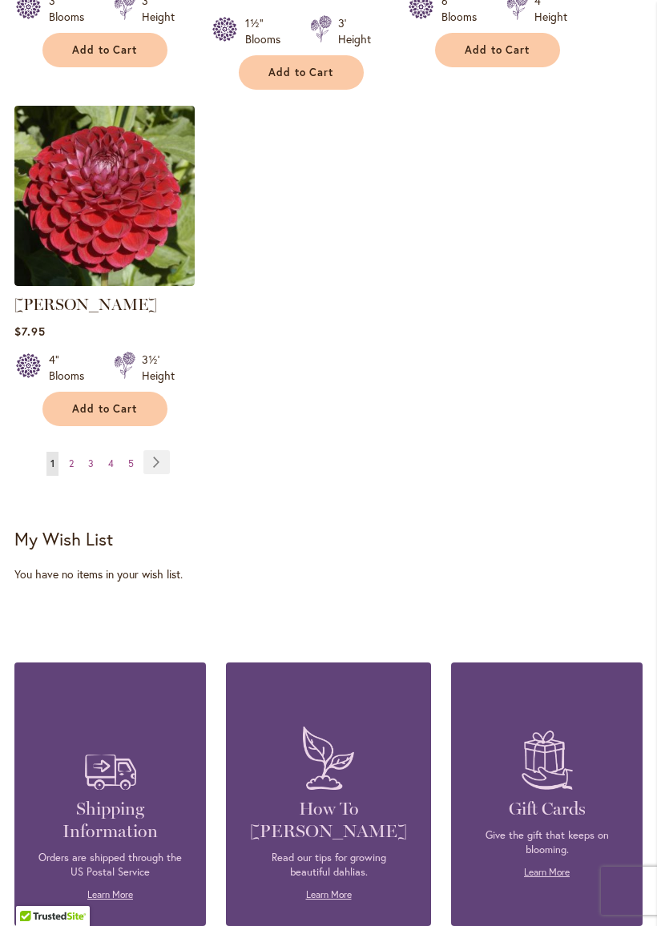
click at [165, 450] on link "Page Next" at bounding box center [156, 462] width 26 height 24
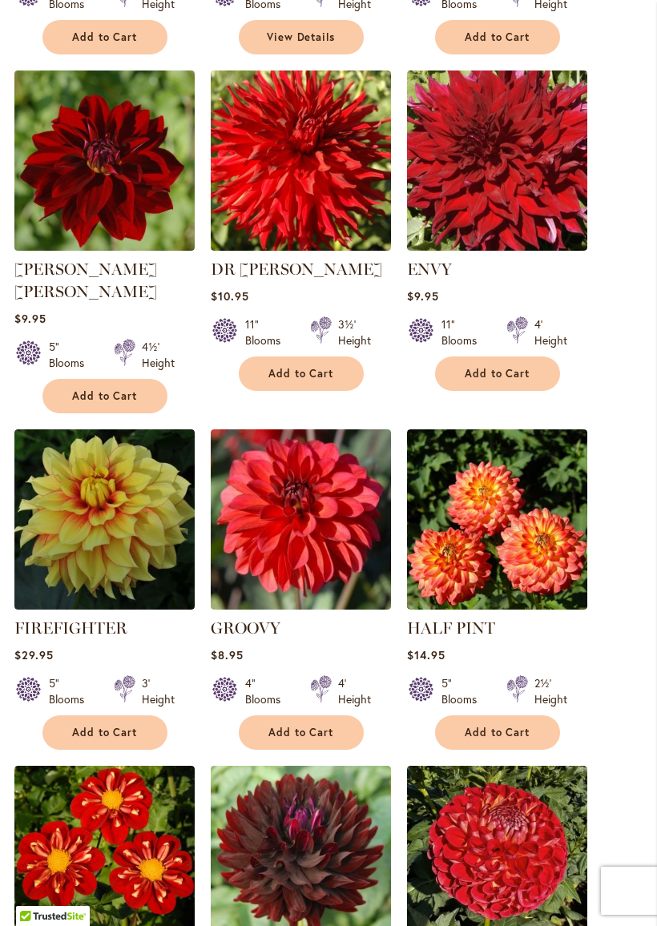
scroll to position [817, 0]
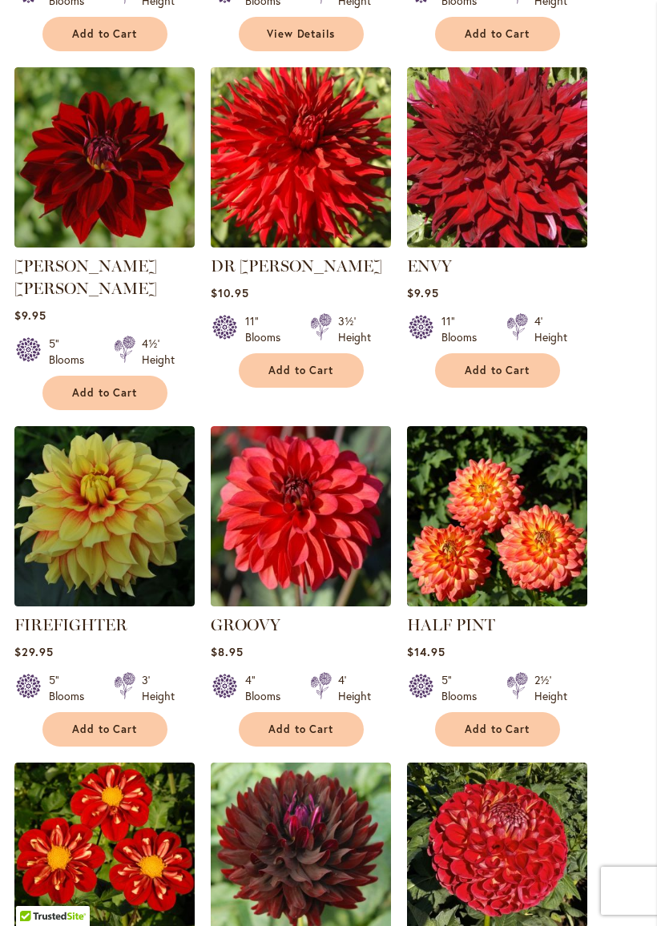
click at [106, 166] on img at bounding box center [104, 157] width 180 height 180
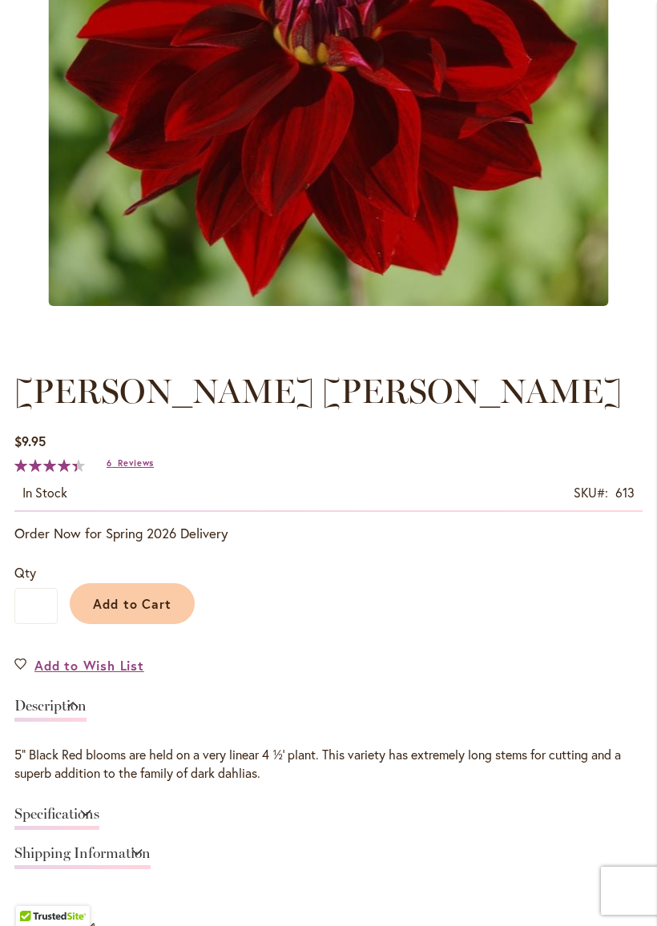
scroll to position [527, 0]
click at [139, 466] on span "Reviews" at bounding box center [136, 463] width 36 height 11
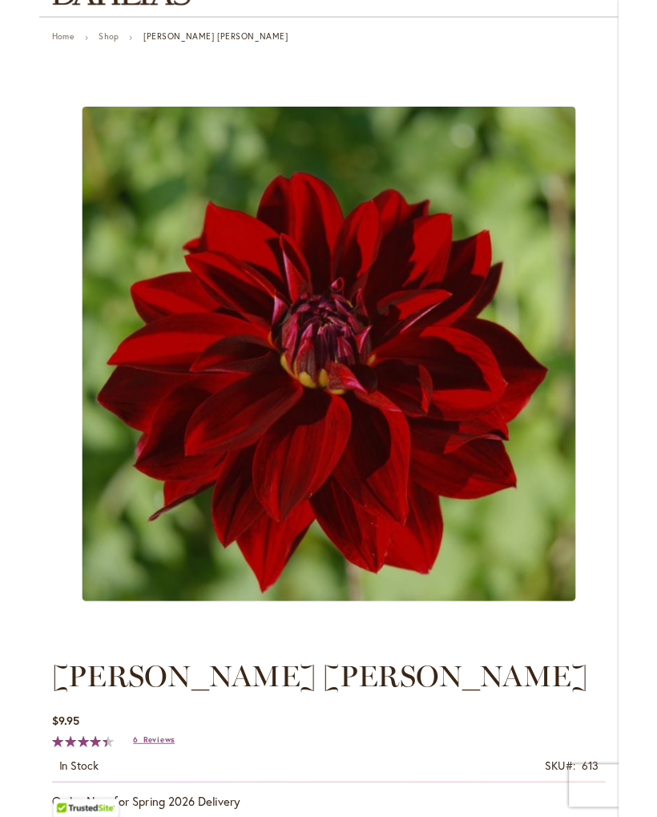
scroll to position [0, 0]
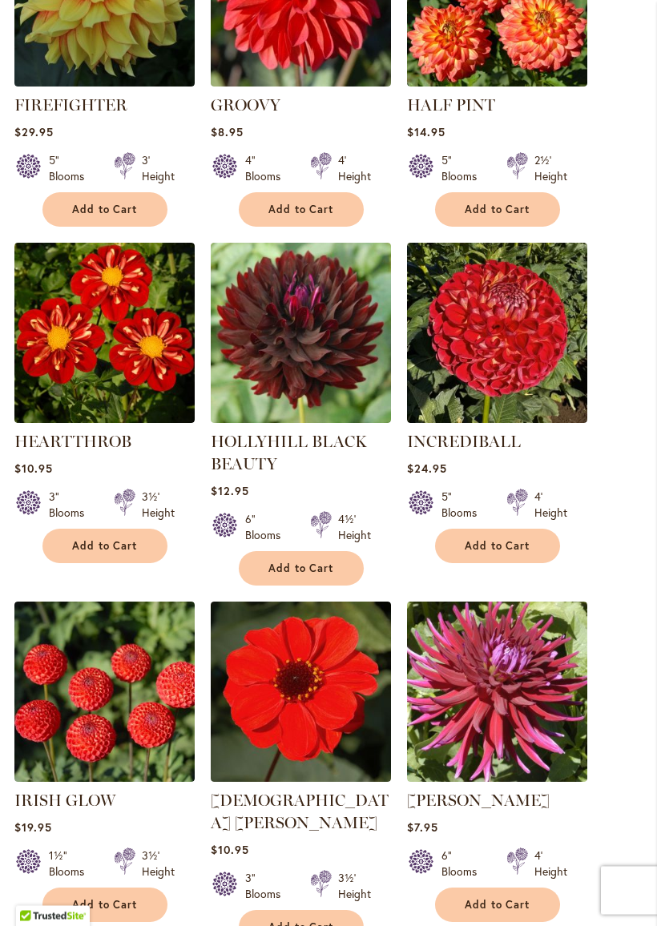
scroll to position [1338, 0]
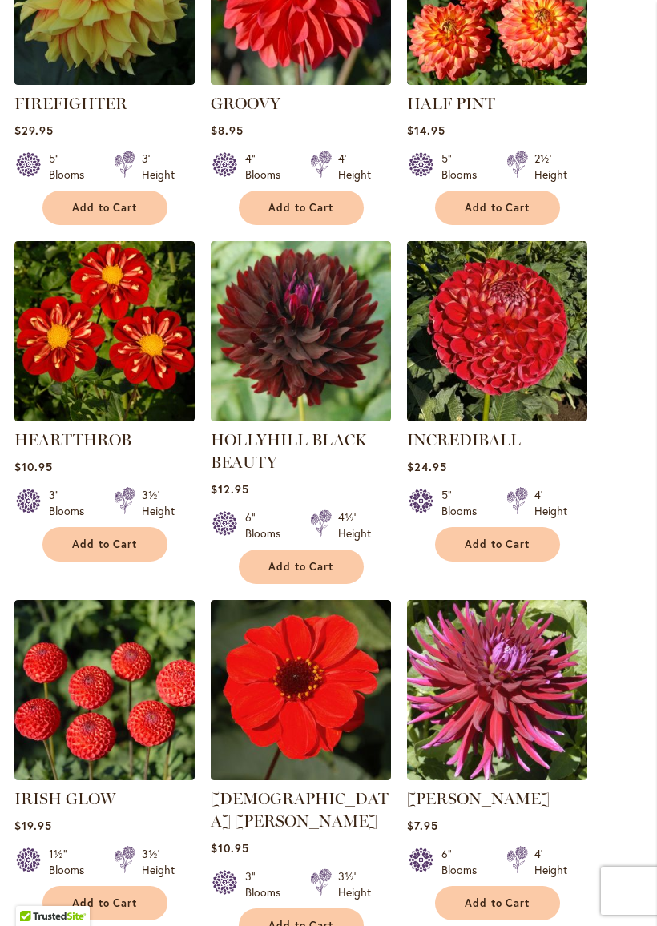
click at [313, 317] on img at bounding box center [301, 331] width 180 height 180
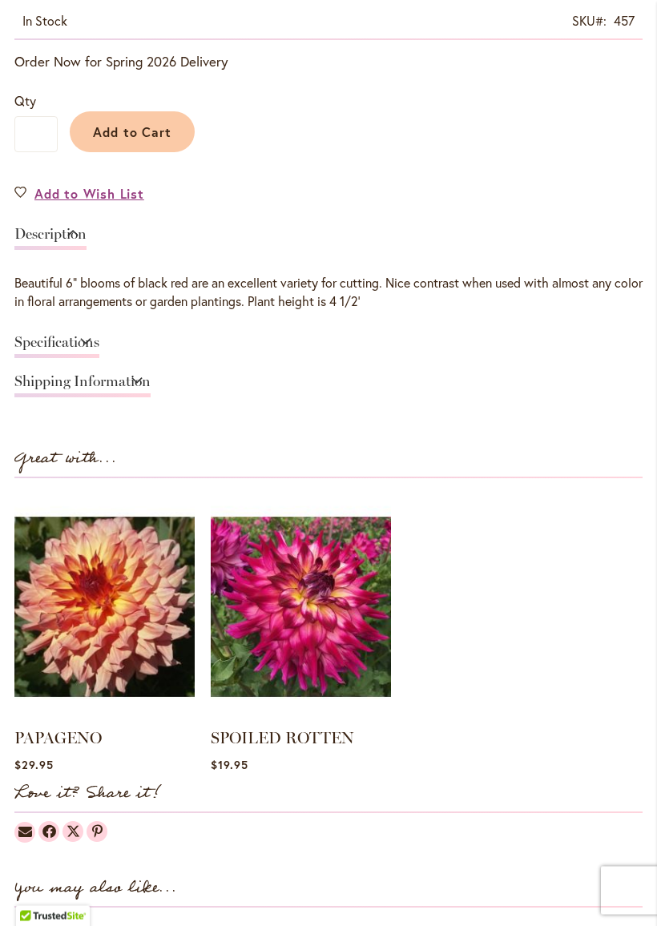
scroll to position [1024, 0]
click at [143, 143] on button "Add to Cart" at bounding box center [132, 131] width 125 height 41
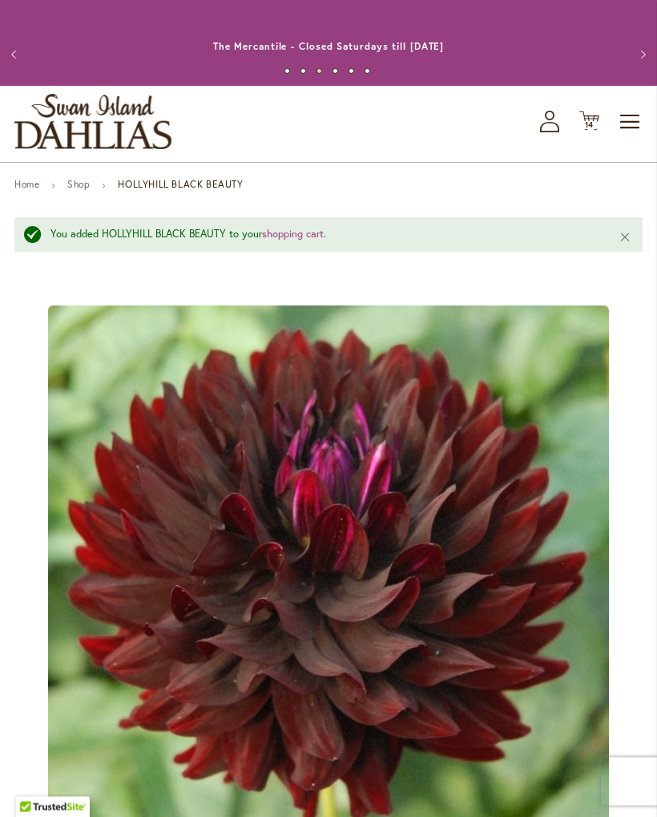
scroll to position [0, 0]
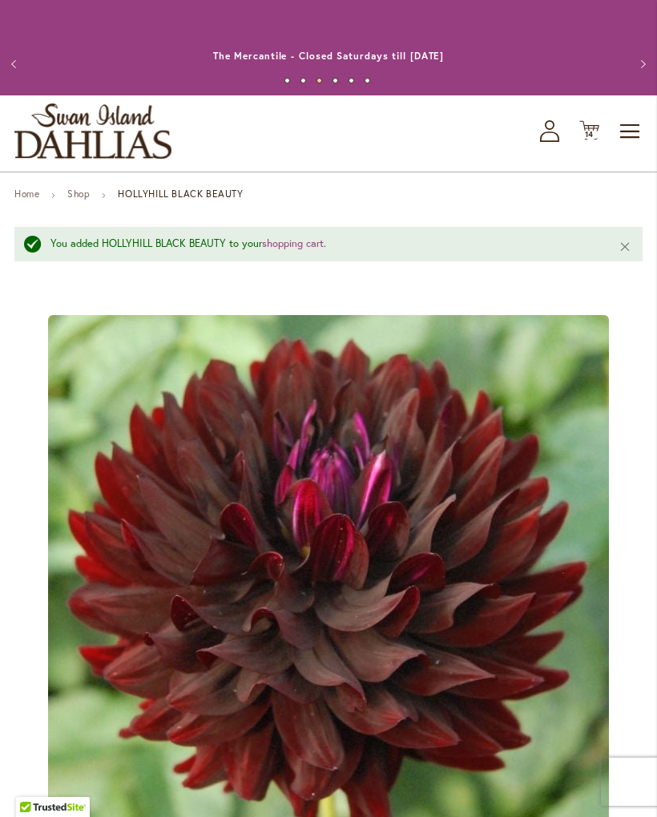
click at [595, 134] on span "14 14 items" at bounding box center [590, 135] width 16 height 8
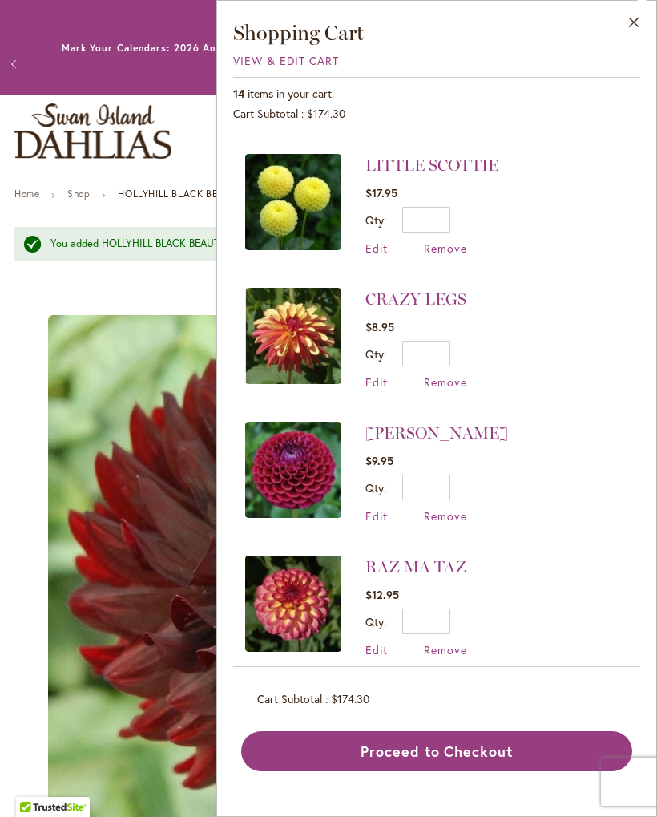
scroll to position [1212, 0]
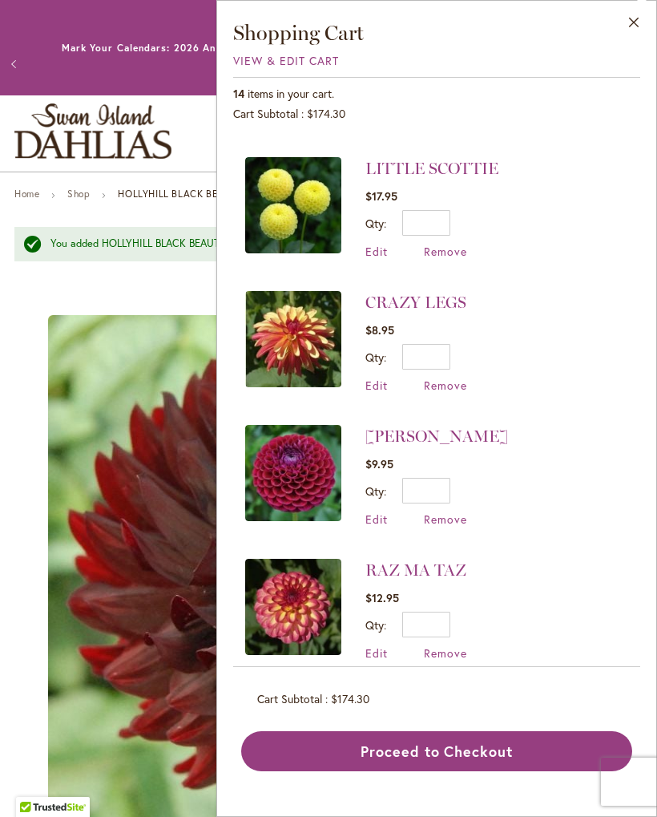
click at [423, 426] on link "[PERSON_NAME]" at bounding box center [436, 435] width 143 height 19
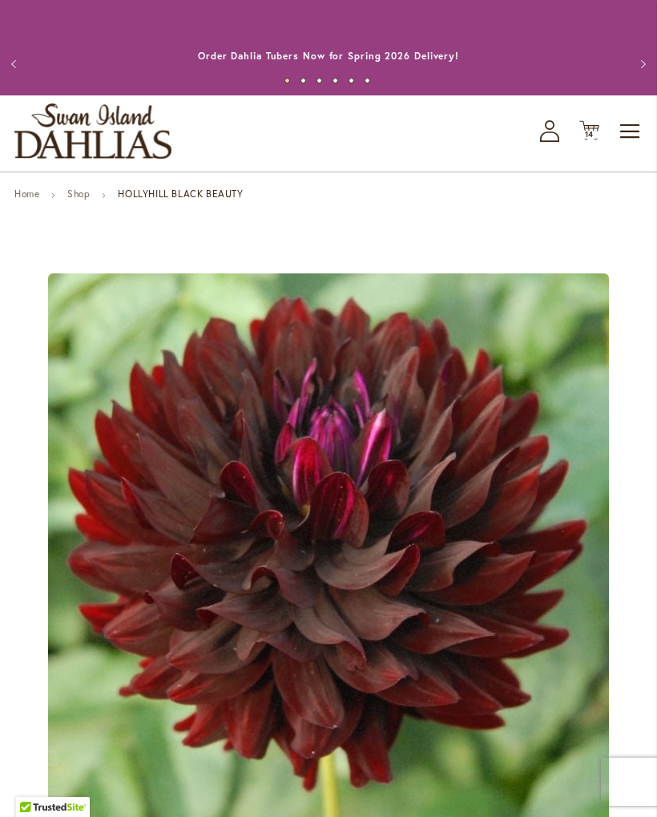
click at [595, 135] on span "14 14 items" at bounding box center [590, 135] width 16 height 8
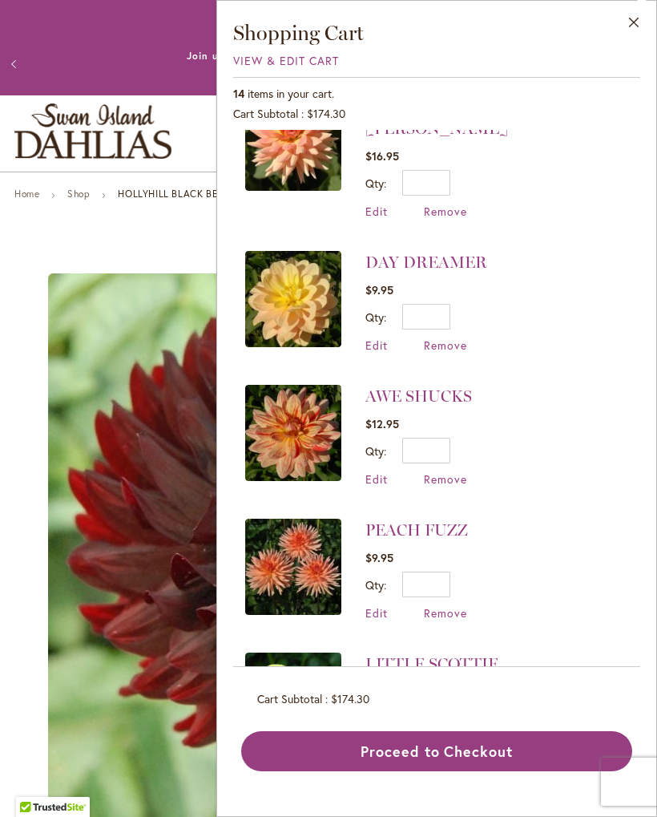
scroll to position [721, 0]
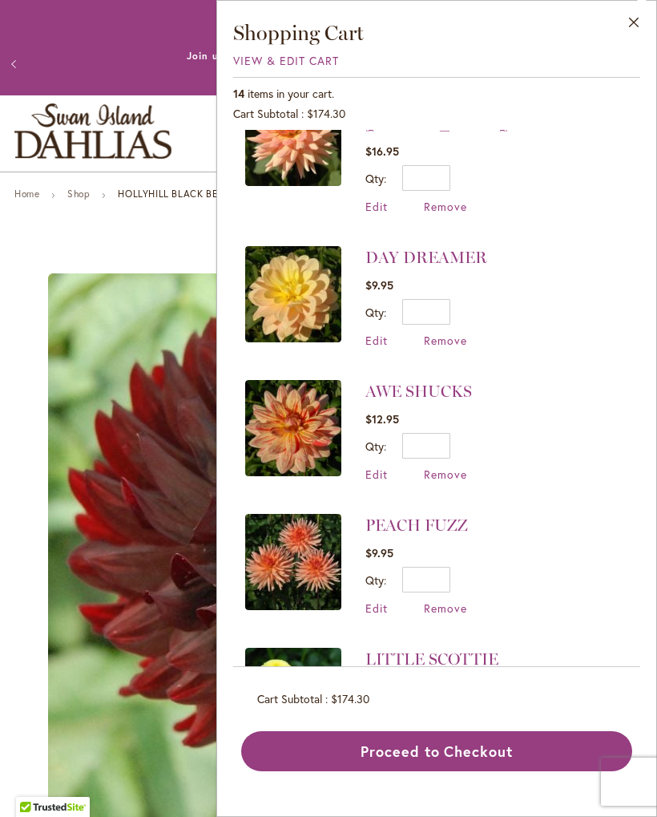
click at [454, 248] on link "DAY DREAMER" at bounding box center [426, 257] width 122 height 19
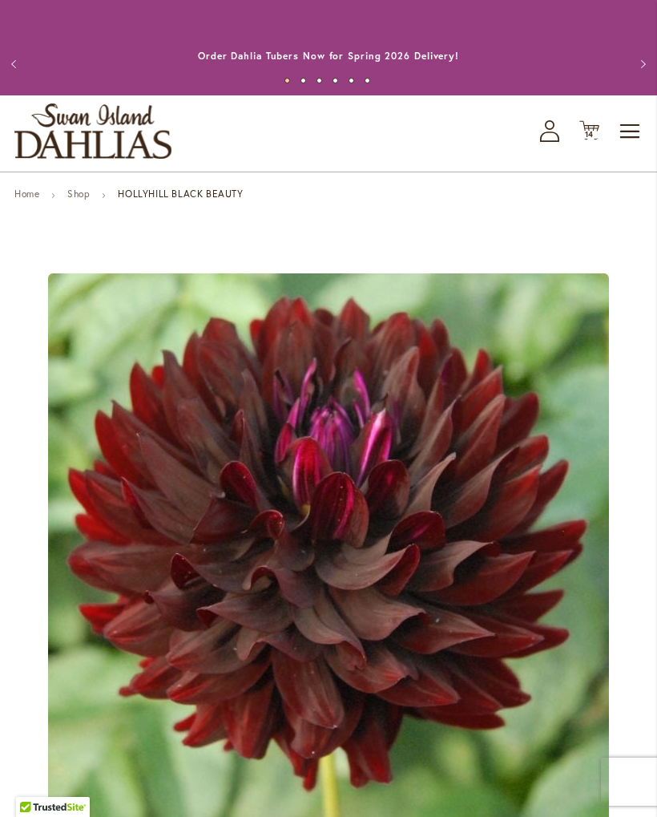
click at [591, 132] on span "14" at bounding box center [590, 134] width 10 height 10
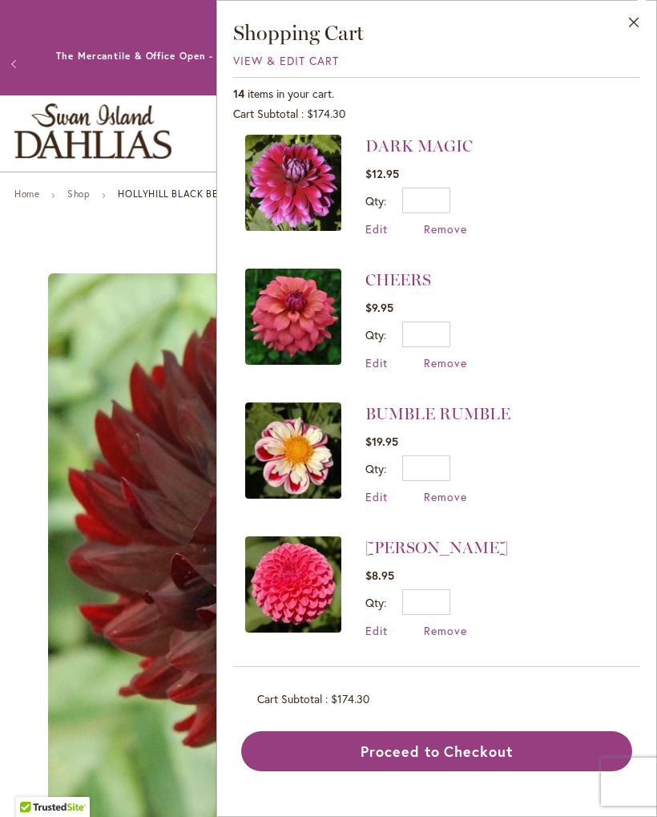
scroll to position [142, 0]
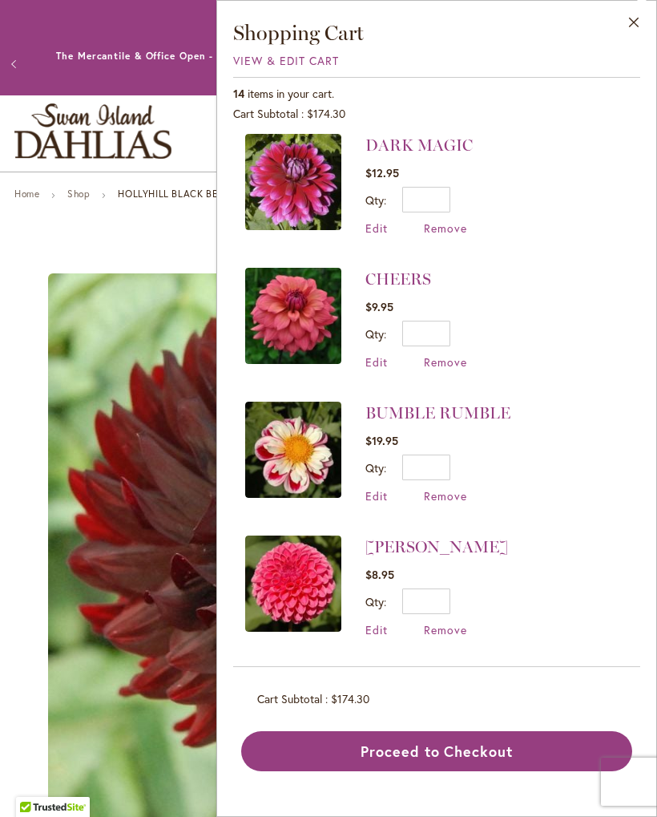
click at [455, 359] on span "Remove" at bounding box center [445, 361] width 43 height 15
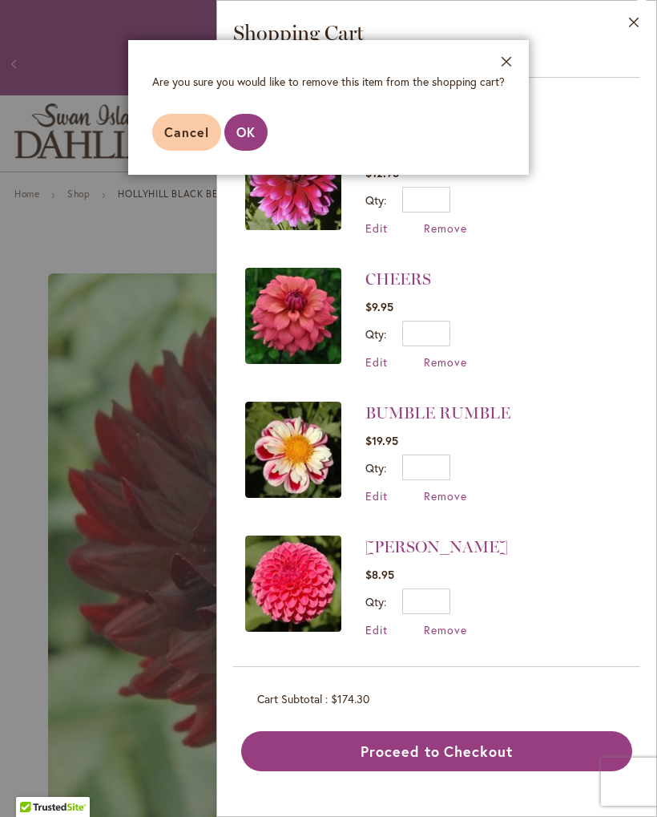
click at [256, 135] on button "OK" at bounding box center [245, 132] width 43 height 37
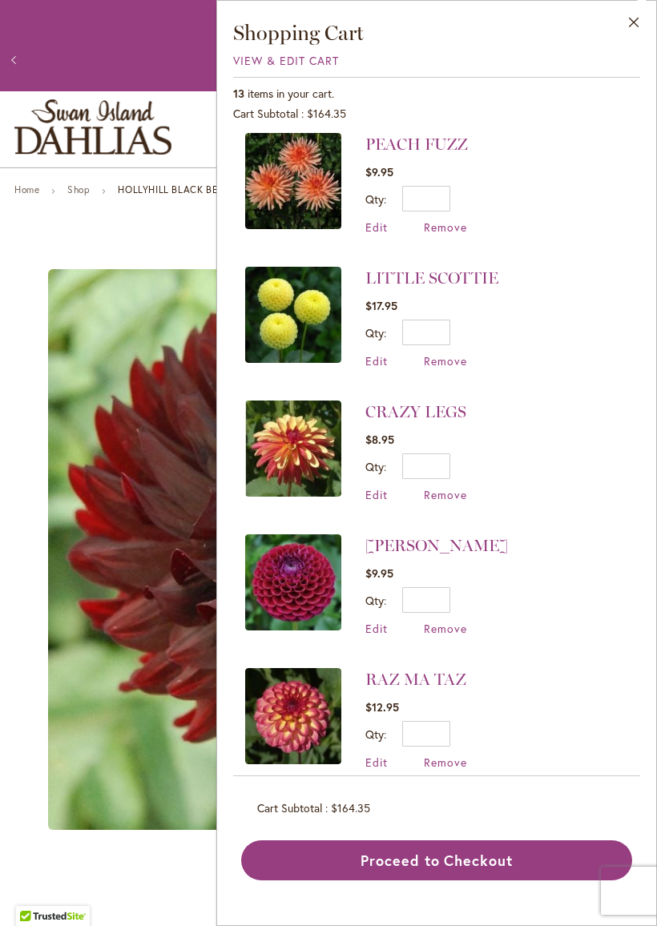
scroll to position [2, 0]
click at [423, 670] on link "RAZ MA TAZ" at bounding box center [415, 679] width 101 height 19
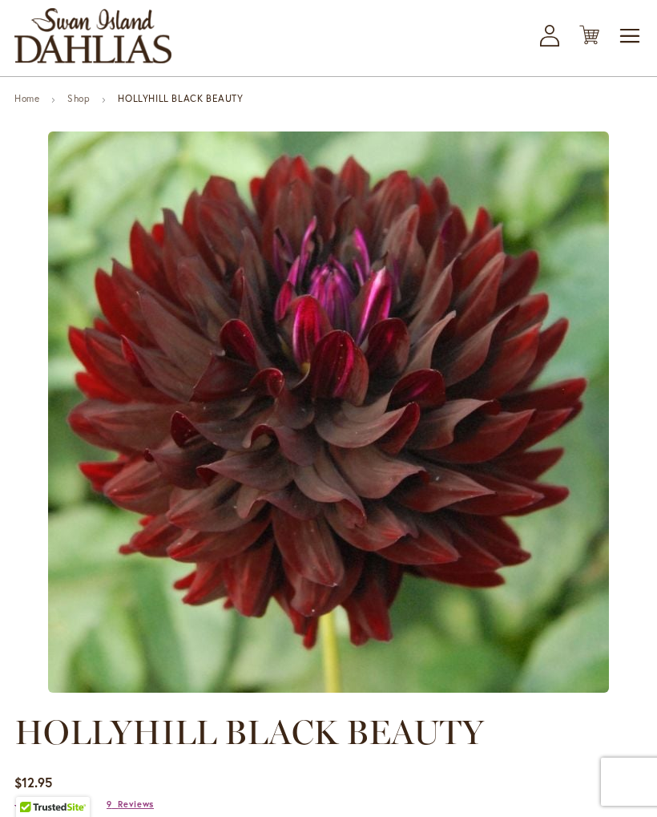
scroll to position [48, 0]
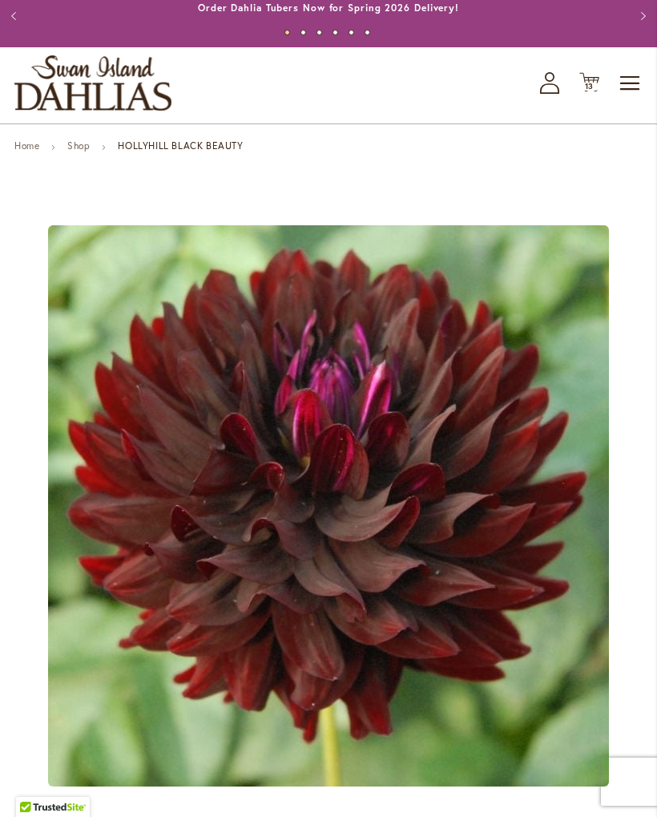
click at [592, 86] on span "13" at bounding box center [590, 86] width 10 height 10
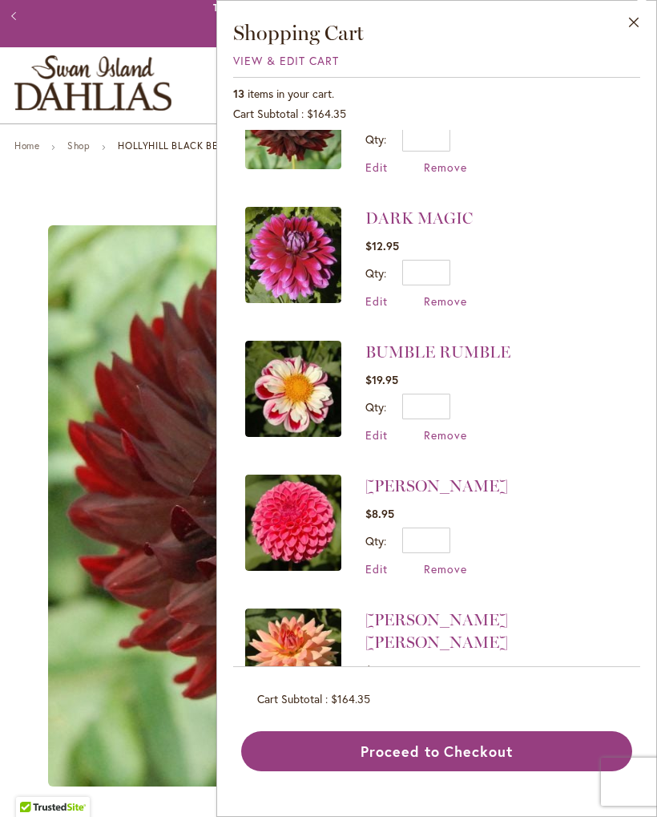
scroll to position [71, 0]
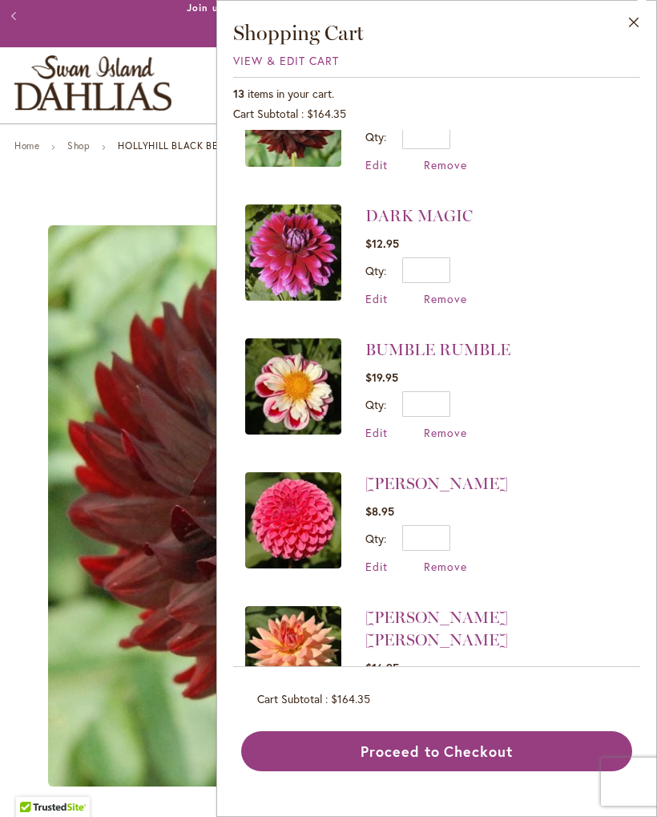
click at [446, 213] on link "DARK MAGIC" at bounding box center [418, 215] width 107 height 19
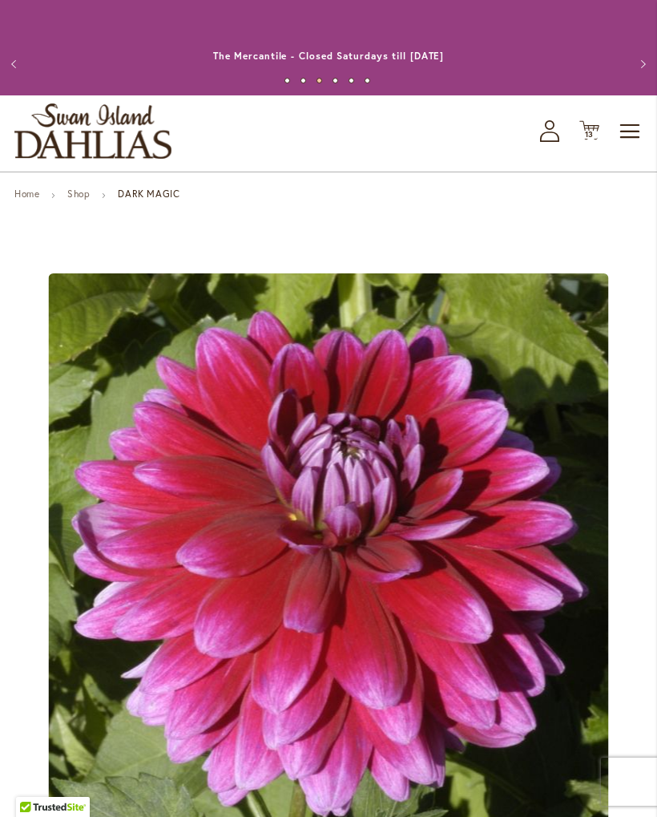
click at [632, 32] on div "Previous Order Dahlia Tubers Now for Spring 2026 Delivery! The Mercantile & Off…" at bounding box center [328, 63] width 657 height 63
click at [594, 129] on span "13" at bounding box center [590, 134] width 10 height 10
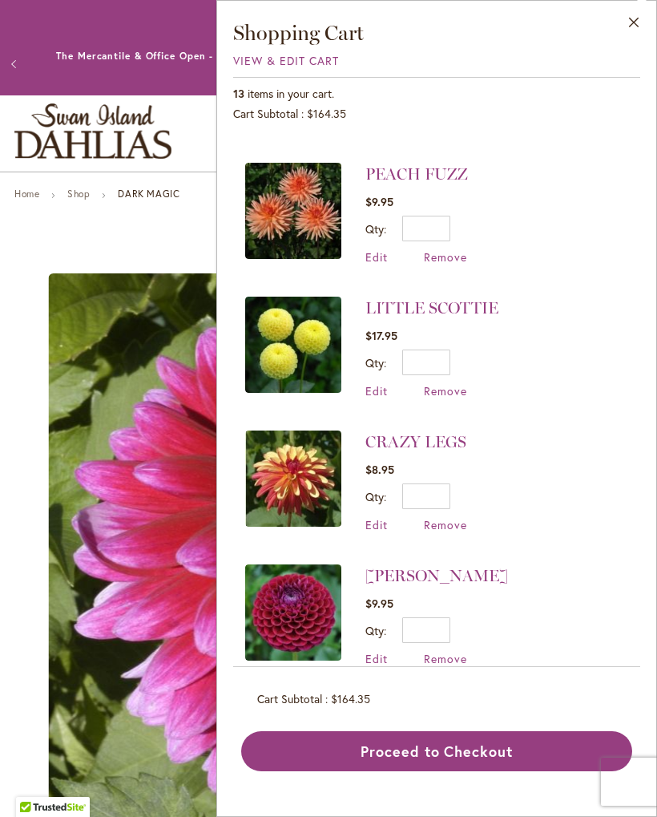
scroll to position [937, 0]
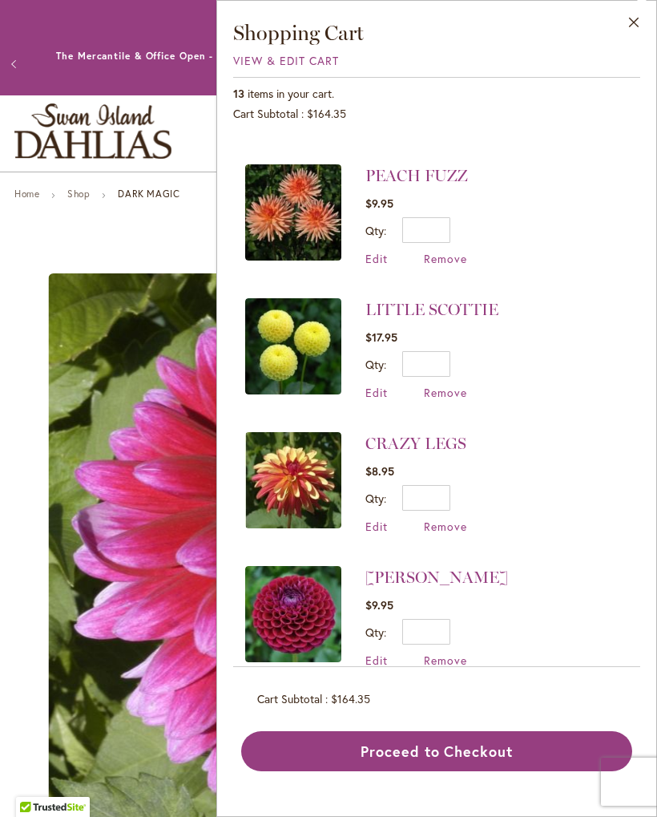
click at [446, 519] on span "Remove" at bounding box center [445, 526] width 43 height 15
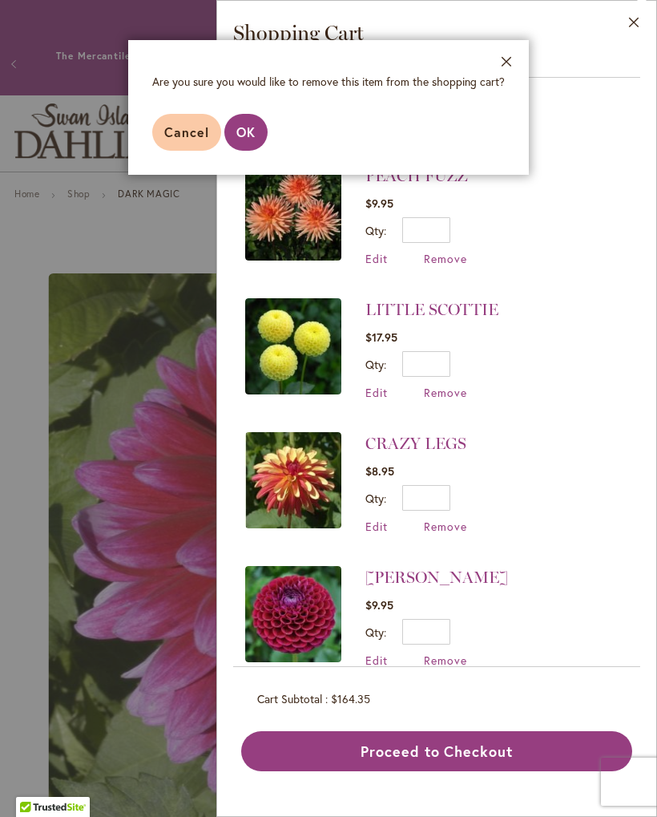
click at [247, 132] on span "OK" at bounding box center [245, 131] width 19 height 17
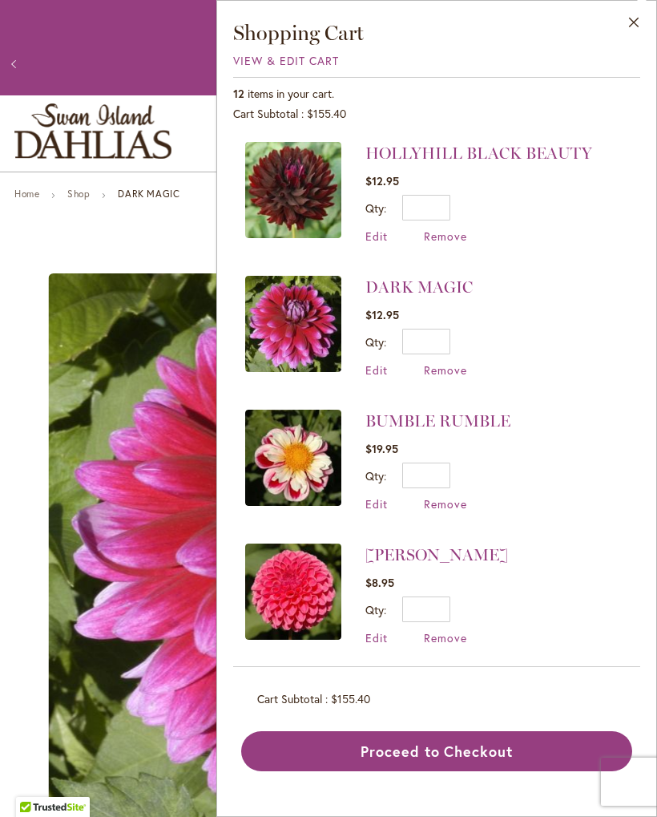
click at [640, 16] on button "Close" at bounding box center [634, 26] width 44 height 50
